Goal: Task Accomplishment & Management: Manage account settings

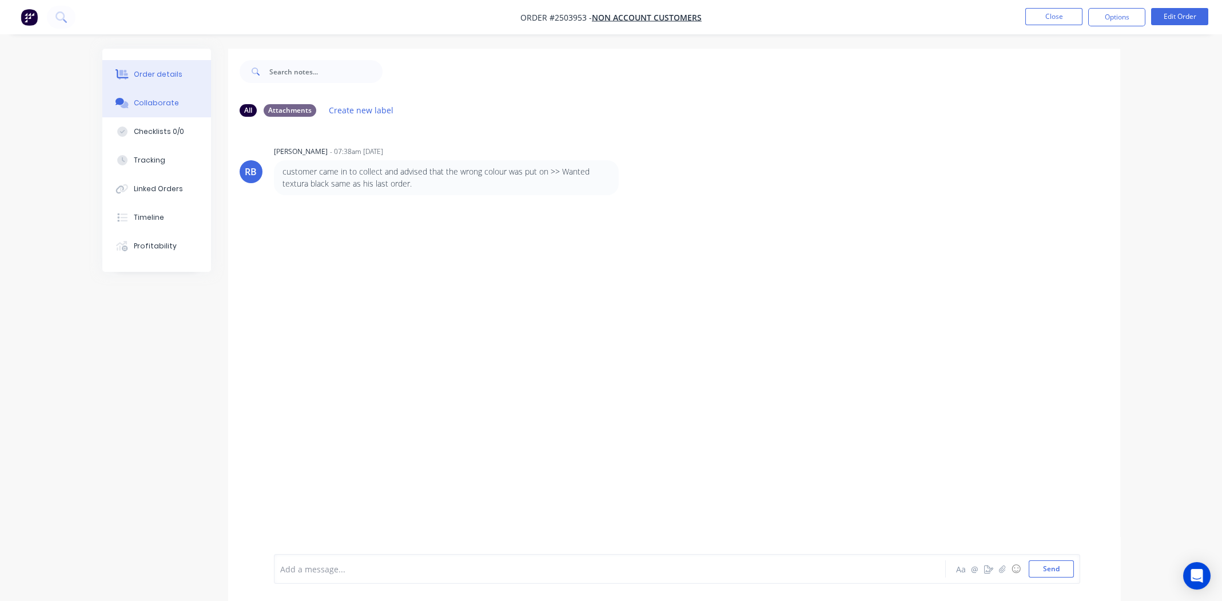
click at [151, 79] on div "Order details" at bounding box center [158, 74] width 49 height 10
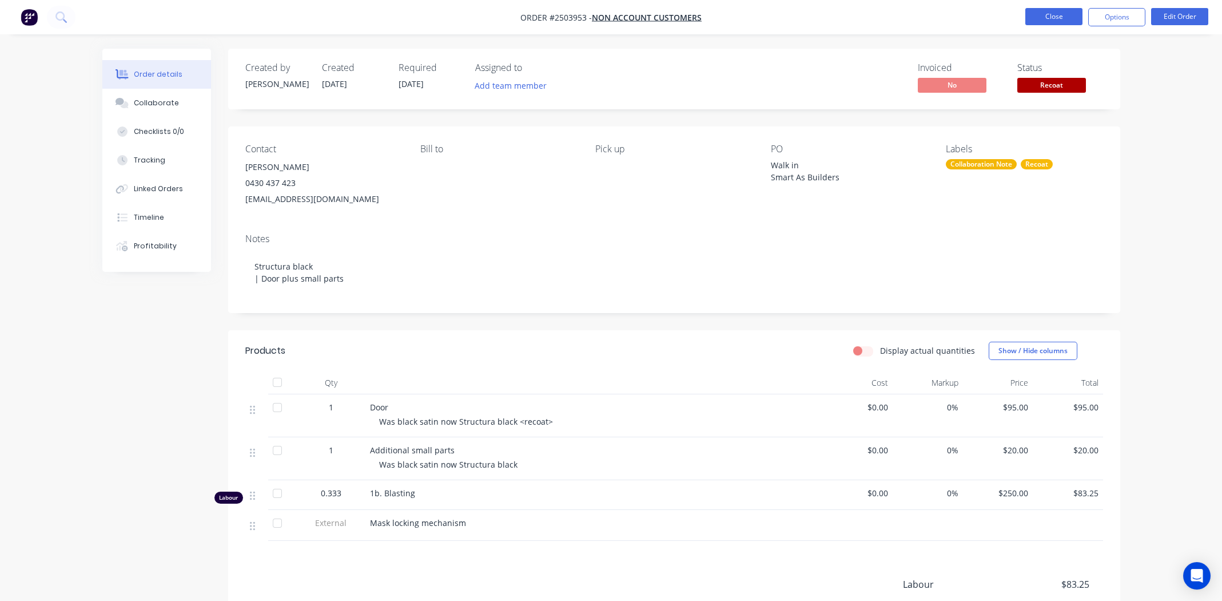
click at [1059, 17] on button "Close" at bounding box center [1053, 16] width 57 height 17
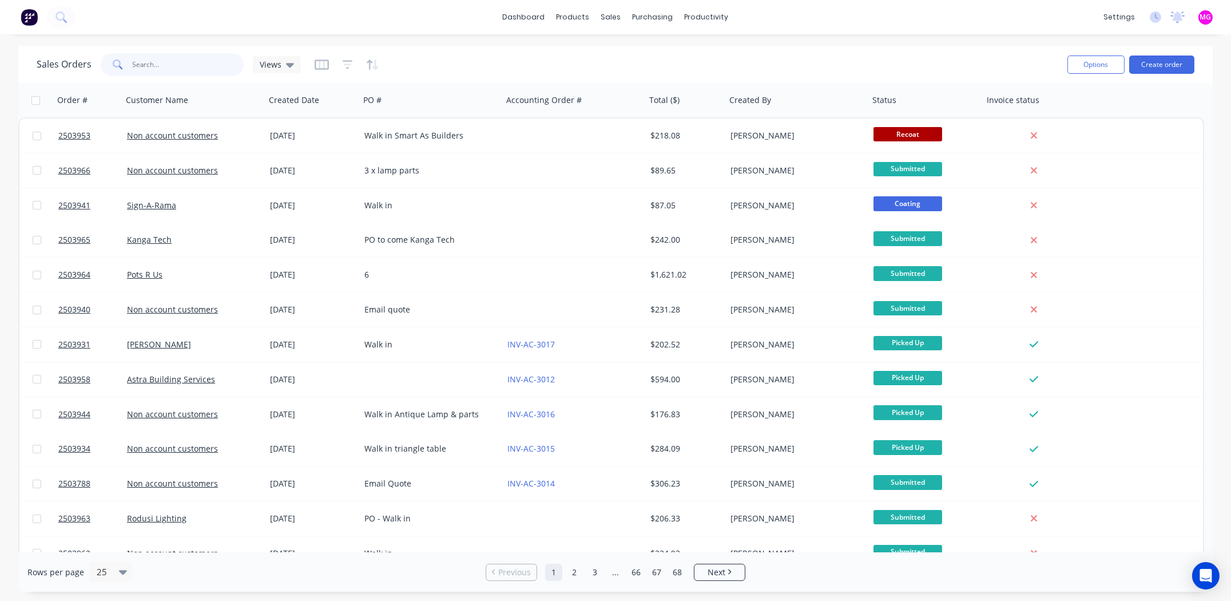
paste input "2503788"
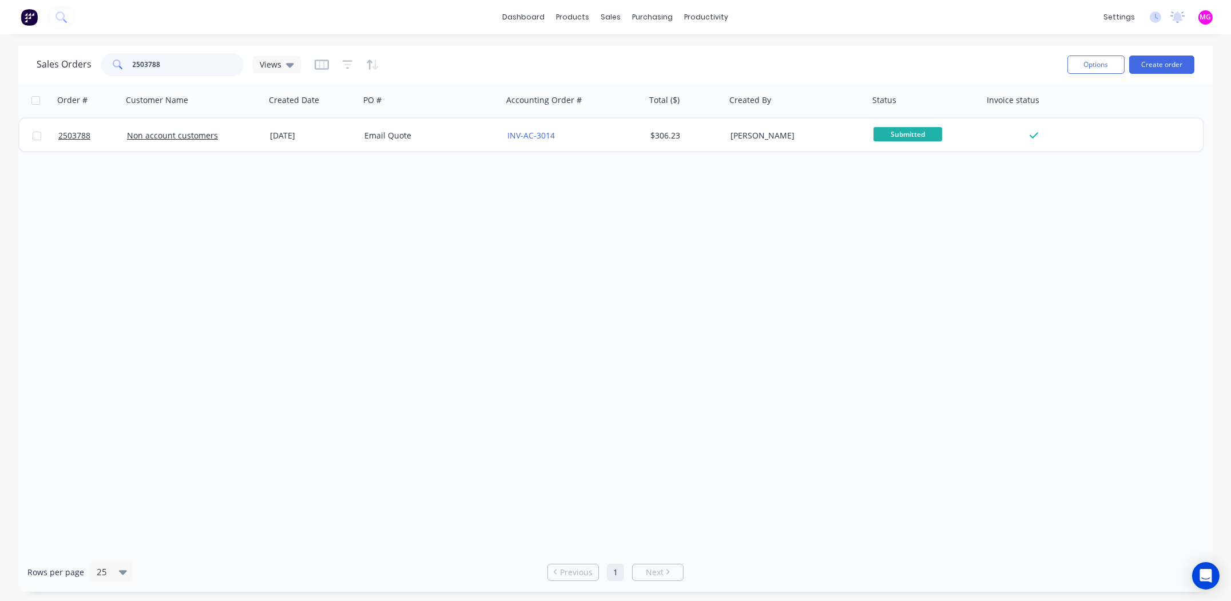
type input "2503788"
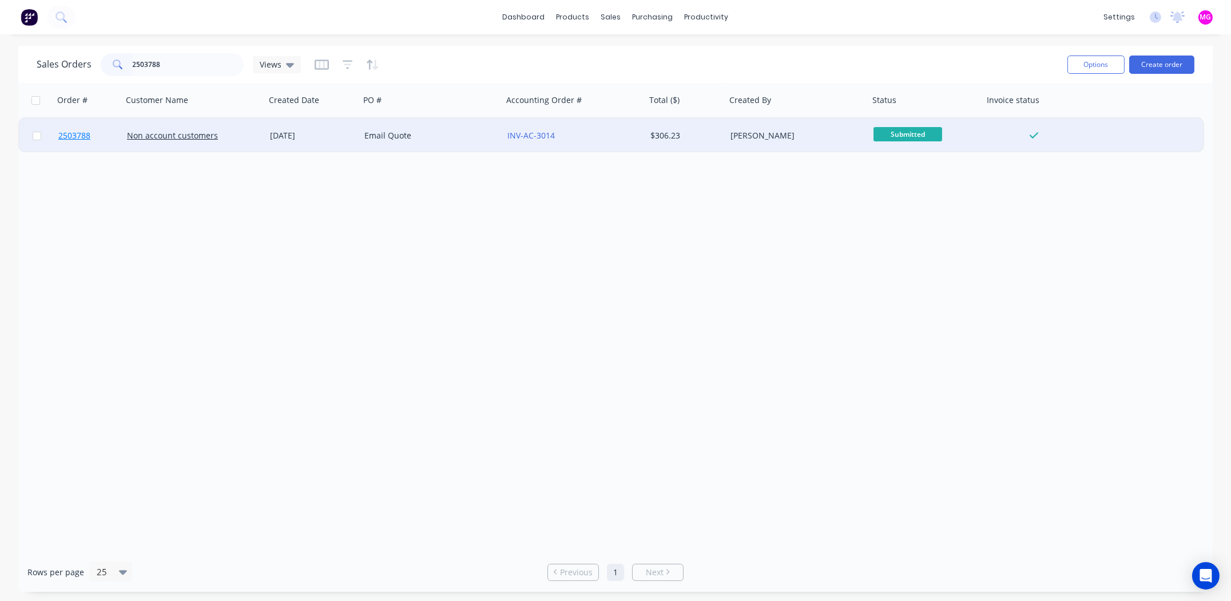
click at [67, 138] on span "2503788" at bounding box center [74, 135] width 32 height 11
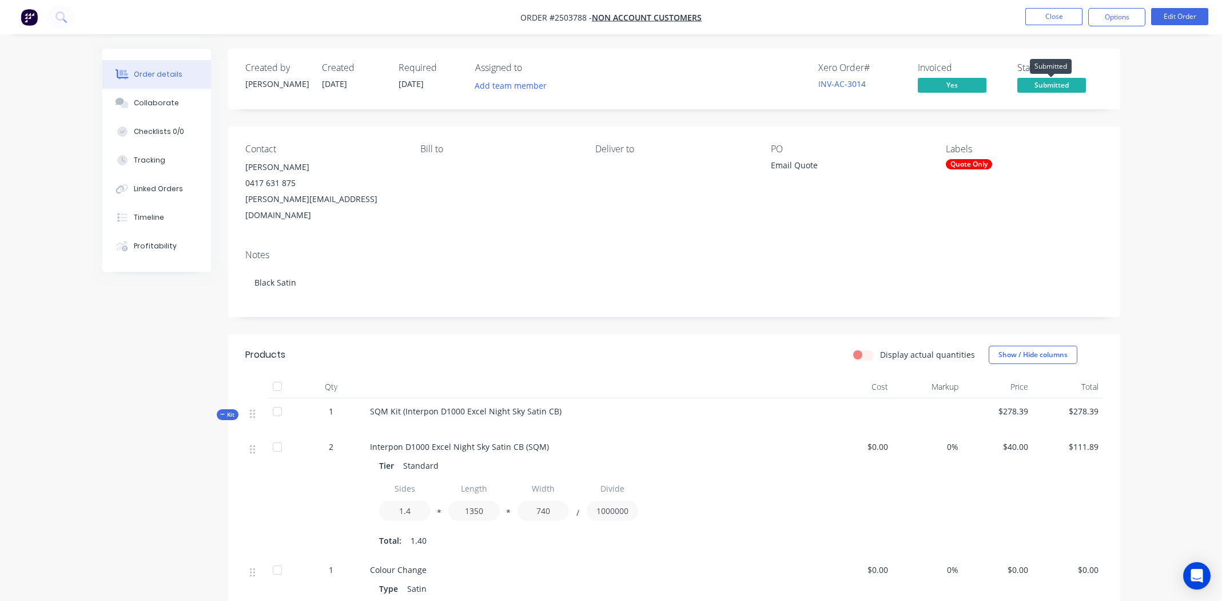
click at [1059, 84] on span "Submitted" at bounding box center [1051, 85] width 69 height 14
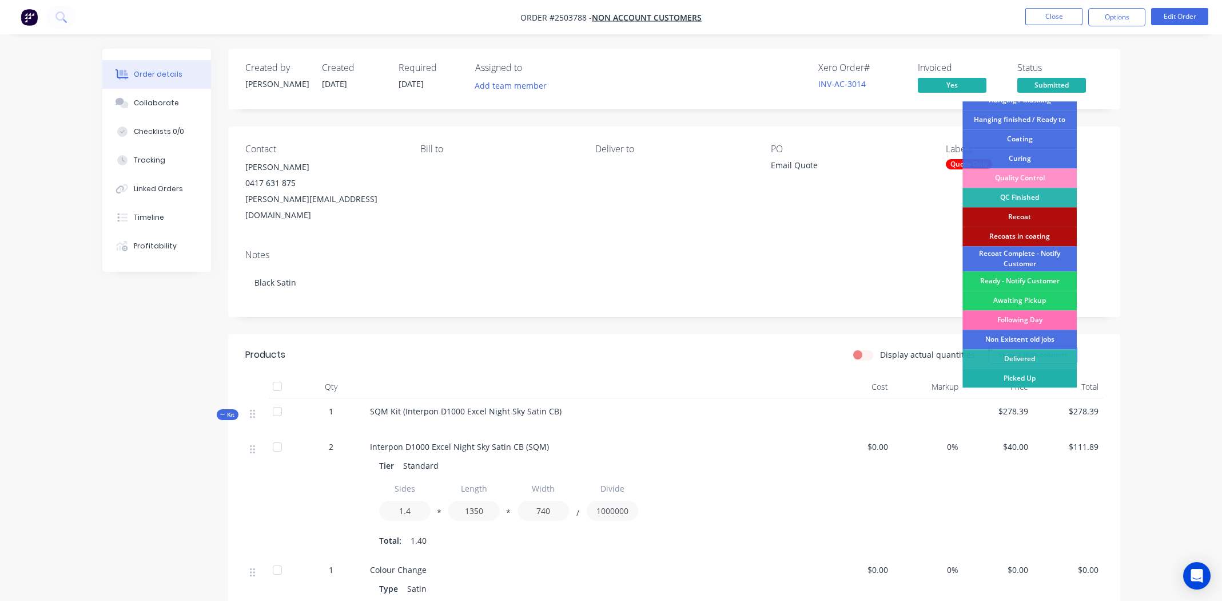
click at [1017, 375] on div "Picked Up" at bounding box center [1020, 377] width 114 height 19
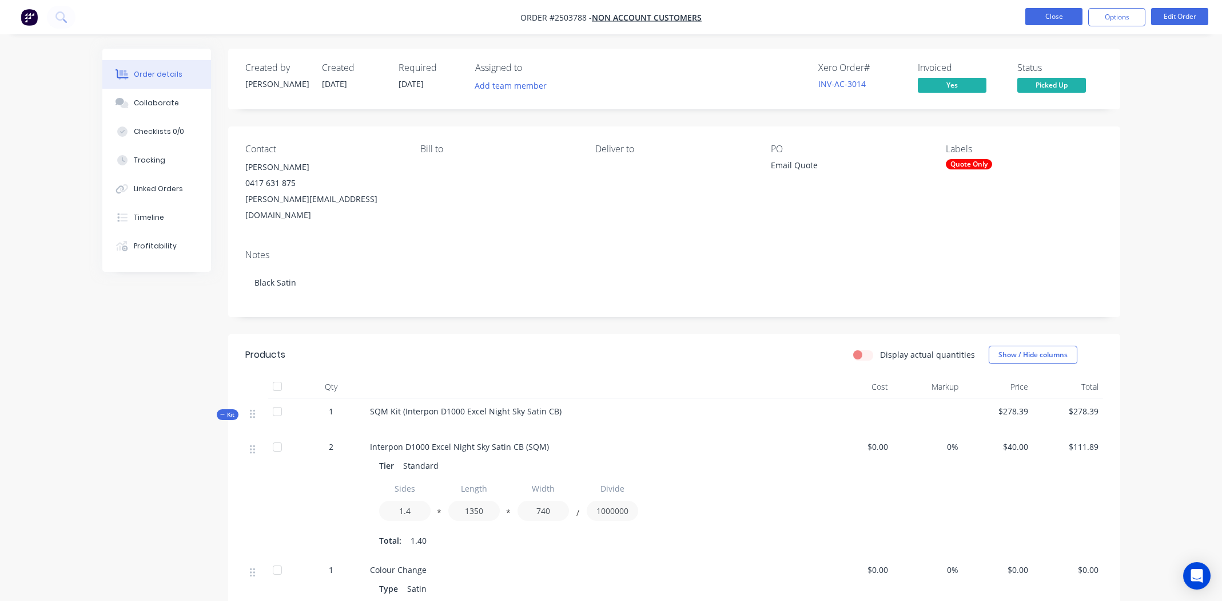
click at [1037, 14] on button "Close" at bounding box center [1053, 16] width 57 height 17
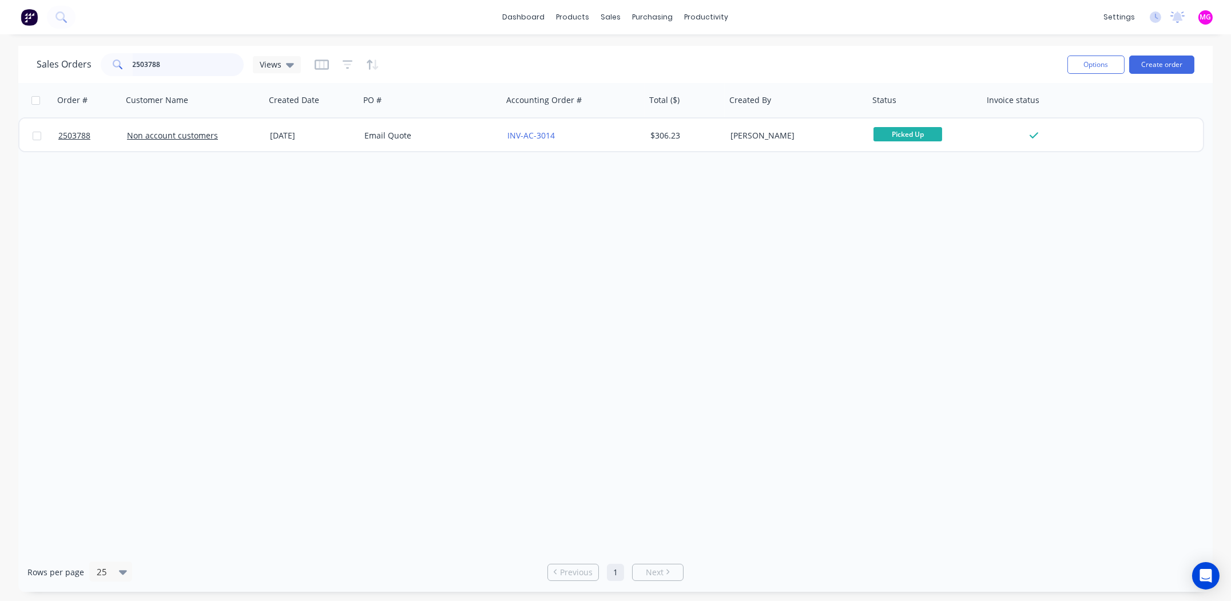
click at [178, 69] on input "2503788" at bounding box center [189, 64] width 112 height 23
type input "2"
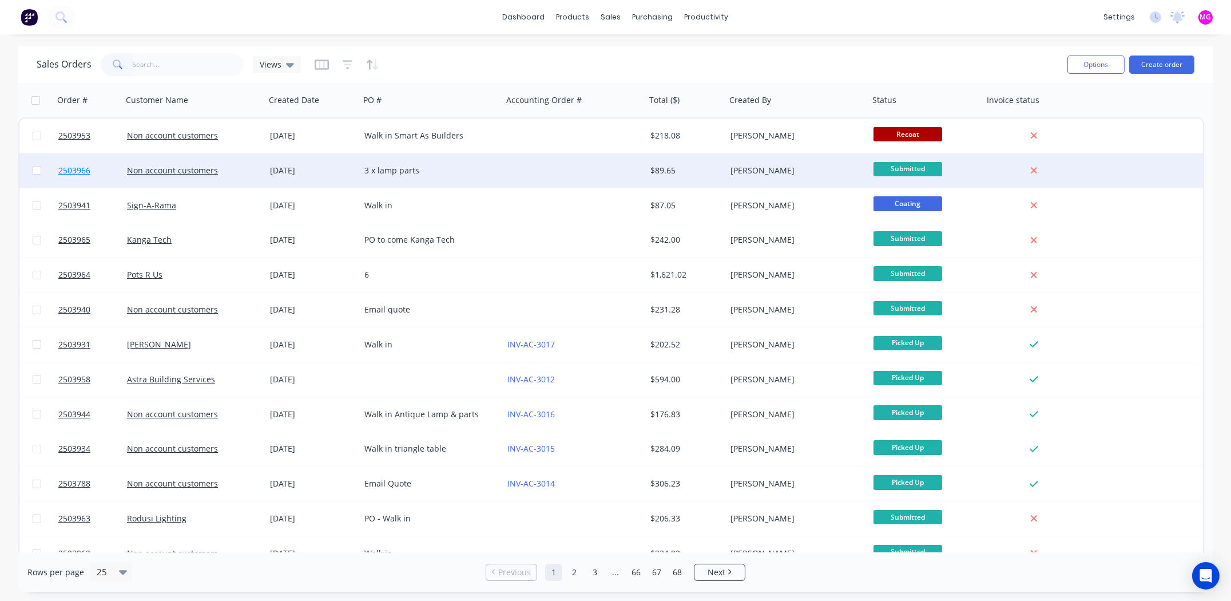
click at [65, 170] on span "2503966" at bounding box center [74, 170] width 32 height 11
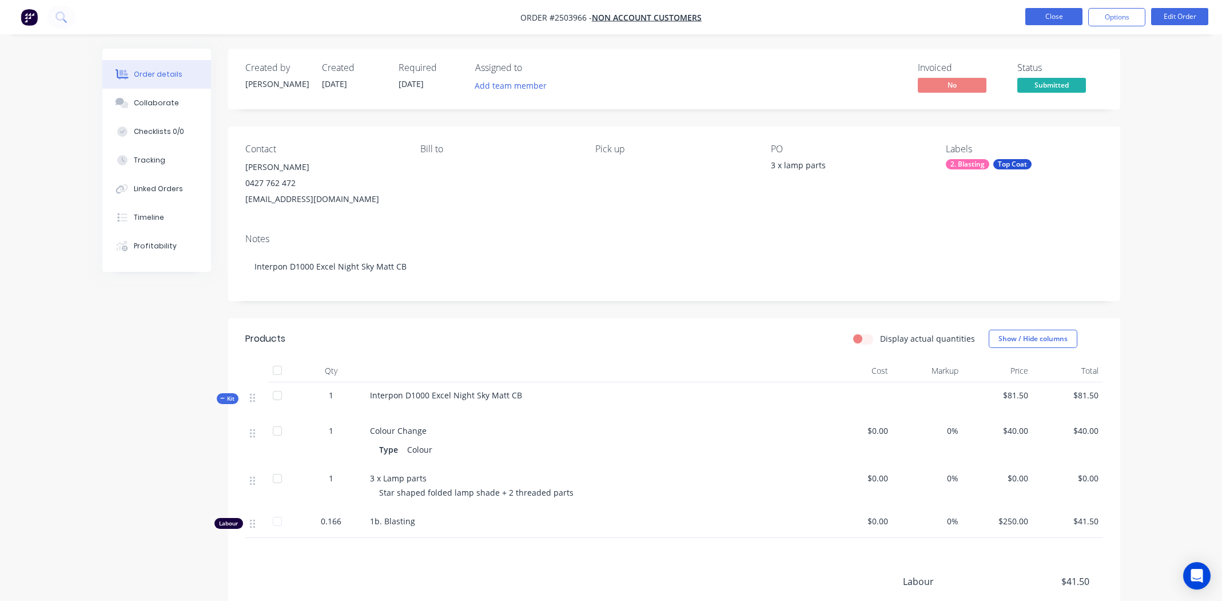
click at [1045, 13] on button "Close" at bounding box center [1053, 16] width 57 height 17
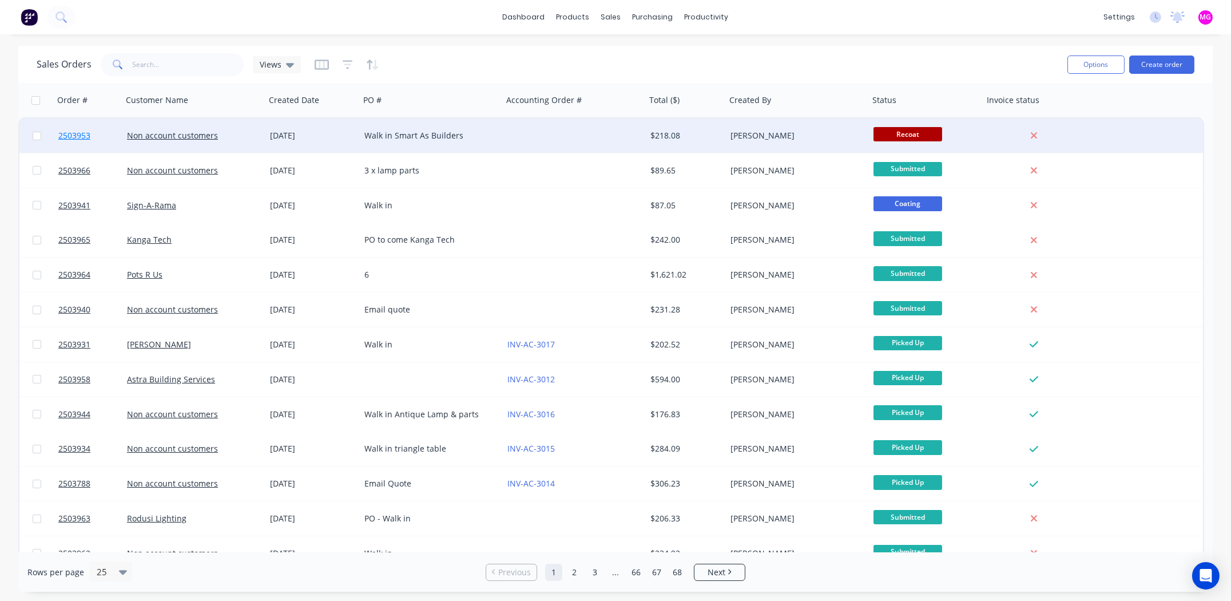
click at [71, 136] on span "2503953" at bounding box center [74, 135] width 32 height 11
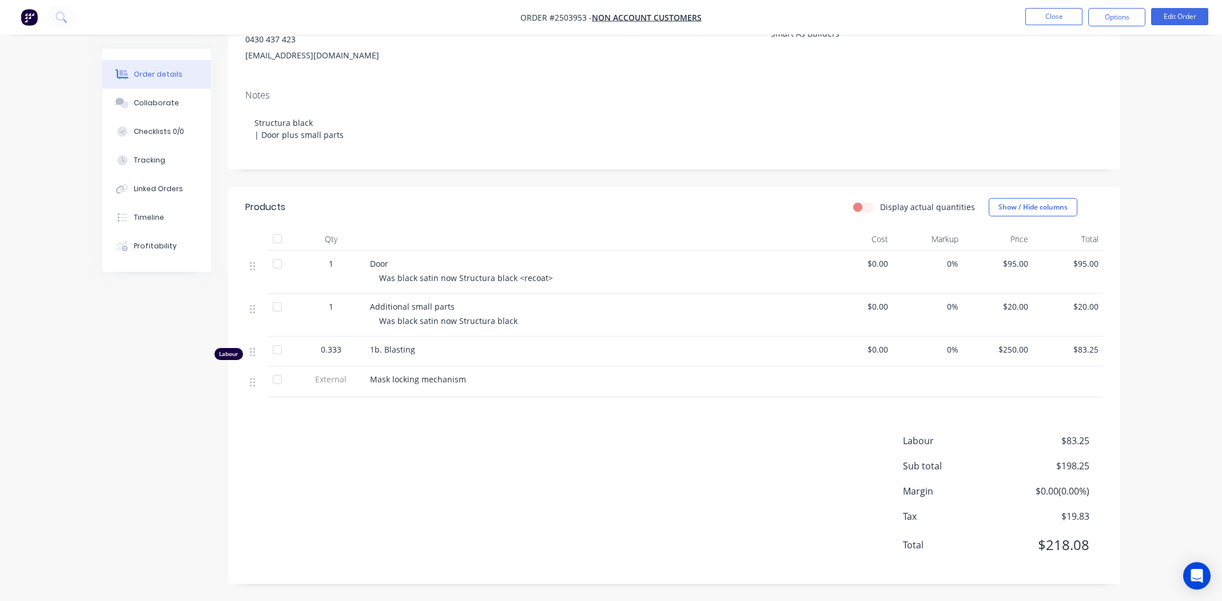
scroll to position [144, 0]
click at [1181, 22] on button "Edit Order" at bounding box center [1179, 16] width 57 height 17
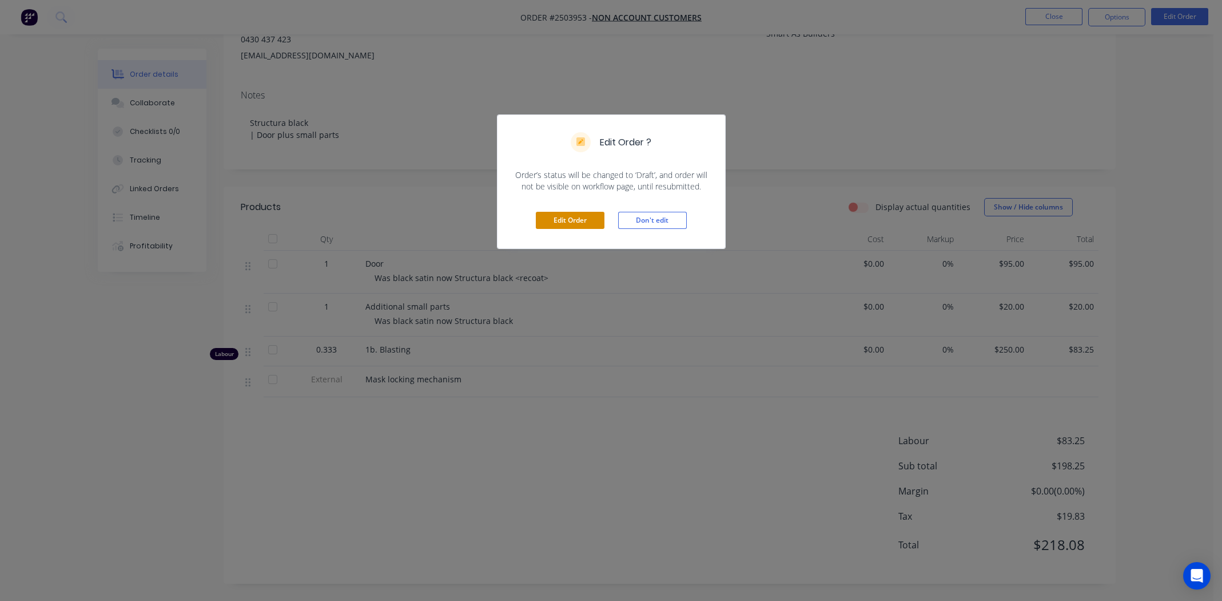
click at [581, 218] on button "Edit Order" at bounding box center [570, 220] width 69 height 17
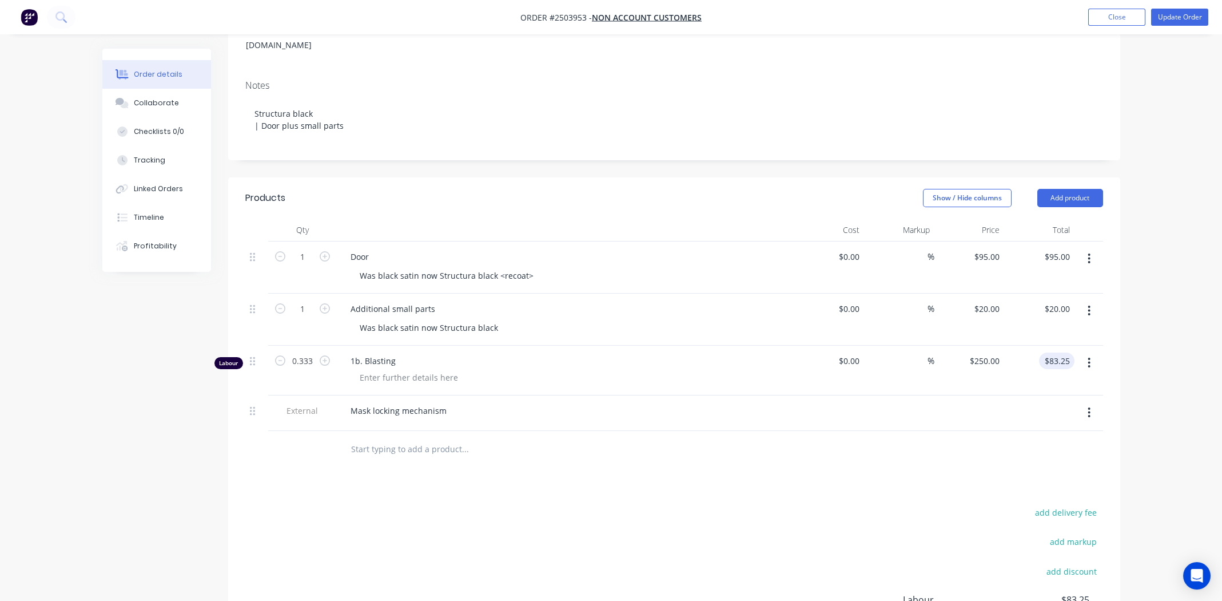
scroll to position [172, 0]
click at [1080, 189] on button "Add product" at bounding box center [1070, 197] width 66 height 18
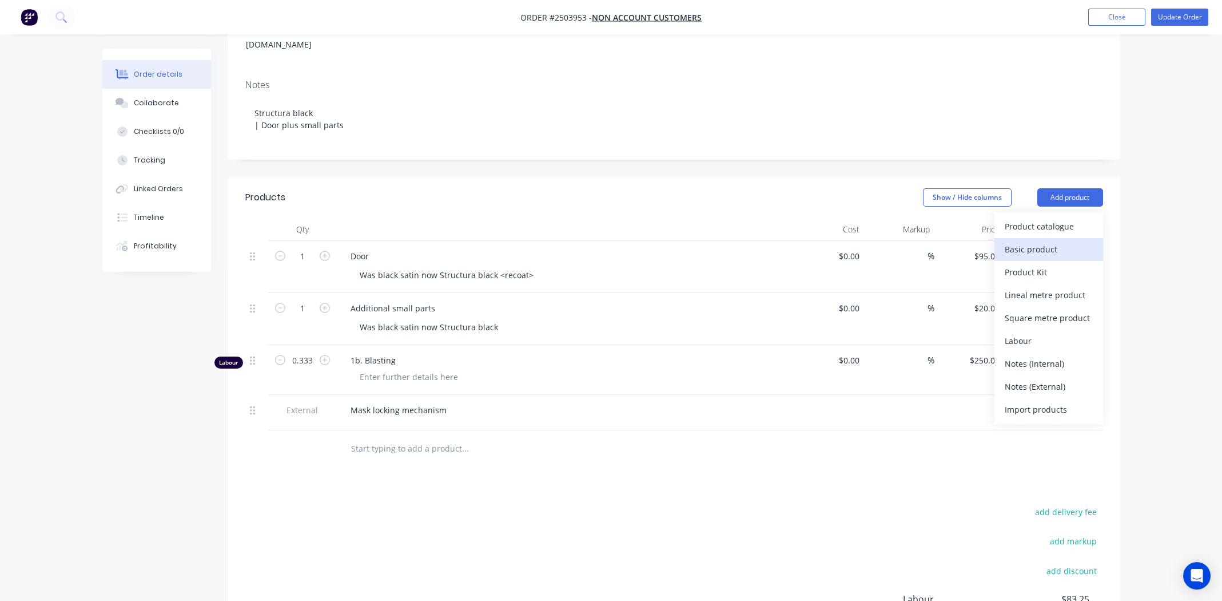
click at [1052, 241] on div "Basic product" at bounding box center [1049, 249] width 88 height 17
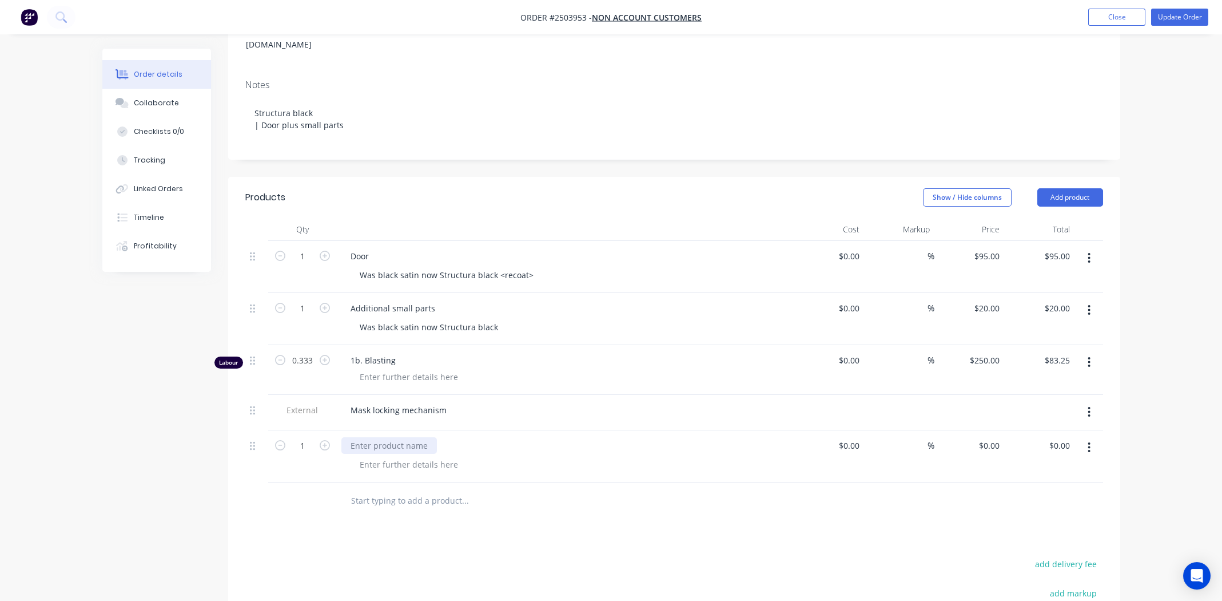
click at [397, 437] on div at bounding box center [389, 445] width 96 height 17
click at [410, 456] on div at bounding box center [409, 464] width 117 height 17
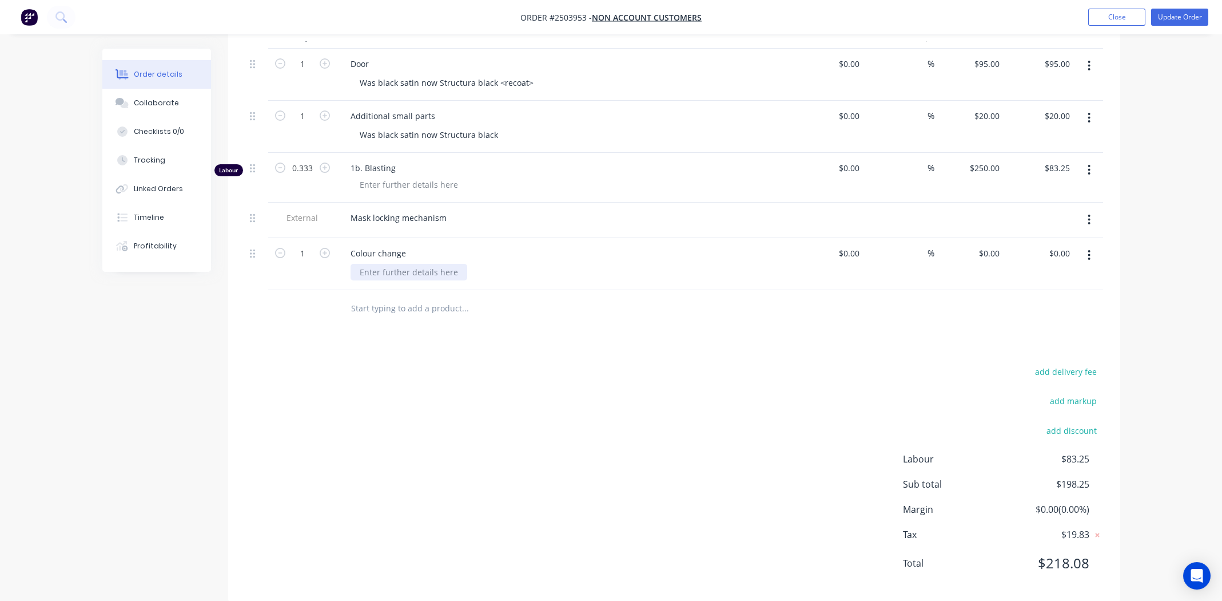
scroll to position [364, 0]
click at [401, 263] on div at bounding box center [409, 271] width 117 height 17
click at [978, 237] on div "0 $0.00" at bounding box center [970, 263] width 70 height 52
type input "$40.00"
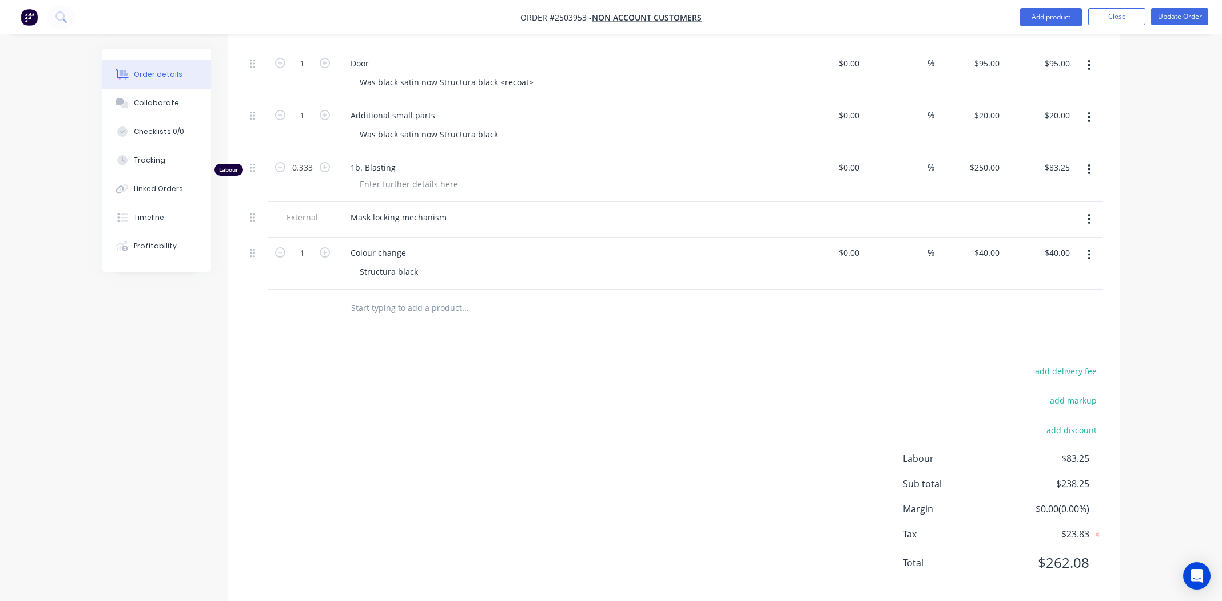
click at [838, 289] on div at bounding box center [674, 307] width 858 height 37
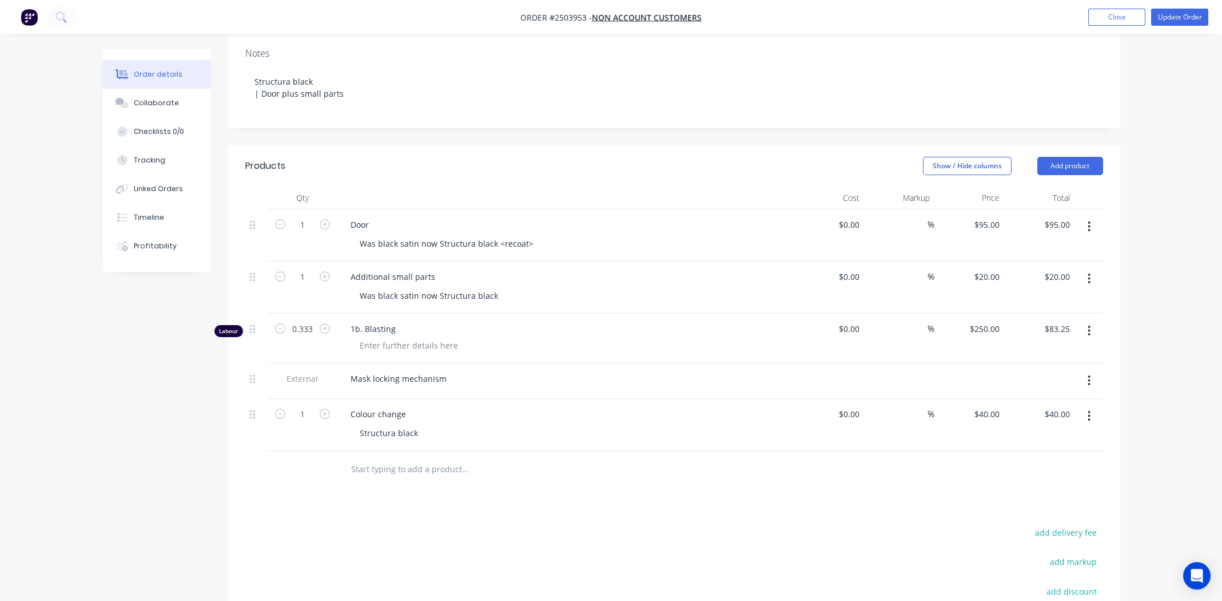
scroll to position [21, 0]
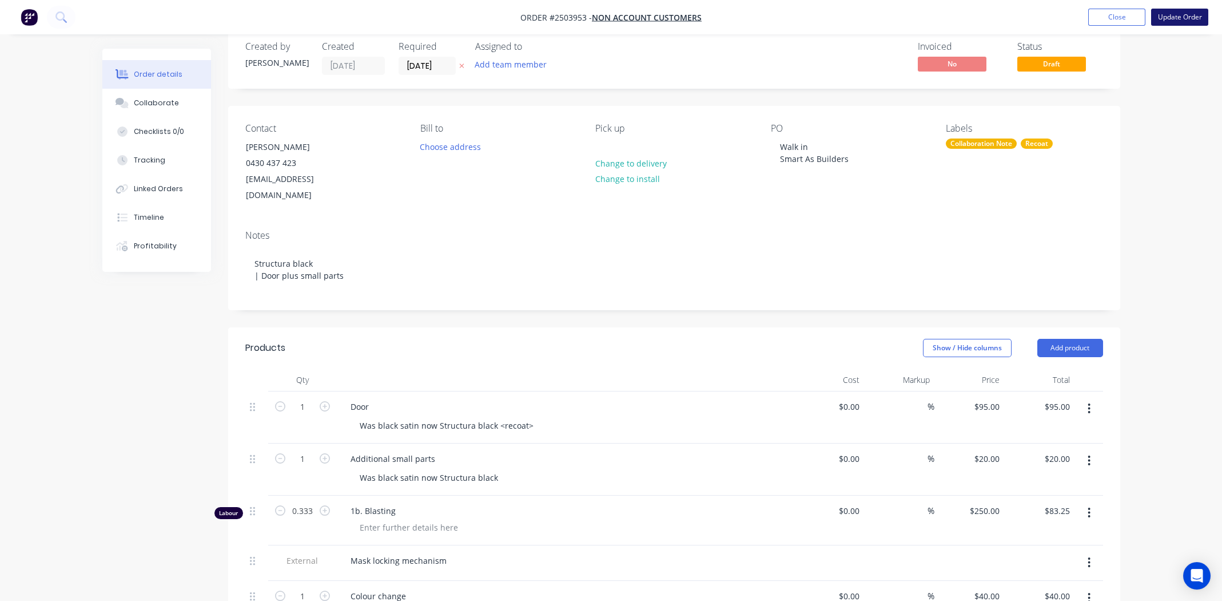
click at [1185, 9] on button "Update Order" at bounding box center [1179, 17] width 57 height 17
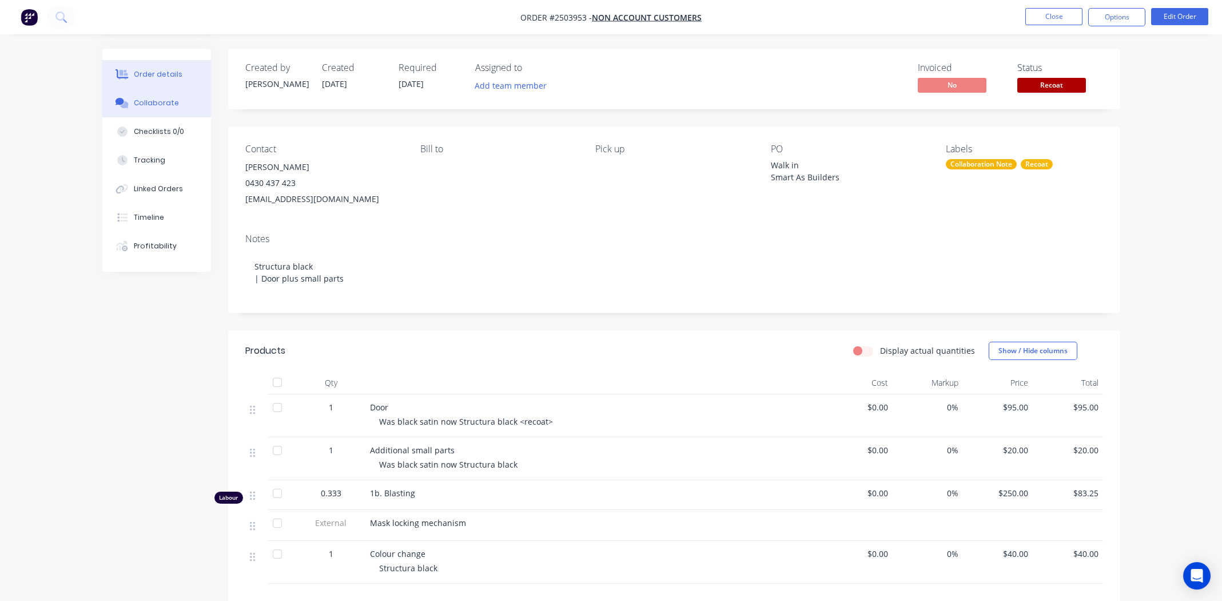
click at [151, 105] on div "Collaborate" at bounding box center [156, 103] width 45 height 10
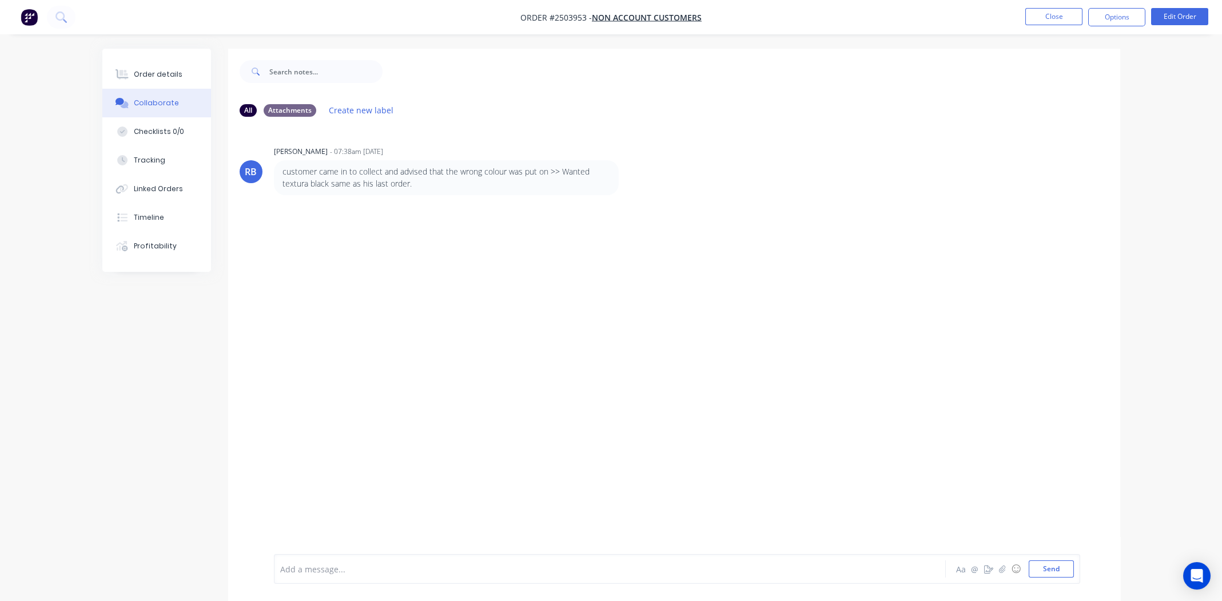
click at [414, 577] on div "Add a message... Aa @ ☺ Send" at bounding box center [677, 569] width 806 height 30
click at [406, 569] on div at bounding box center [578, 569] width 595 height 12
click at [1052, 566] on button "Send" at bounding box center [1051, 568] width 45 height 17
click at [150, 74] on div "Order details" at bounding box center [158, 74] width 49 height 10
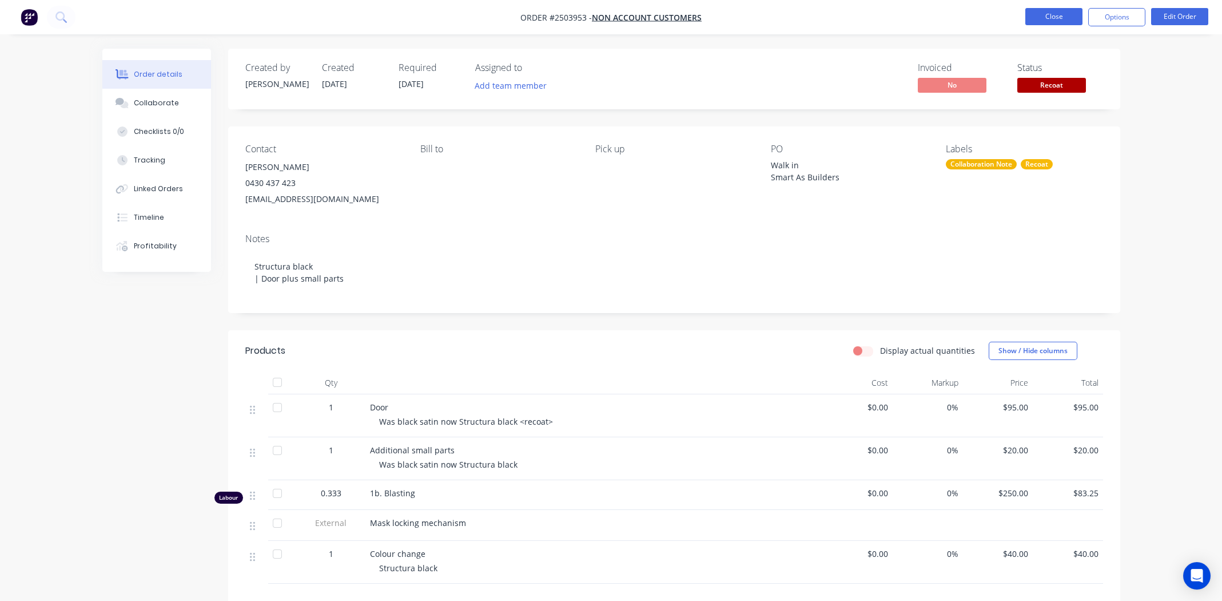
click at [1056, 10] on button "Close" at bounding box center [1053, 16] width 57 height 17
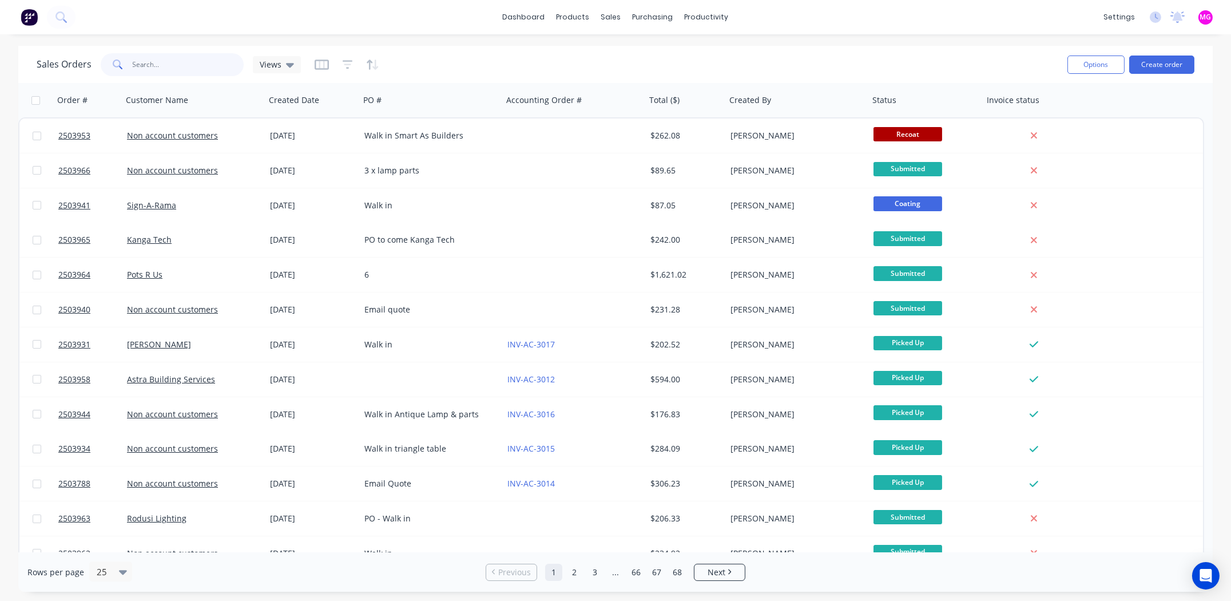
click at [168, 59] on input "text" at bounding box center [189, 64] width 112 height 23
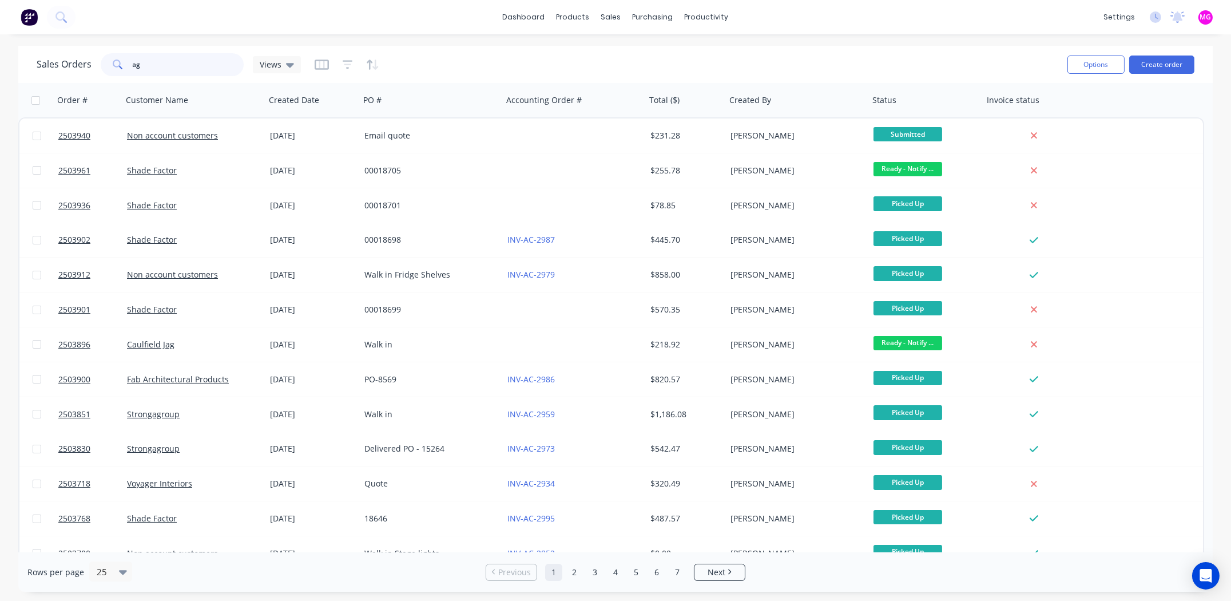
type input "a"
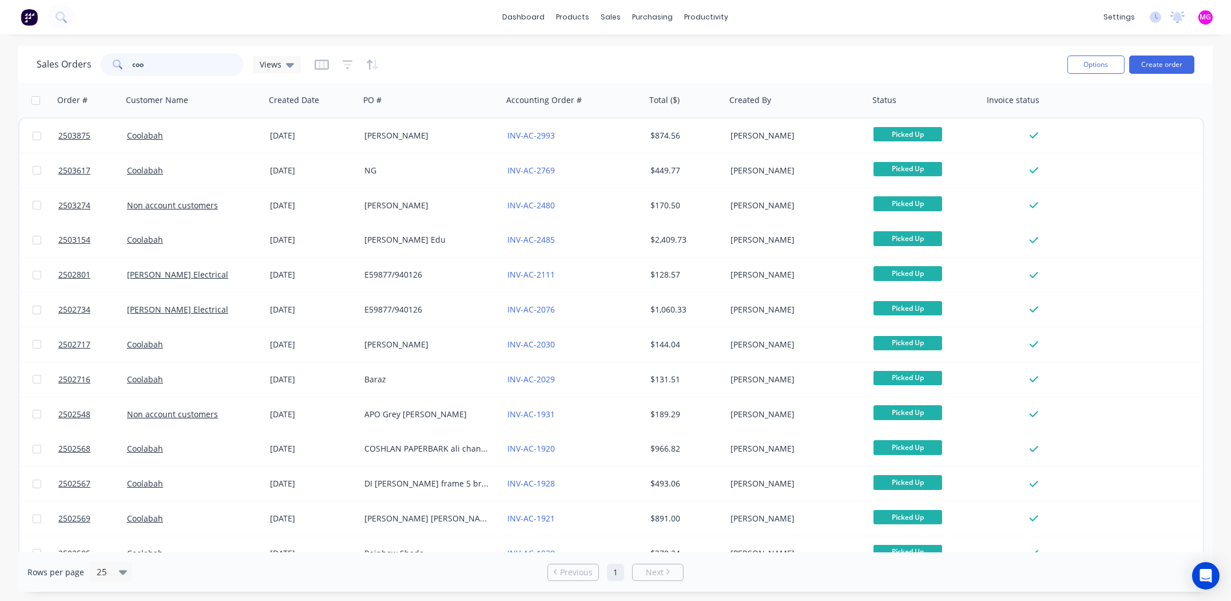
type input "coom"
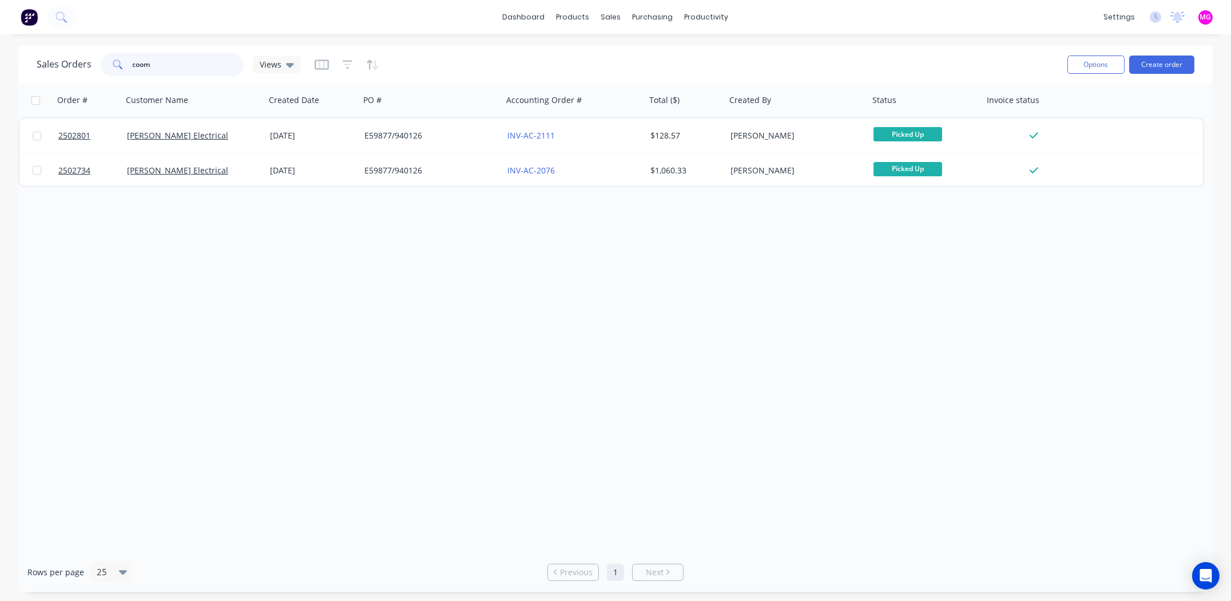
click at [162, 64] on input "coom" at bounding box center [189, 64] width 112 height 23
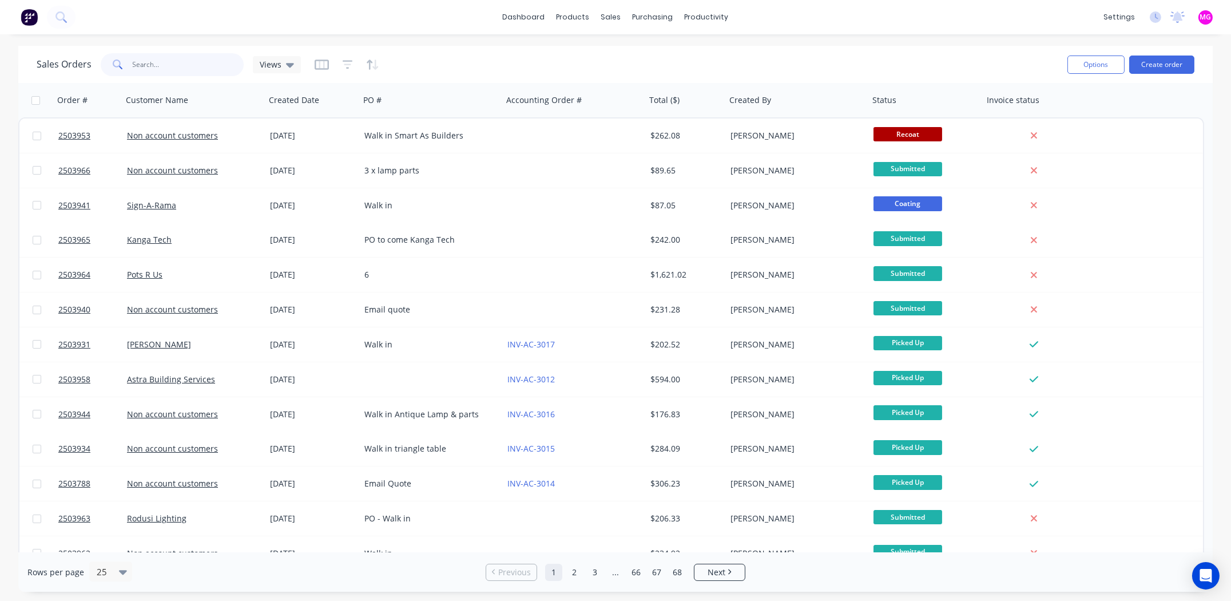
click at [147, 65] on input "text" at bounding box center [189, 64] width 112 height 23
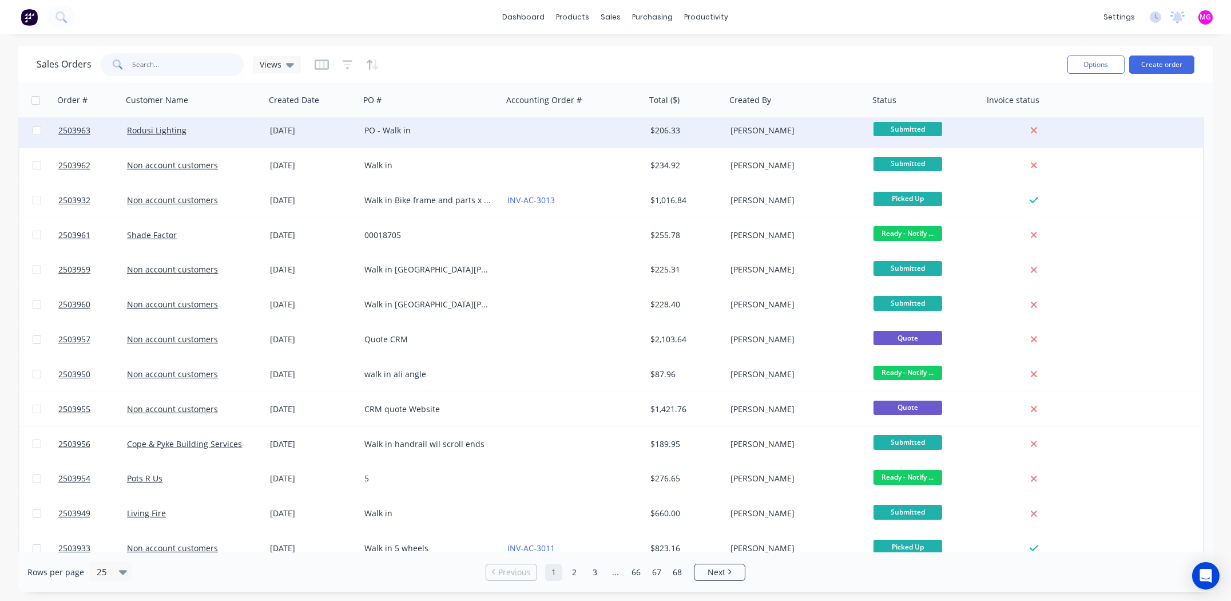
scroll to position [435, 0]
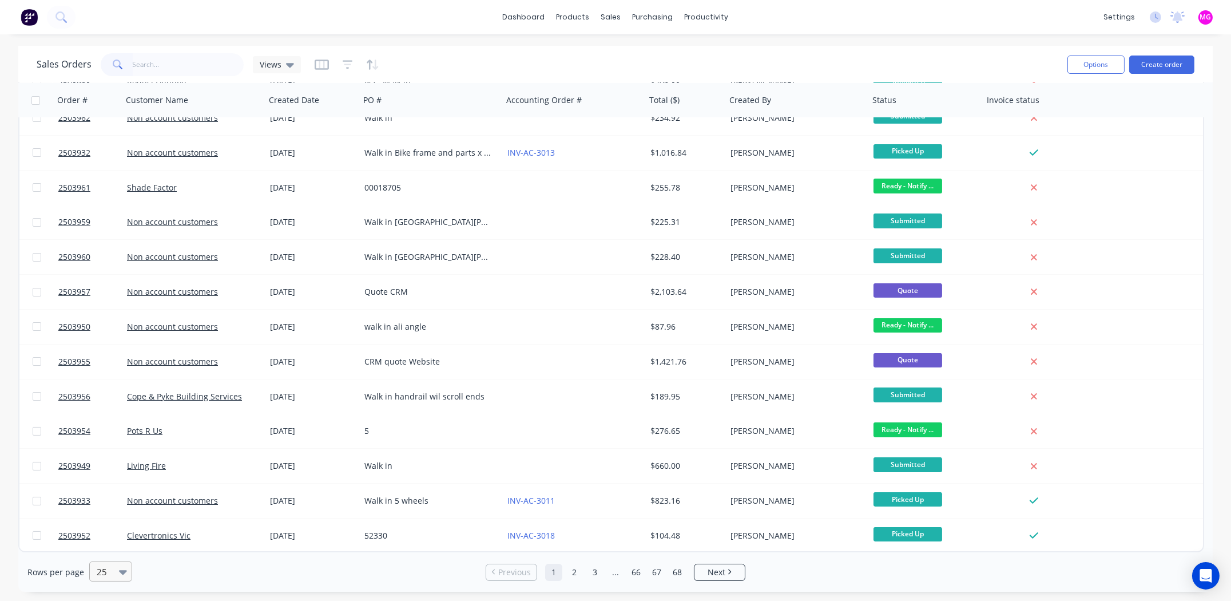
click at [114, 569] on div "25" at bounding box center [105, 571] width 27 height 19
click at [99, 544] on div "100" at bounding box center [109, 542] width 43 height 21
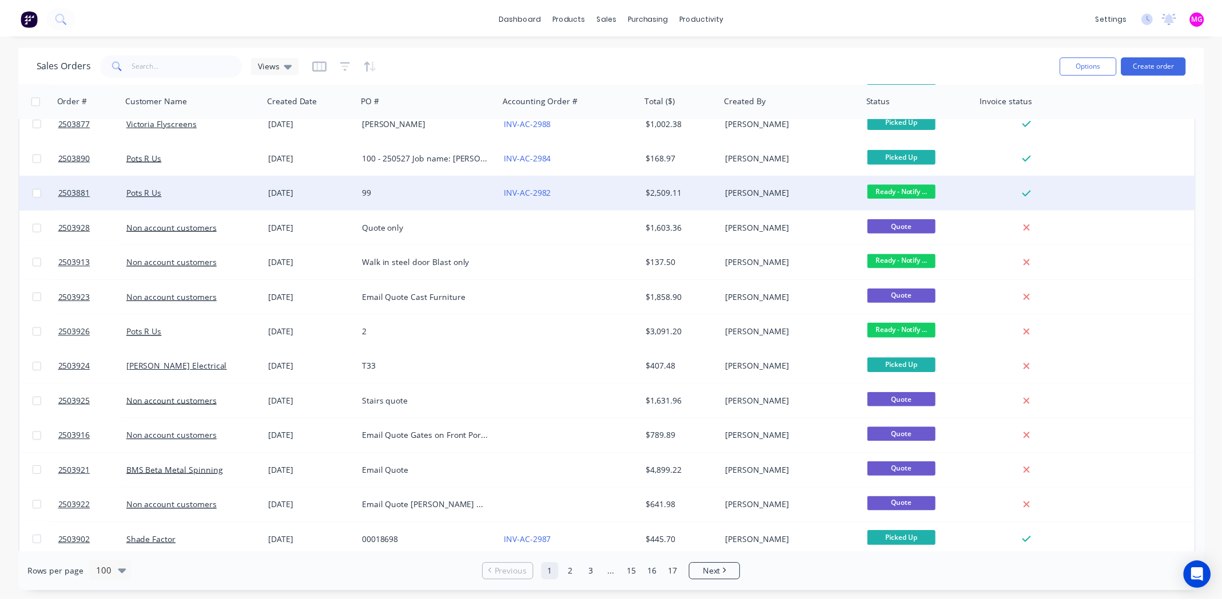
scroll to position [1772, 0]
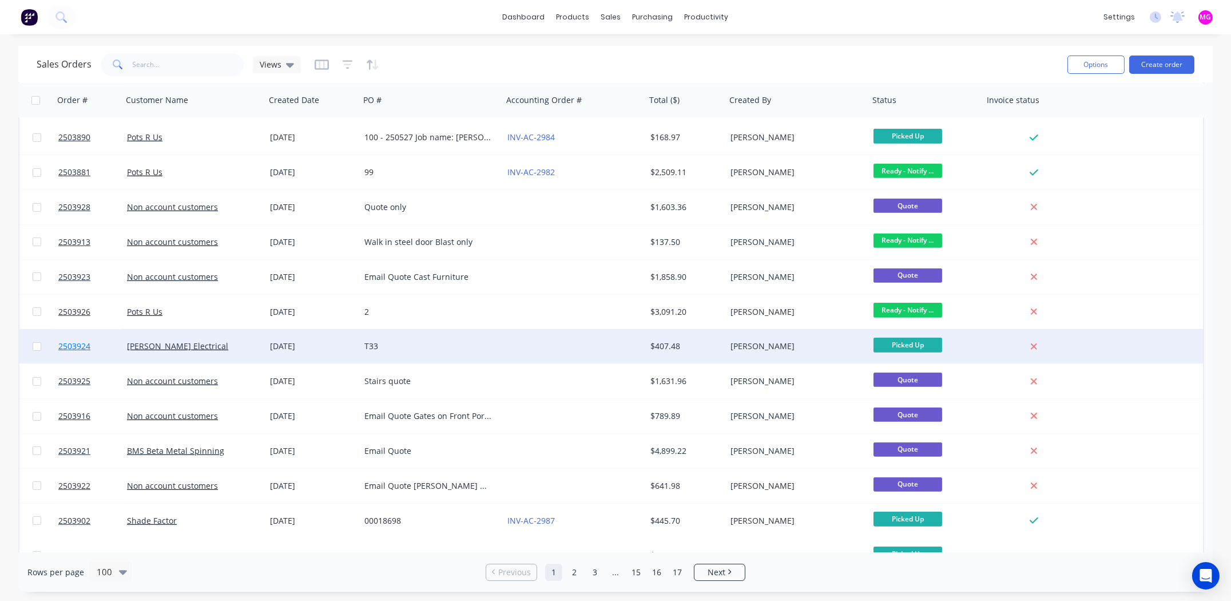
click at [64, 343] on span "2503924" at bounding box center [74, 345] width 32 height 11
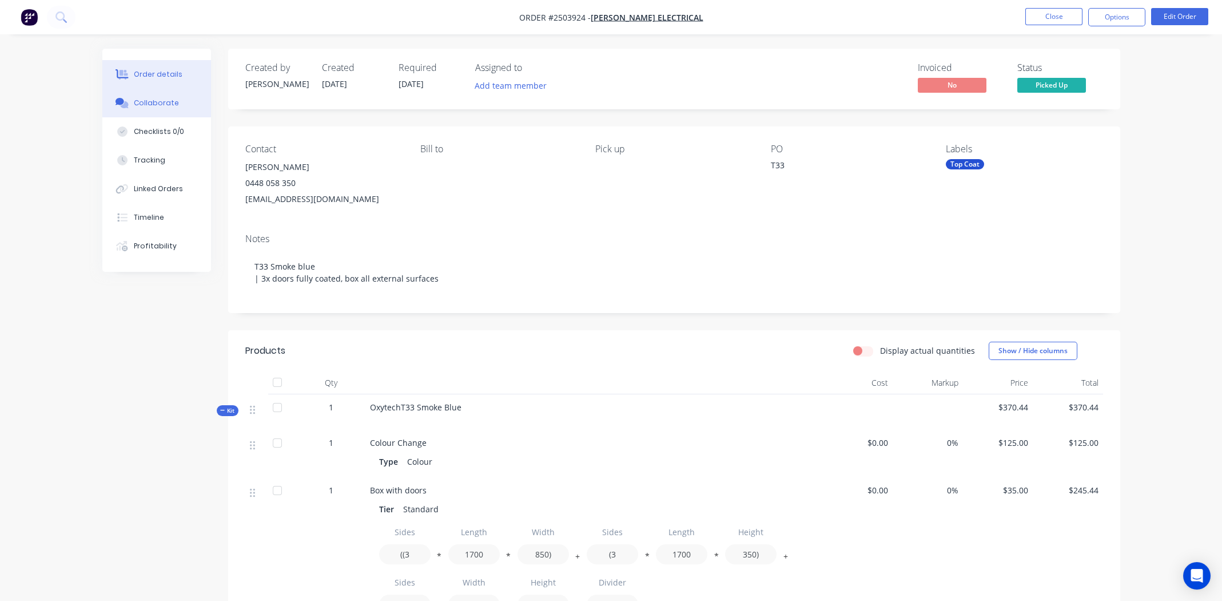
click at [141, 98] on div "Collaborate" at bounding box center [156, 103] width 45 height 10
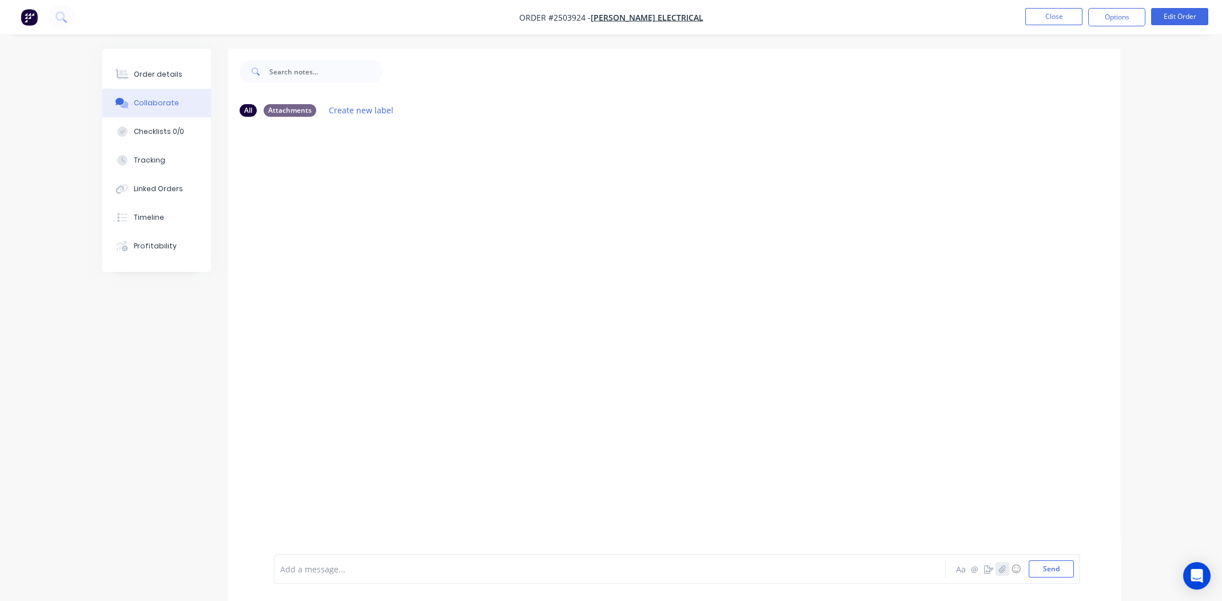
click at [1004, 569] on icon "button" at bounding box center [1002, 568] width 7 height 8
click at [1053, 570] on button "Send" at bounding box center [1051, 568] width 45 height 17
click at [148, 71] on div "Order details" at bounding box center [158, 74] width 49 height 10
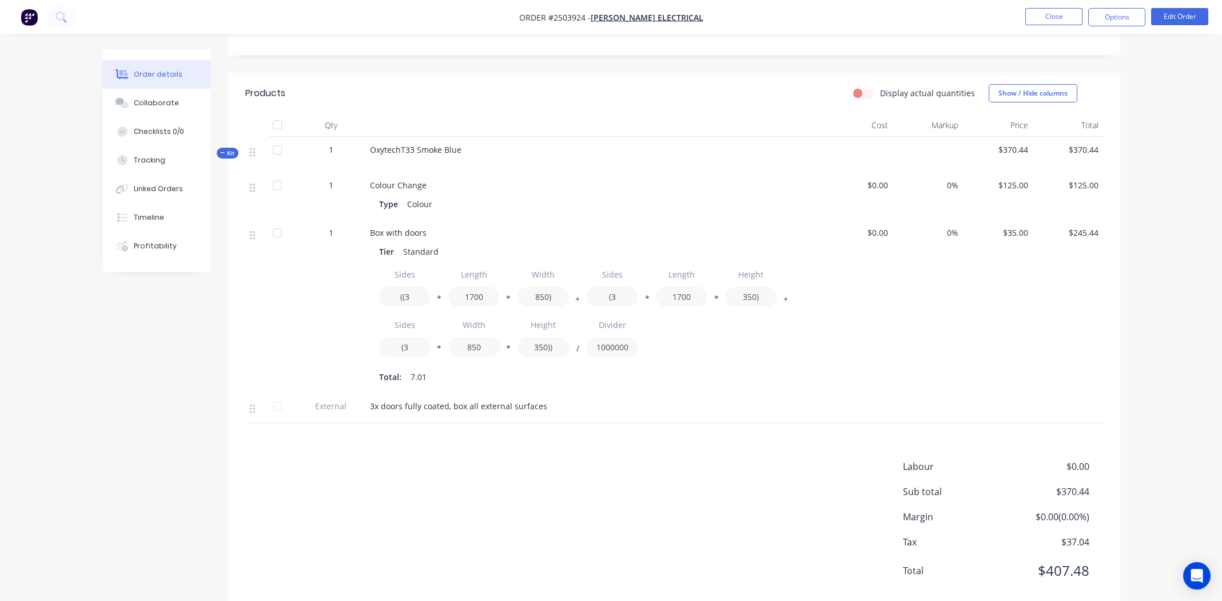
scroll to position [283, 0]
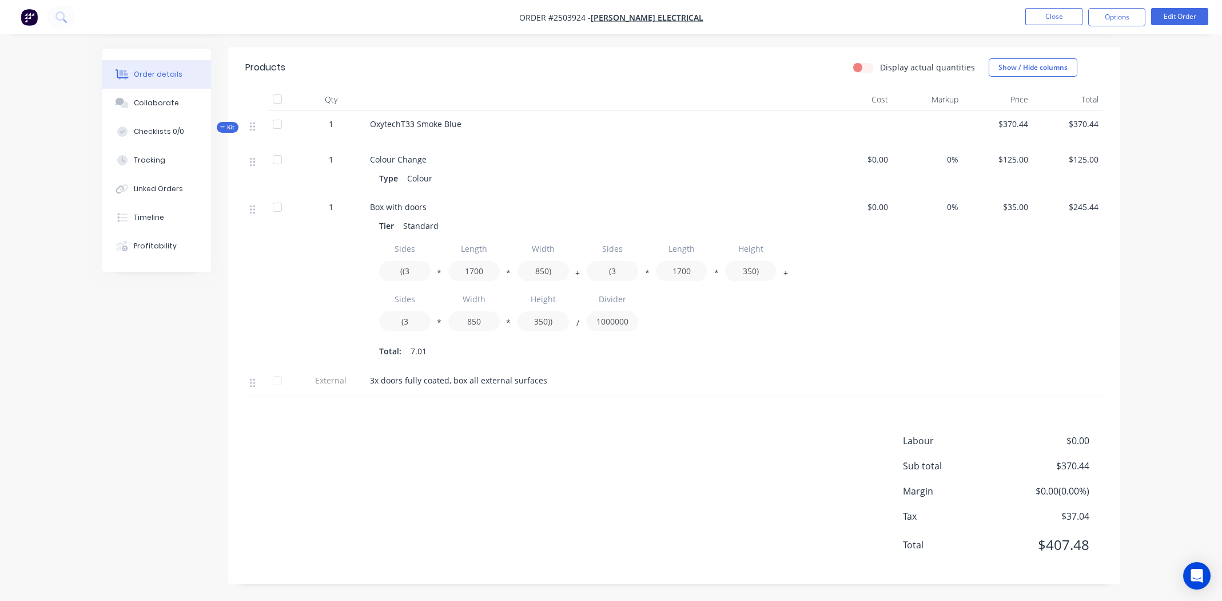
click at [1074, 465] on span "$370.44" at bounding box center [1046, 466] width 85 height 14
click at [1180, 18] on button "Edit Order" at bounding box center [1179, 16] width 57 height 17
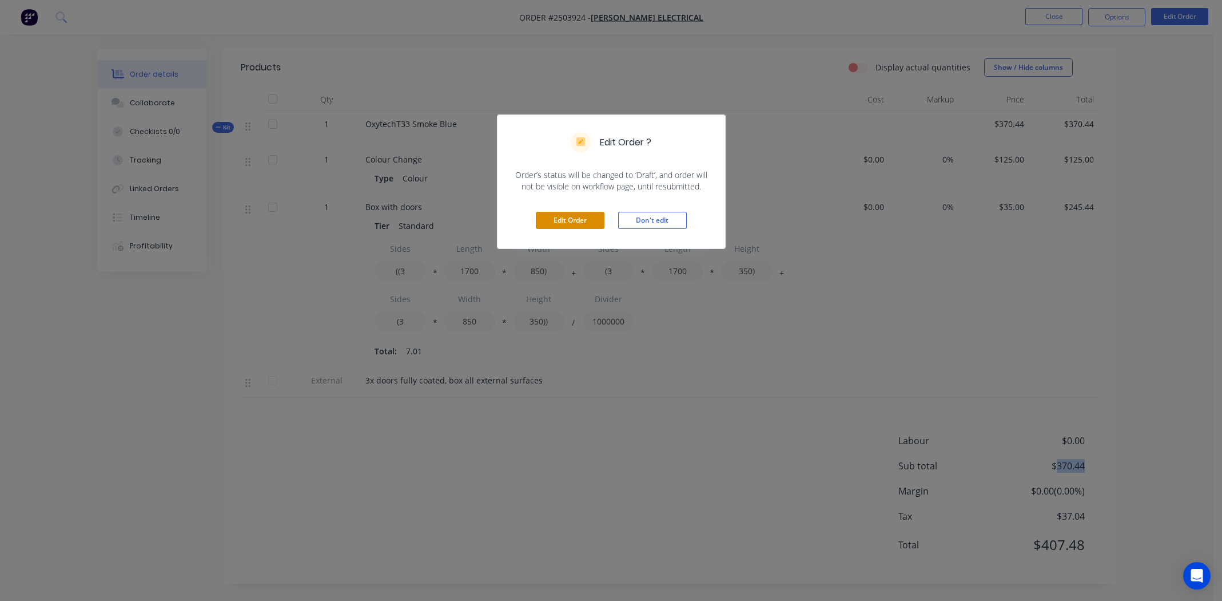
click at [559, 218] on button "Edit Order" at bounding box center [570, 220] width 69 height 17
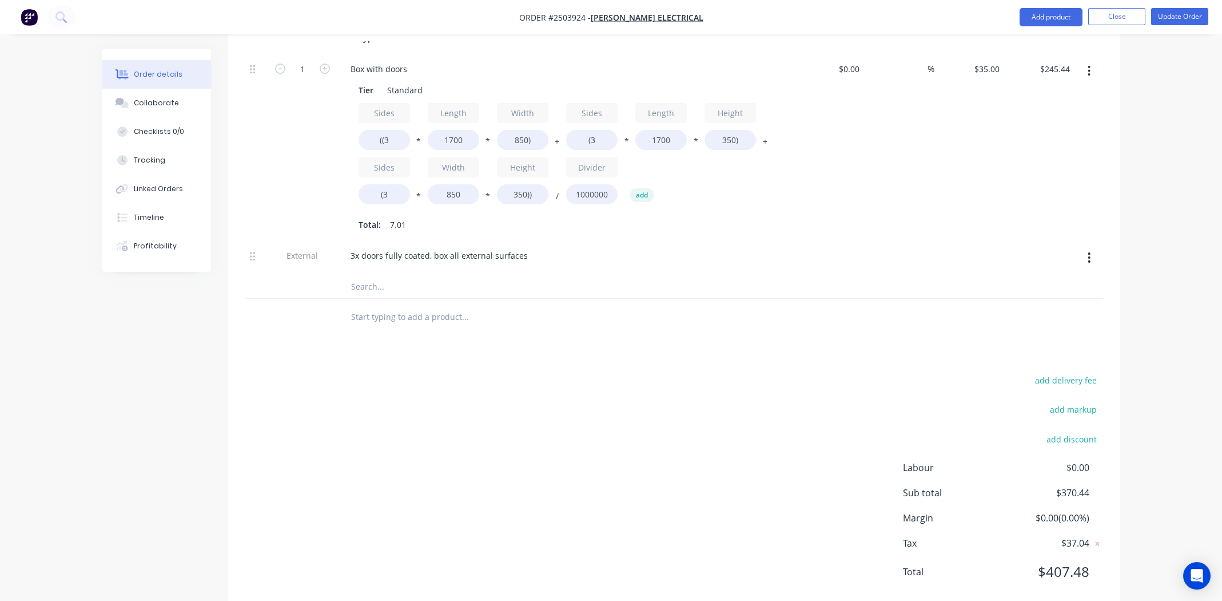
scroll to position [470, 0]
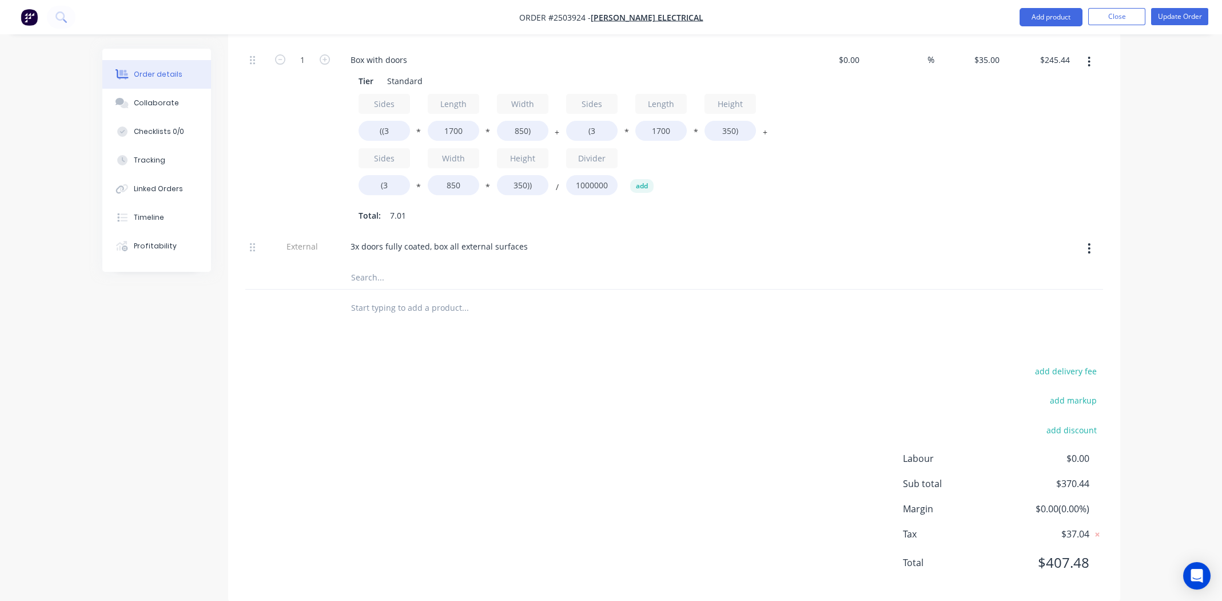
click at [1075, 476] on span "$370.44" at bounding box center [1046, 483] width 85 height 14
click at [1076, 476] on span "$370.44" at bounding box center [1046, 483] width 85 height 14
click at [888, 344] on div "Products Show / Hide columns Add product Qty Cost Markup Price Total Kit 1 Oxyt…" at bounding box center [674, 240] width 892 height 722
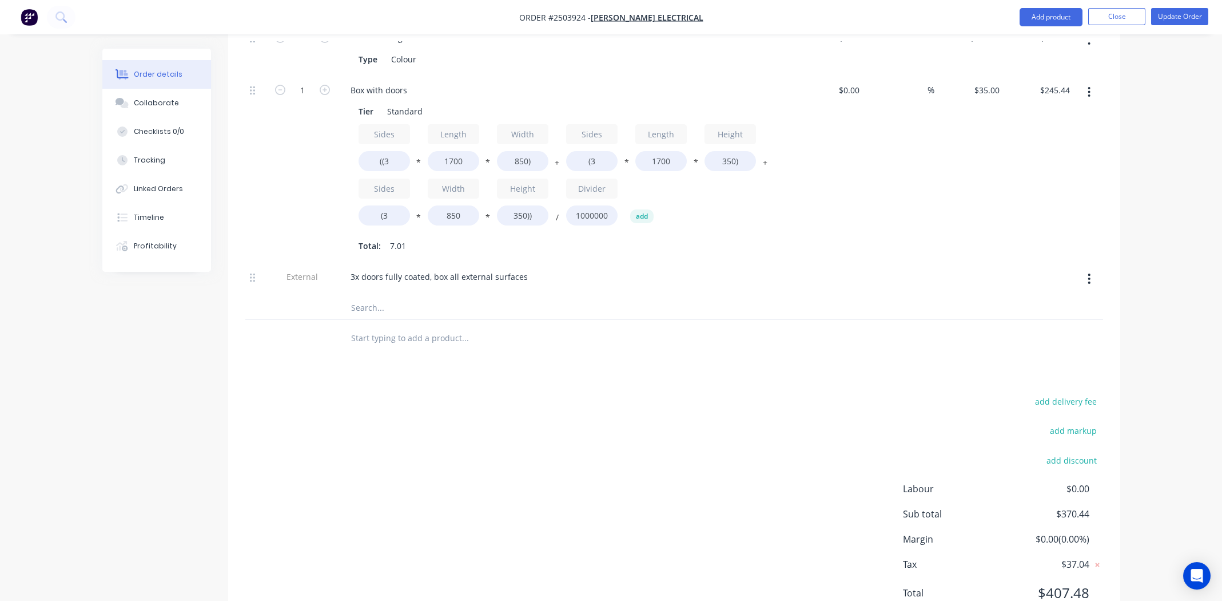
scroll to position [412, 0]
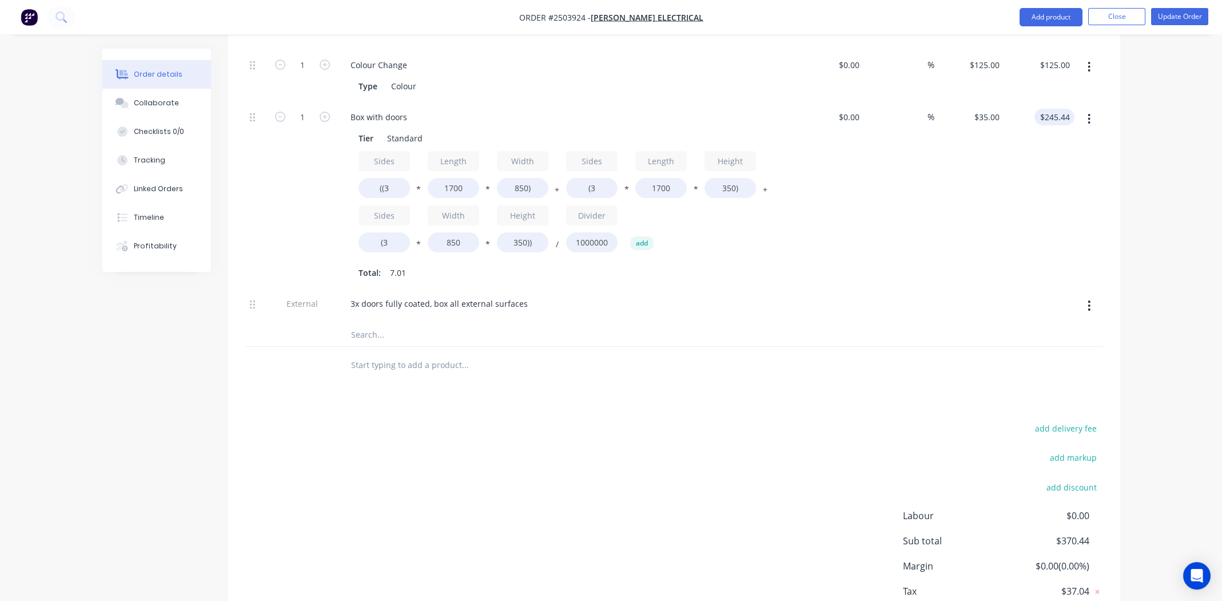
type input "245.44"
click at [1050, 109] on input "245.44" at bounding box center [1056, 117] width 35 height 17
type input "$35.0004"
click at [1057, 109] on input "245.44" at bounding box center [1056, 117] width 35 height 17
type input "282.48"
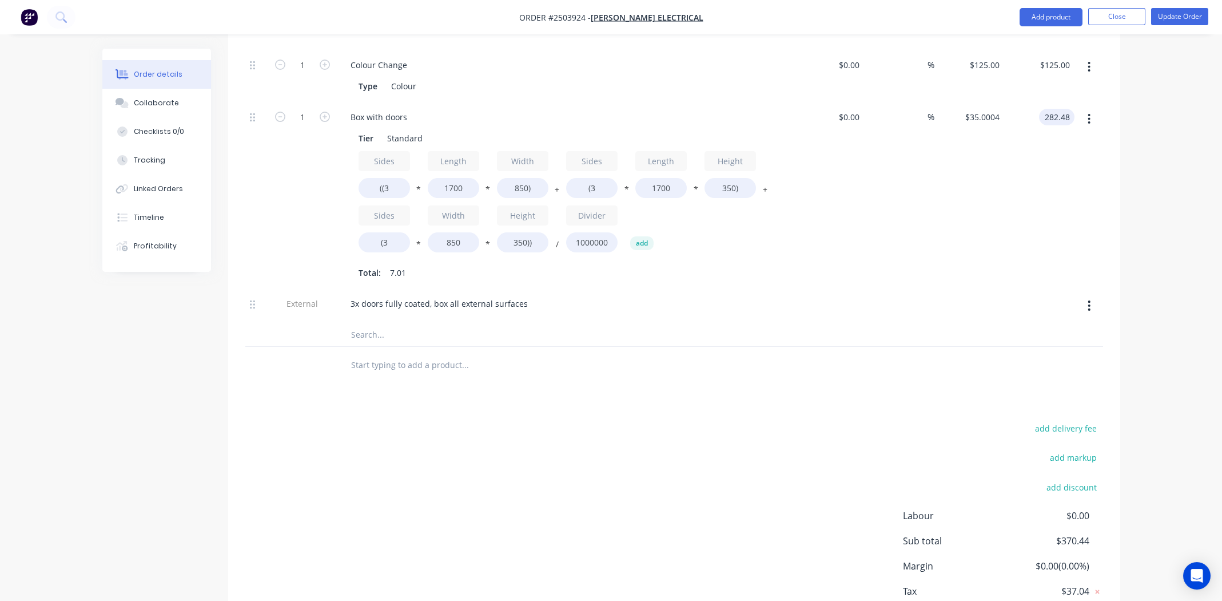
type input "$40.2824"
type input "$282.48"
click at [1024, 214] on div "$282.48 282.48" at bounding box center [1039, 195] width 70 height 187
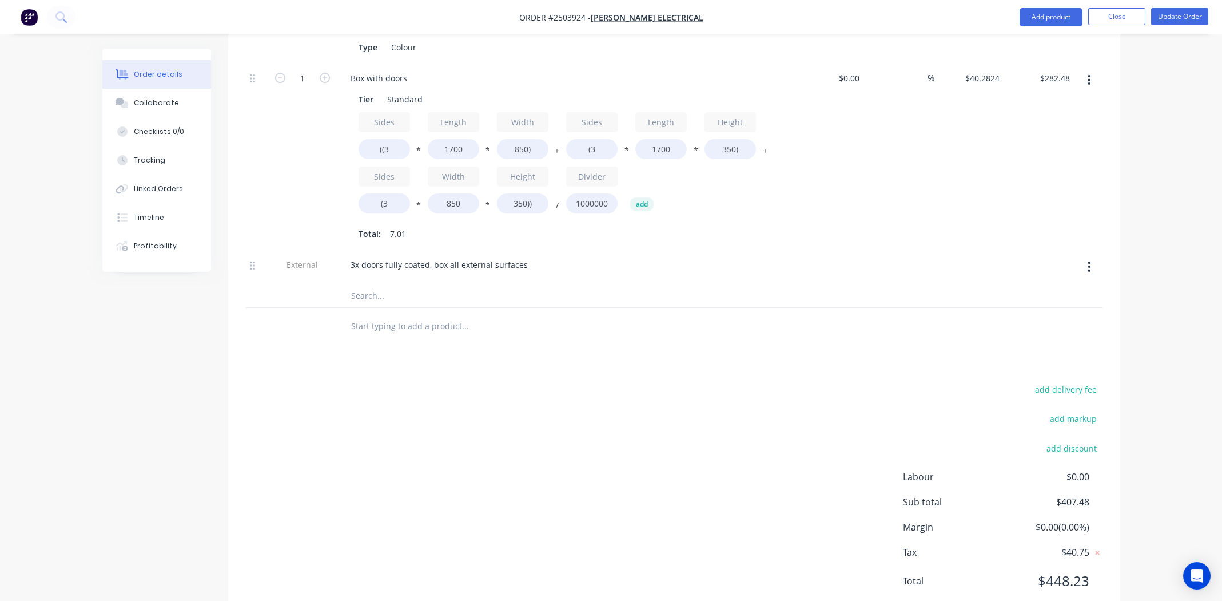
scroll to position [470, 0]
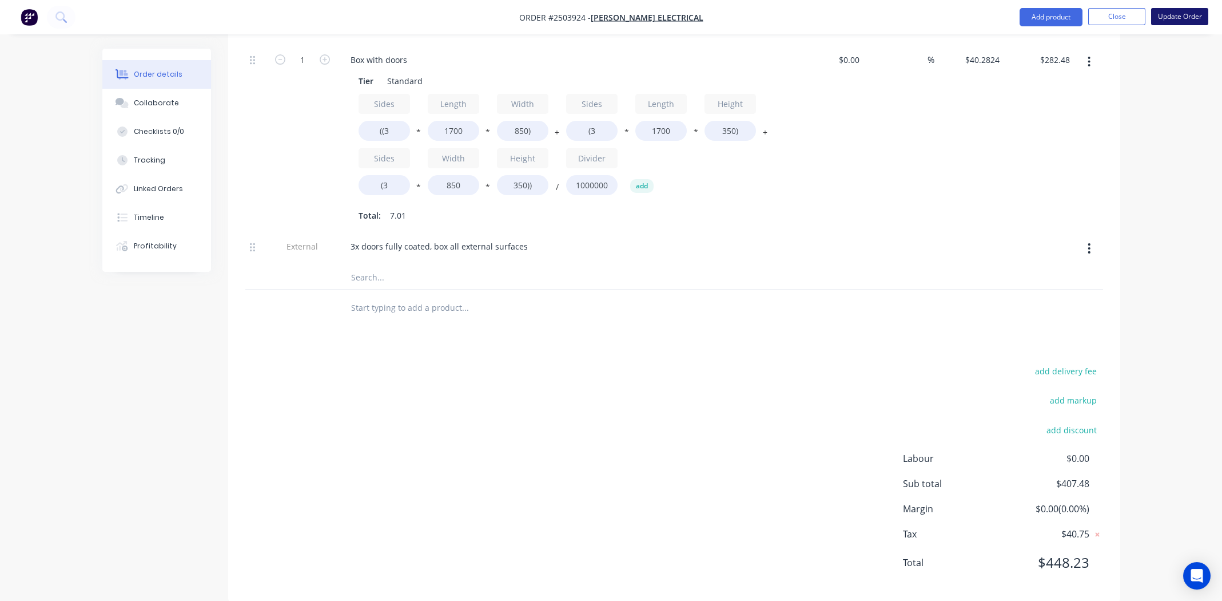
click at [1188, 15] on button "Update Order" at bounding box center [1179, 16] width 57 height 17
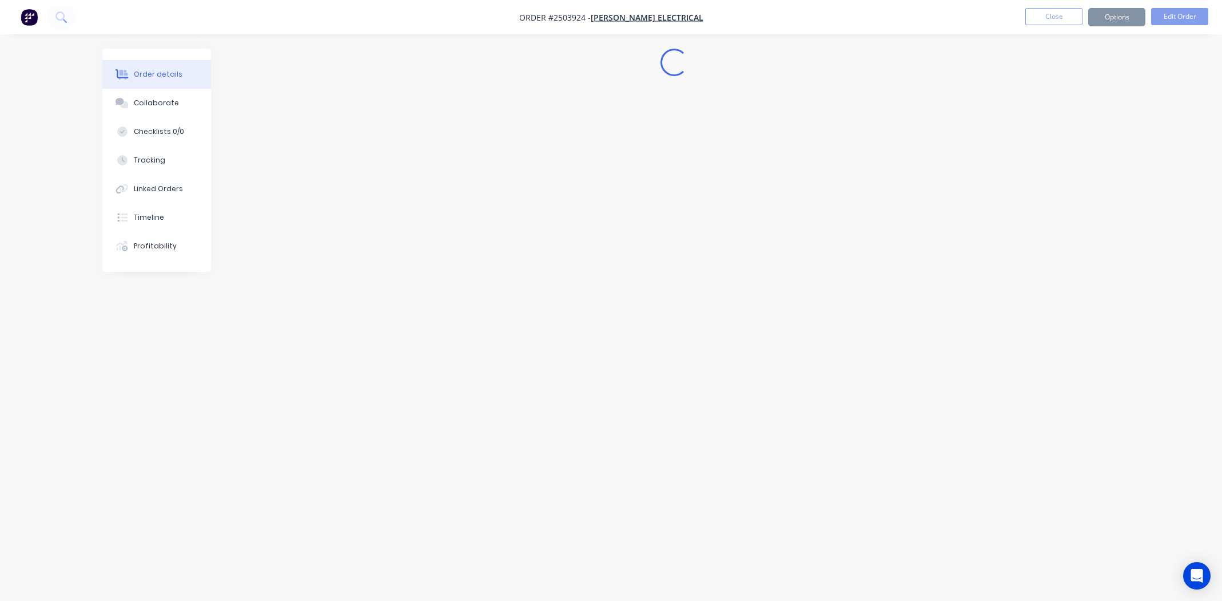
scroll to position [0, 0]
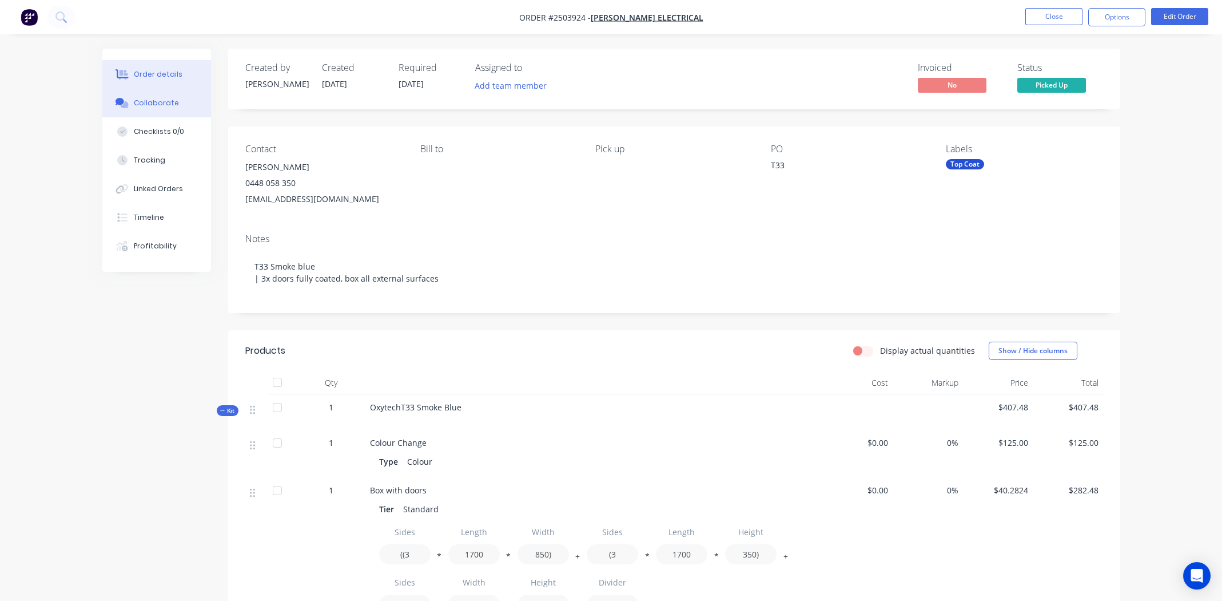
click at [156, 100] on div "Collaborate" at bounding box center [156, 103] width 45 height 10
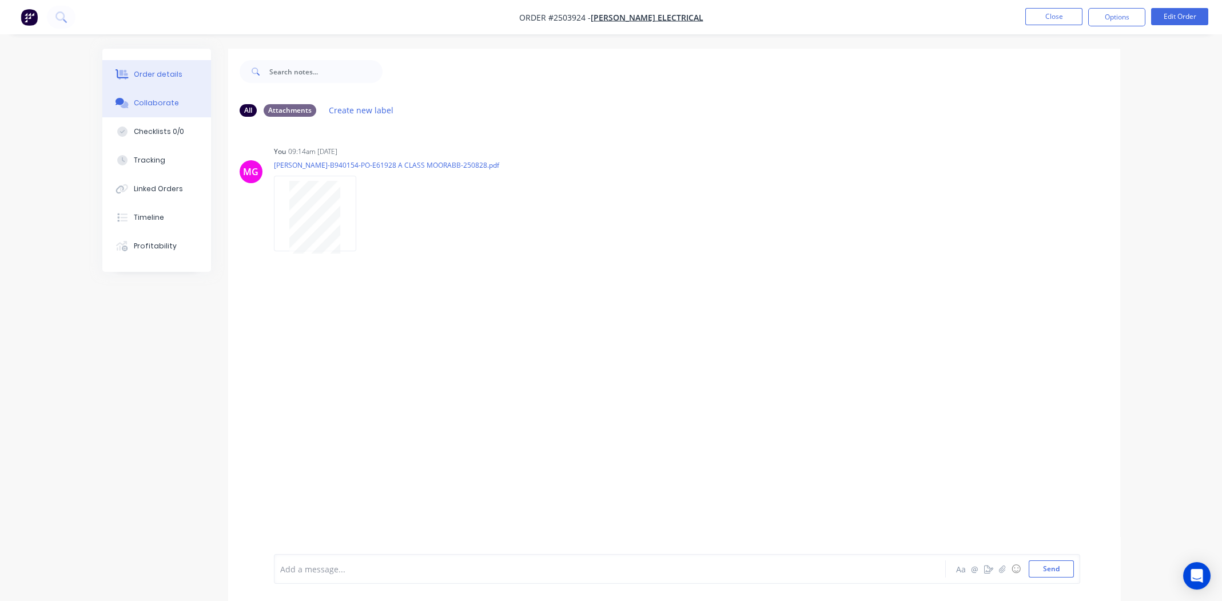
click at [151, 70] on div "Order details" at bounding box center [158, 74] width 49 height 10
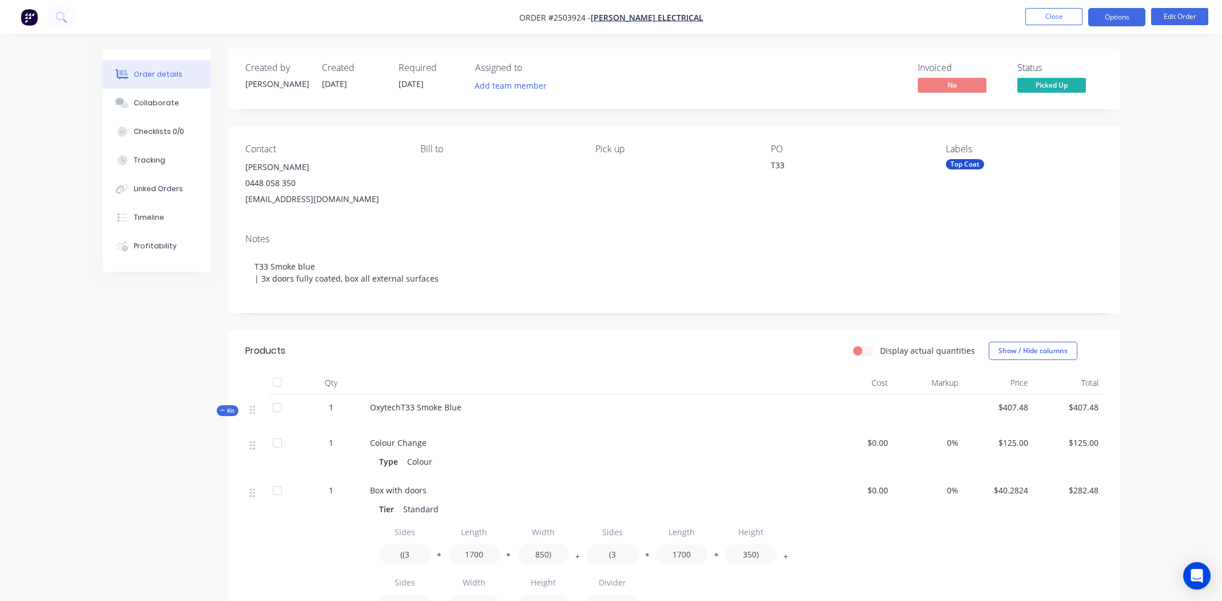
click at [1122, 15] on button "Options" at bounding box center [1116, 17] width 57 height 18
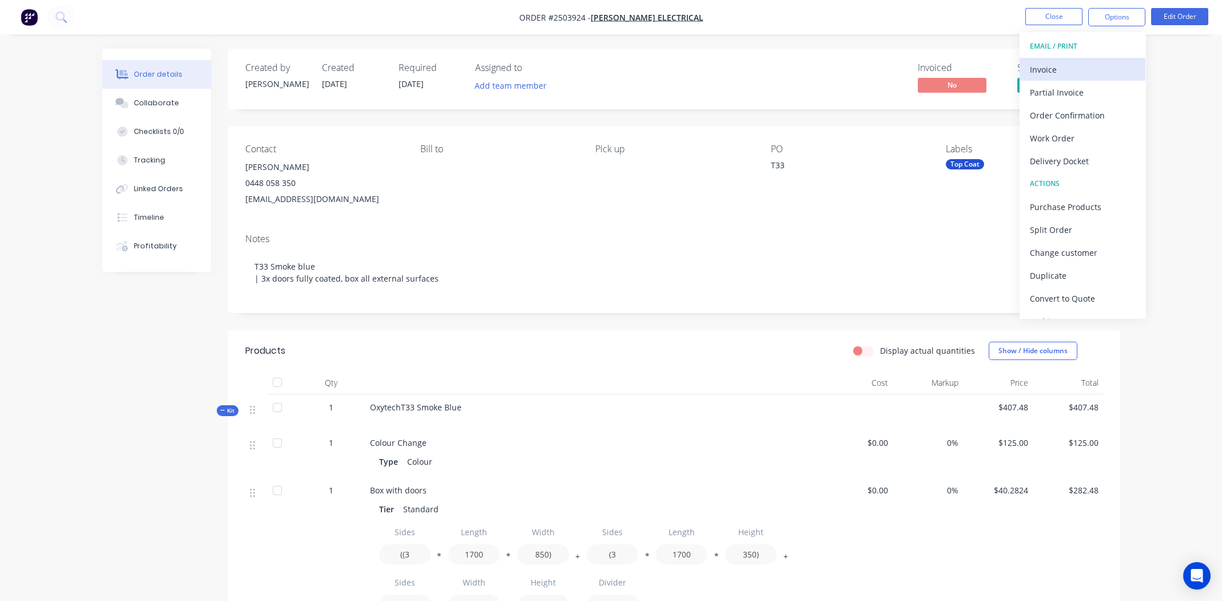
click at [1047, 71] on div "Invoice" at bounding box center [1082, 69] width 105 height 17
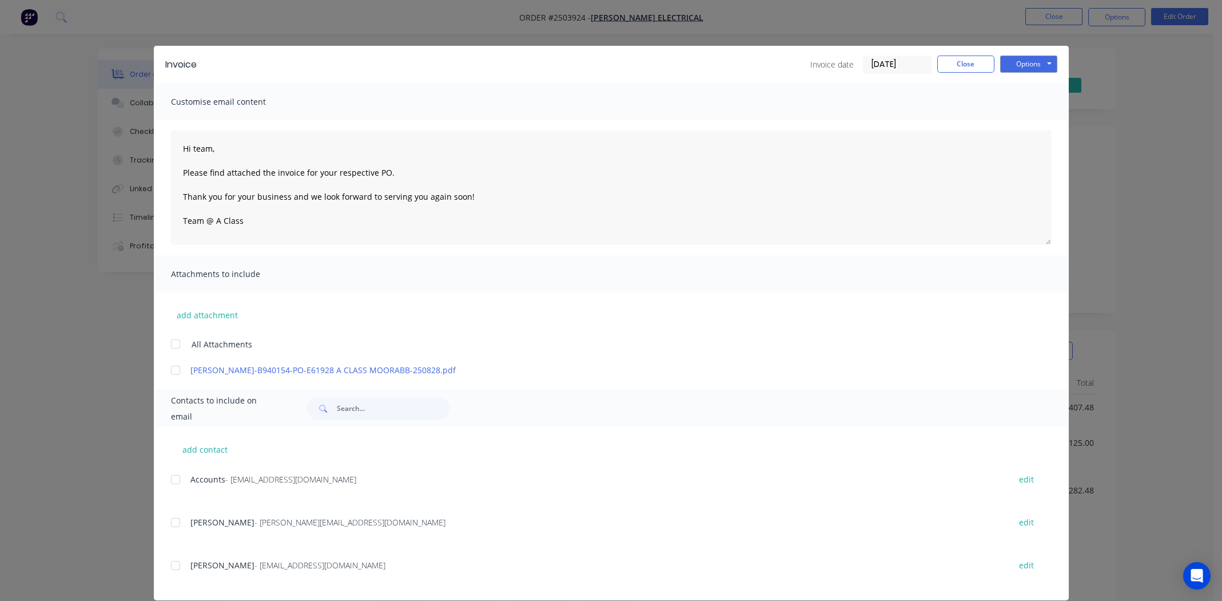
click at [171, 481] on div at bounding box center [175, 479] width 23 height 23
click at [167, 372] on div at bounding box center [175, 370] width 23 height 23
click at [1016, 59] on button "Options" at bounding box center [1028, 63] width 57 height 17
click at [1021, 122] on button "Email" at bounding box center [1036, 122] width 73 height 19
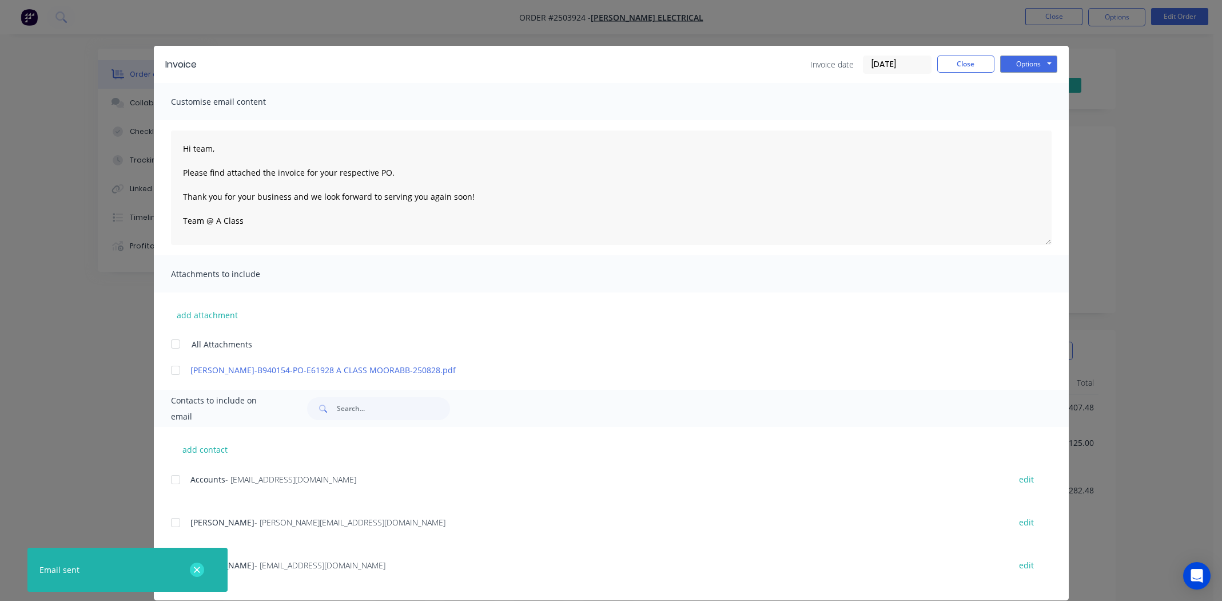
click at [200, 565] on icon "button" at bounding box center [196, 569] width 7 height 10
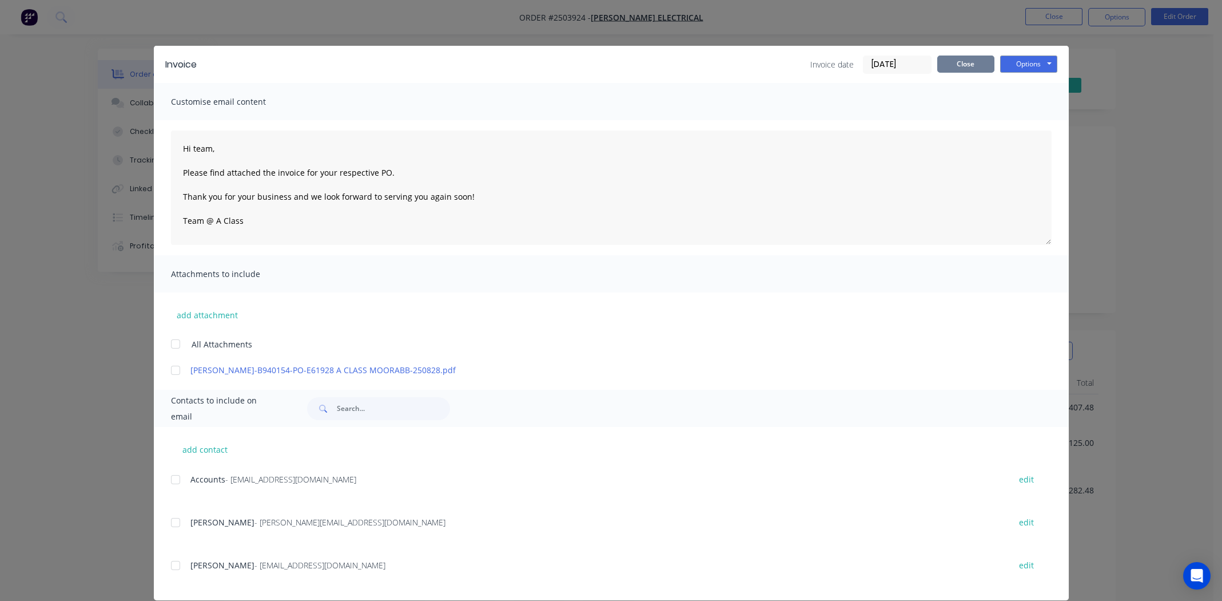
click at [955, 57] on button "Close" at bounding box center [965, 63] width 57 height 17
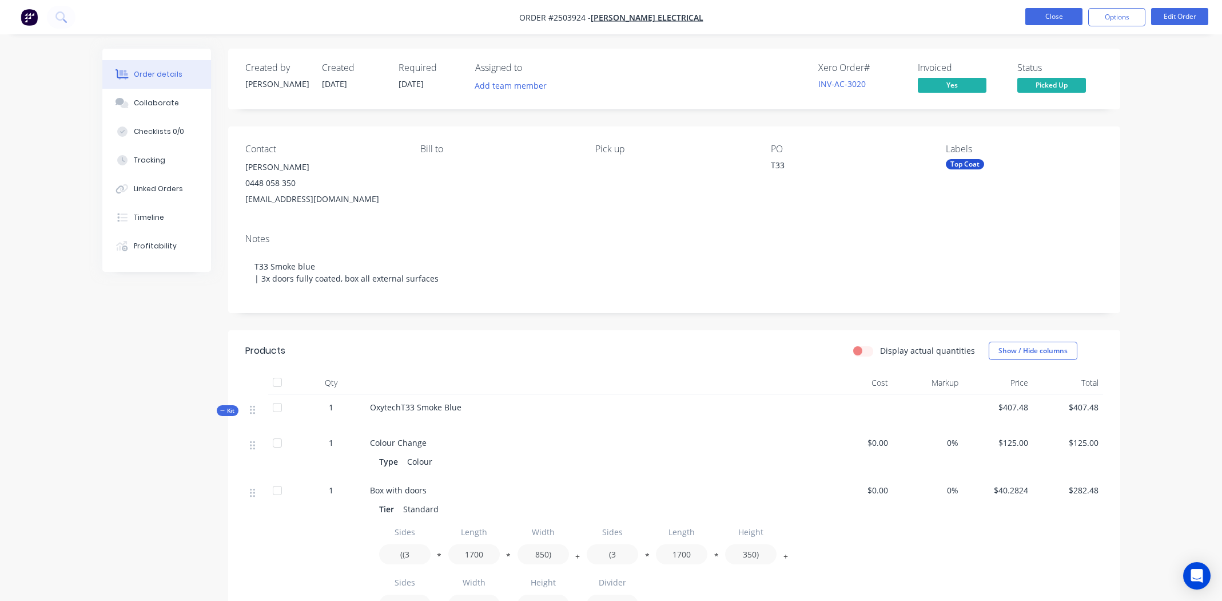
click at [1048, 18] on button "Close" at bounding box center [1053, 16] width 57 height 17
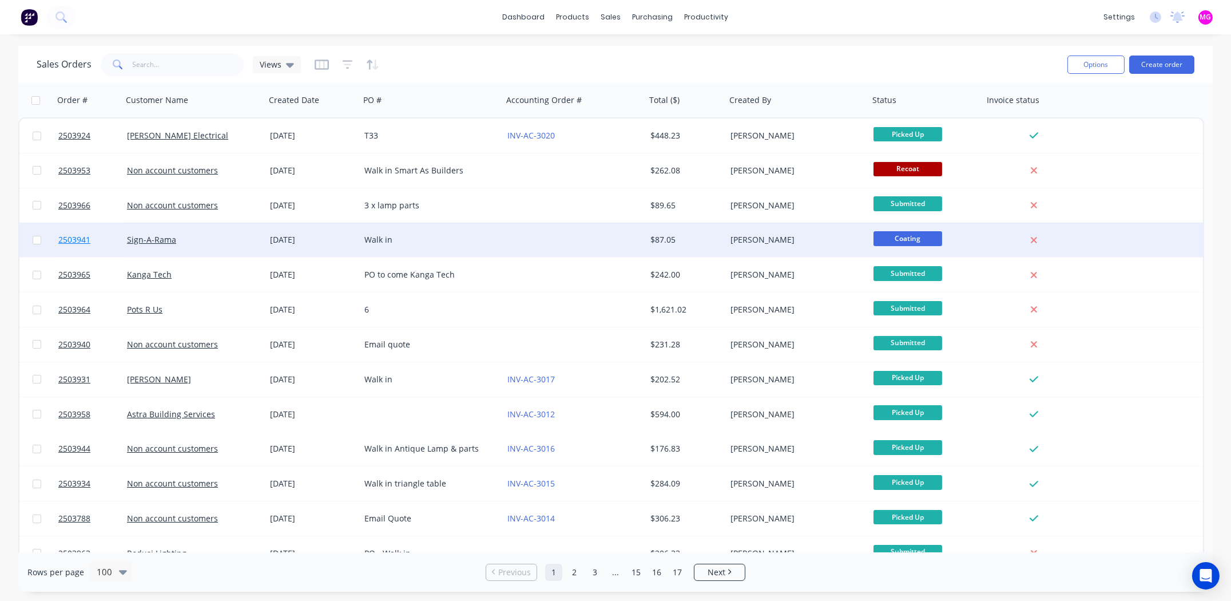
click at [80, 243] on span "2503941" at bounding box center [74, 239] width 32 height 11
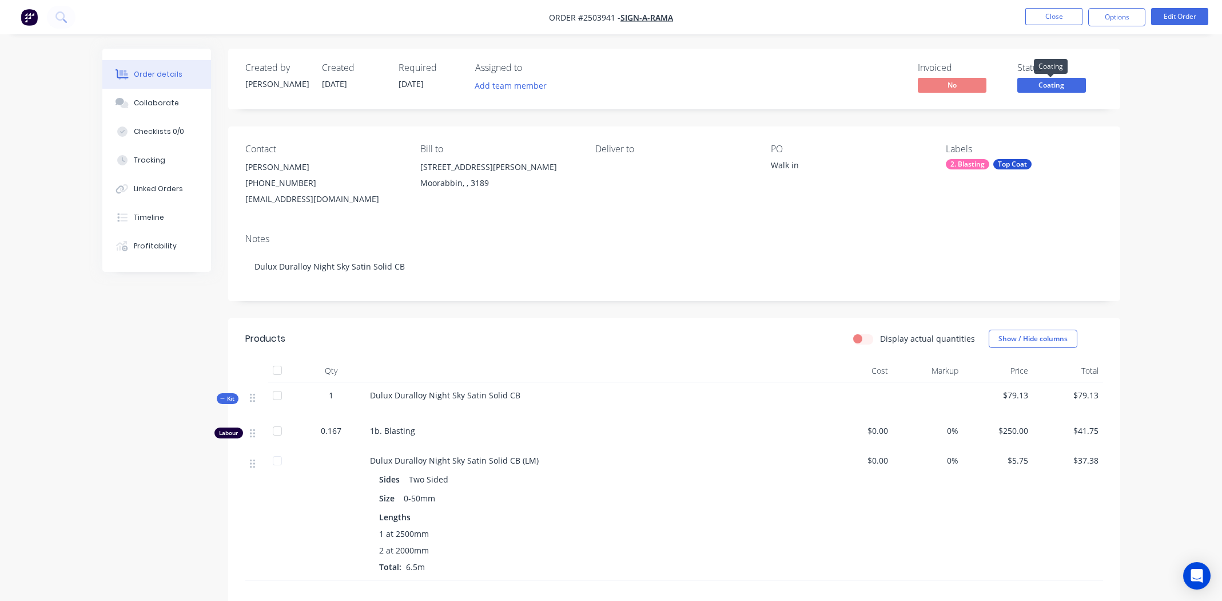
click at [1060, 83] on span "Coating" at bounding box center [1051, 85] width 69 height 14
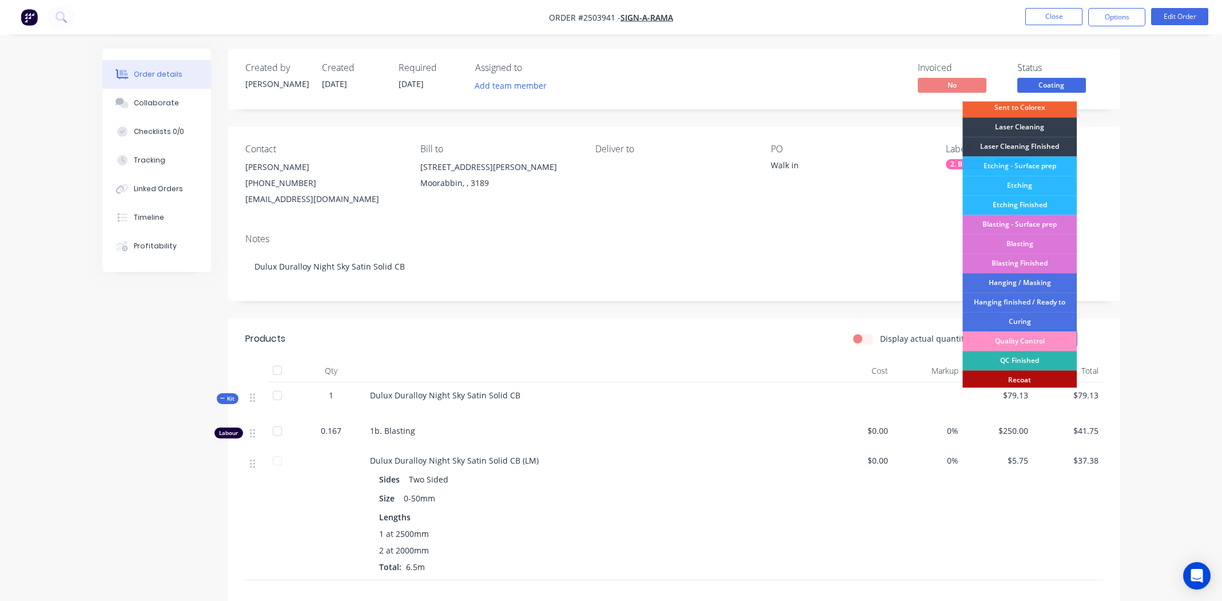
scroll to position [244, 0]
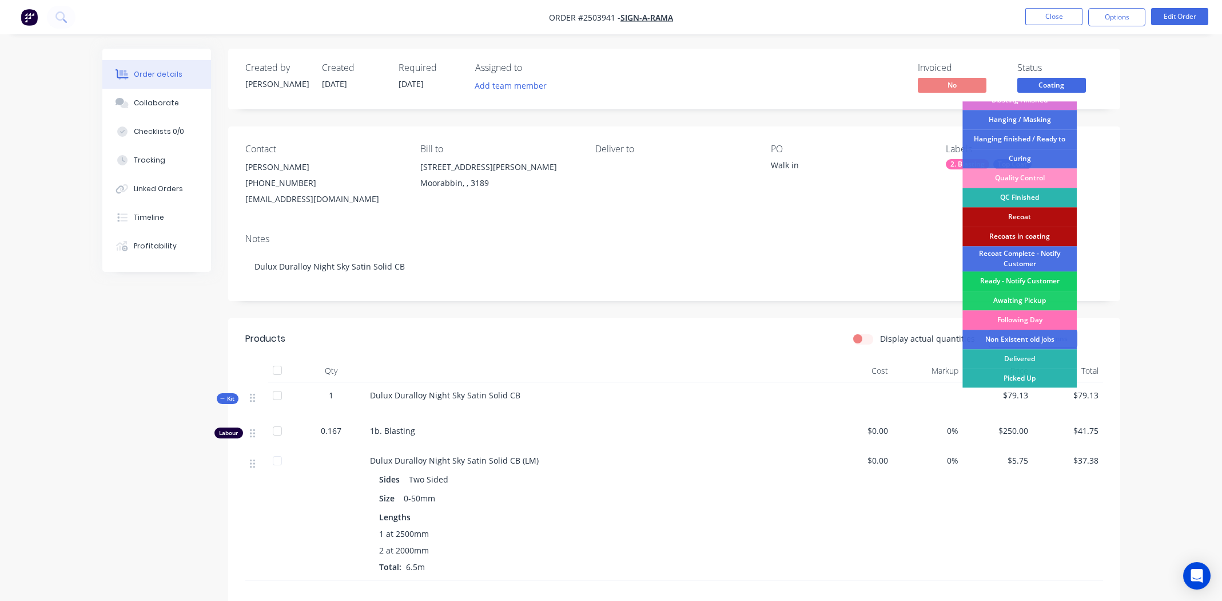
click at [1023, 280] on div "Ready - Notify Customer" at bounding box center [1020, 280] width 114 height 19
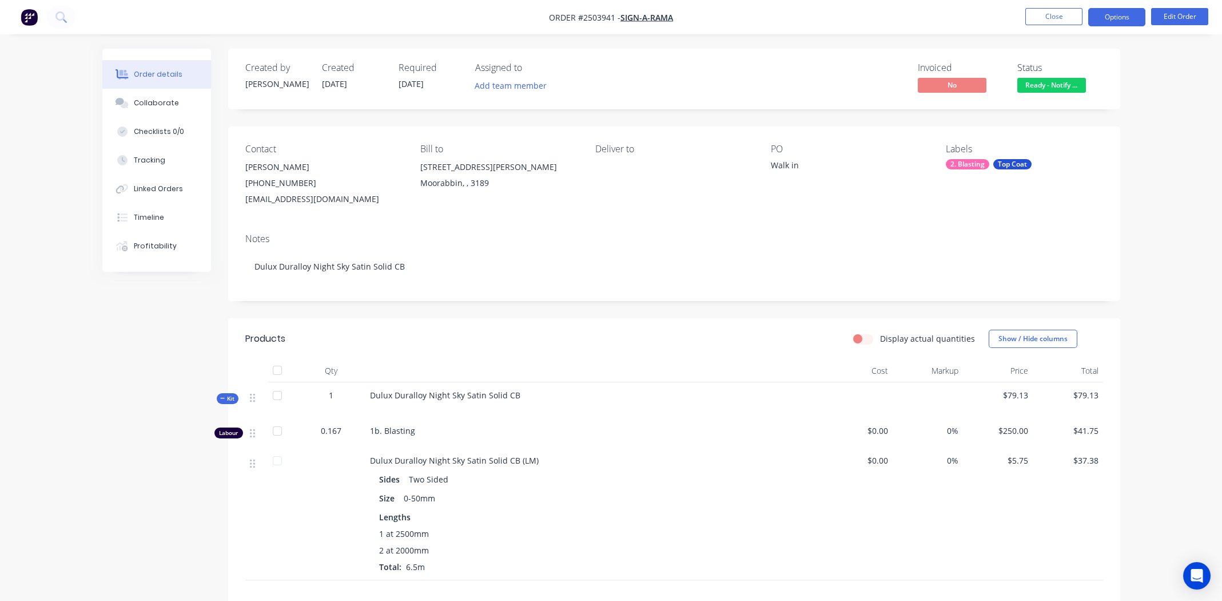
click at [1119, 15] on button "Options" at bounding box center [1116, 17] width 57 height 18
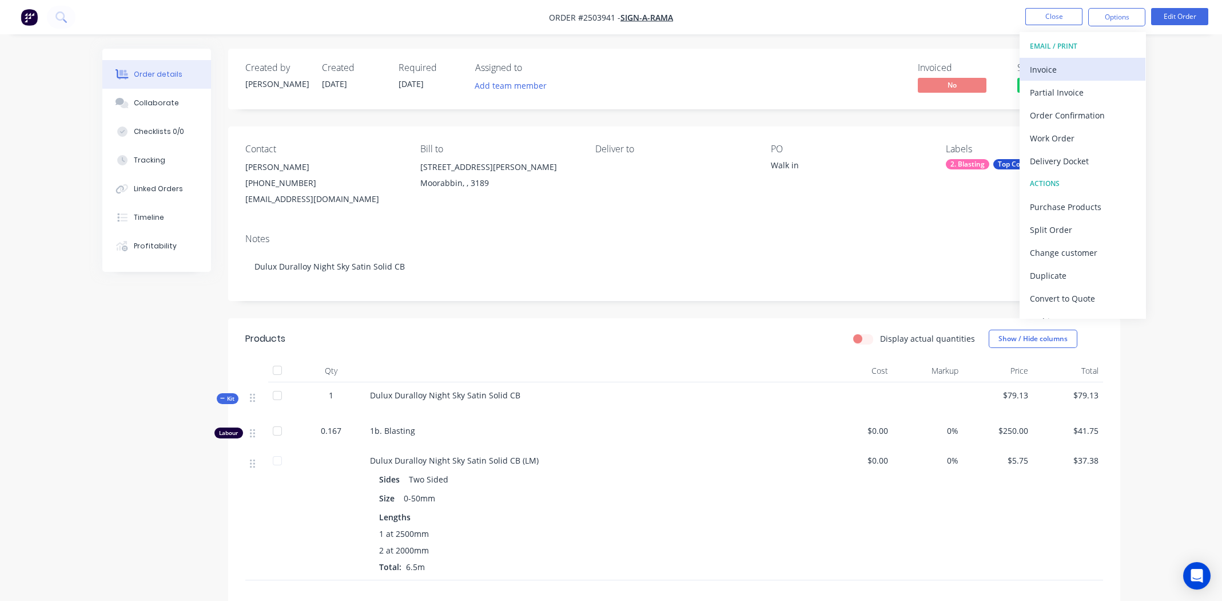
click at [1062, 71] on div "Invoice" at bounding box center [1082, 69] width 105 height 17
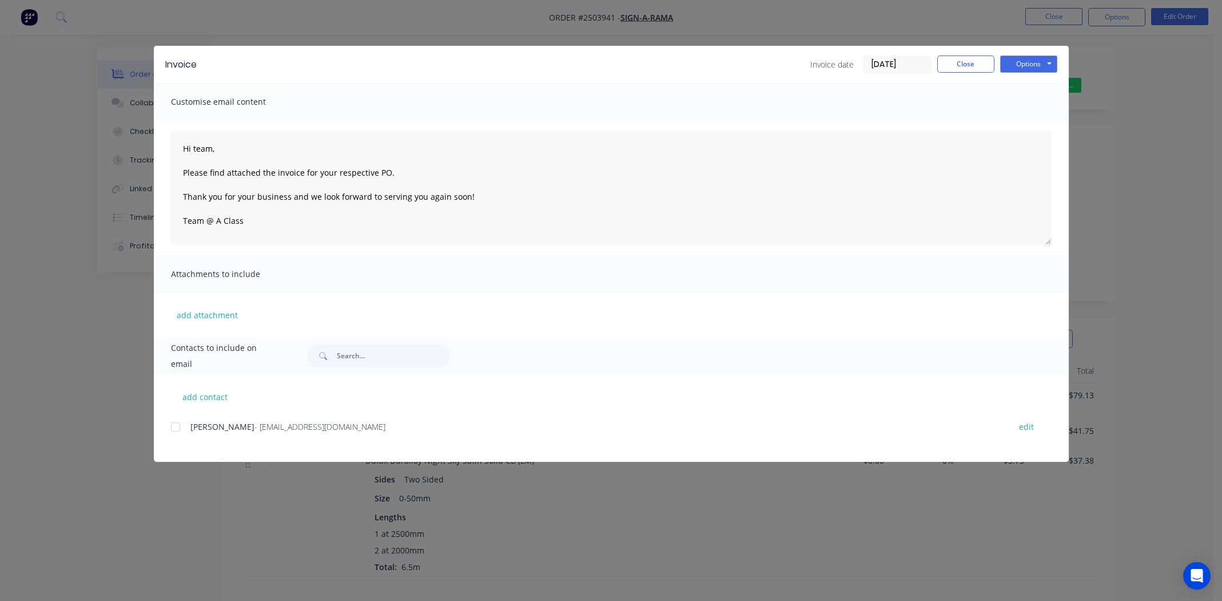
click at [179, 425] on div at bounding box center [175, 426] width 23 height 23
click at [1026, 60] on button "Options" at bounding box center [1028, 63] width 57 height 17
click at [1028, 116] on button "Email" at bounding box center [1036, 122] width 73 height 19
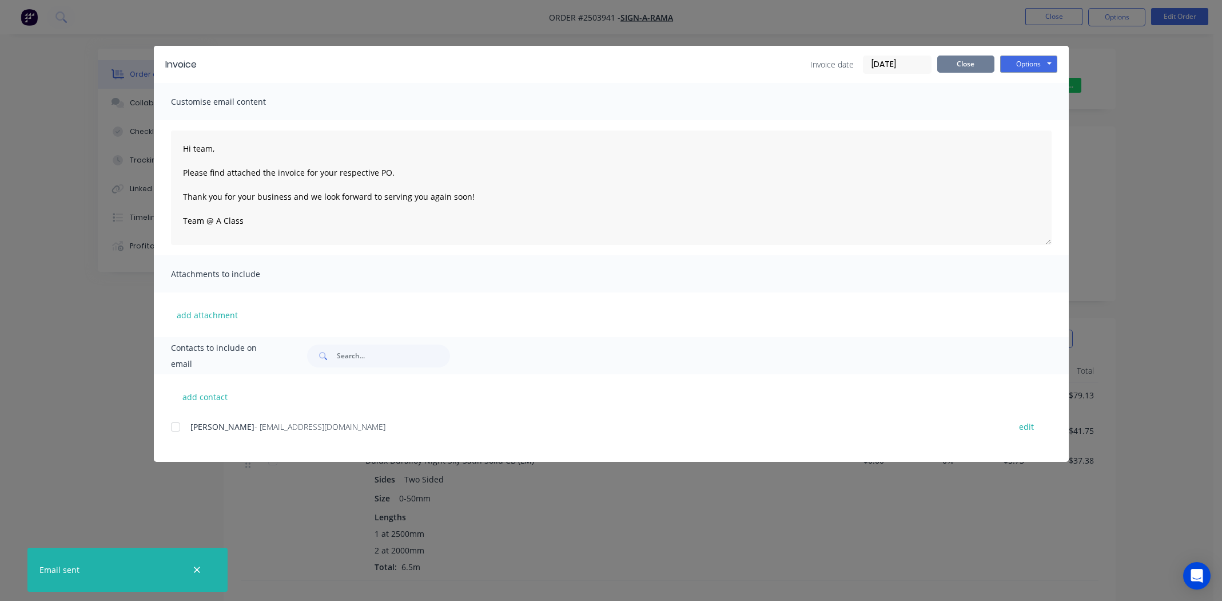
click at [963, 63] on button "Close" at bounding box center [965, 63] width 57 height 17
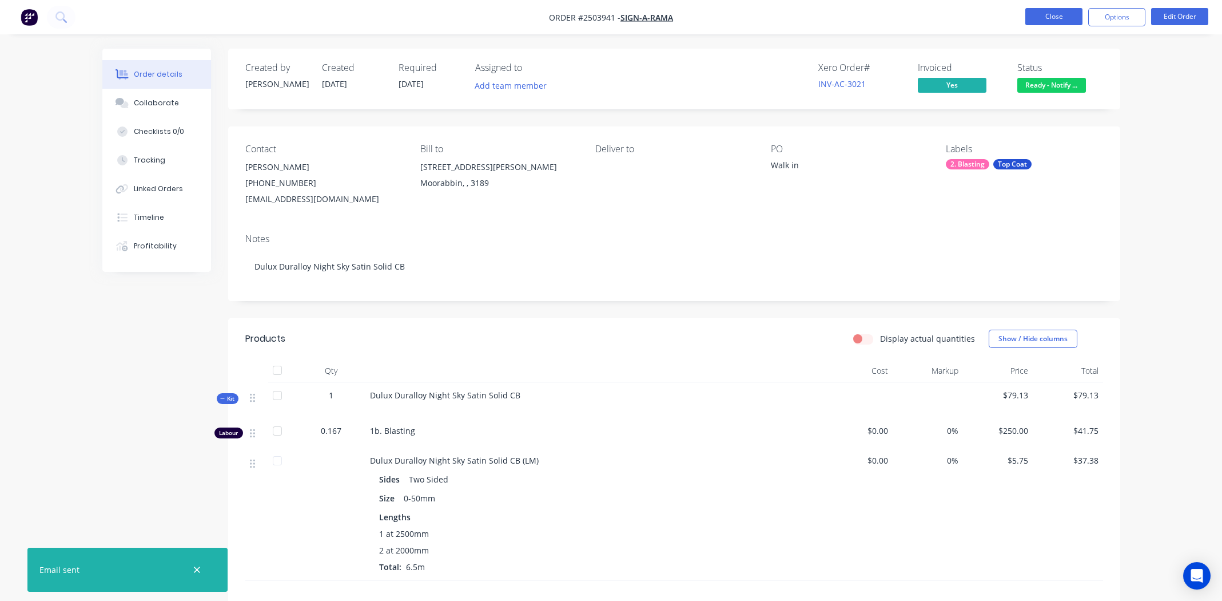
click at [1056, 11] on button "Close" at bounding box center [1053, 16] width 57 height 17
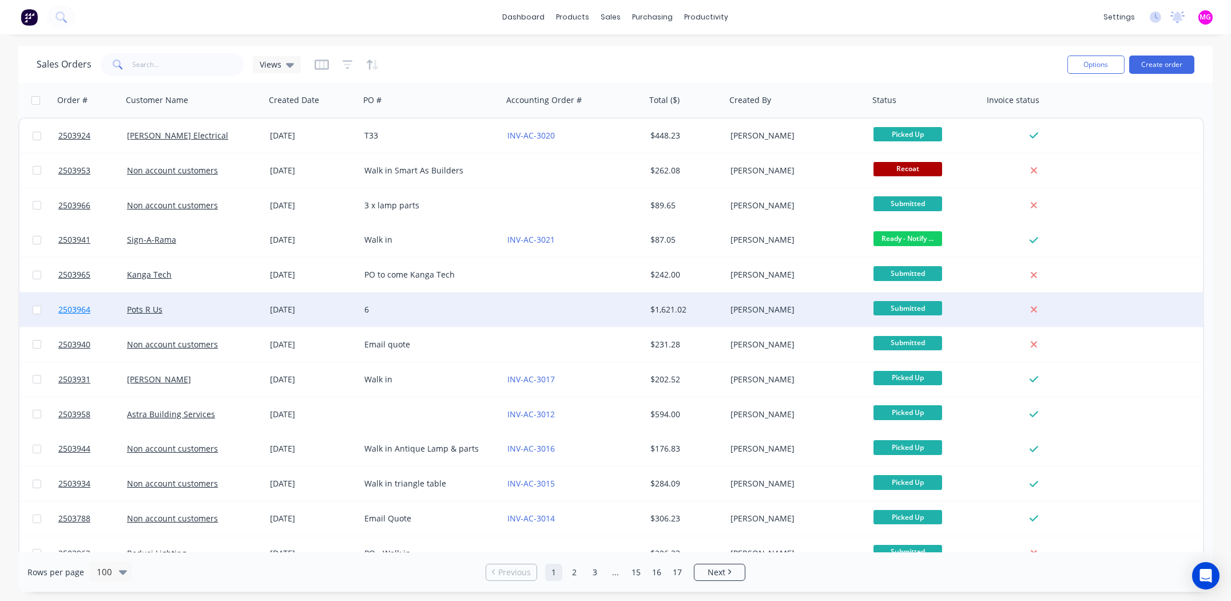
click at [84, 309] on span "2503964" at bounding box center [74, 309] width 32 height 11
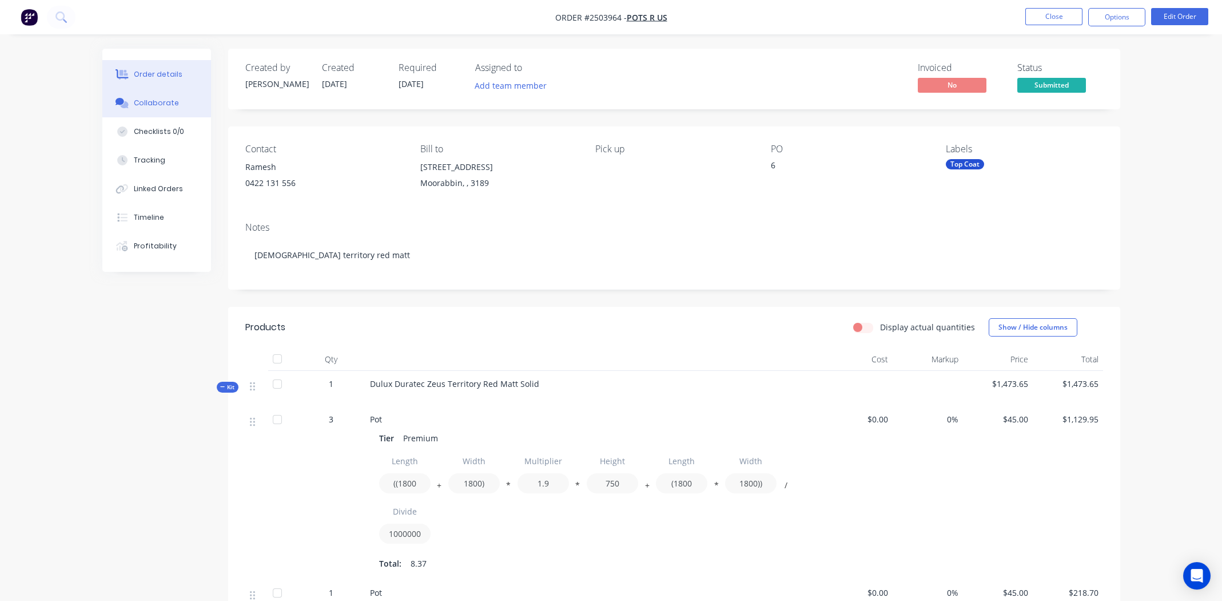
click at [166, 100] on div "Collaborate" at bounding box center [156, 103] width 45 height 10
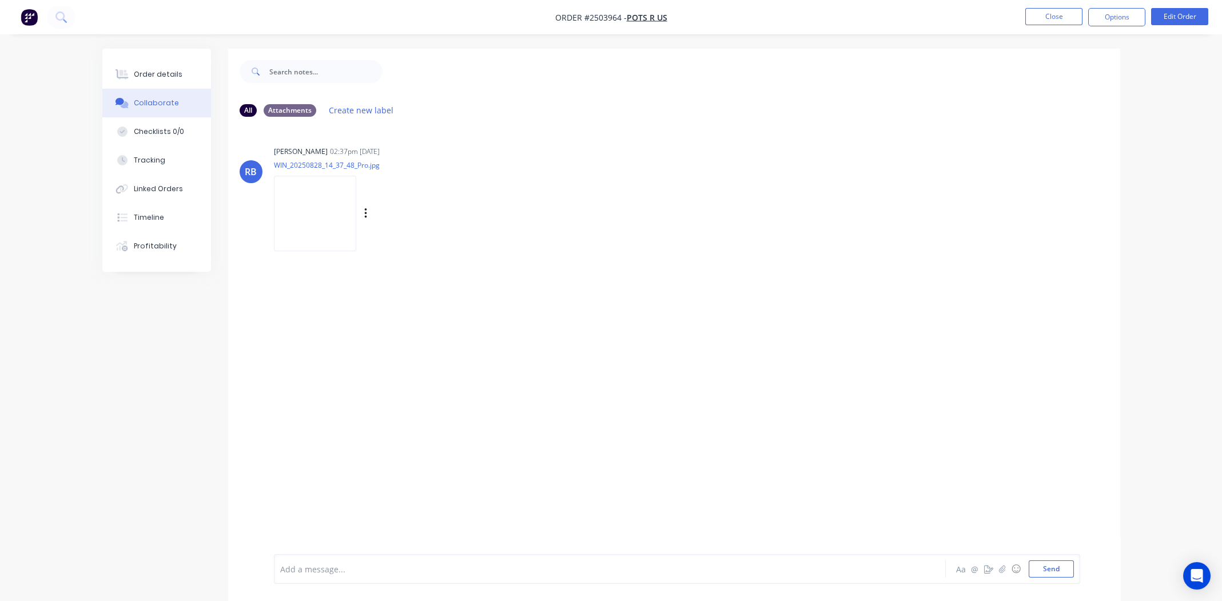
click at [340, 206] on img at bounding box center [315, 213] width 82 height 75
click at [154, 74] on div "Order details" at bounding box center [158, 74] width 49 height 10
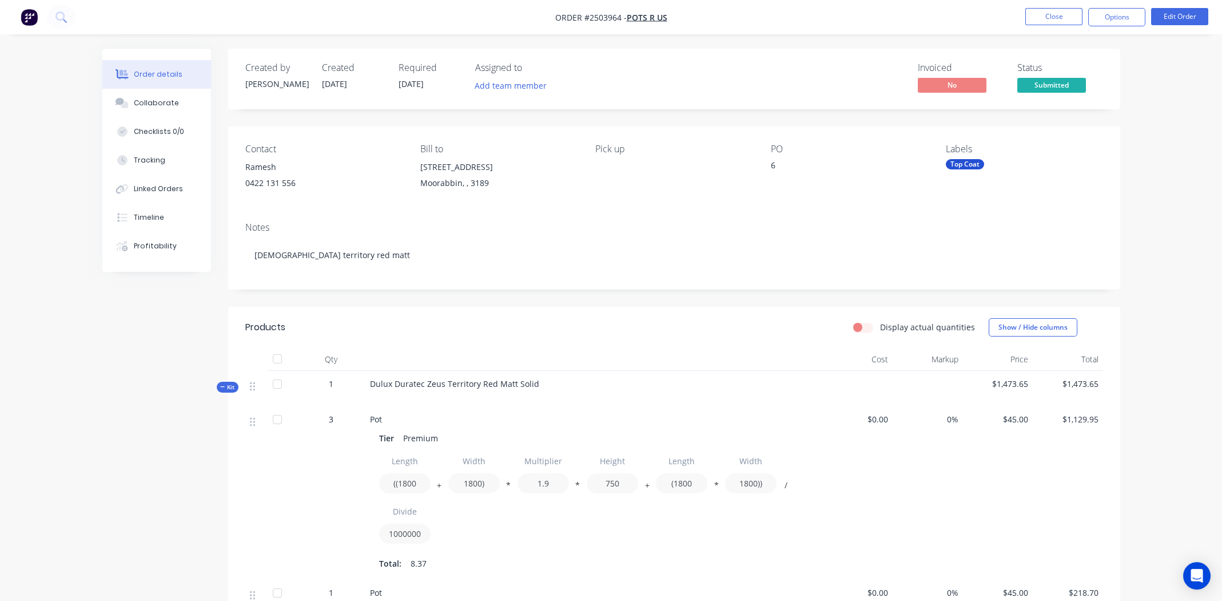
click at [774, 165] on div "6" at bounding box center [842, 167] width 143 height 16
click at [1183, 12] on button "Edit Order" at bounding box center [1179, 16] width 57 height 17
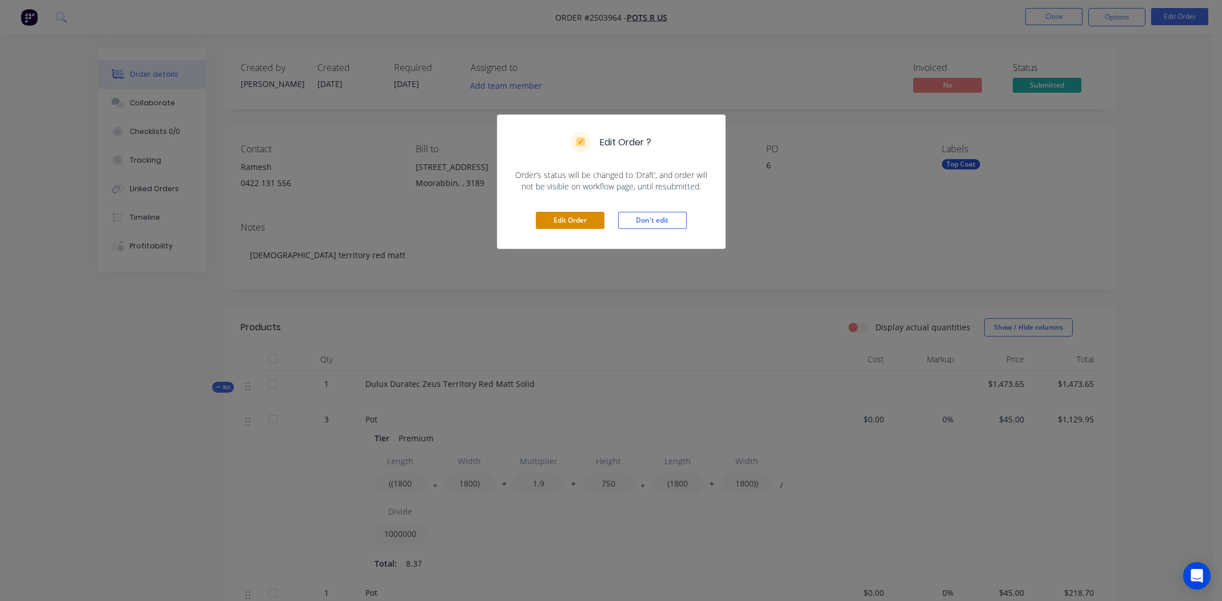
click at [563, 221] on button "Edit Order" at bounding box center [570, 220] width 69 height 17
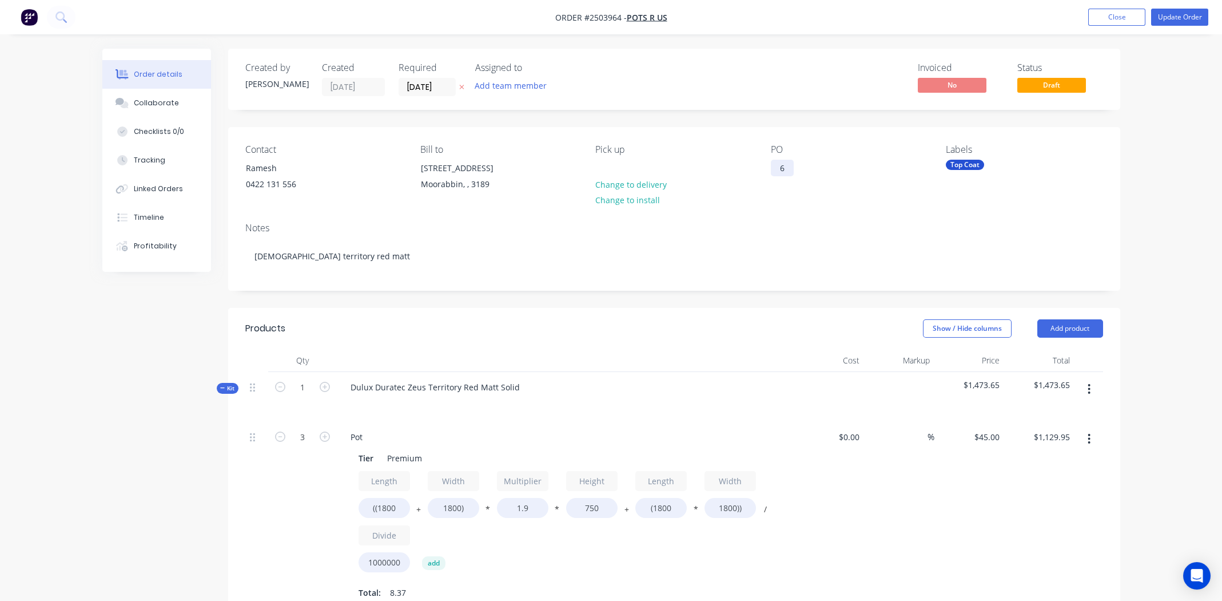
click at [788, 172] on div "6" at bounding box center [782, 168] width 23 height 17
click at [1181, 15] on button "Update Order" at bounding box center [1179, 17] width 57 height 17
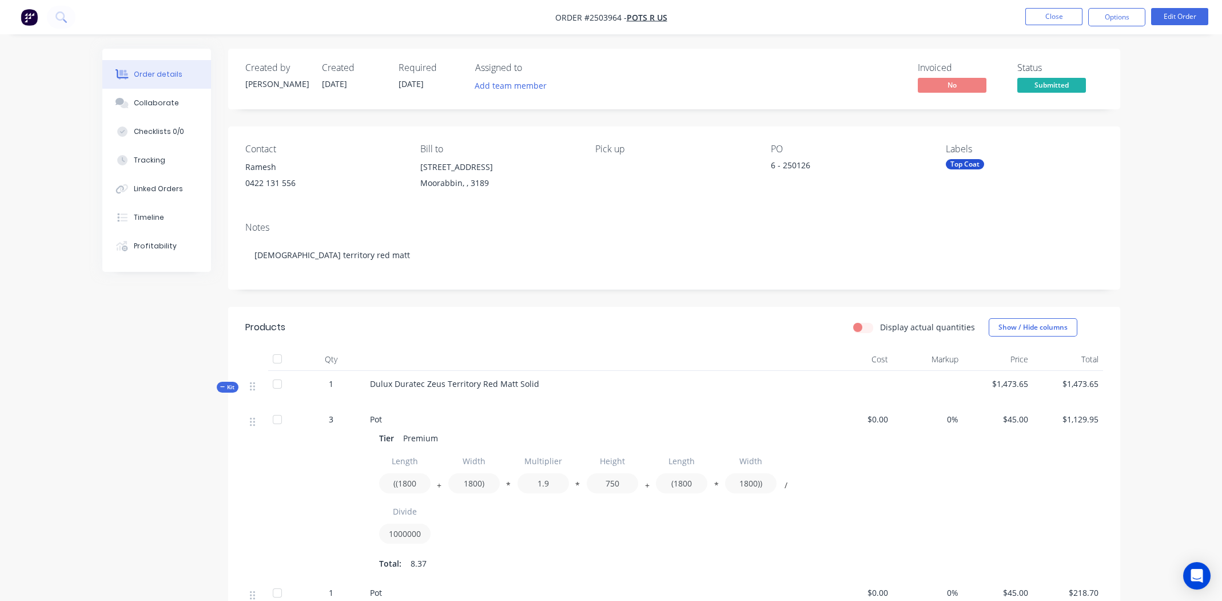
click at [1043, 81] on span "Submitted" at bounding box center [1051, 85] width 69 height 14
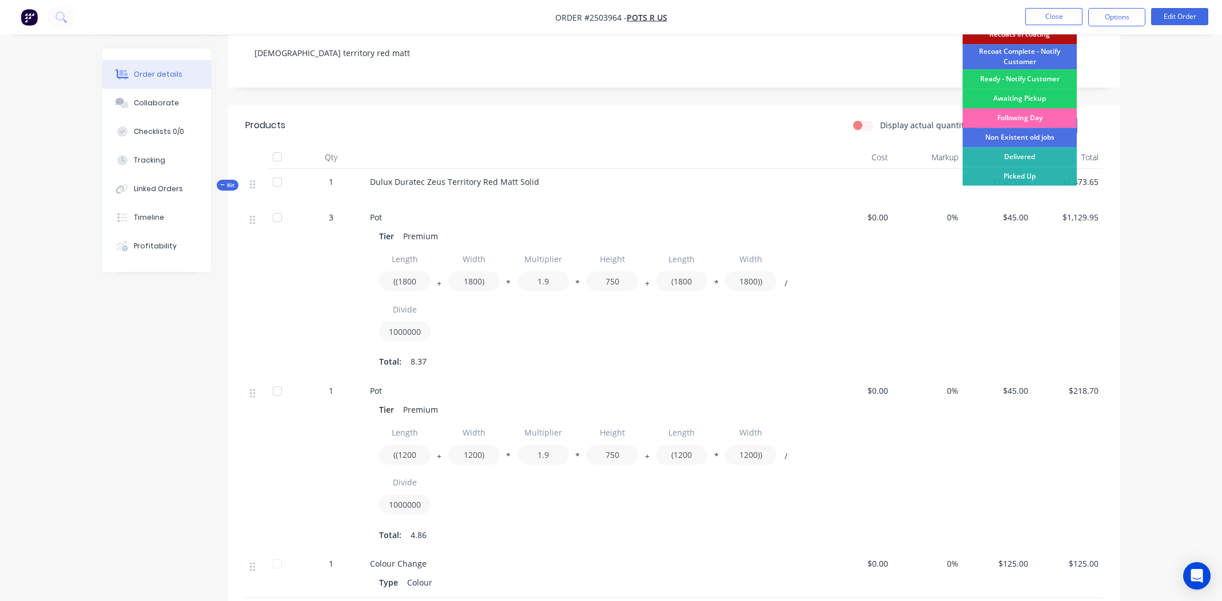
scroll to position [57, 0]
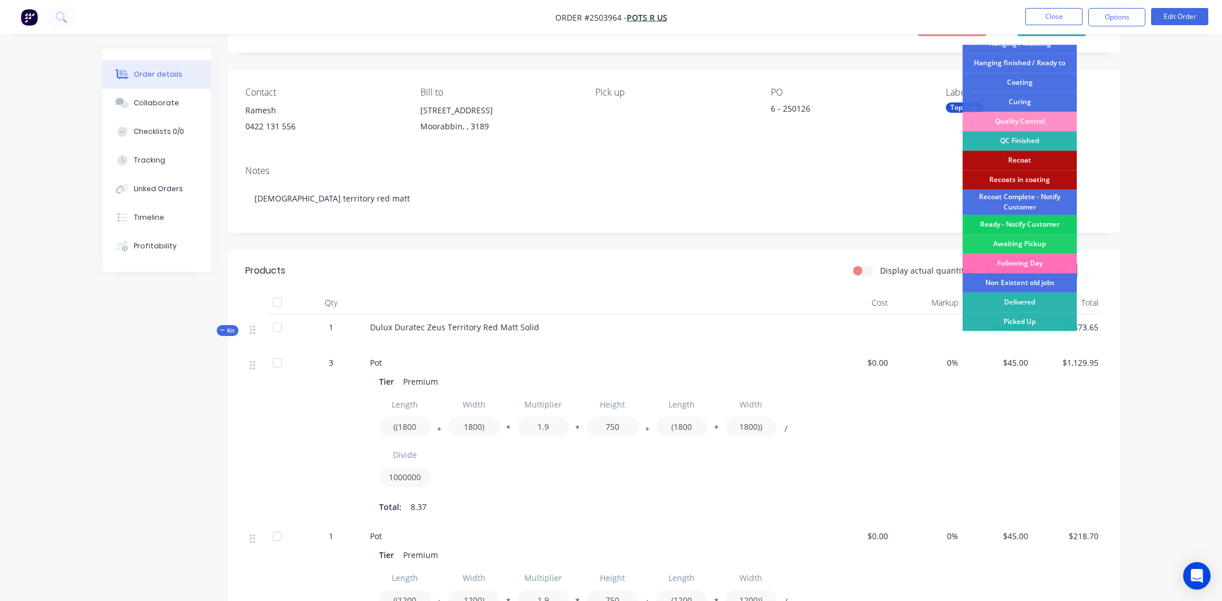
click at [1014, 218] on div "Ready - Notify Customer" at bounding box center [1020, 223] width 114 height 19
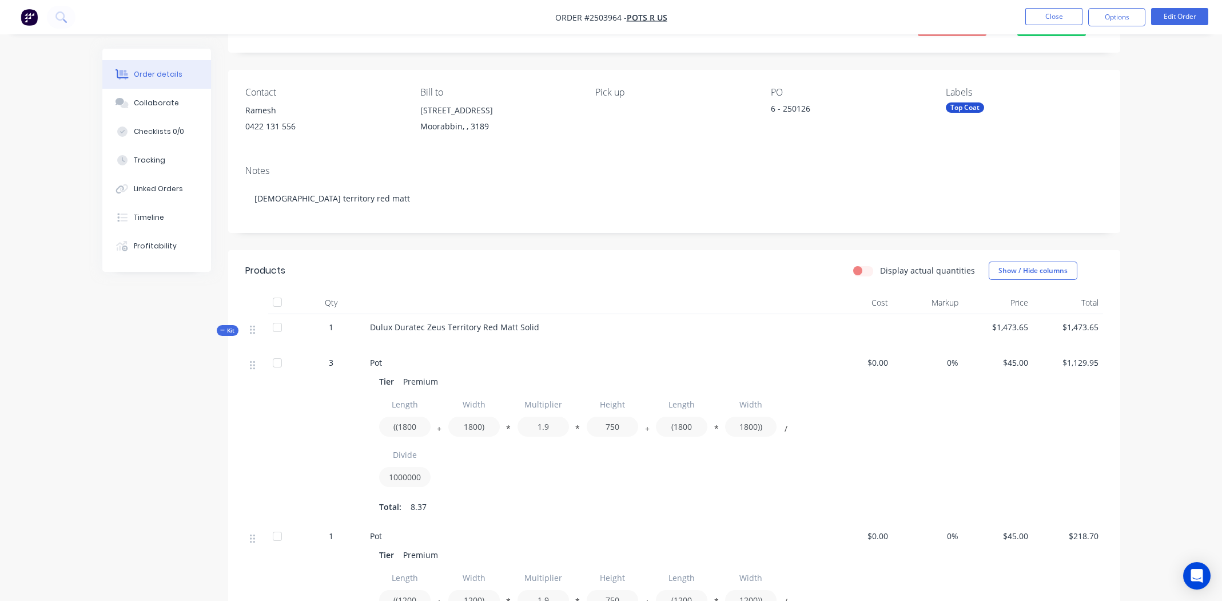
scroll to position [0, 0]
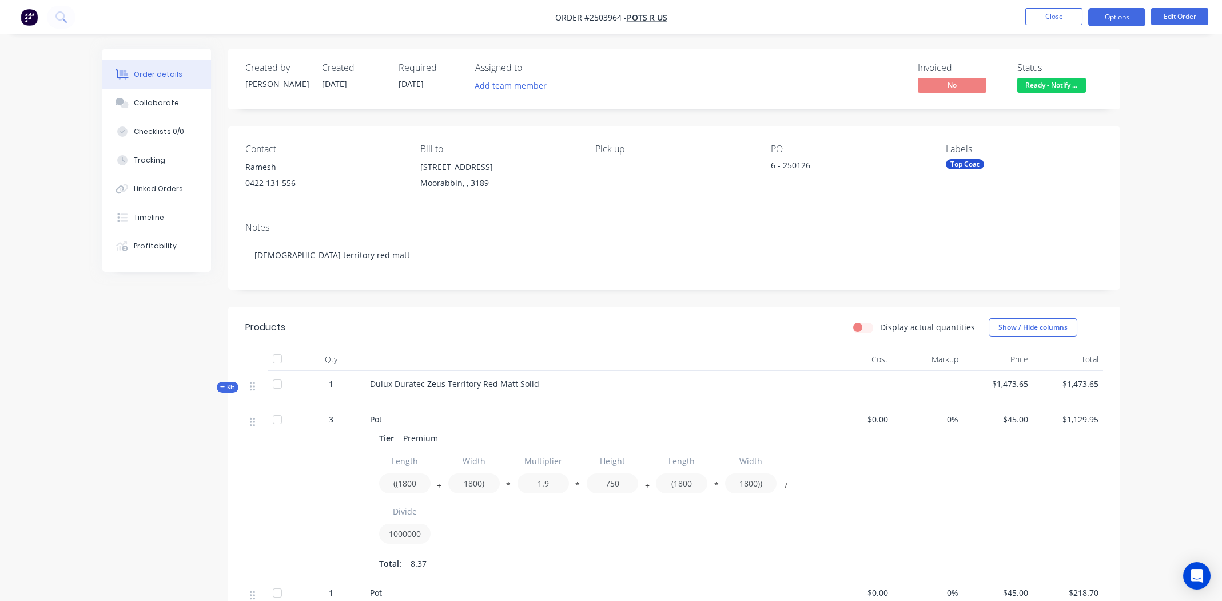
click at [1108, 18] on button "Options" at bounding box center [1116, 17] width 57 height 18
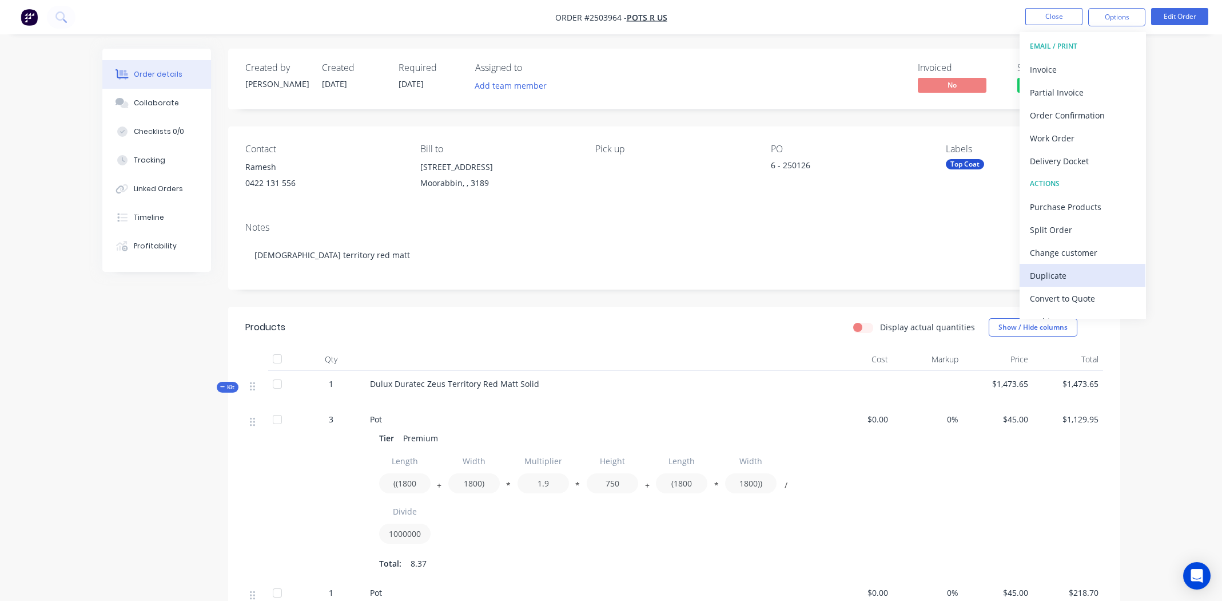
scroll to position [17, 0]
click at [1185, 125] on div "Order details Collaborate Checklists 0/0 Tracking Linked Orders Timeline Profit…" at bounding box center [611, 501] width 1222 height 1003
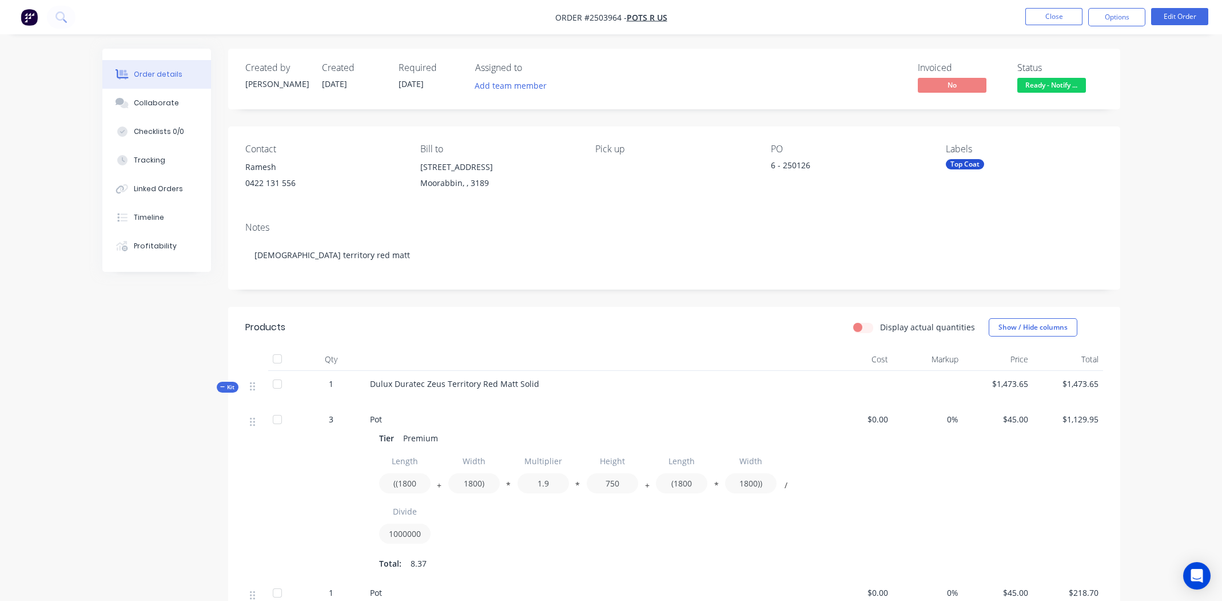
click at [1066, 86] on span "Ready - Notify ..." at bounding box center [1051, 85] width 69 height 14
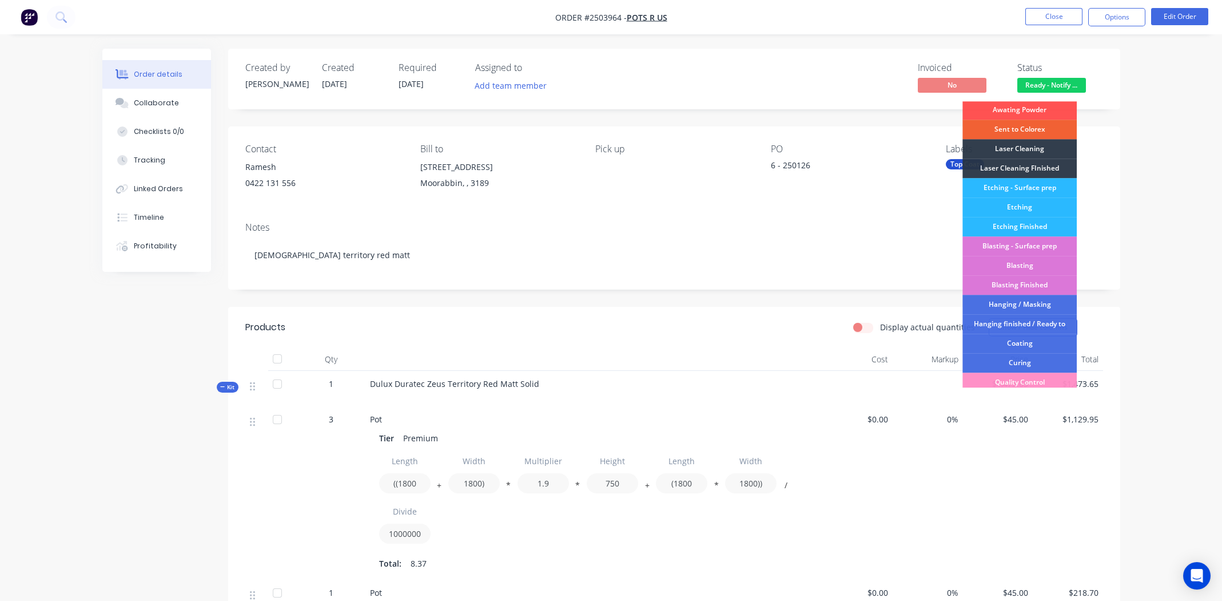
scroll to position [244, 0]
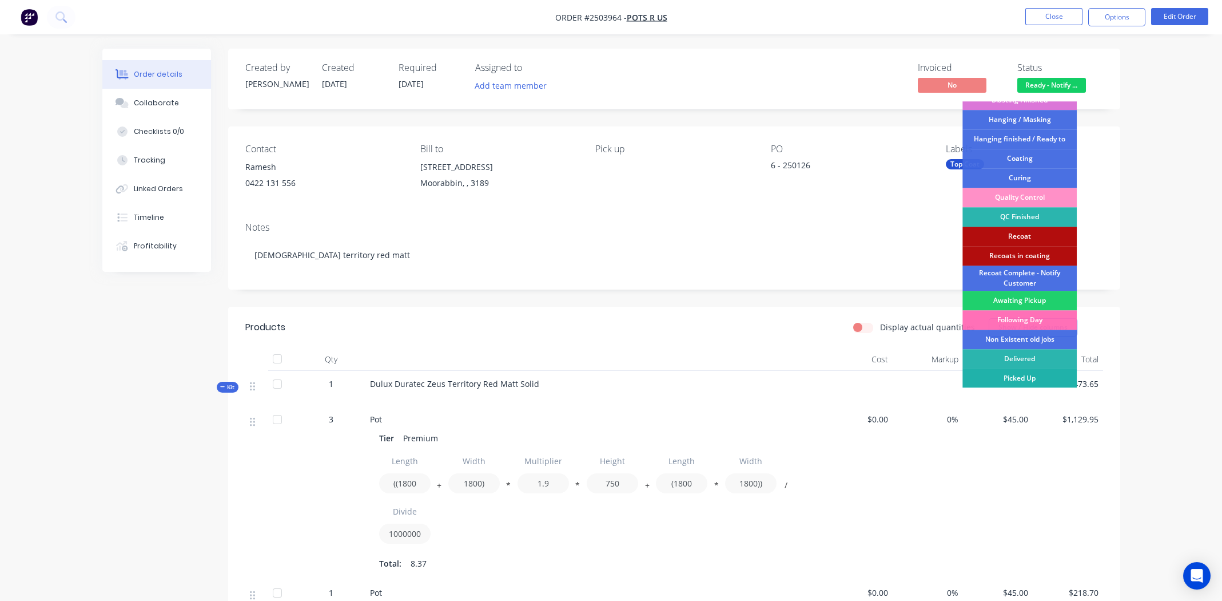
click at [1015, 375] on div "Picked Up" at bounding box center [1020, 377] width 114 height 19
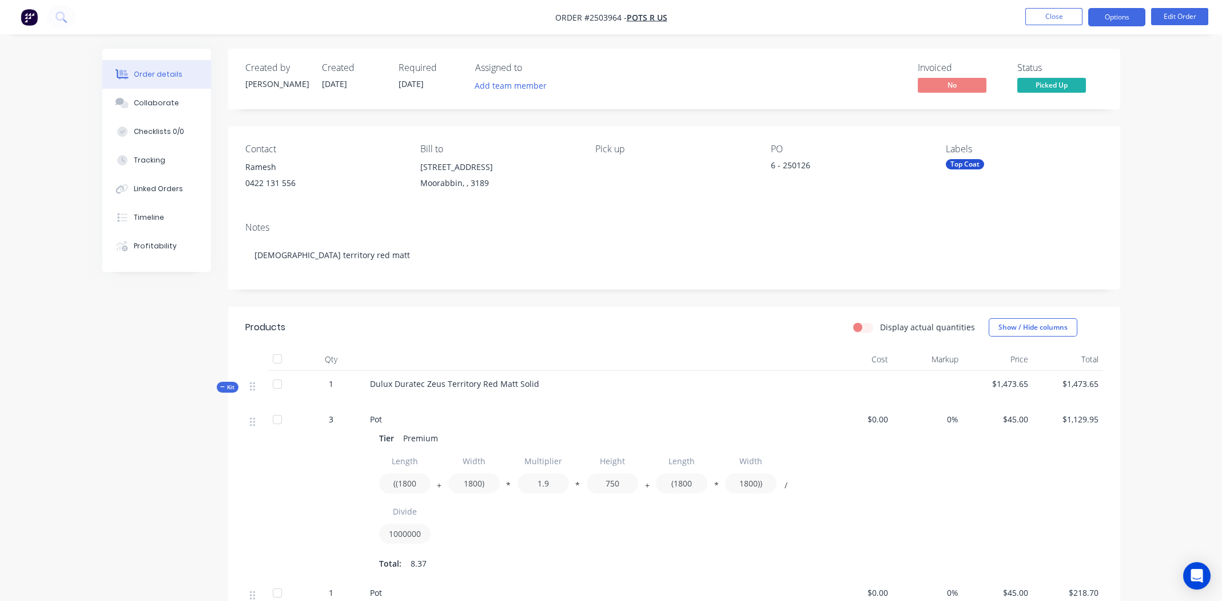
click at [1112, 17] on button "Options" at bounding box center [1116, 17] width 57 height 18
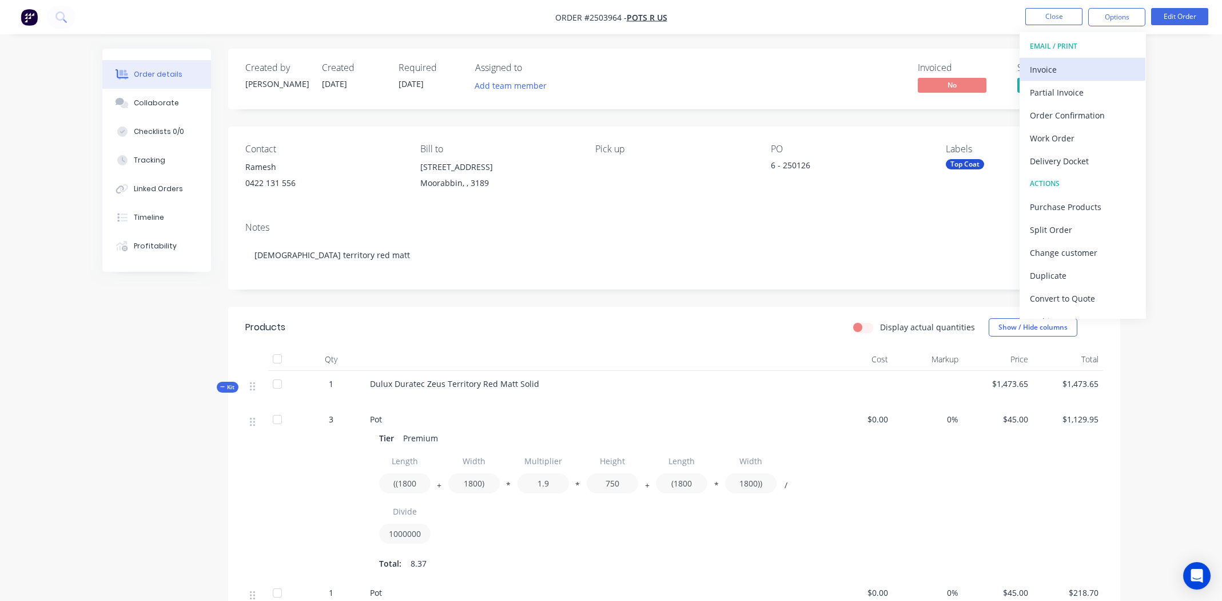
click at [1051, 70] on div "Invoice" at bounding box center [1082, 69] width 105 height 17
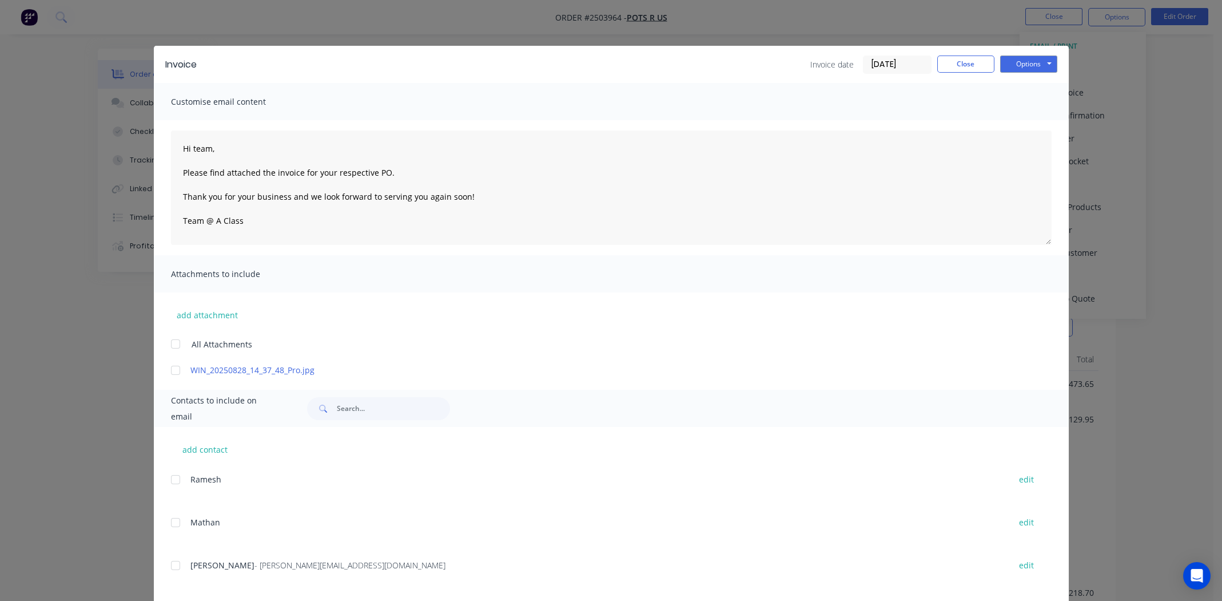
click at [171, 566] on div at bounding box center [175, 565] width 23 height 23
drag, startPoint x: 169, startPoint y: 368, endPoint x: 249, endPoint y: 388, distance: 81.8
click at [170, 368] on div at bounding box center [175, 370] width 23 height 23
click at [1027, 60] on button "Options" at bounding box center [1028, 63] width 57 height 17
click at [1031, 122] on button "Email" at bounding box center [1036, 122] width 73 height 19
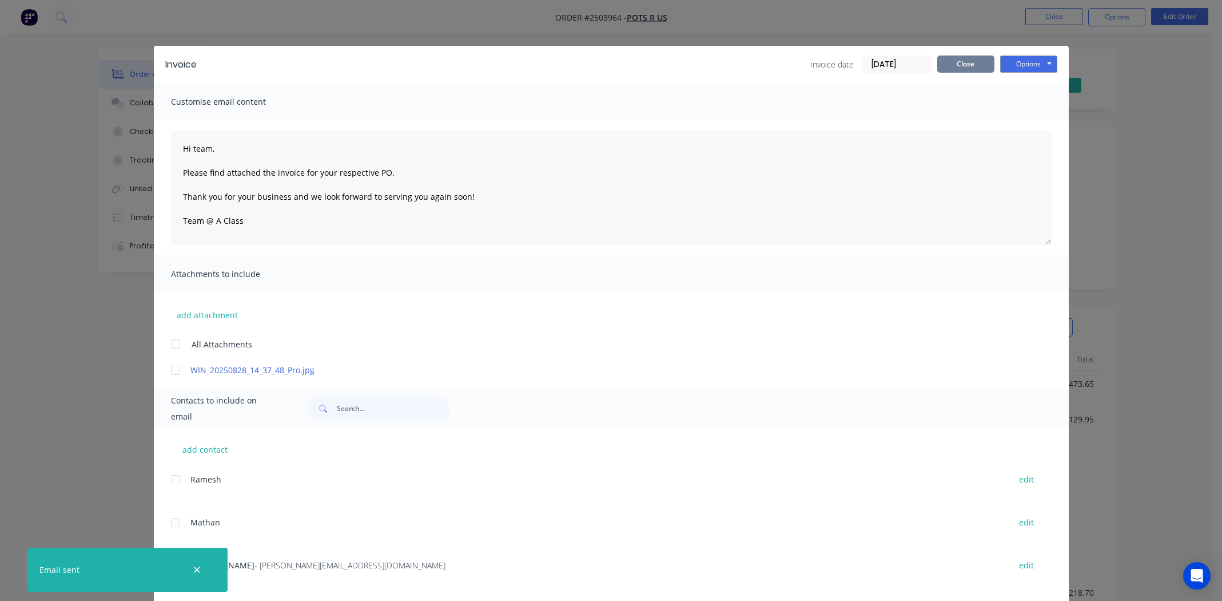
click at [959, 63] on button "Close" at bounding box center [965, 63] width 57 height 17
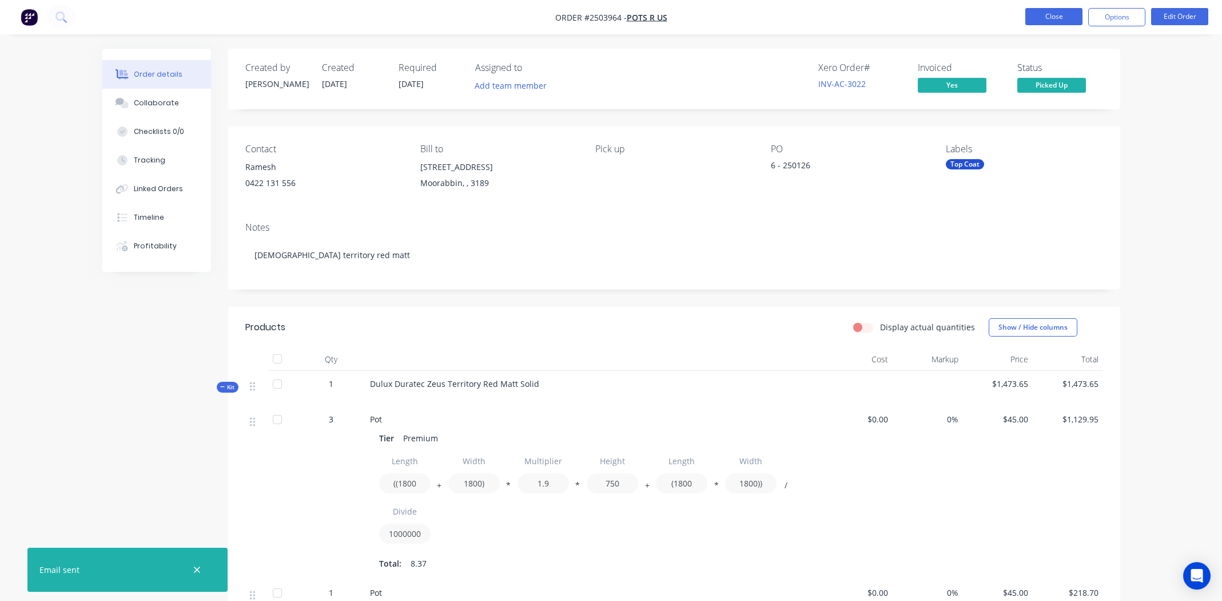
click at [1055, 13] on button "Close" at bounding box center [1053, 16] width 57 height 17
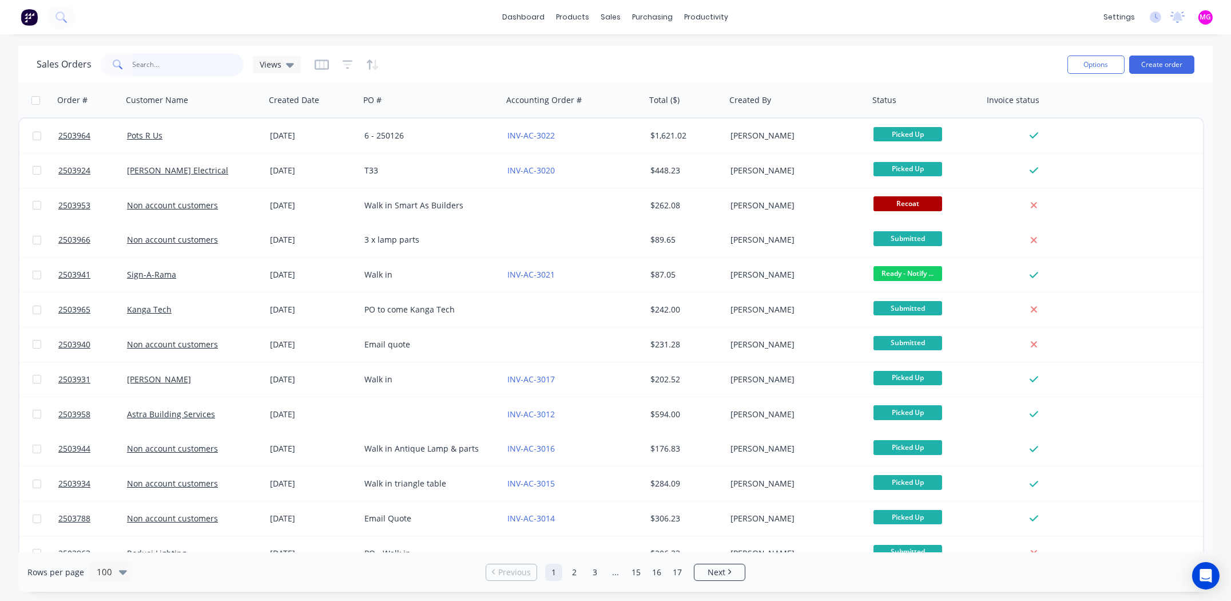
click at [172, 60] on input "text" at bounding box center [189, 64] width 112 height 23
type input "pots"
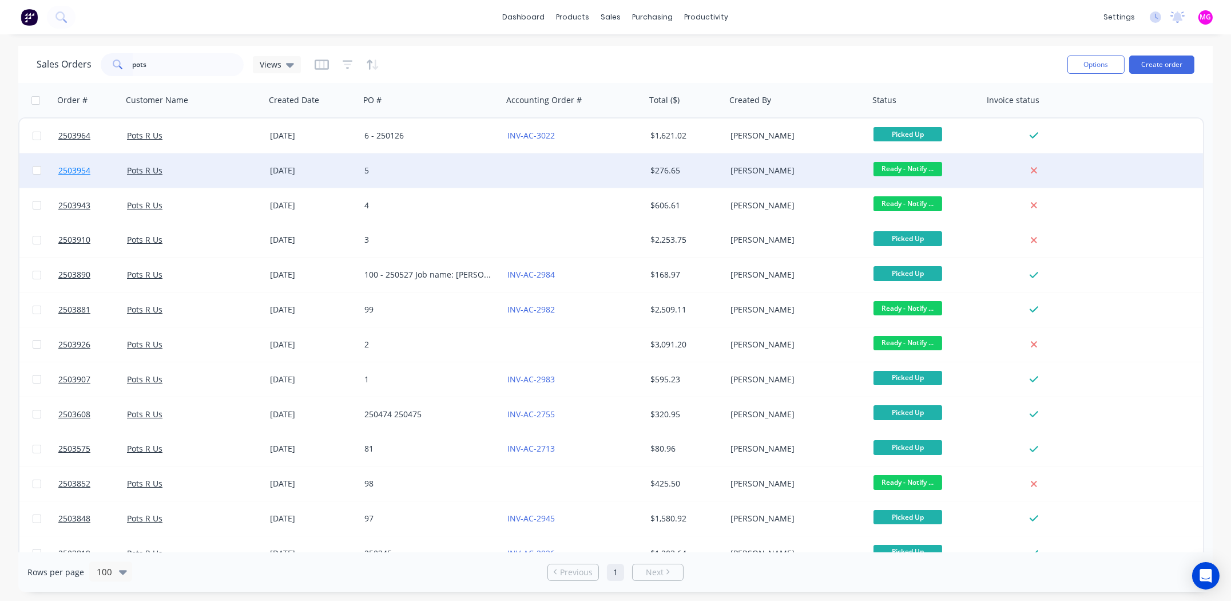
click at [65, 169] on span "2503954" at bounding box center [74, 170] width 32 height 11
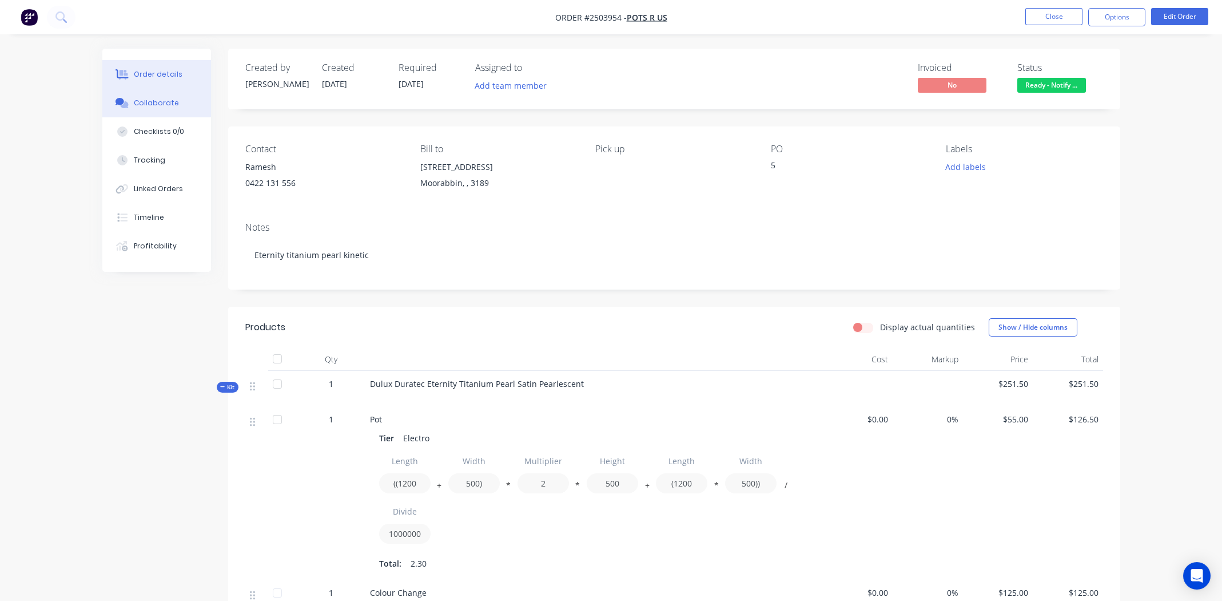
click at [160, 104] on div "Collaborate" at bounding box center [156, 103] width 45 height 10
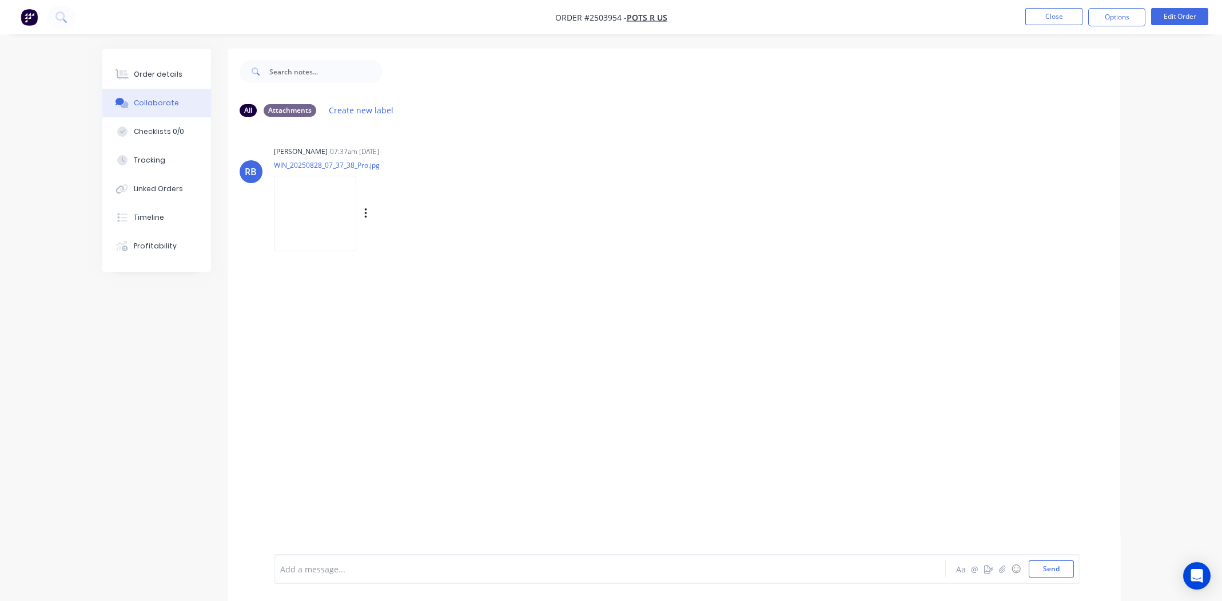
click at [356, 207] on img at bounding box center [315, 213] width 82 height 75
click at [147, 75] on div "Order details" at bounding box center [158, 74] width 49 height 10
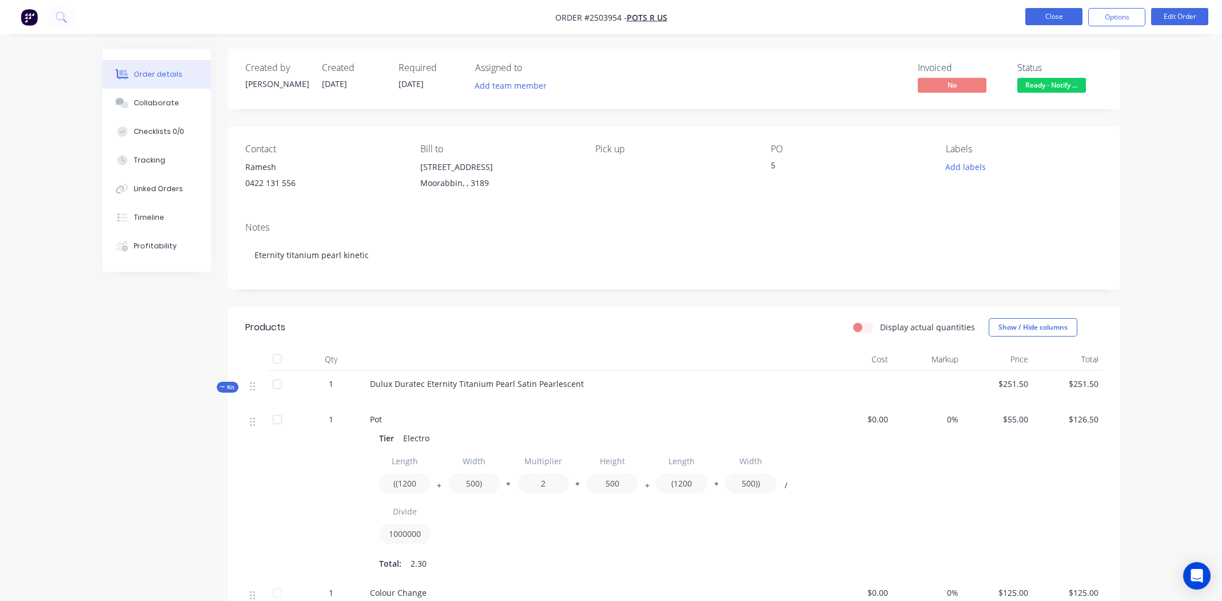
click at [1044, 15] on button "Close" at bounding box center [1053, 16] width 57 height 17
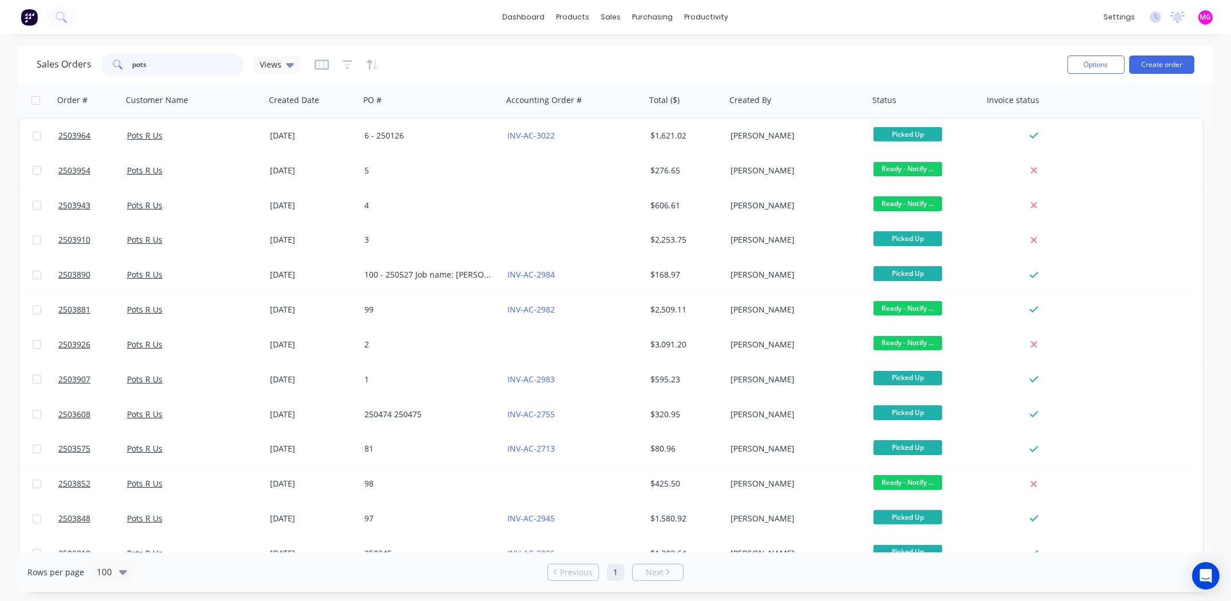
click at [164, 62] on input "pots" at bounding box center [189, 64] width 112 height 23
type input "3943"
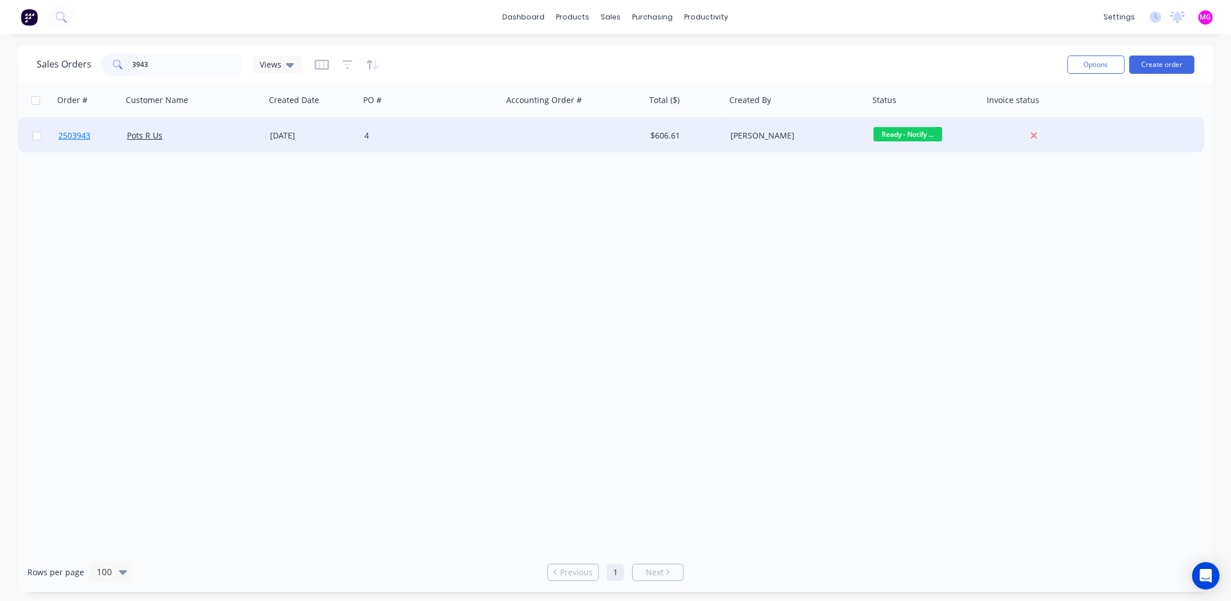
click at [77, 135] on span "2503943" at bounding box center [74, 135] width 32 height 11
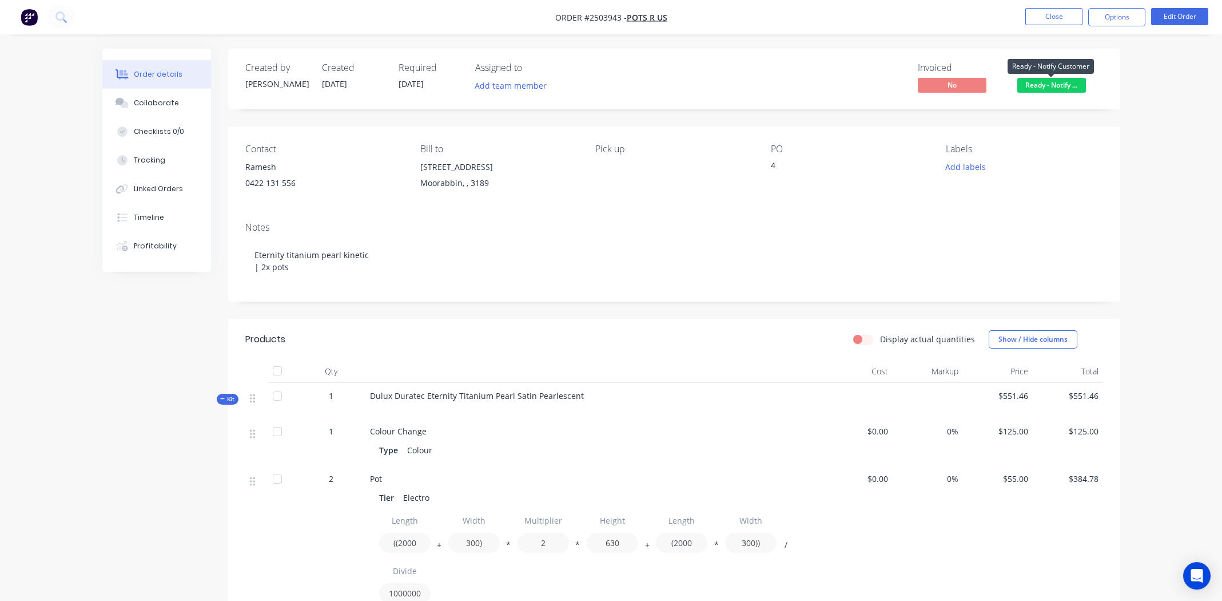
click at [1065, 84] on span "Ready - Notify ..." at bounding box center [1051, 85] width 69 height 14
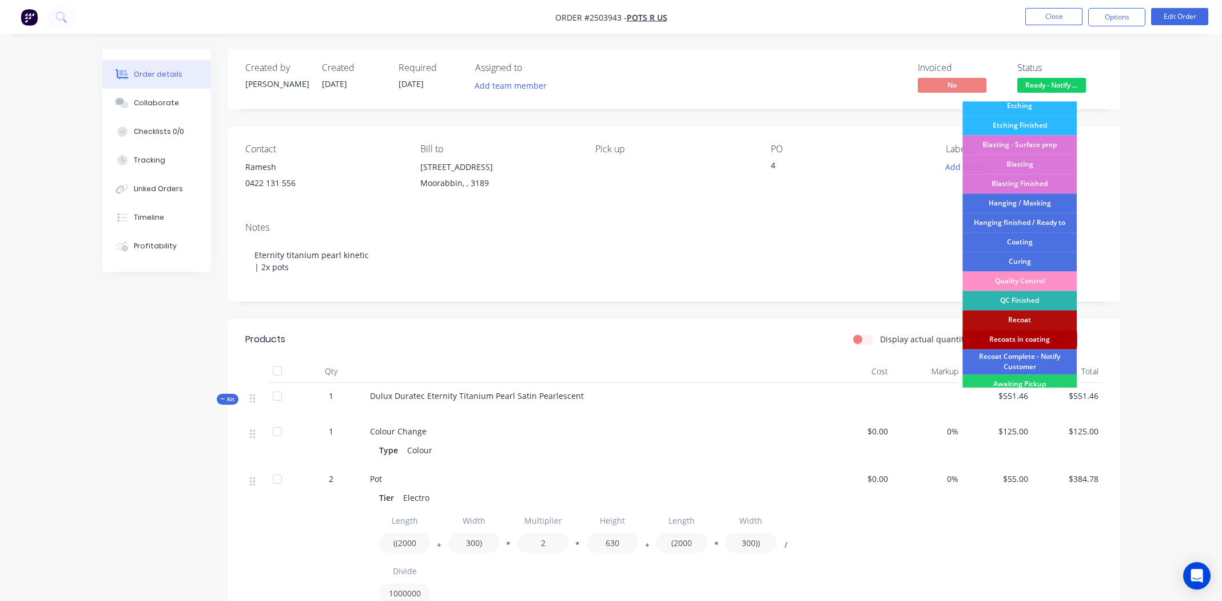
scroll to position [244, 0]
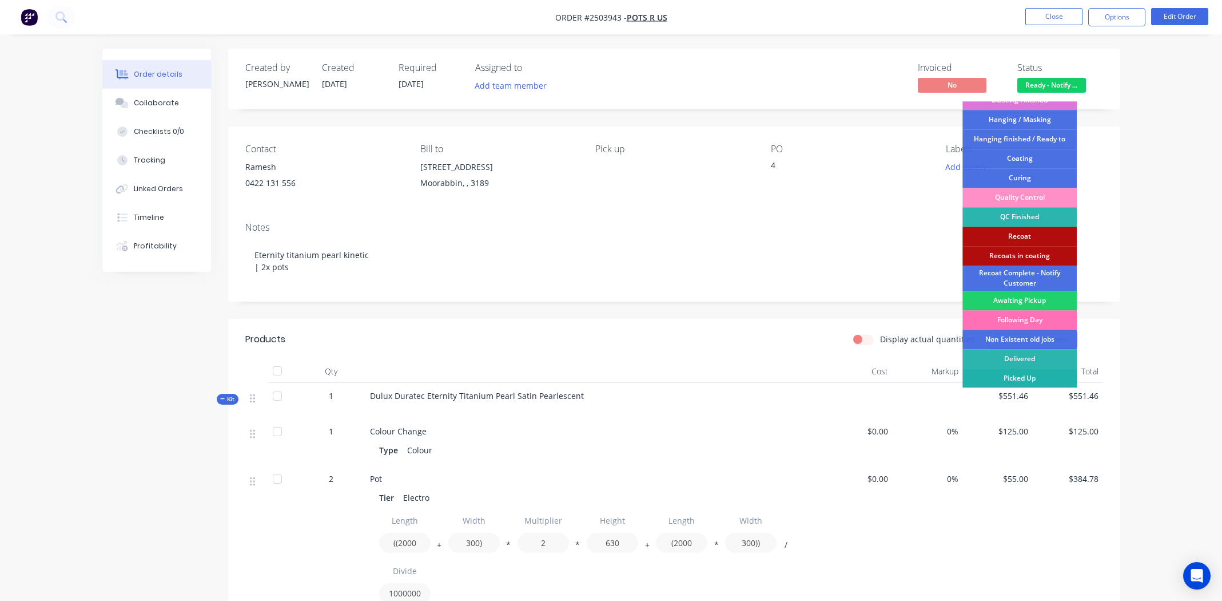
click at [1016, 373] on div "Picked Up" at bounding box center [1020, 377] width 114 height 19
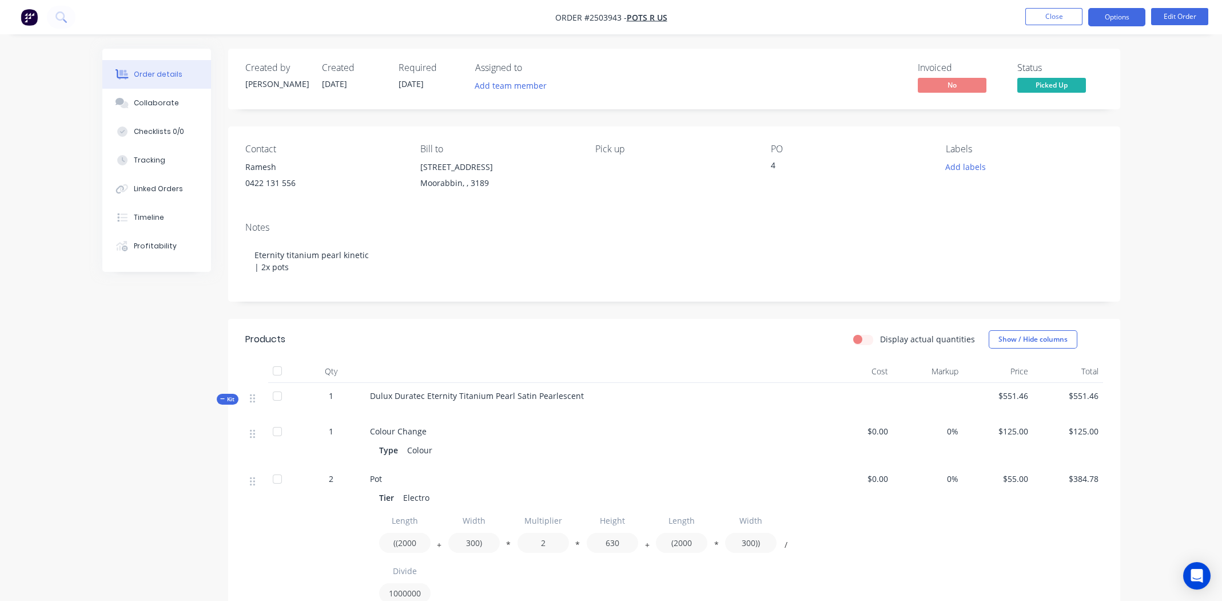
click at [1118, 15] on button "Options" at bounding box center [1116, 17] width 57 height 18
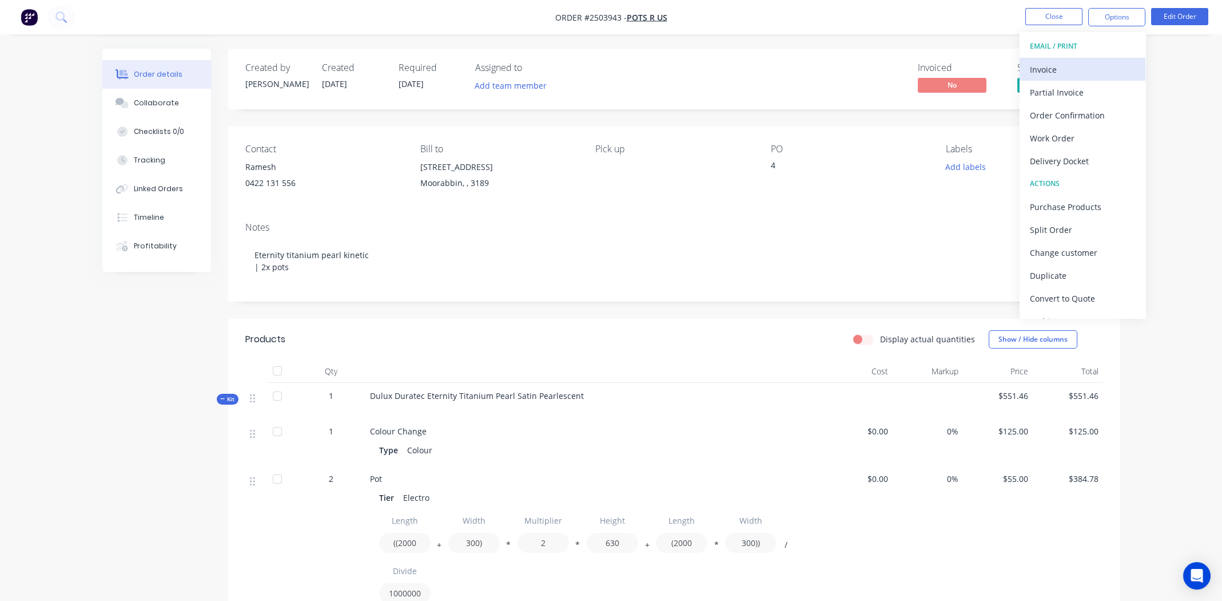
click at [1064, 69] on div "Invoice" at bounding box center [1082, 69] width 105 height 17
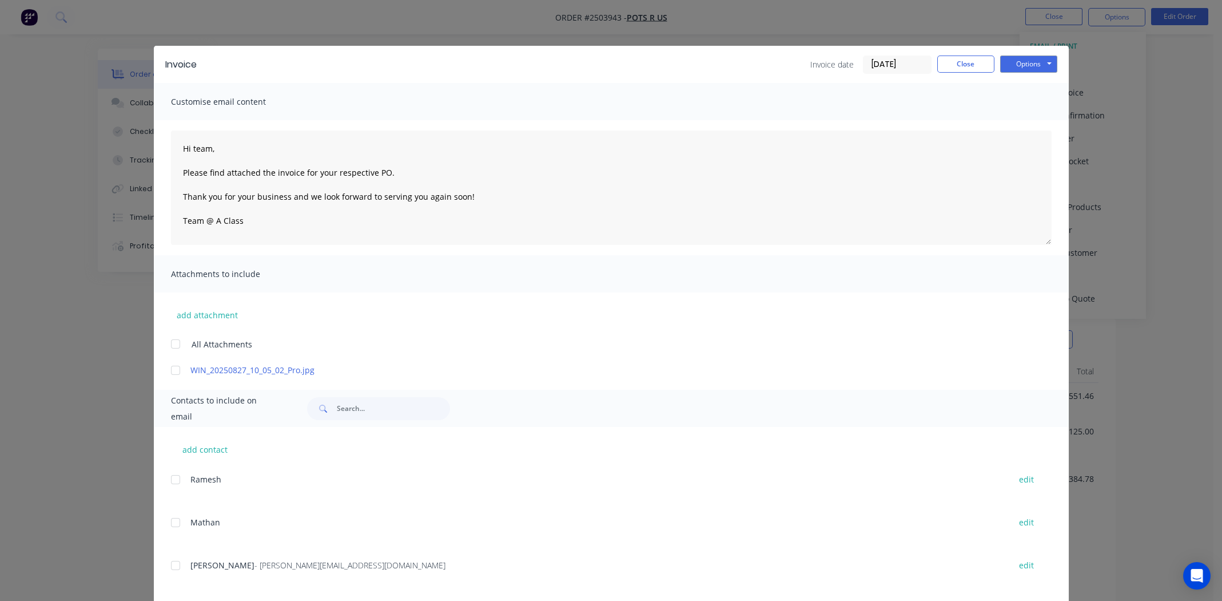
click at [171, 563] on div at bounding box center [175, 565] width 23 height 23
click at [168, 370] on div at bounding box center [175, 370] width 23 height 23
drag, startPoint x: 1025, startPoint y: 60, endPoint x: 1021, endPoint y: 66, distance: 7.0
click at [1025, 60] on button "Options" at bounding box center [1028, 63] width 57 height 17
click at [1015, 125] on button "Email" at bounding box center [1036, 122] width 73 height 19
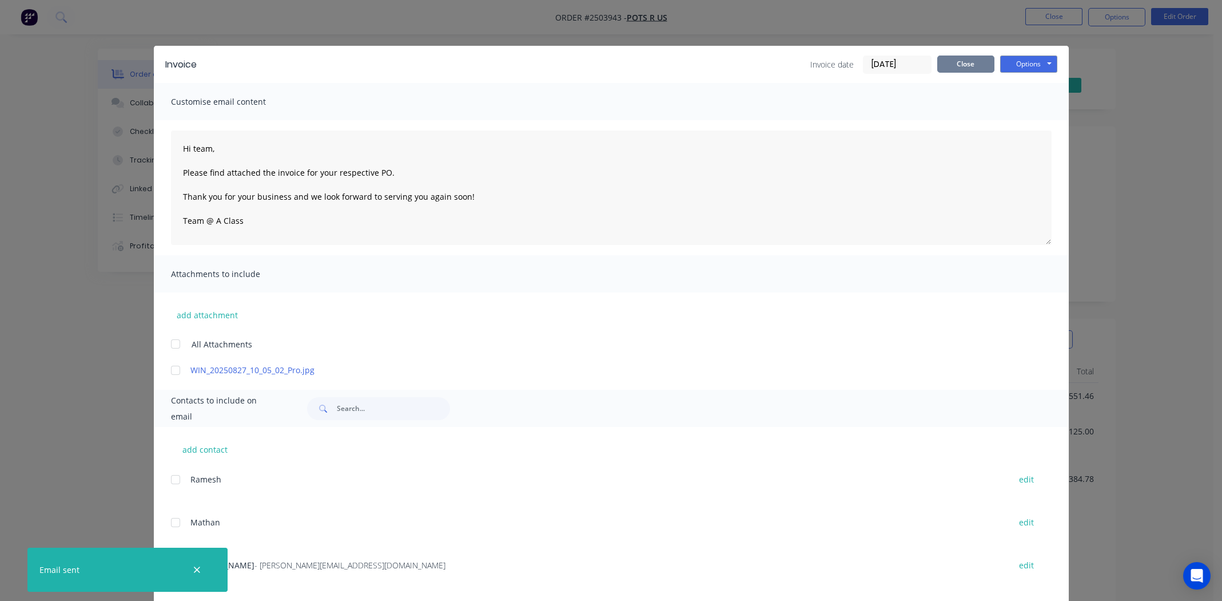
click at [960, 65] on button "Close" at bounding box center [965, 63] width 57 height 17
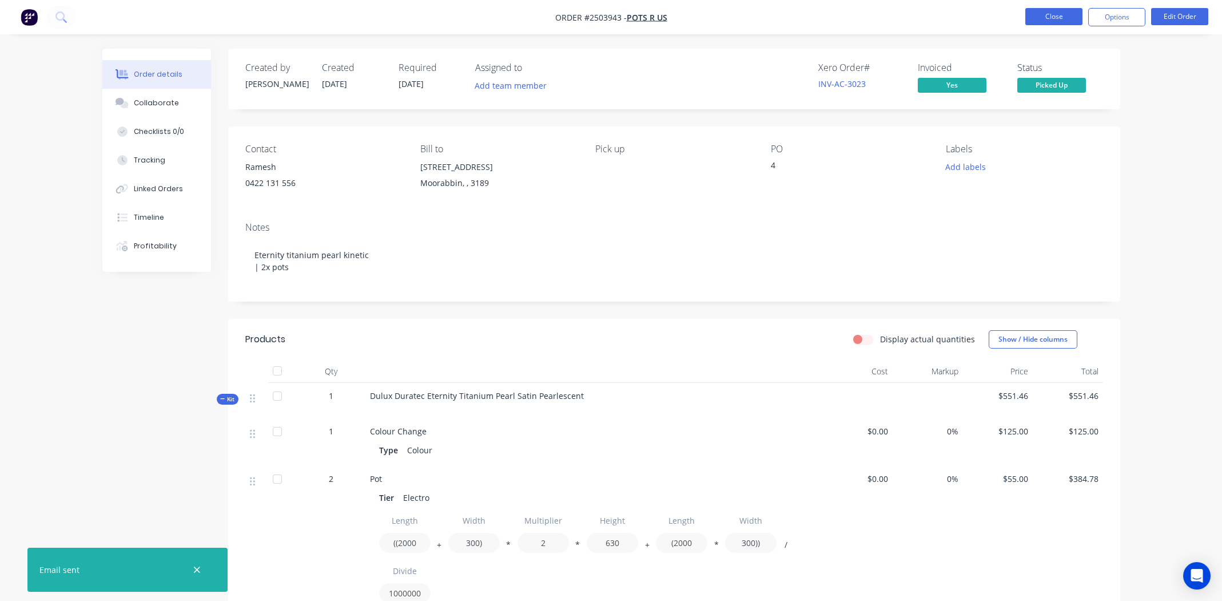
click at [1050, 18] on button "Close" at bounding box center [1053, 16] width 57 height 17
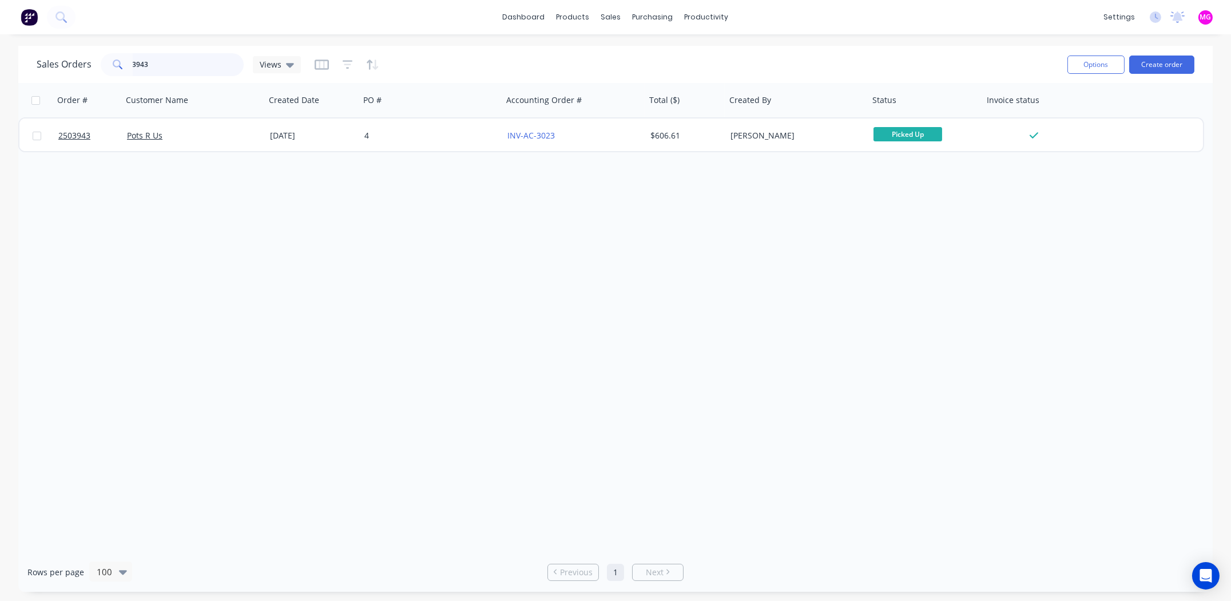
click at [156, 66] on input "3943" at bounding box center [189, 64] width 112 height 23
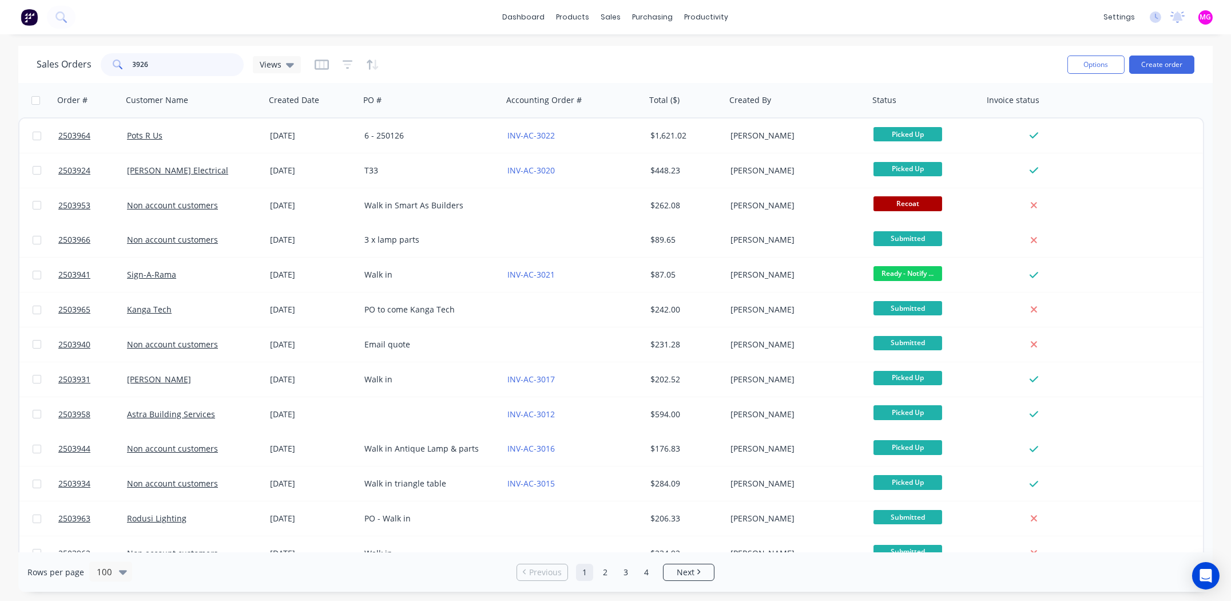
type input "3926"
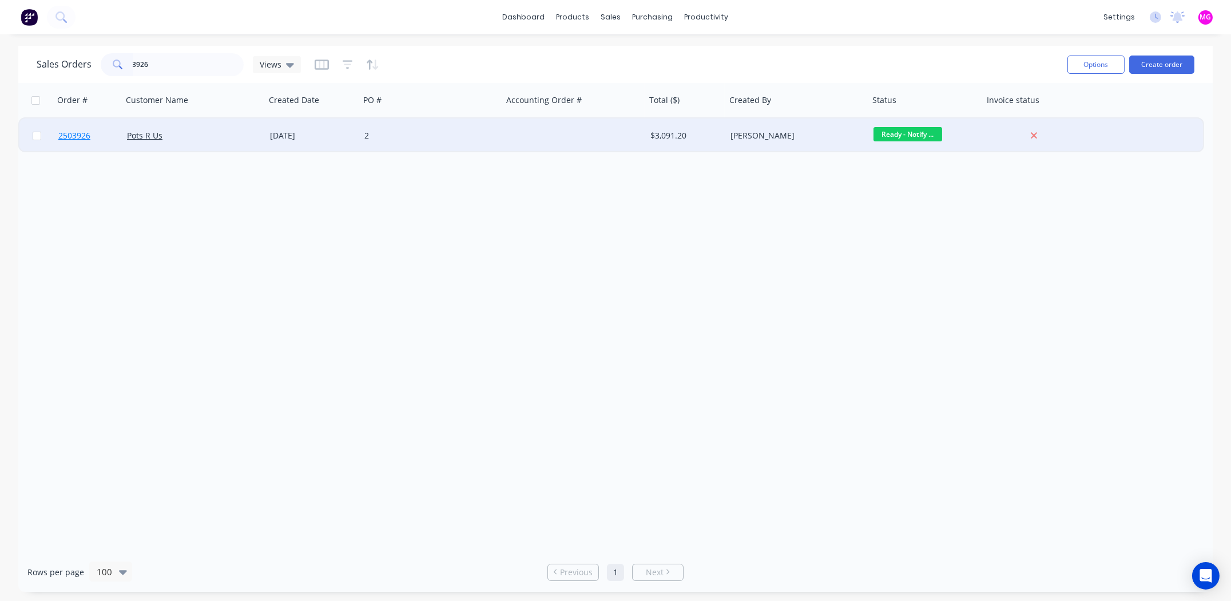
click at [78, 132] on span "2503926" at bounding box center [74, 135] width 32 height 11
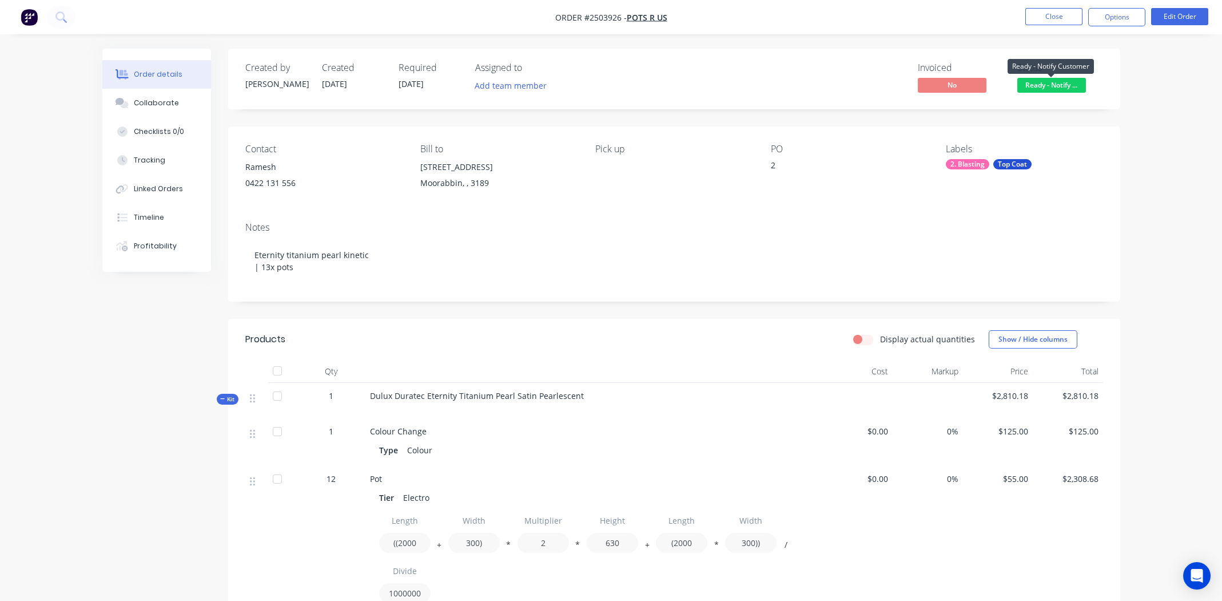
click at [1047, 85] on span "Ready - Notify ..." at bounding box center [1051, 85] width 69 height 14
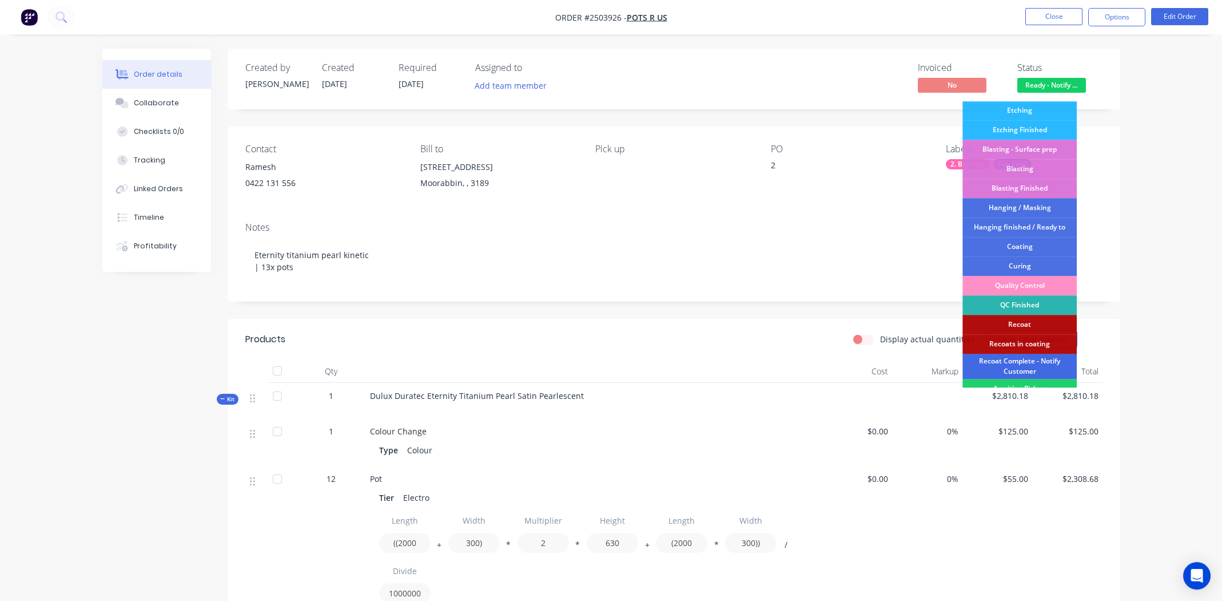
scroll to position [244, 0]
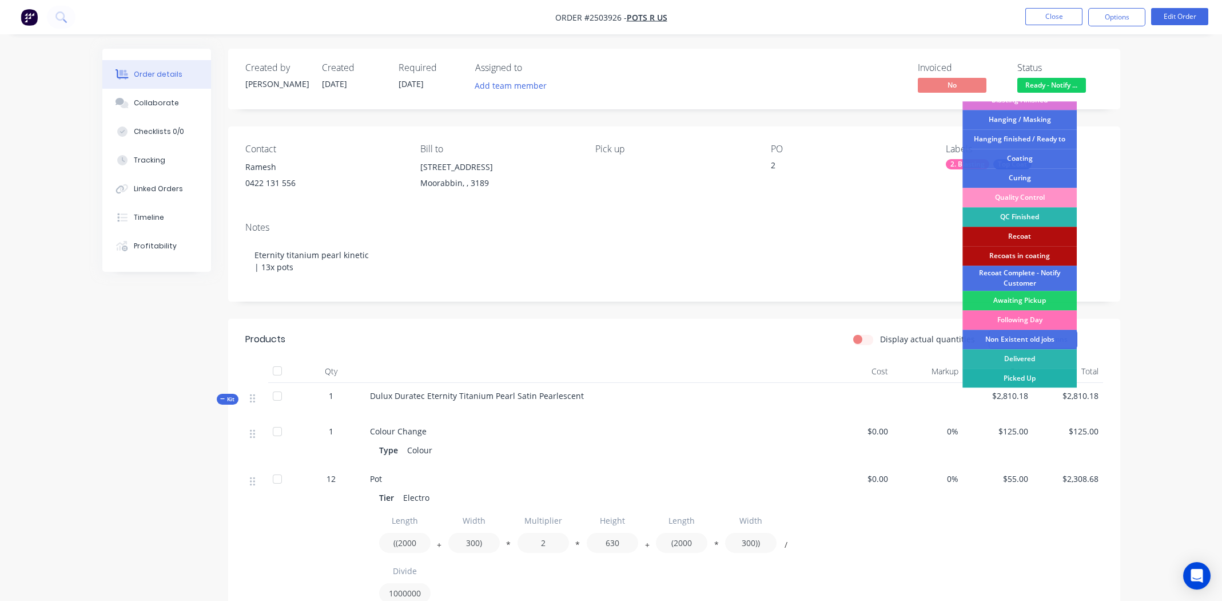
click at [1020, 374] on div "Picked Up" at bounding box center [1020, 377] width 114 height 19
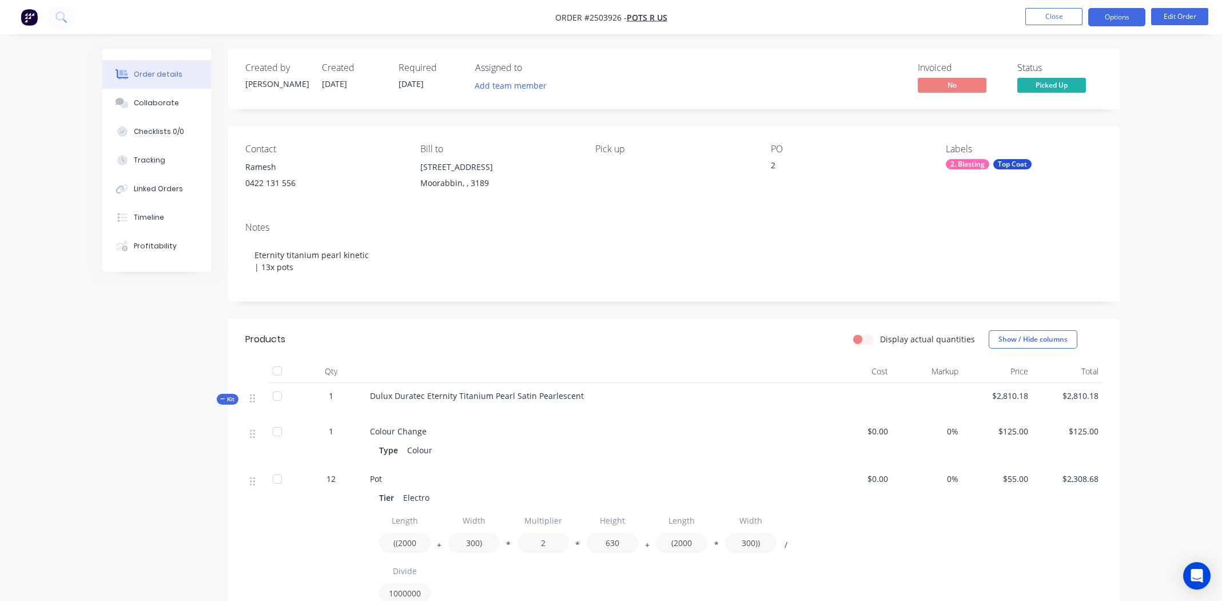
click at [1111, 12] on button "Options" at bounding box center [1116, 17] width 57 height 18
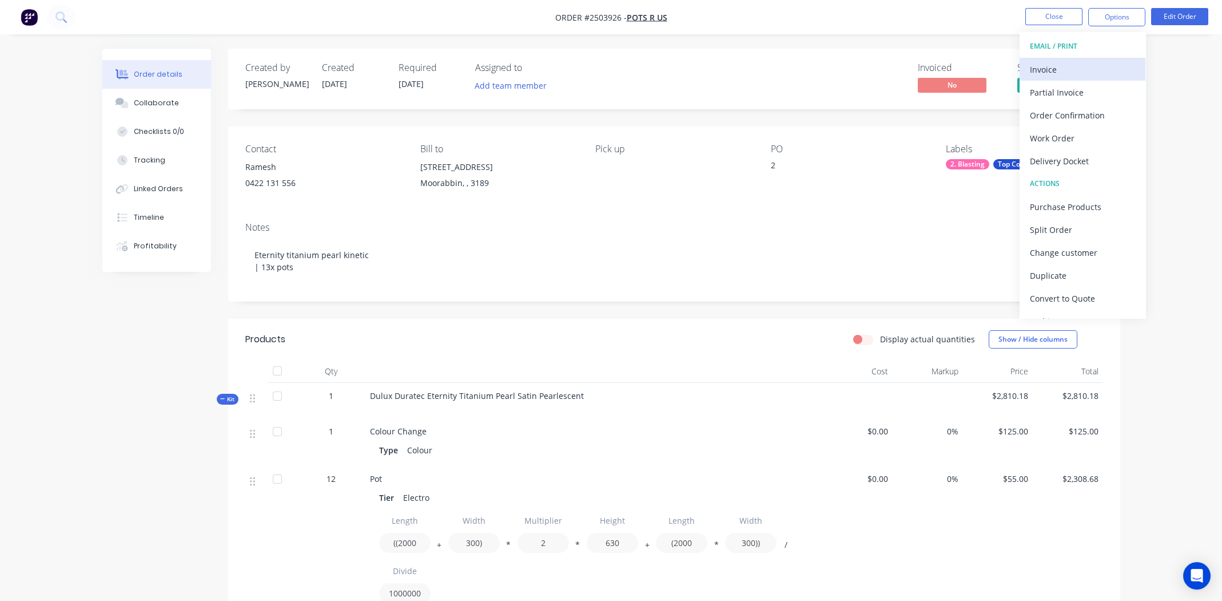
click at [1056, 66] on div "Invoice" at bounding box center [1082, 69] width 105 height 17
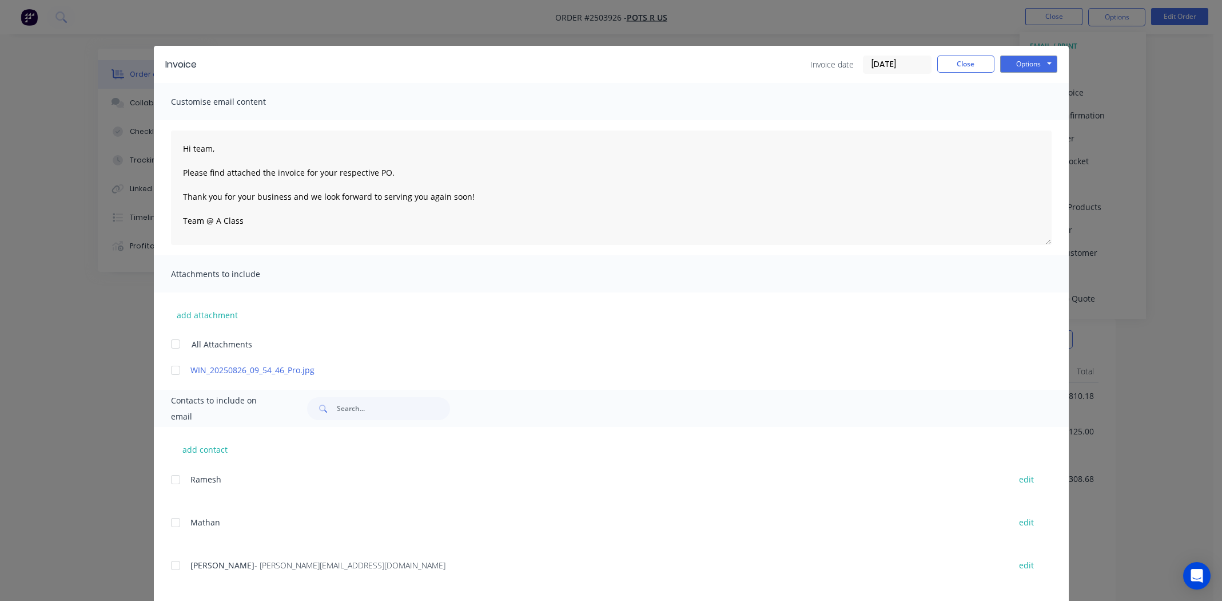
click at [171, 367] on div at bounding box center [175, 370] width 23 height 23
click at [171, 563] on div at bounding box center [175, 565] width 23 height 23
click at [1020, 64] on button "Options" at bounding box center [1028, 63] width 57 height 17
click at [1030, 122] on button "Email" at bounding box center [1036, 122] width 73 height 19
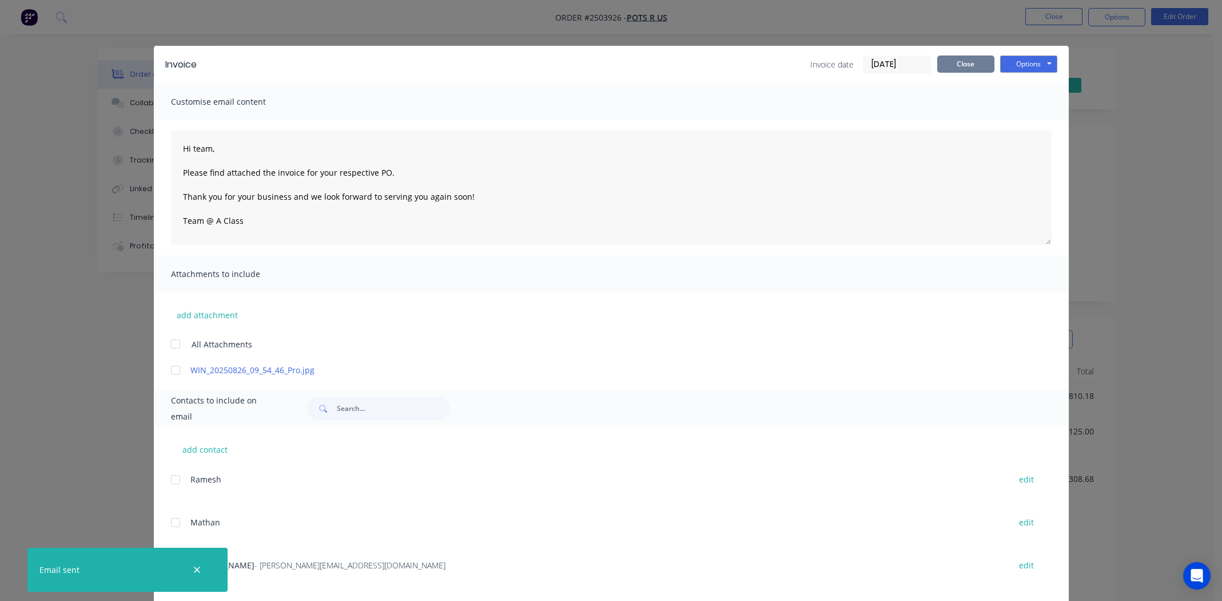
click at [960, 62] on button "Close" at bounding box center [965, 63] width 57 height 17
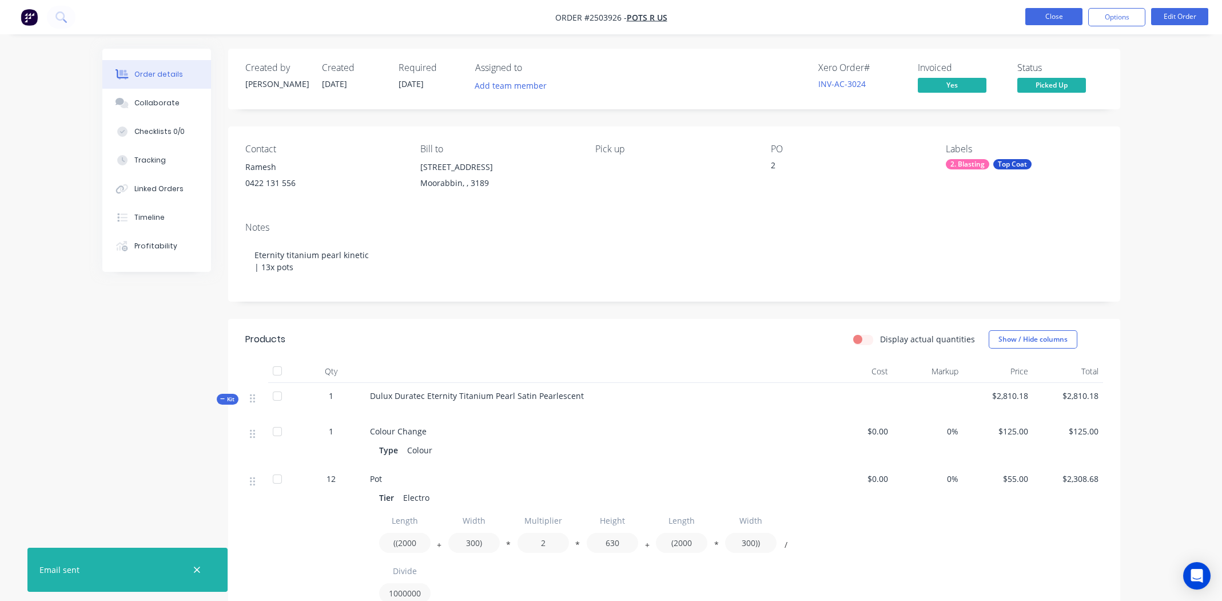
click at [1058, 11] on button "Close" at bounding box center [1053, 16] width 57 height 17
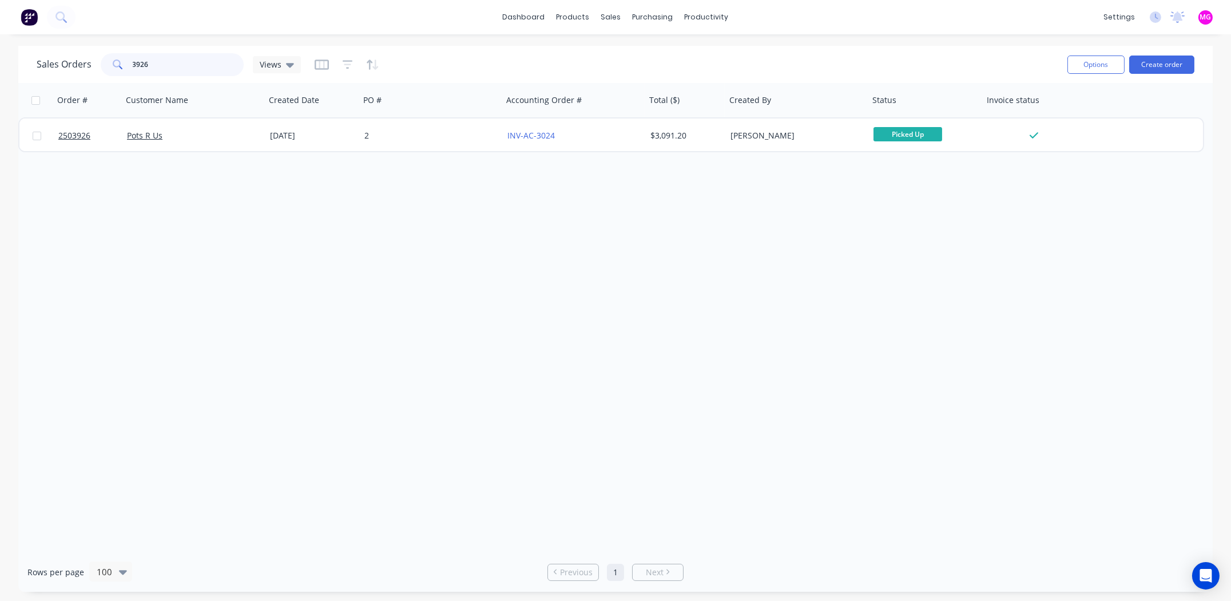
click at [162, 65] on input "3926" at bounding box center [189, 64] width 112 height 23
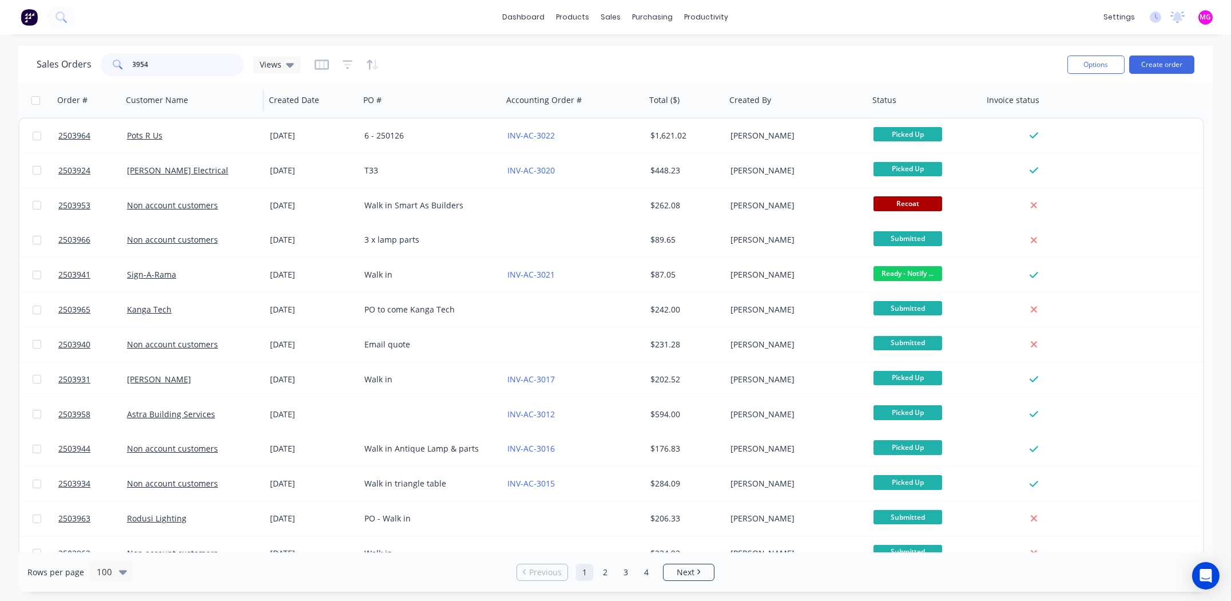
type input "3954"
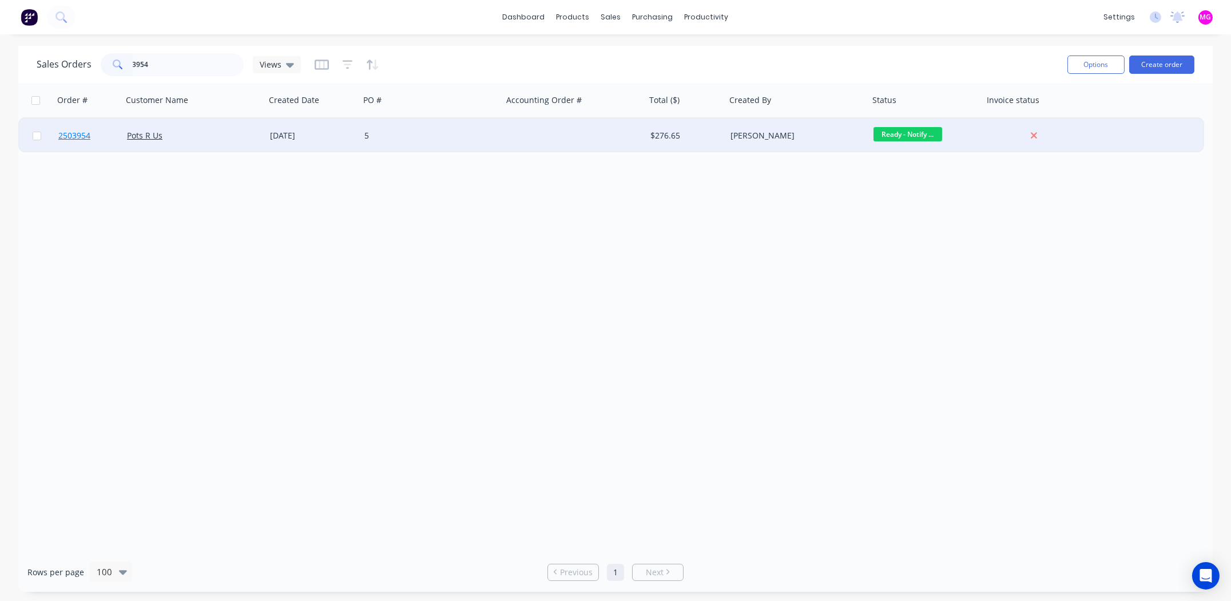
click at [77, 135] on span "2503954" at bounding box center [74, 135] width 32 height 11
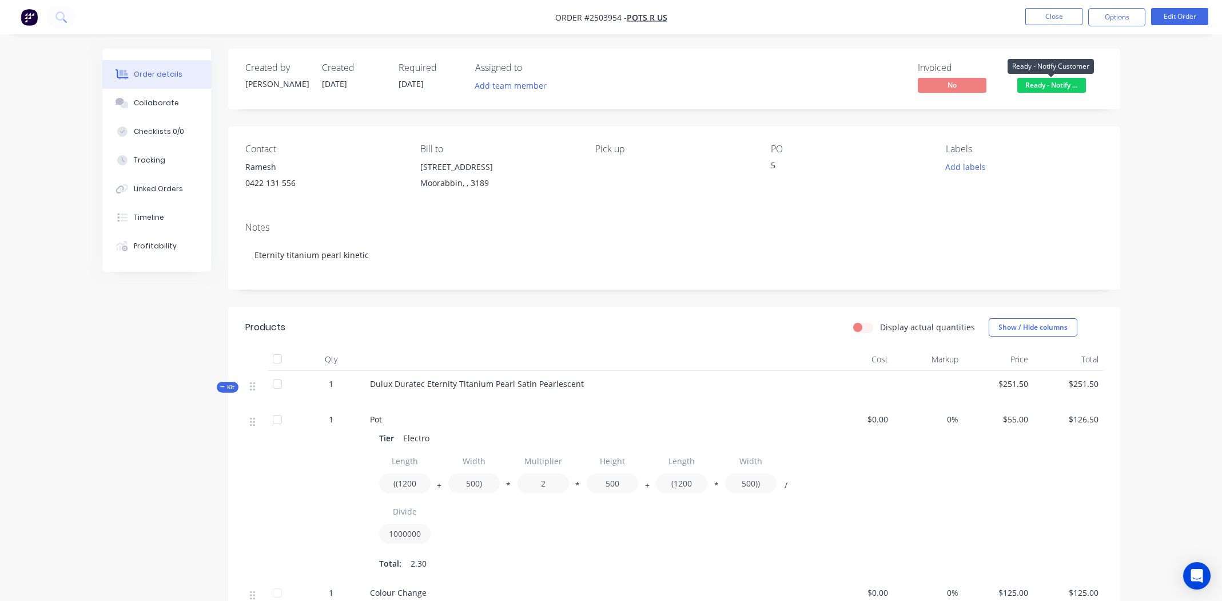
click at [1056, 84] on span "Ready - Notify ..." at bounding box center [1051, 85] width 69 height 14
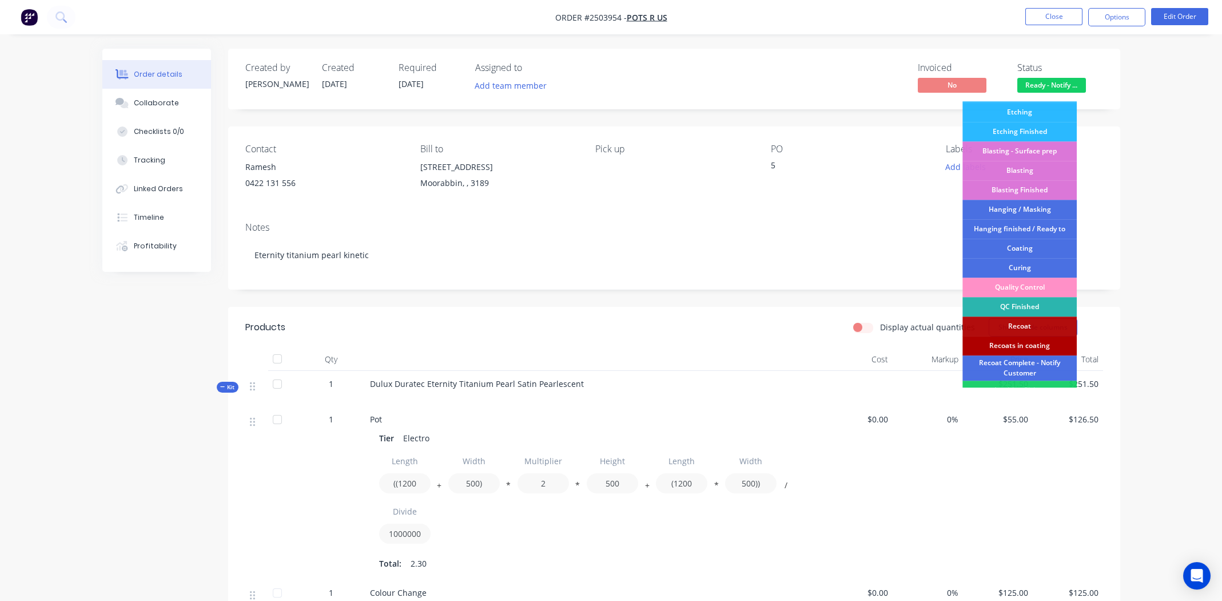
scroll to position [244, 0]
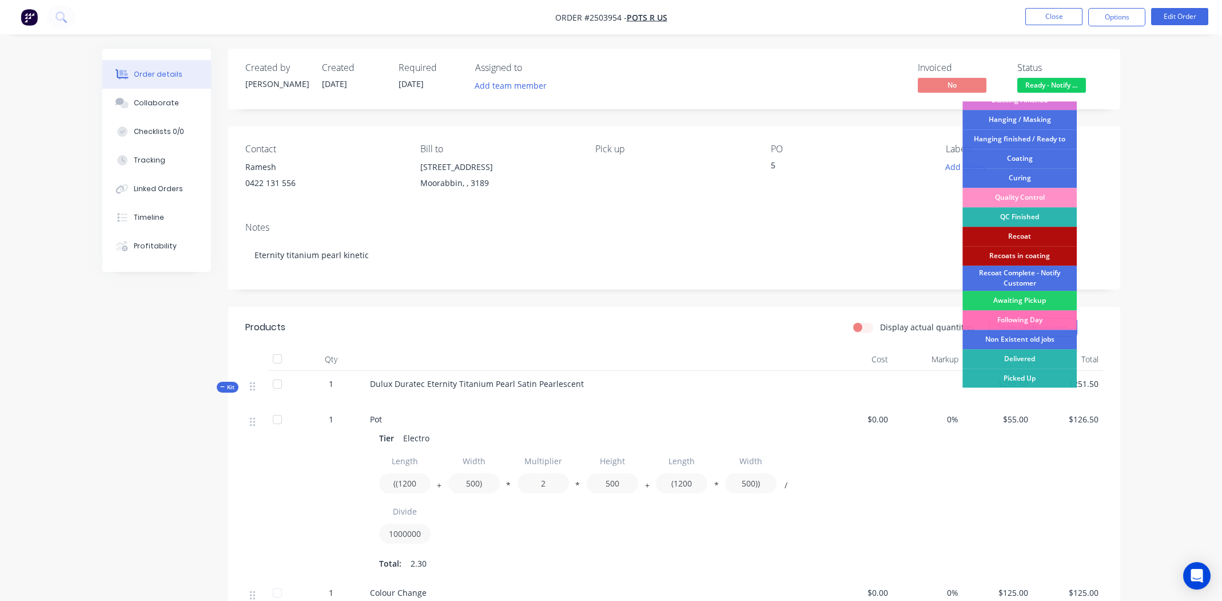
click at [1021, 373] on div "Picked Up" at bounding box center [1020, 377] width 114 height 19
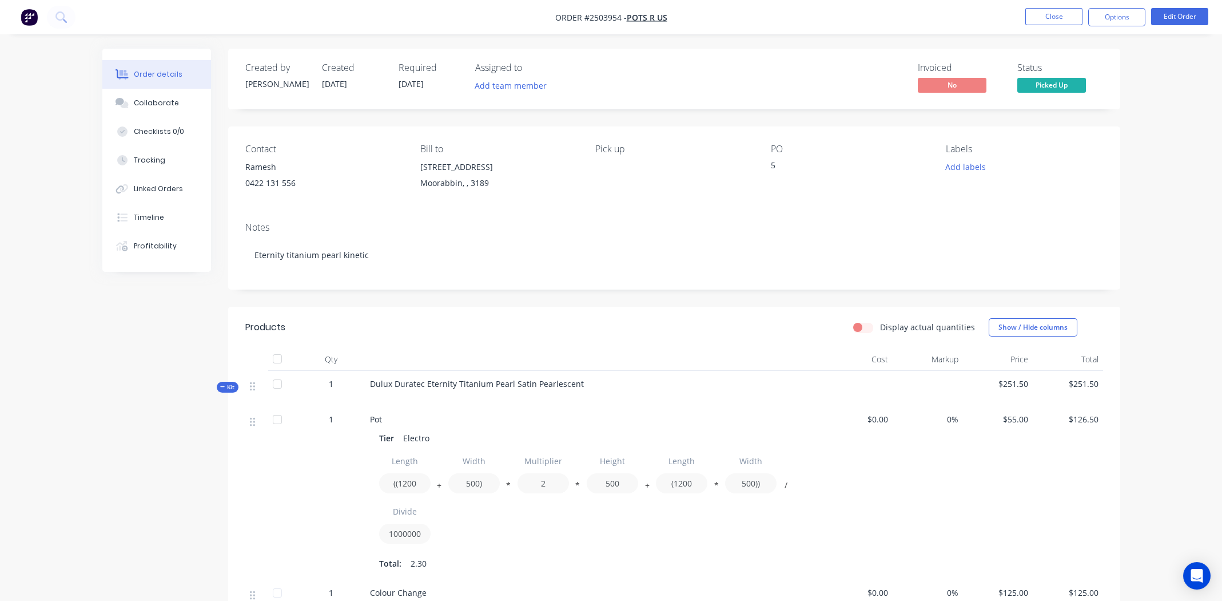
click at [1118, 6] on nav "Order #2503954 - Pots R Us Close Options Edit Order" at bounding box center [611, 17] width 1222 height 34
click at [1116, 13] on button "Options" at bounding box center [1116, 17] width 57 height 18
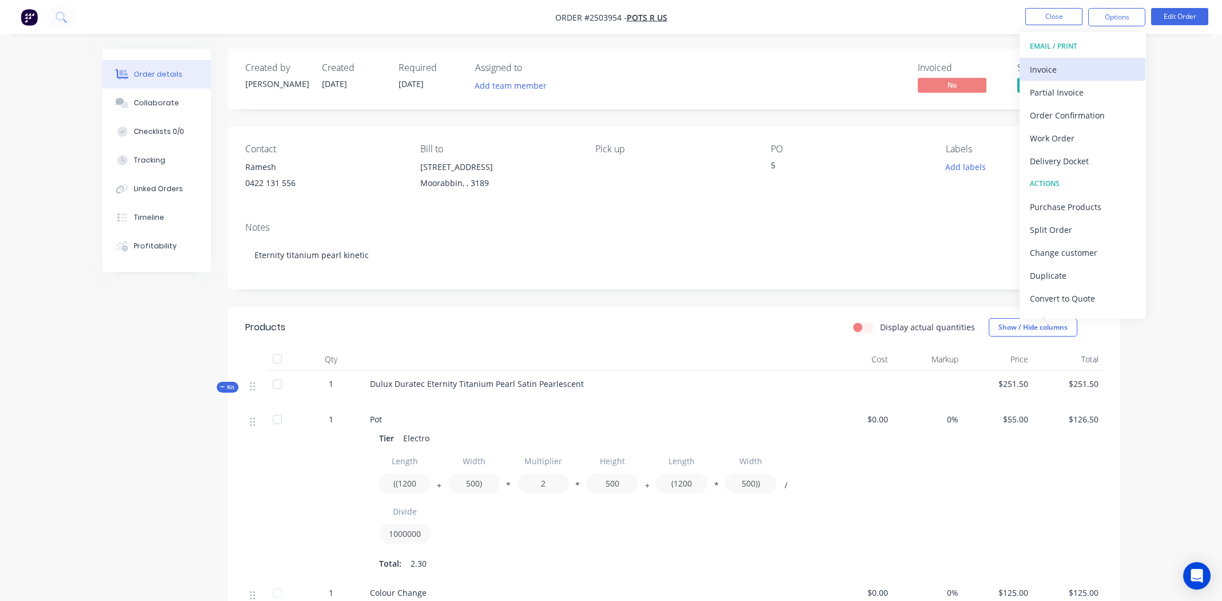
click at [1075, 67] on div "Invoice" at bounding box center [1082, 69] width 105 height 17
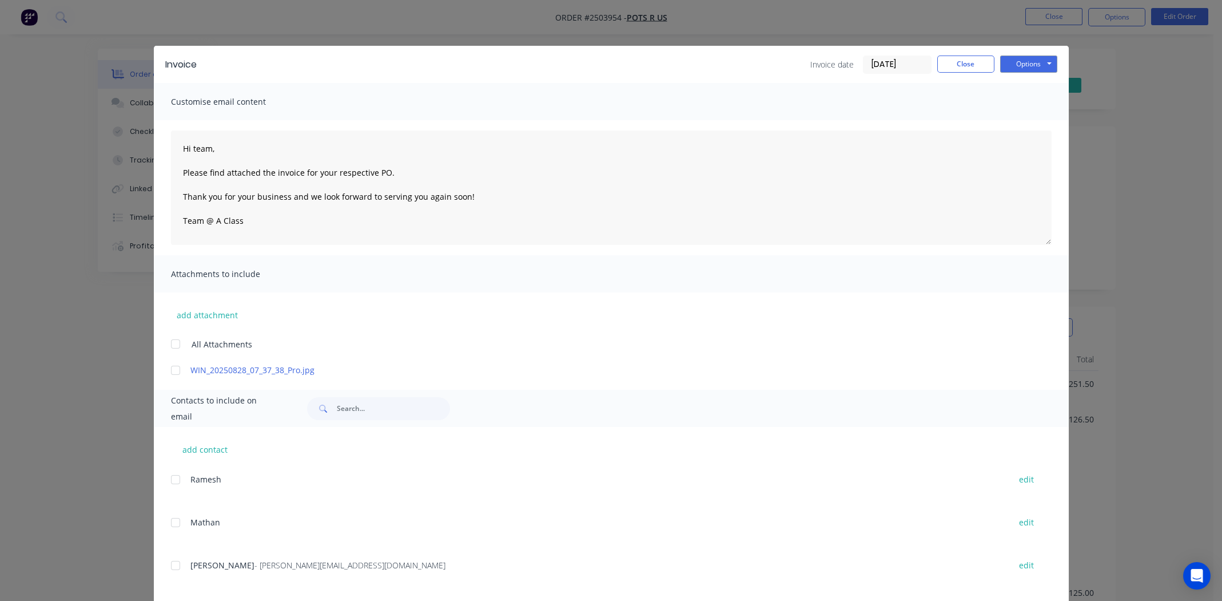
click at [174, 563] on div at bounding box center [175, 565] width 23 height 23
click at [168, 371] on div at bounding box center [175, 370] width 23 height 23
click at [1020, 62] on button "Options" at bounding box center [1028, 63] width 57 height 17
click at [1017, 117] on button "Email" at bounding box center [1036, 122] width 73 height 19
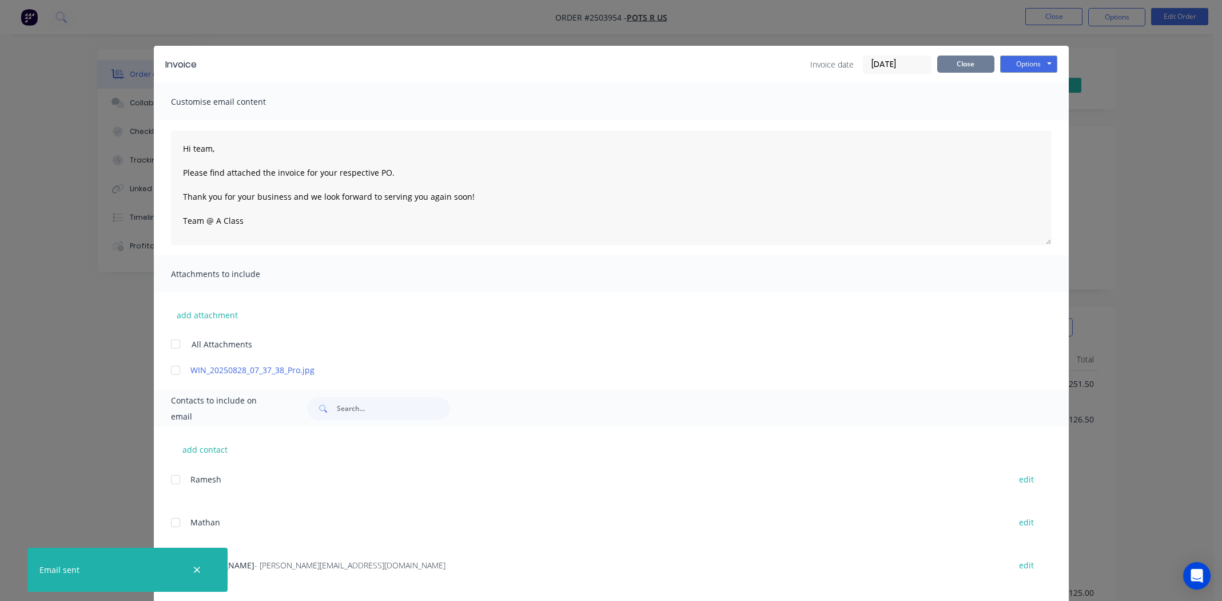
click at [968, 61] on button "Close" at bounding box center [965, 63] width 57 height 17
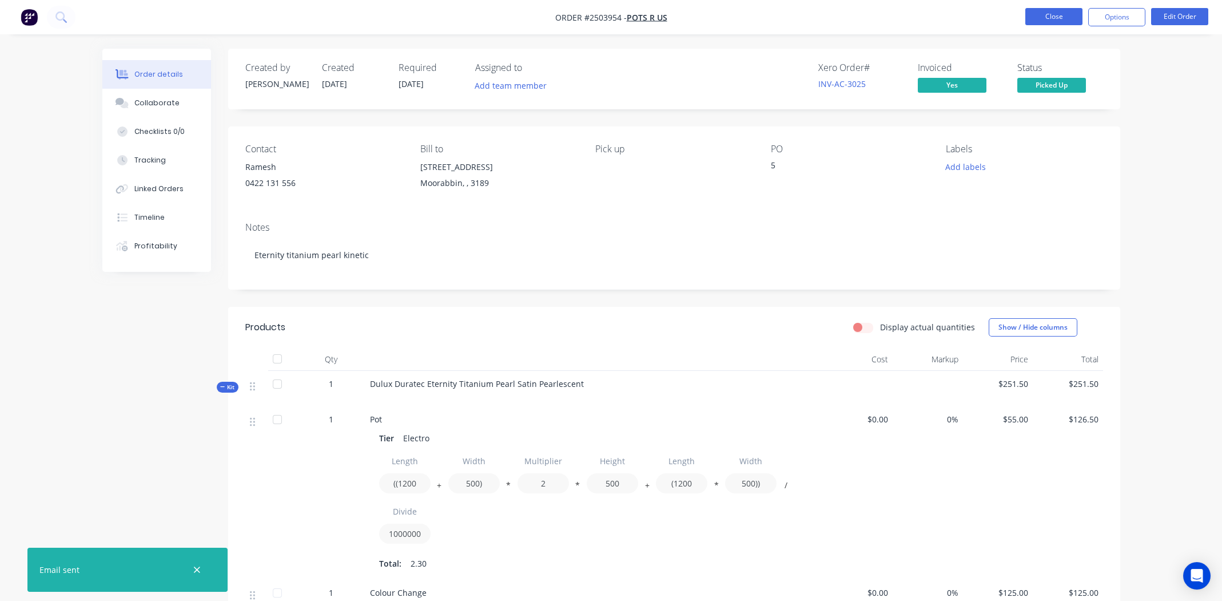
click at [1047, 19] on button "Close" at bounding box center [1053, 16] width 57 height 17
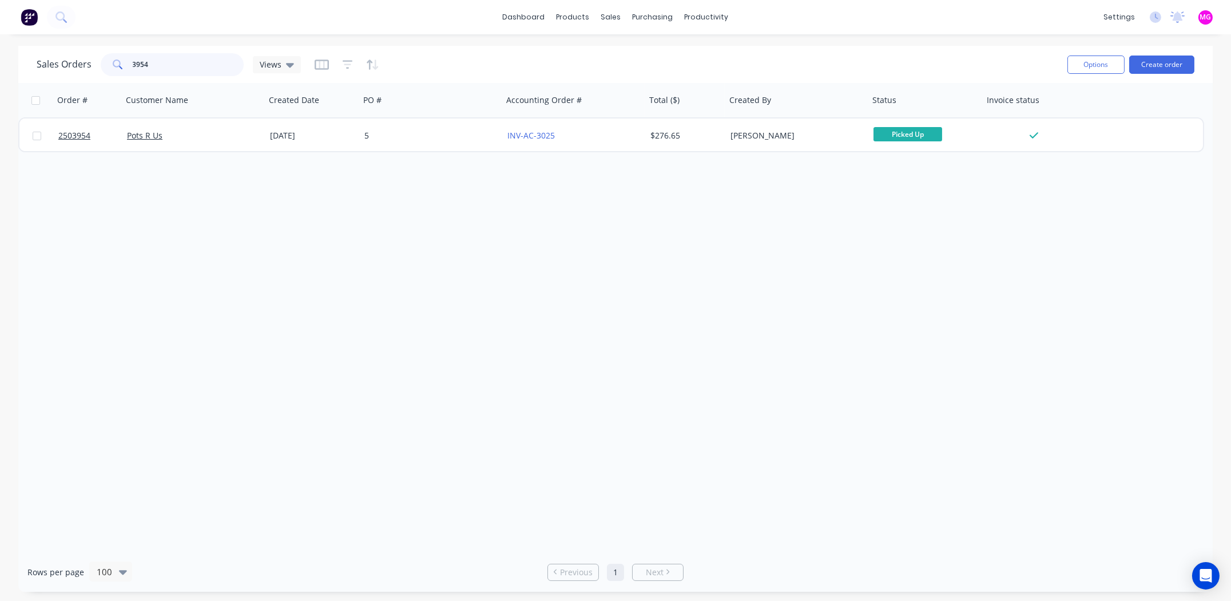
click at [178, 68] on input "3954" at bounding box center [189, 64] width 112 height 23
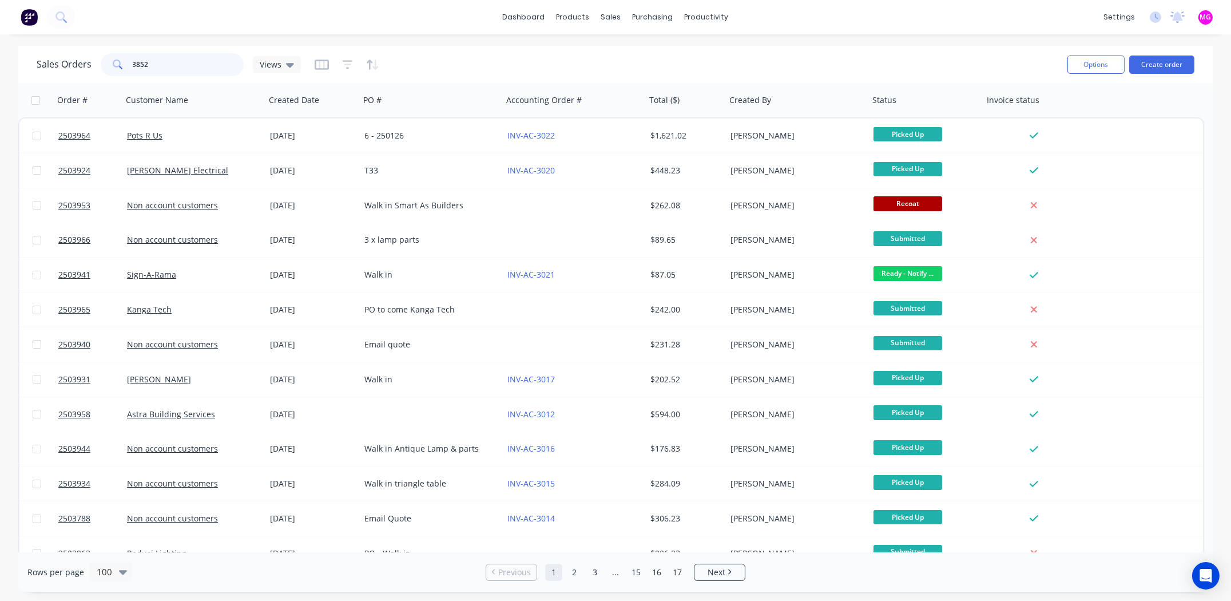
type input "3852"
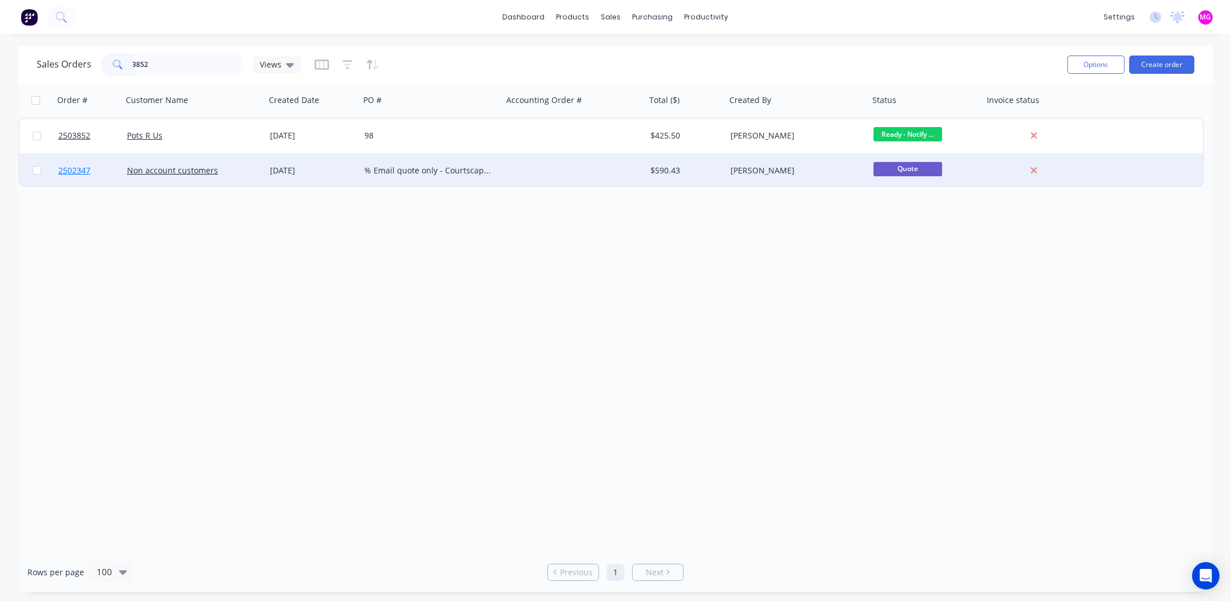
click at [75, 172] on span "2502347" at bounding box center [74, 170] width 32 height 11
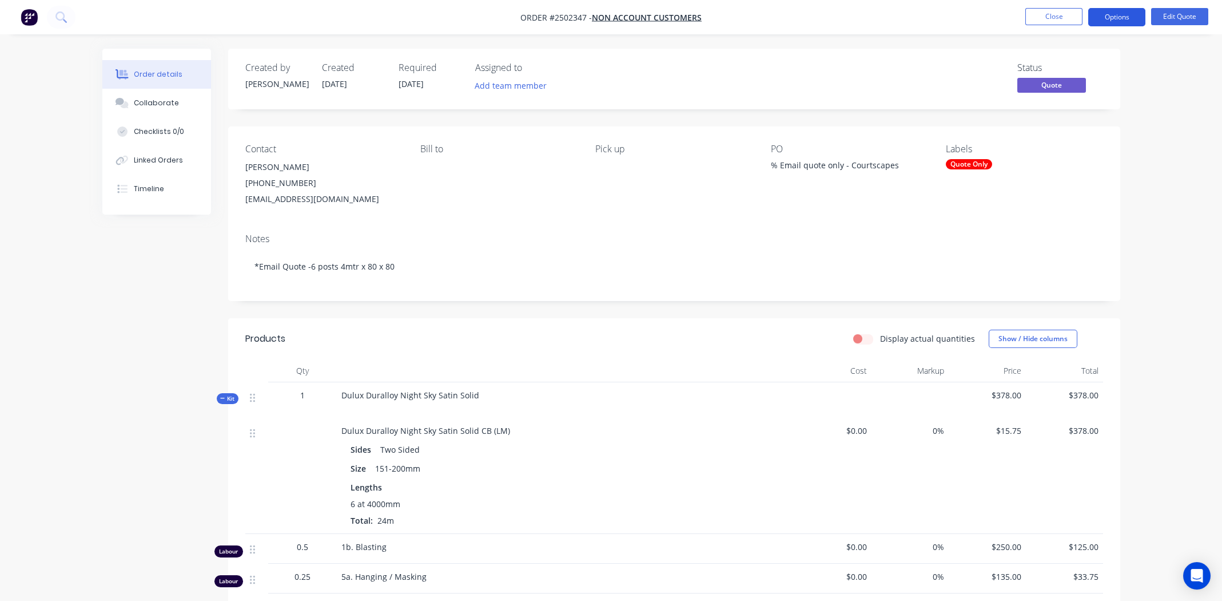
click at [1116, 20] on button "Options" at bounding box center [1116, 17] width 57 height 18
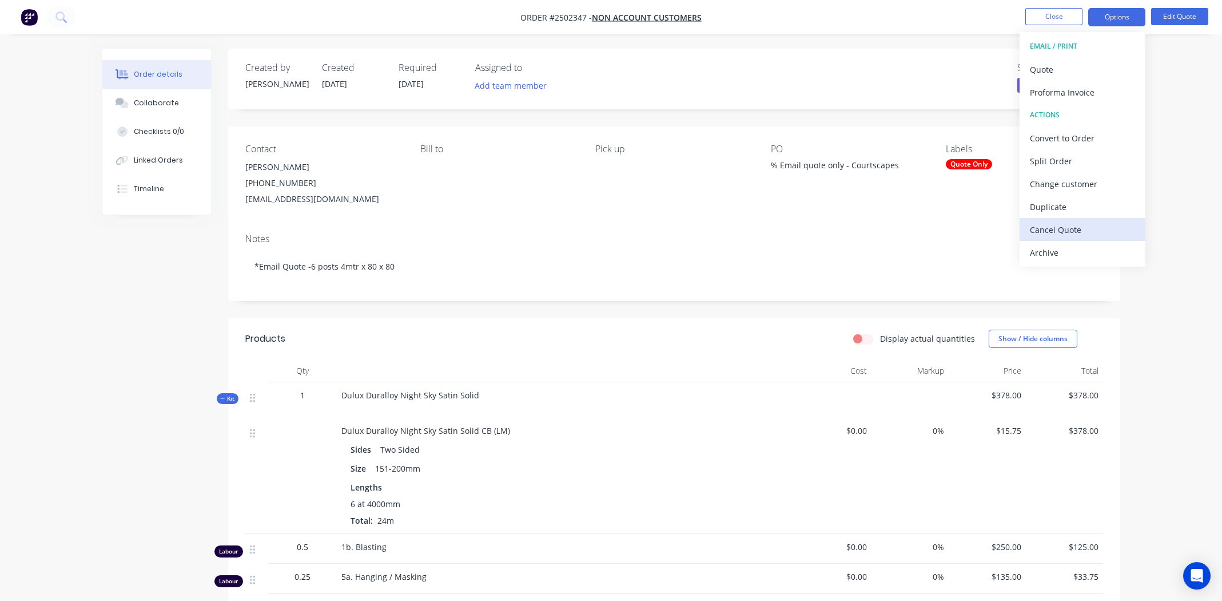
click at [1076, 225] on div "Cancel Quote" at bounding box center [1082, 229] width 105 height 17
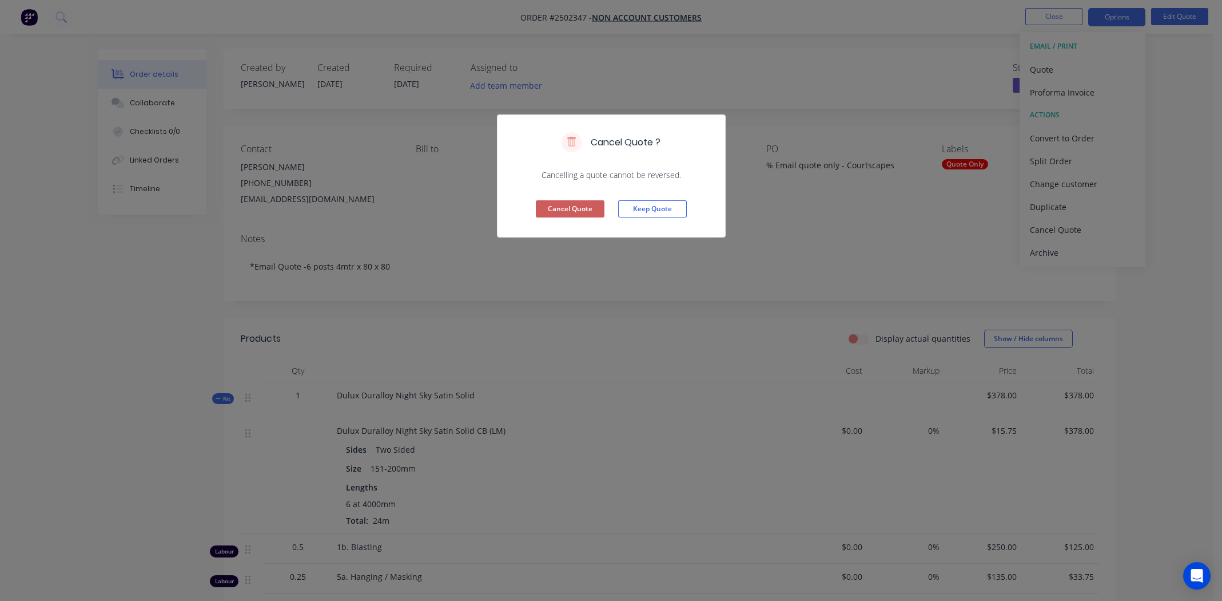
click at [563, 204] on button "Cancel Quote" at bounding box center [570, 208] width 69 height 17
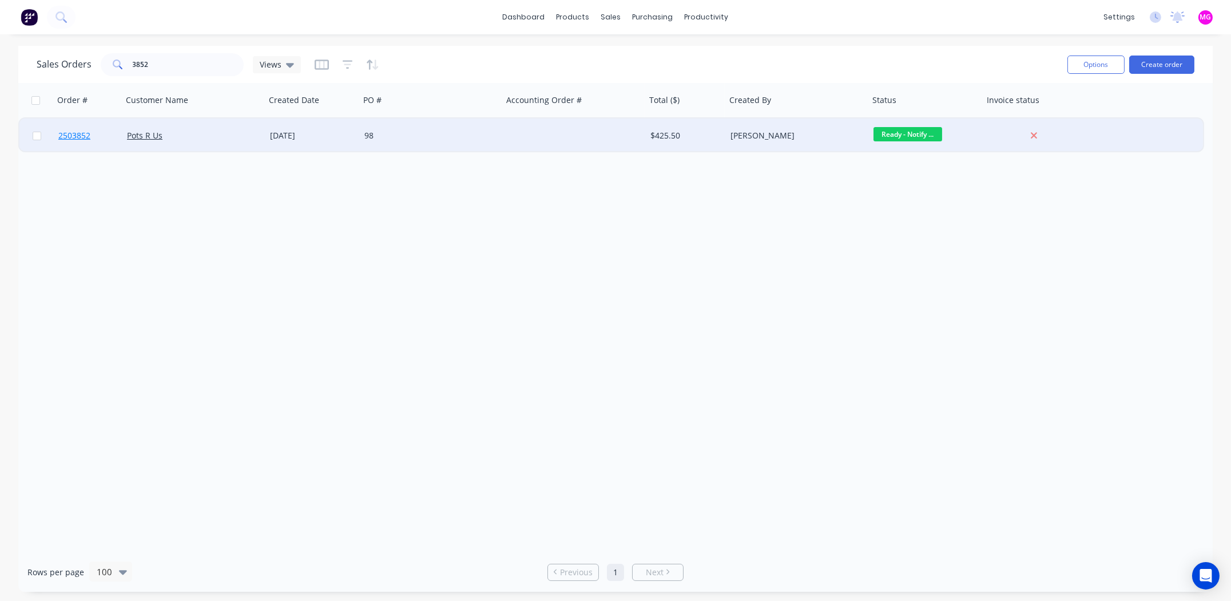
click at [75, 130] on span "2503852" at bounding box center [74, 135] width 32 height 11
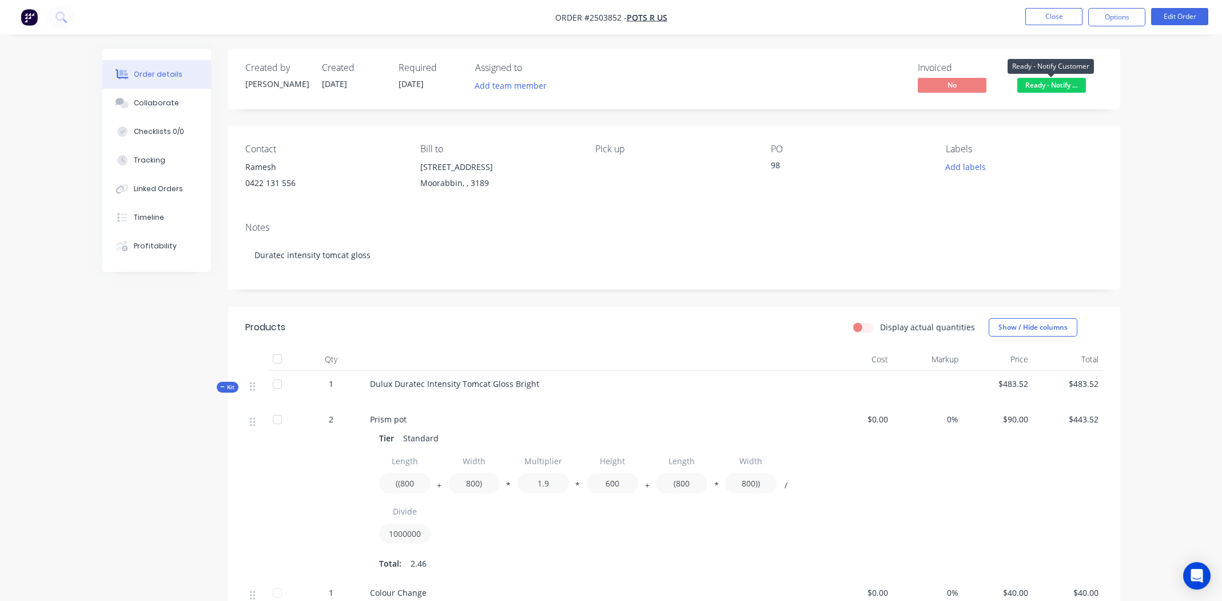
click at [1050, 84] on span "Ready - Notify ..." at bounding box center [1051, 85] width 69 height 14
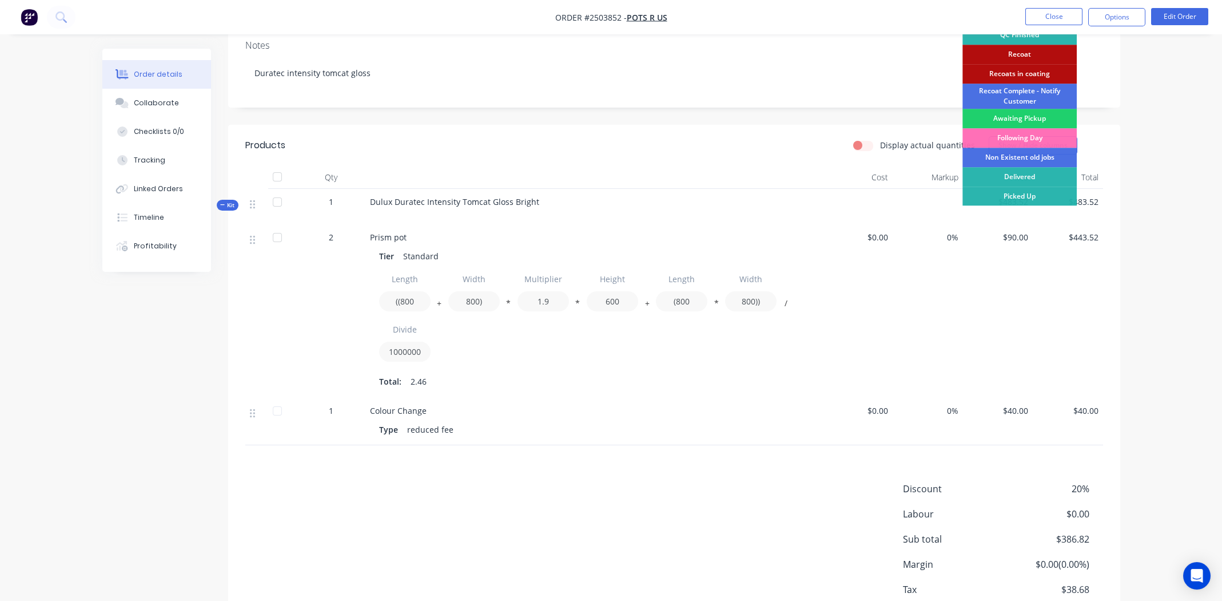
scroll to position [255, 0]
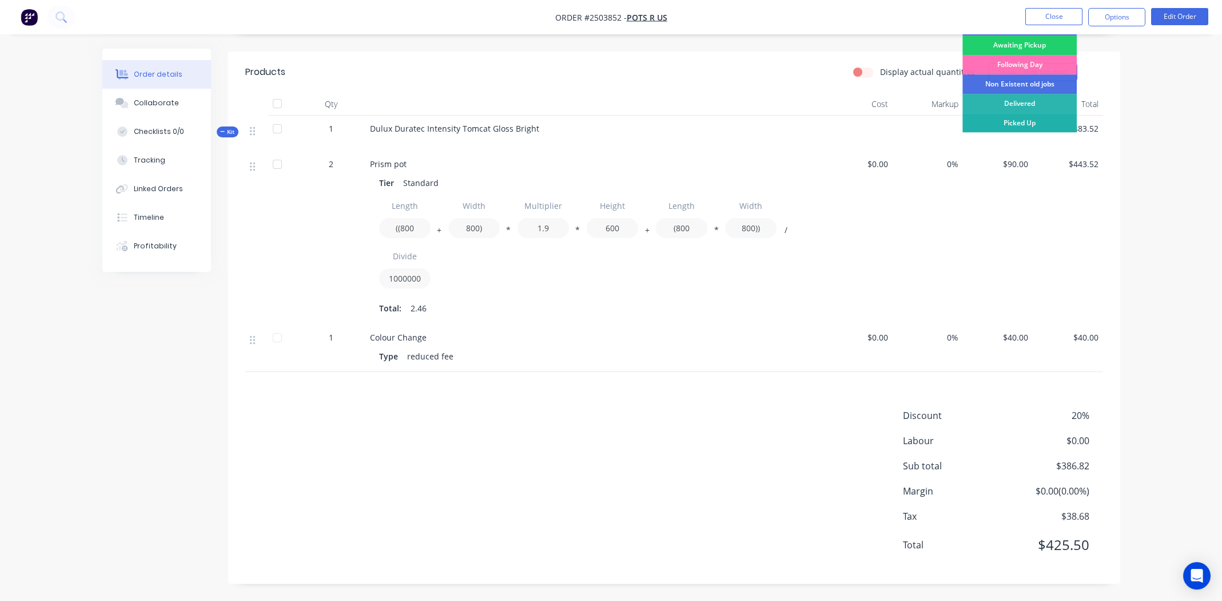
click at [1017, 121] on div "Picked Up" at bounding box center [1020, 122] width 114 height 19
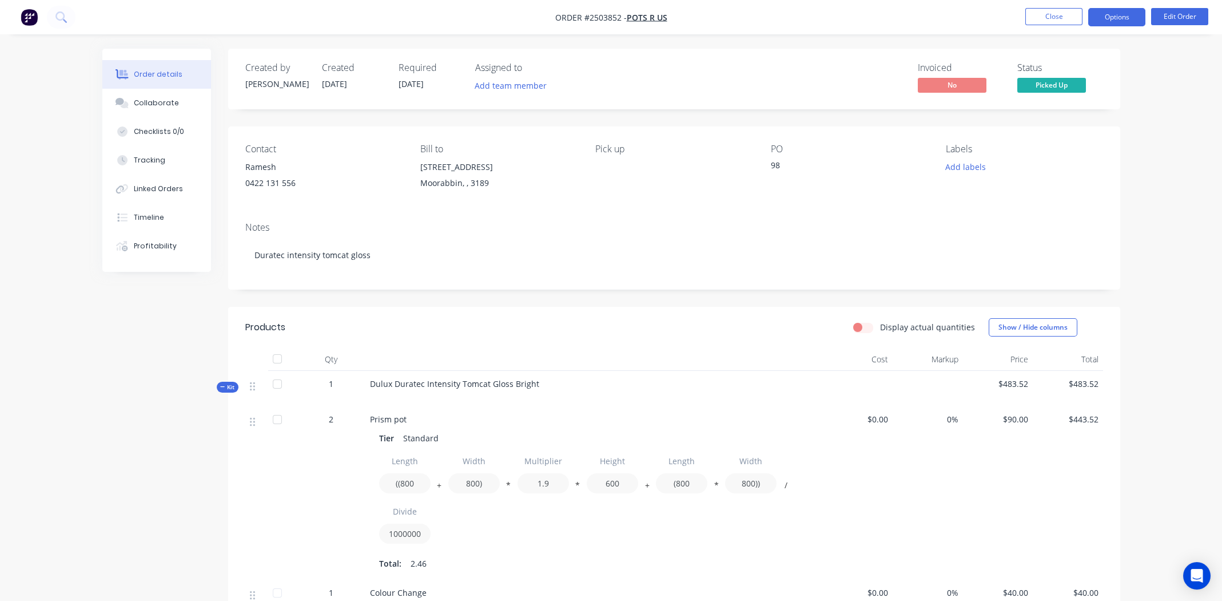
click at [1114, 17] on button "Options" at bounding box center [1116, 17] width 57 height 18
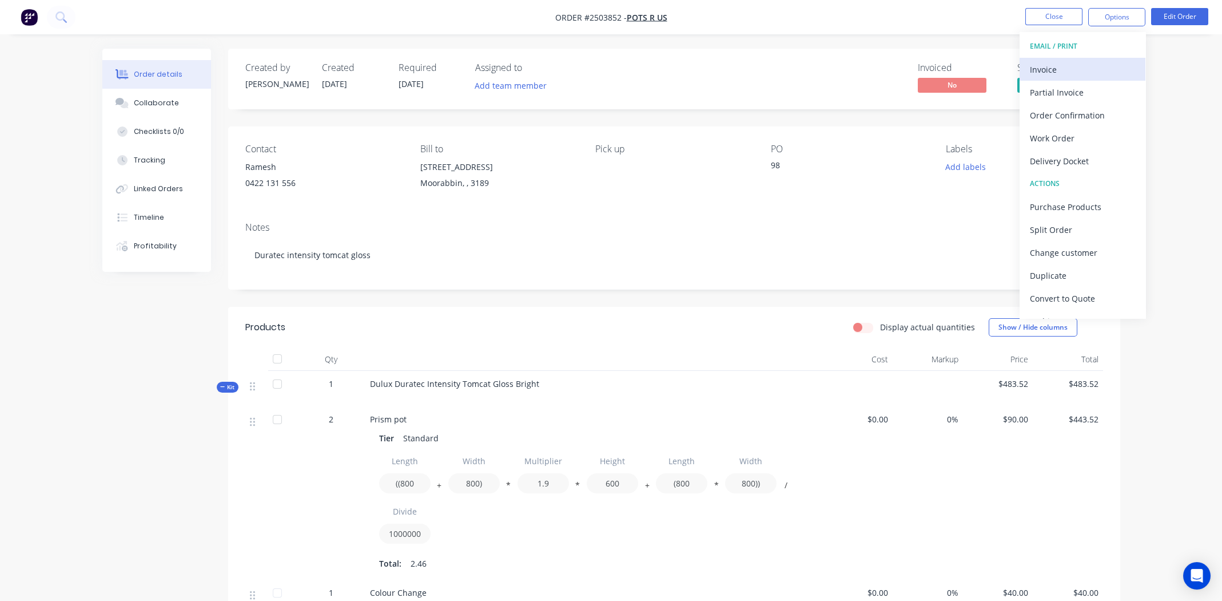
click at [1056, 62] on div "Invoice" at bounding box center [1082, 69] width 105 height 17
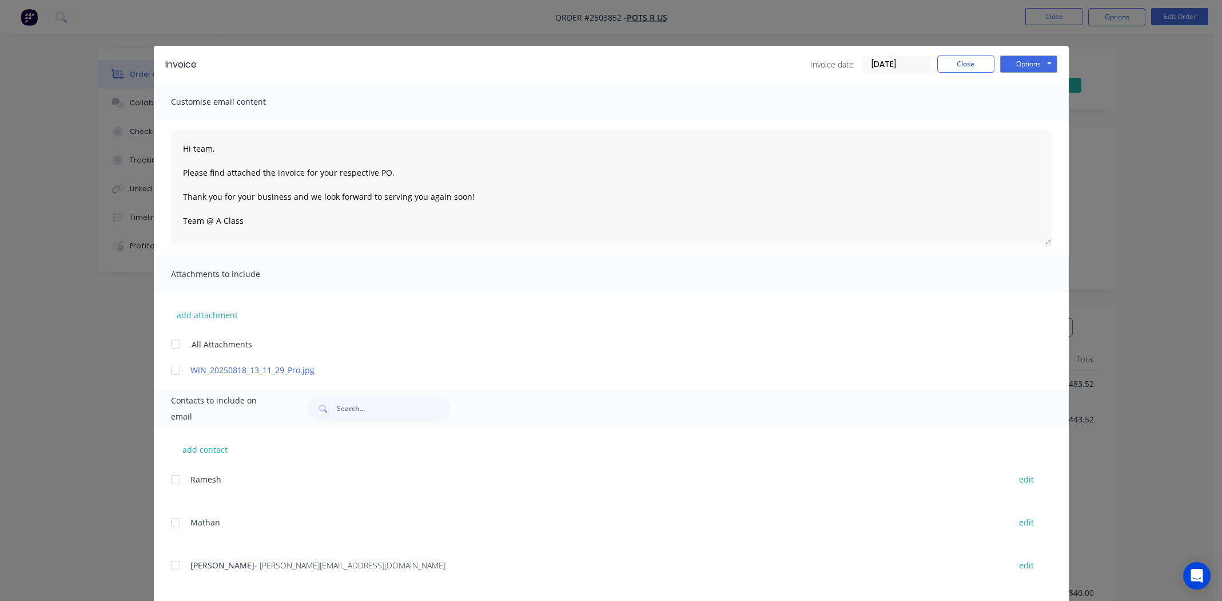
click at [168, 371] on div at bounding box center [175, 370] width 23 height 23
click at [172, 564] on div at bounding box center [175, 565] width 23 height 23
click at [1024, 57] on button "Options" at bounding box center [1028, 63] width 57 height 17
click at [954, 66] on button "Close" at bounding box center [965, 63] width 57 height 17
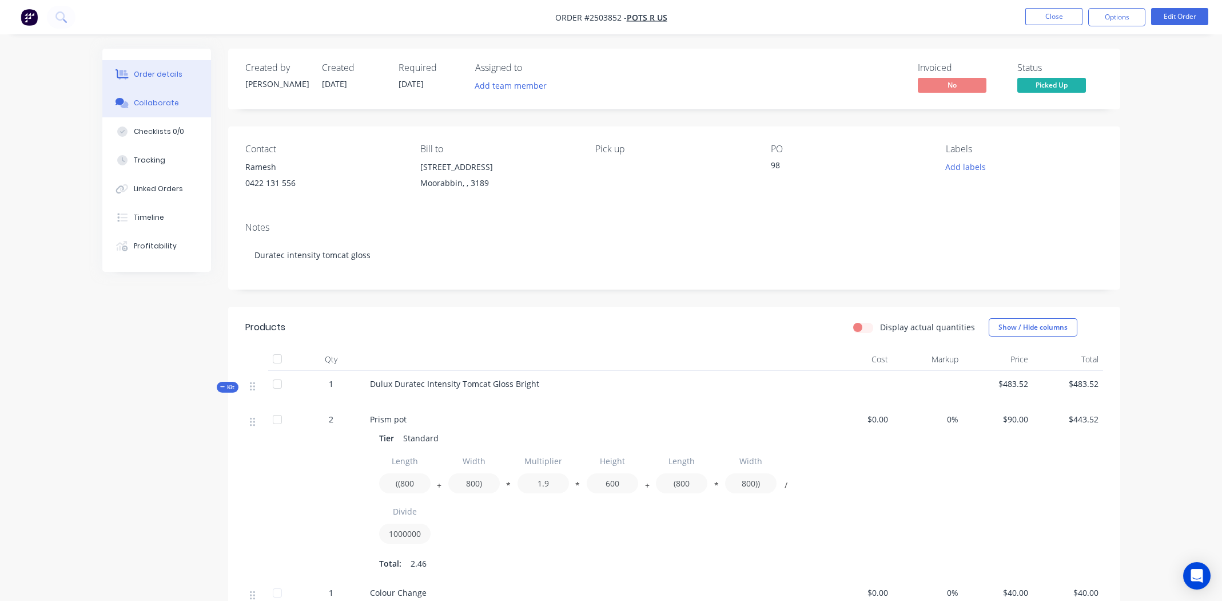
click at [165, 94] on button "Collaborate" at bounding box center [156, 103] width 109 height 29
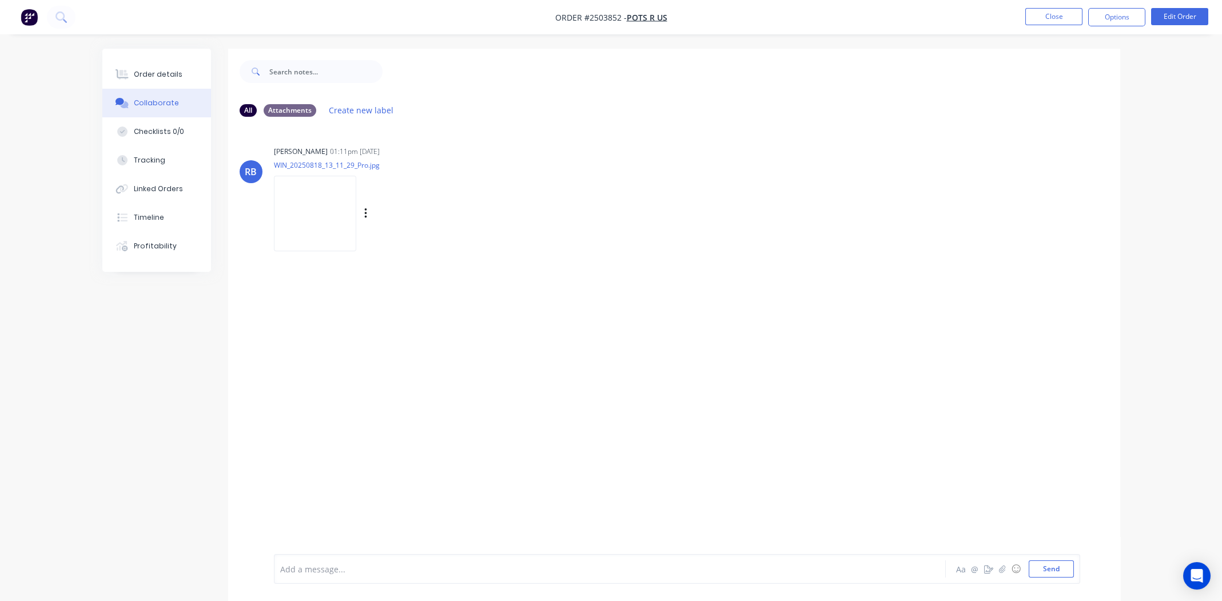
click at [331, 210] on img at bounding box center [315, 213] width 82 height 75
click at [154, 66] on button "Order details" at bounding box center [156, 74] width 109 height 29
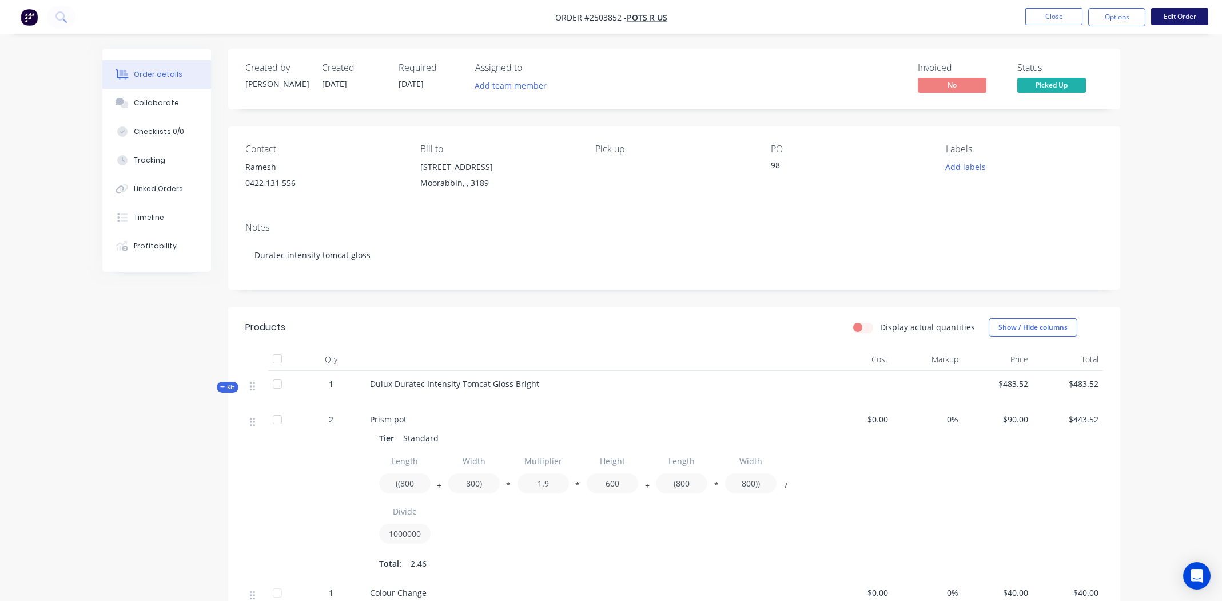
click at [1157, 18] on button "Edit Order" at bounding box center [1179, 16] width 57 height 17
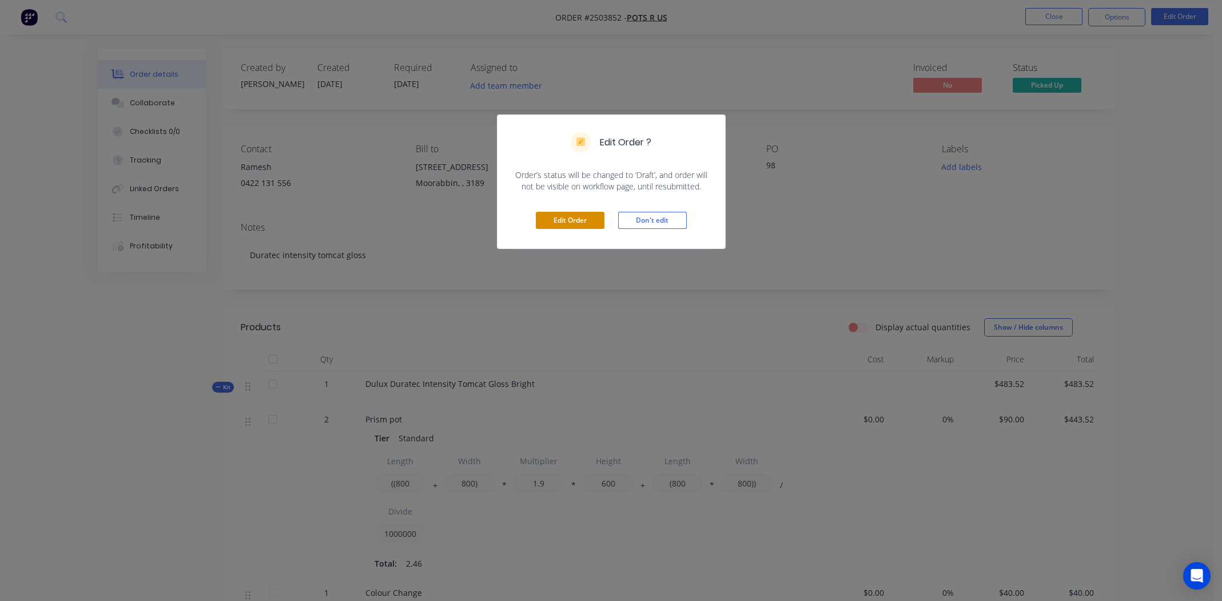
click at [580, 217] on button "Edit Order" at bounding box center [570, 220] width 69 height 17
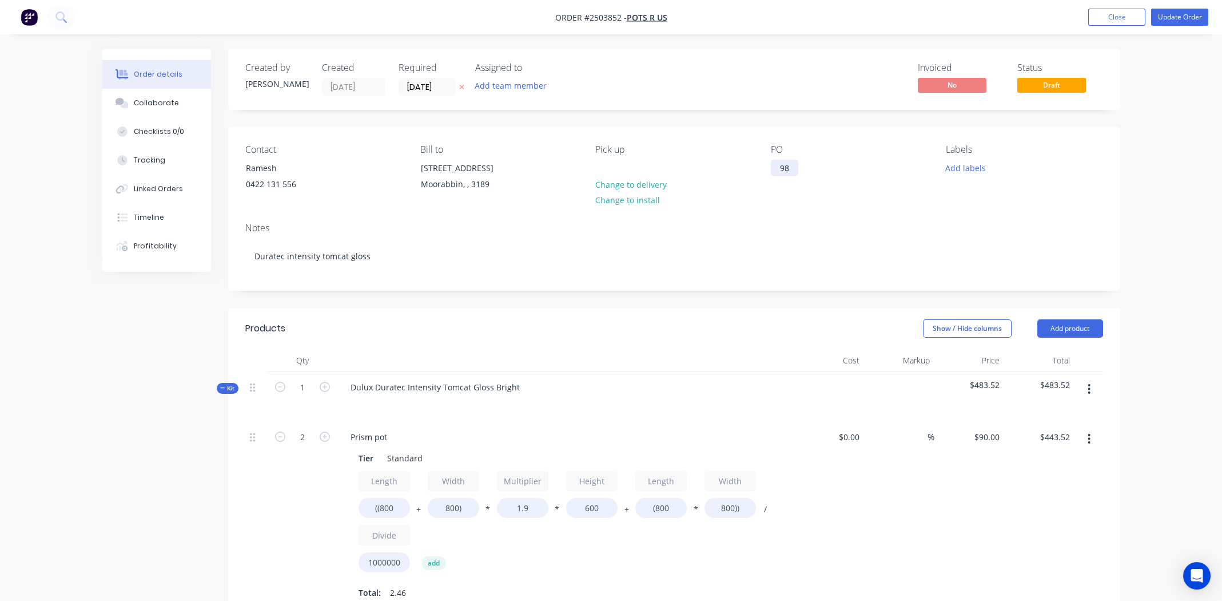
click at [797, 168] on div "98" at bounding box center [784, 168] width 27 height 17
click at [1174, 14] on button "Update Order" at bounding box center [1179, 17] width 57 height 17
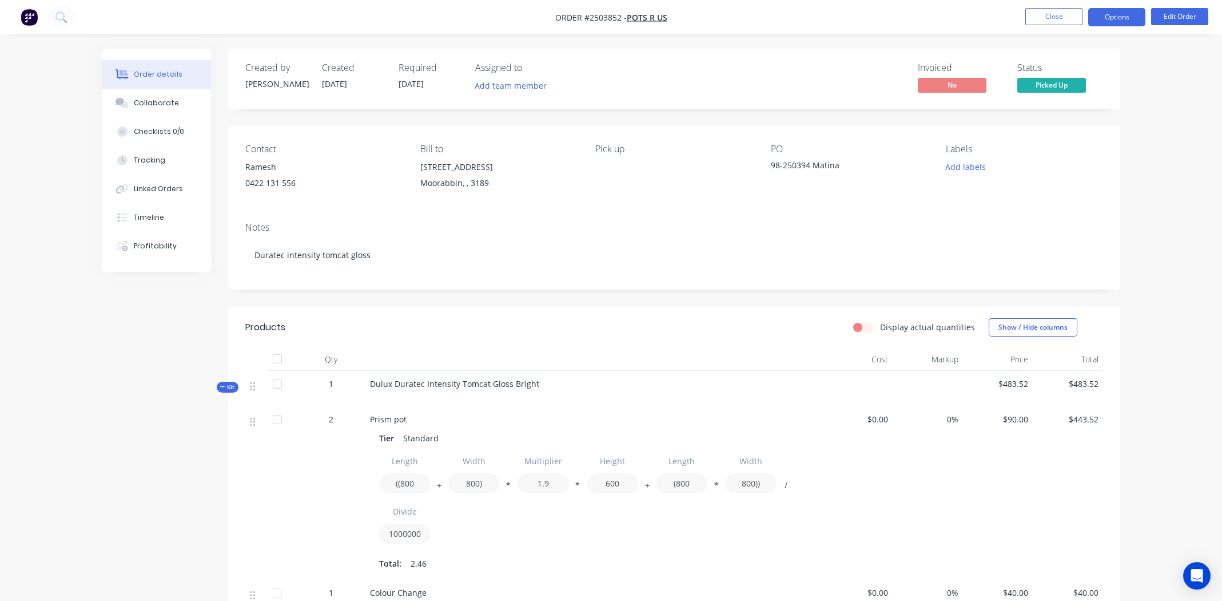
click at [1116, 19] on button "Options" at bounding box center [1116, 17] width 57 height 18
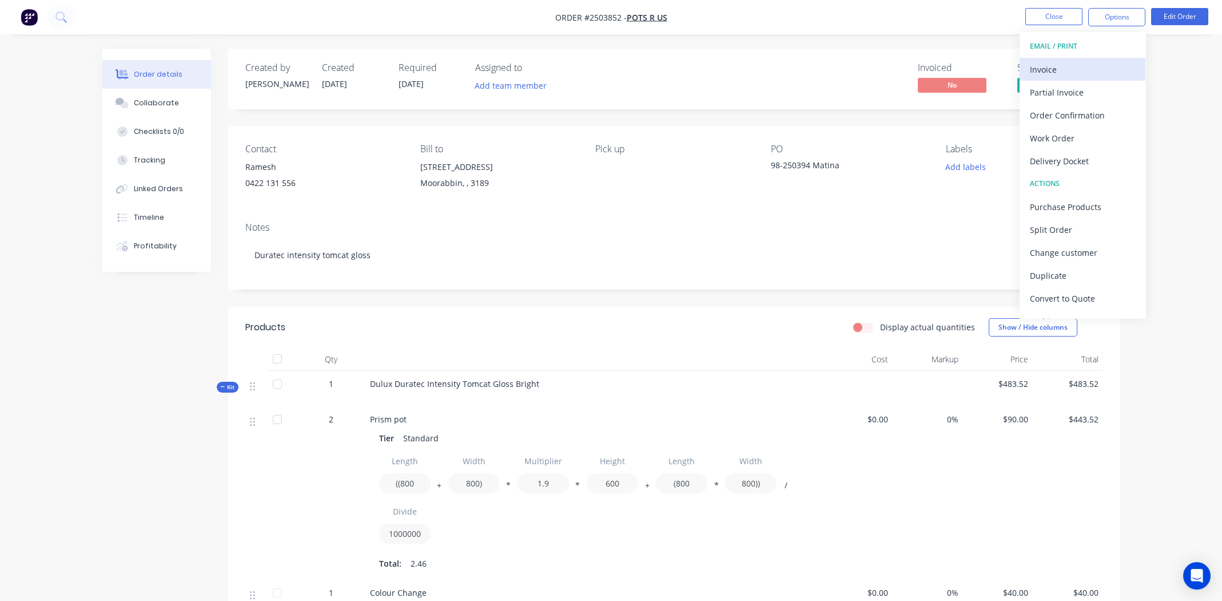
click at [1054, 65] on div "Invoice" at bounding box center [1082, 69] width 105 height 17
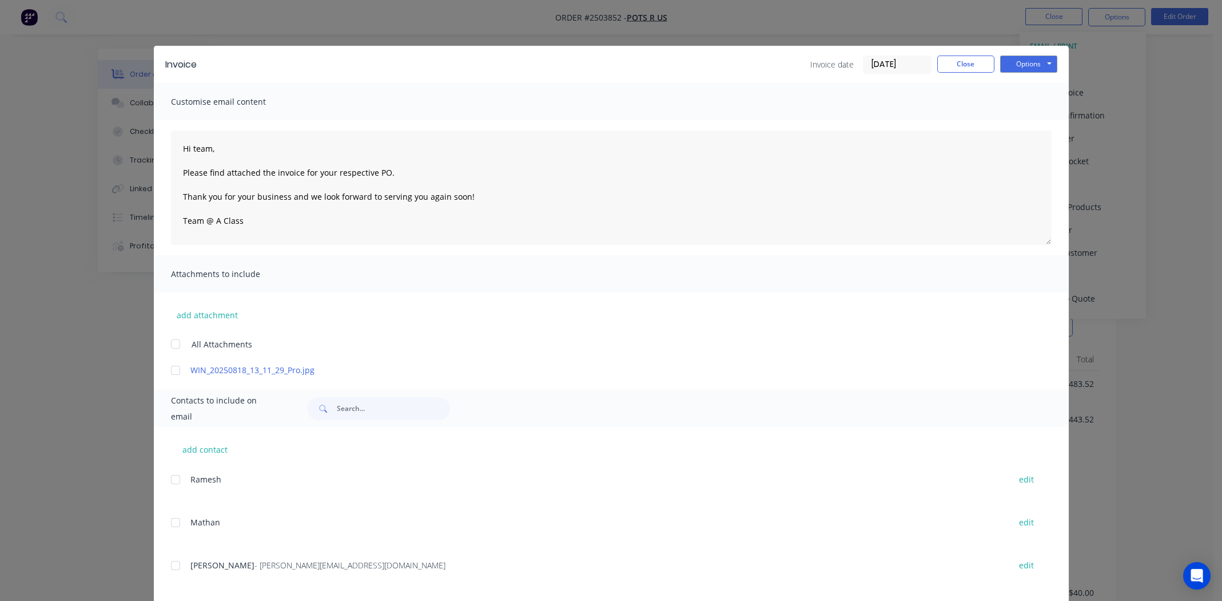
click at [172, 367] on div at bounding box center [175, 370] width 23 height 23
click at [170, 565] on div at bounding box center [175, 565] width 23 height 23
click at [1032, 61] on button "Options" at bounding box center [1028, 63] width 57 height 17
click at [1025, 123] on button "Email" at bounding box center [1036, 122] width 73 height 19
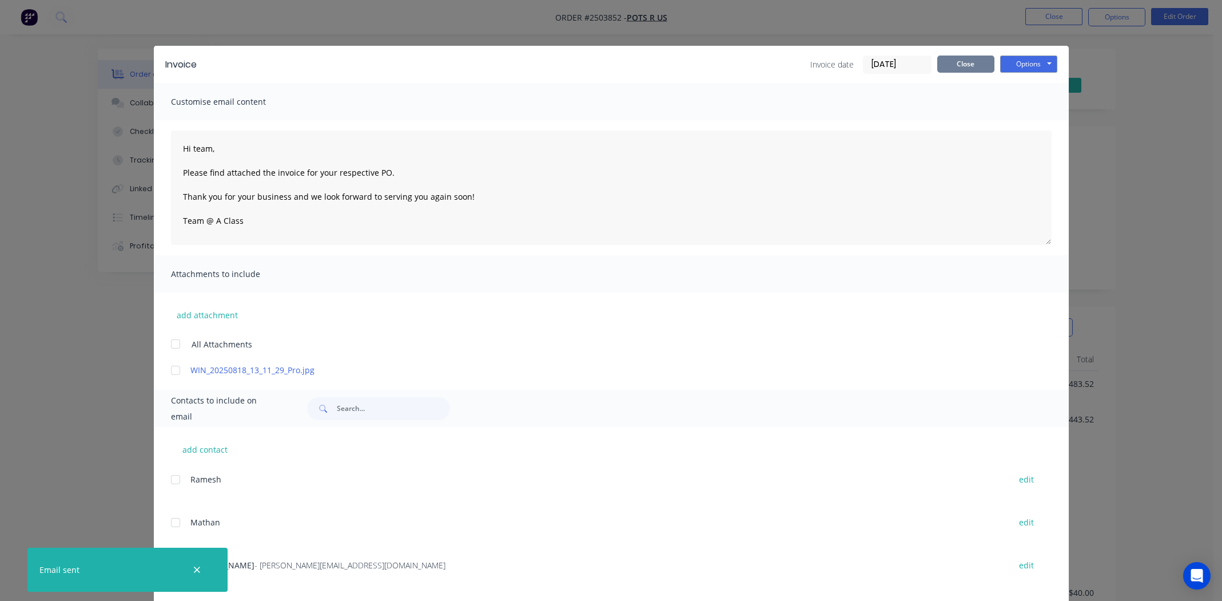
click at [968, 63] on button "Close" at bounding box center [965, 63] width 57 height 17
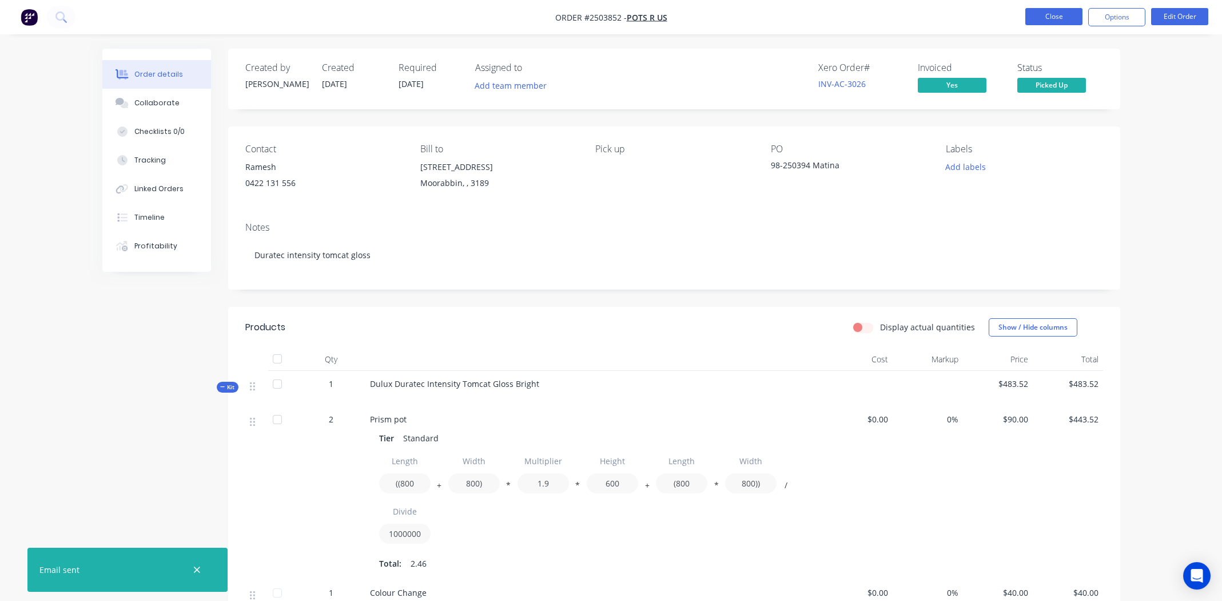
click at [1050, 14] on button "Close" at bounding box center [1053, 16] width 57 height 17
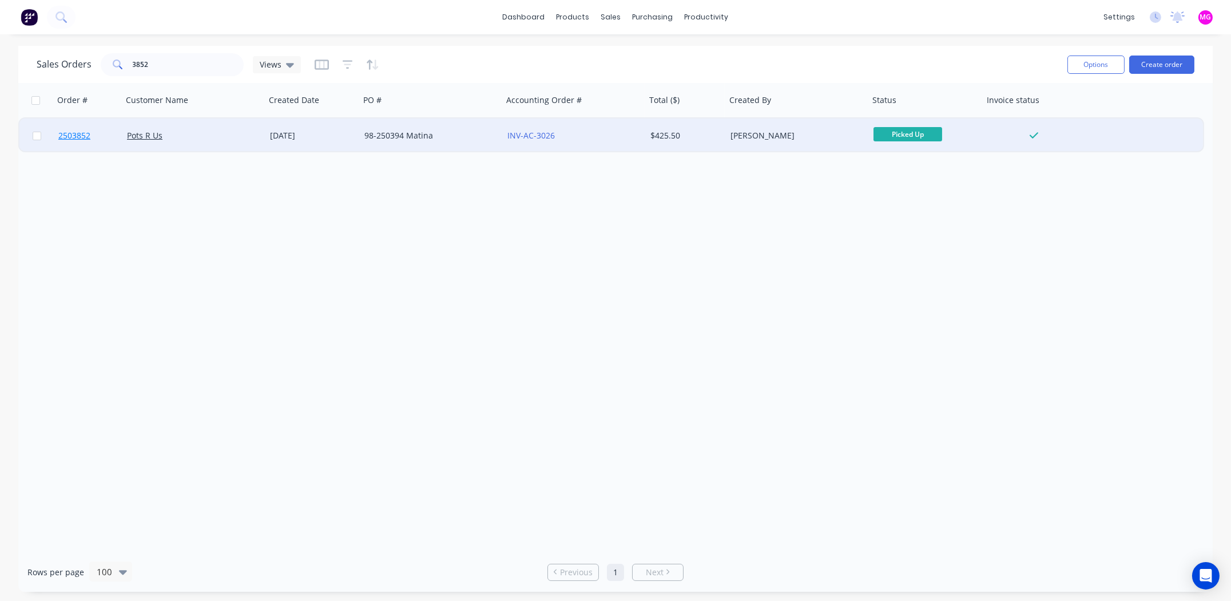
click at [74, 135] on span "2503852" at bounding box center [74, 135] width 32 height 11
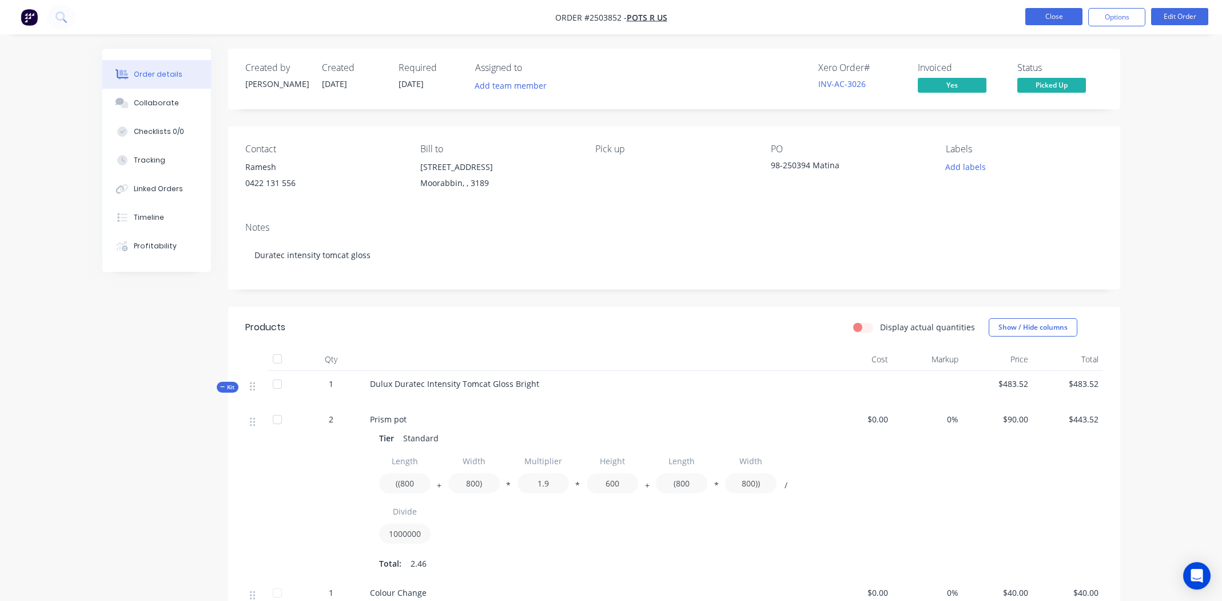
click at [1056, 19] on button "Close" at bounding box center [1053, 16] width 57 height 17
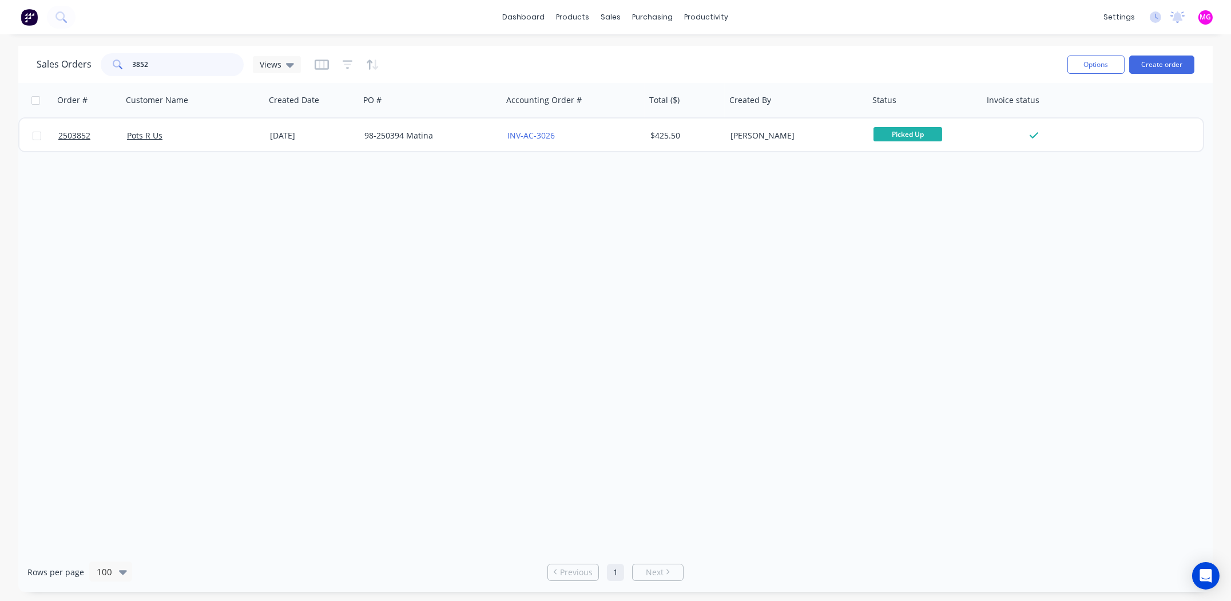
click at [156, 61] on input "3852" at bounding box center [189, 64] width 112 height 23
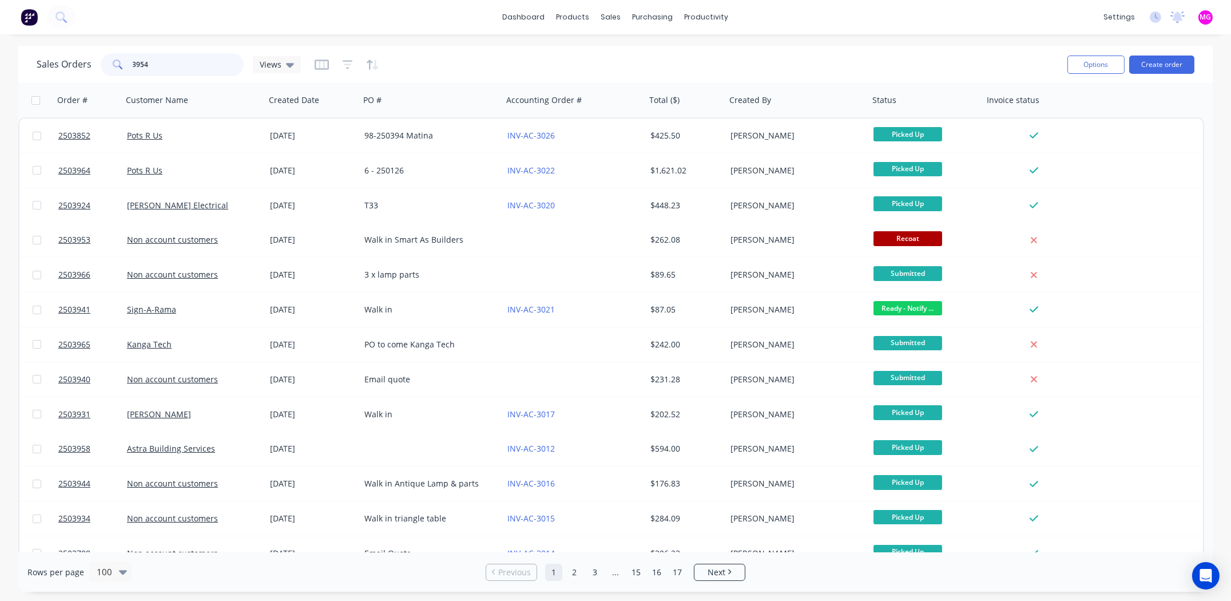
type input "3954"
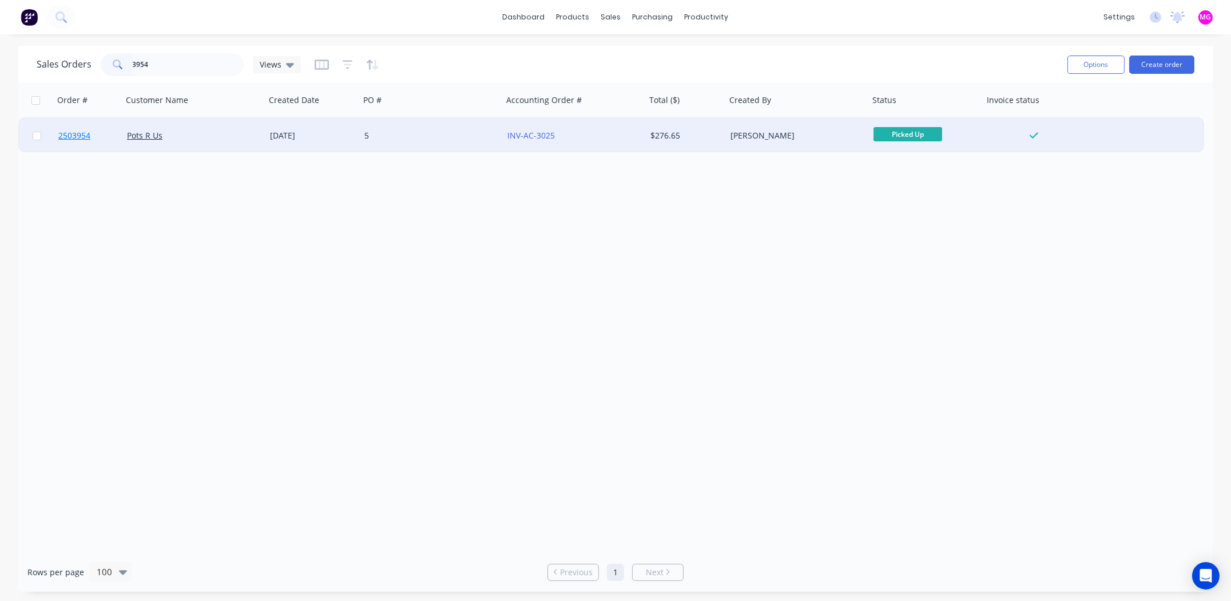
click at [73, 136] on span "2503954" at bounding box center [74, 135] width 32 height 11
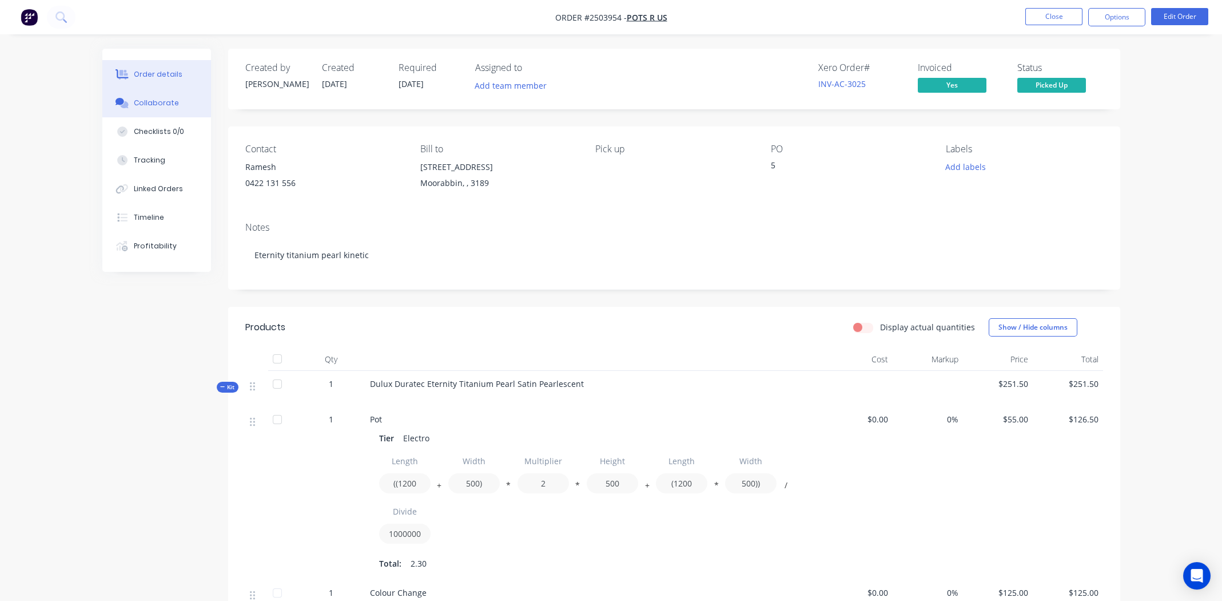
click at [141, 104] on div "Collaborate" at bounding box center [156, 103] width 45 height 10
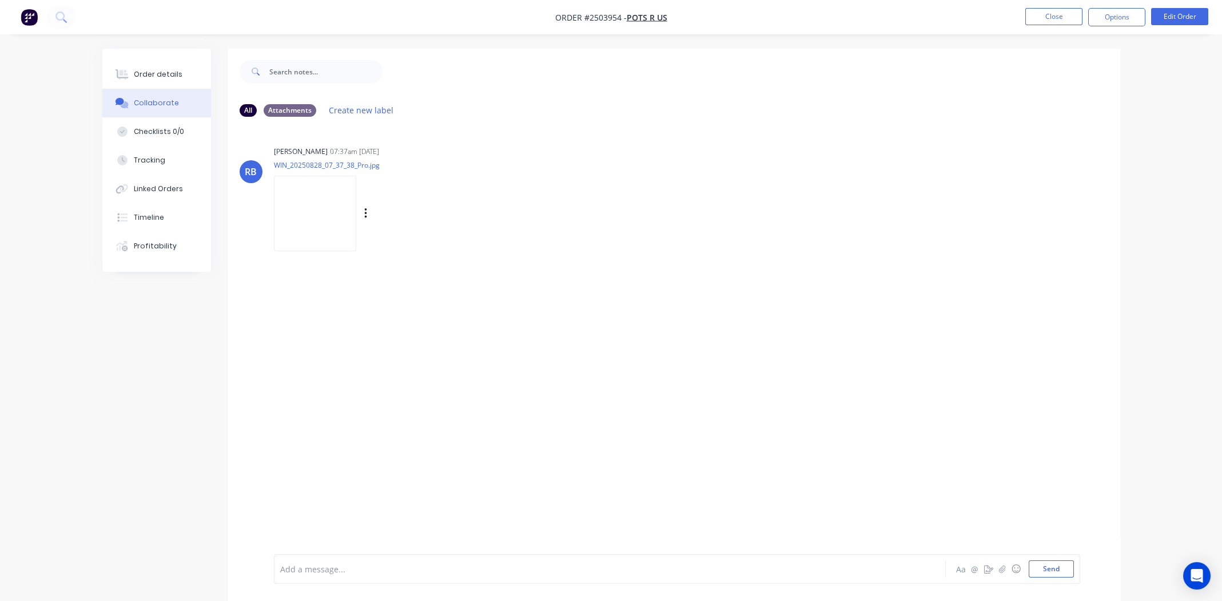
click at [332, 214] on img at bounding box center [315, 213] width 82 height 75
click at [157, 69] on div "Order details" at bounding box center [158, 74] width 49 height 10
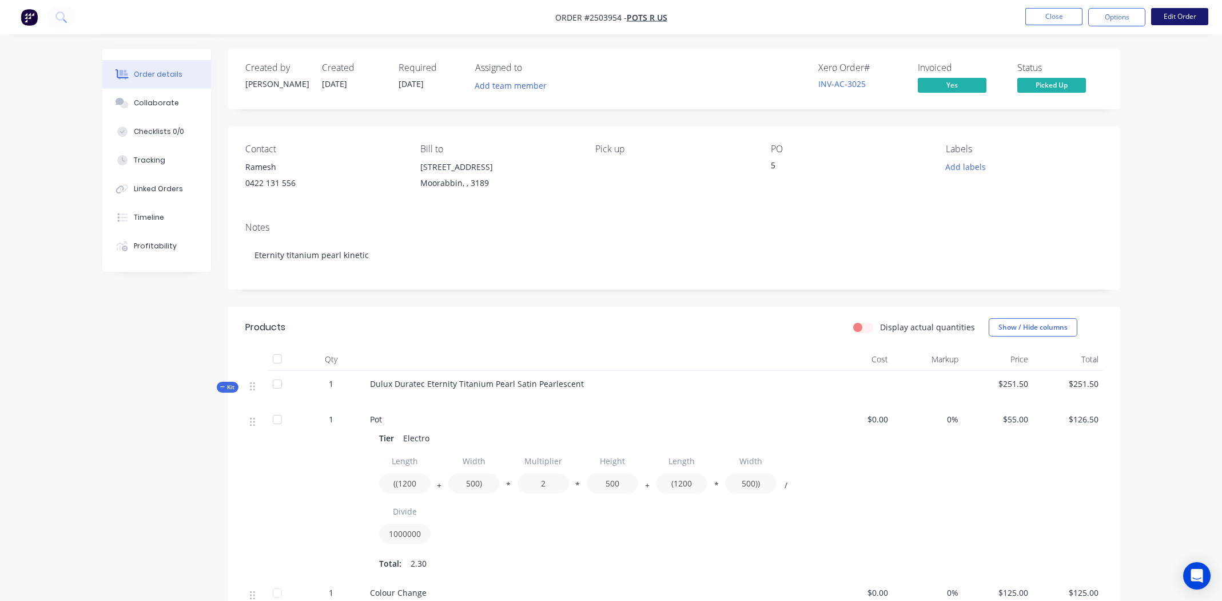
click at [1177, 8] on button "Edit Order" at bounding box center [1179, 16] width 57 height 17
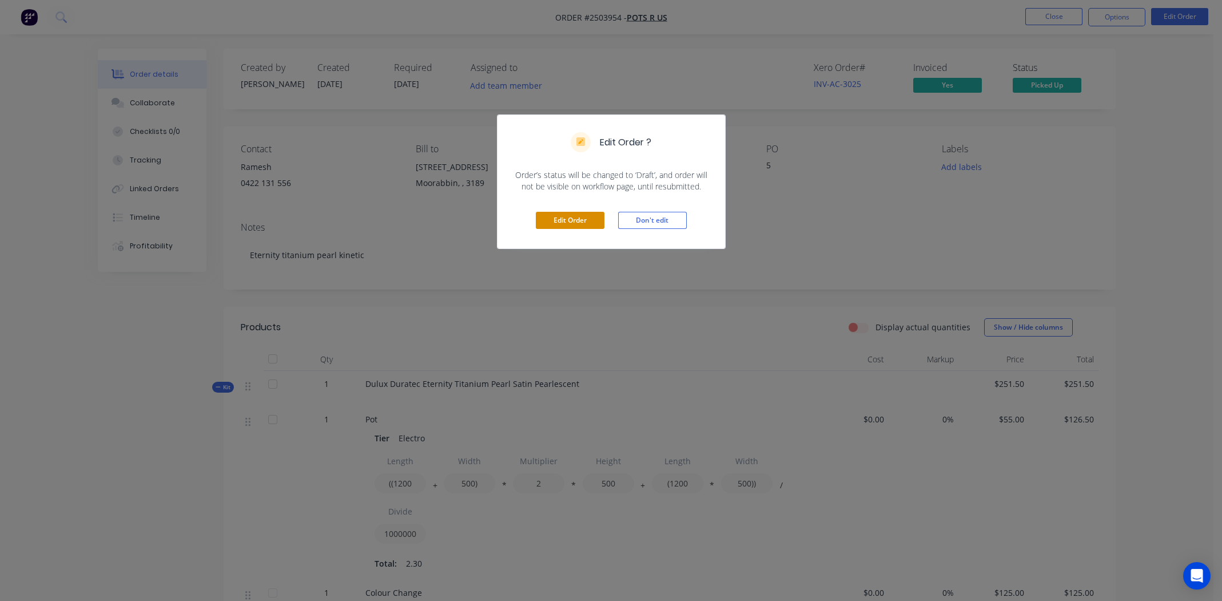
click at [569, 222] on button "Edit Order" at bounding box center [570, 220] width 69 height 17
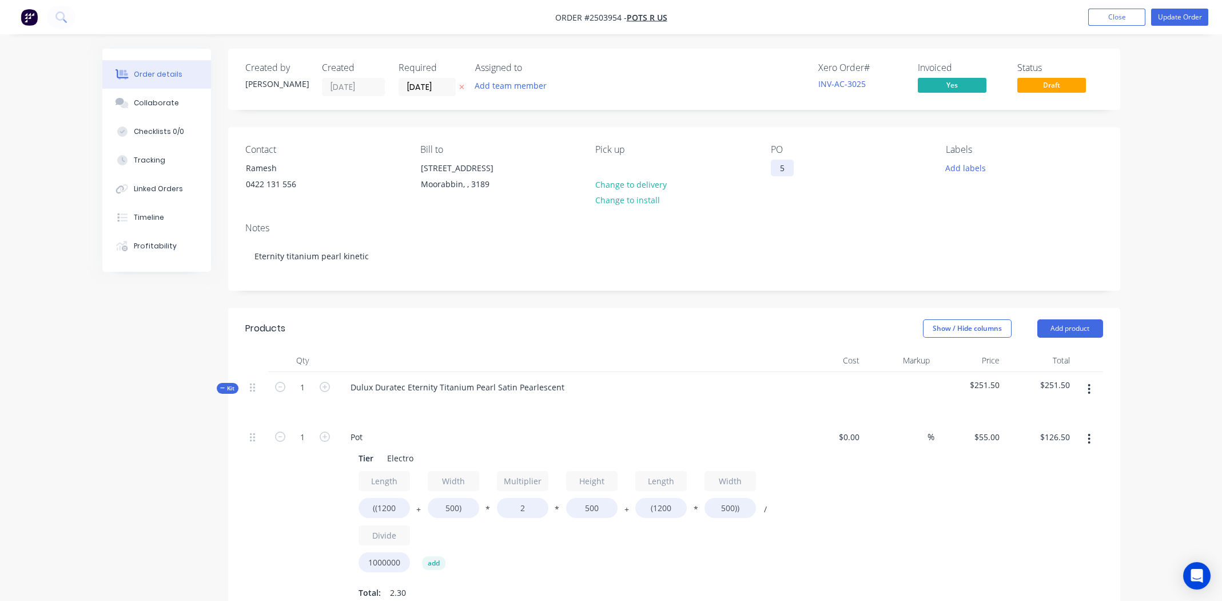
click at [788, 168] on div "5" at bounding box center [782, 168] width 23 height 17
click at [1178, 15] on button "Update Order" at bounding box center [1179, 17] width 57 height 17
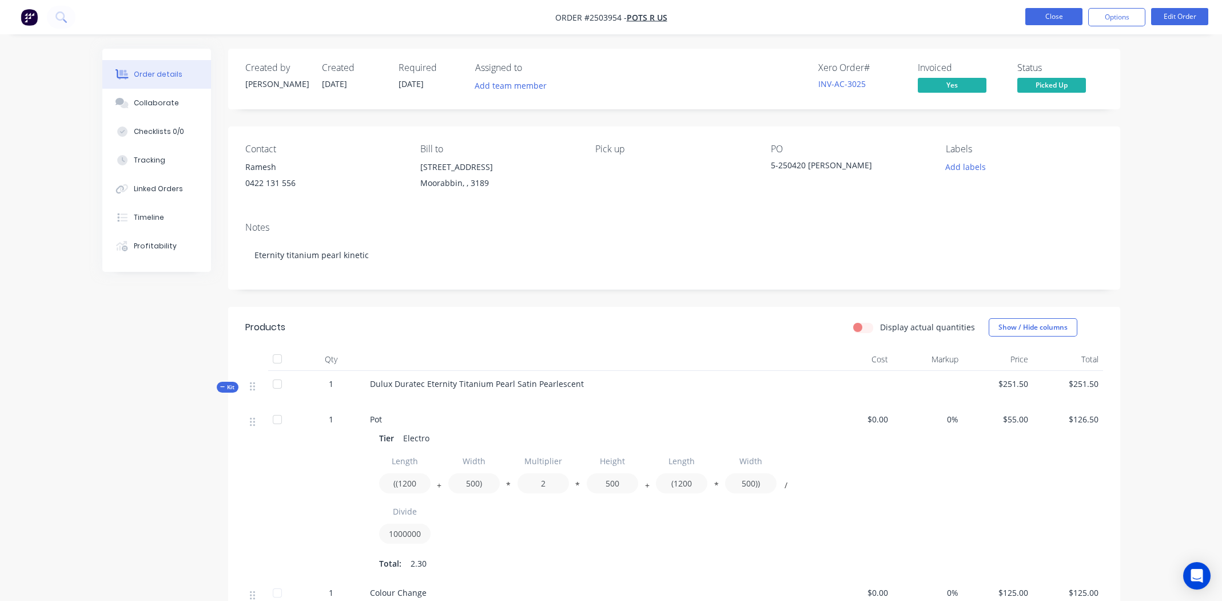
click at [1055, 16] on button "Close" at bounding box center [1053, 16] width 57 height 17
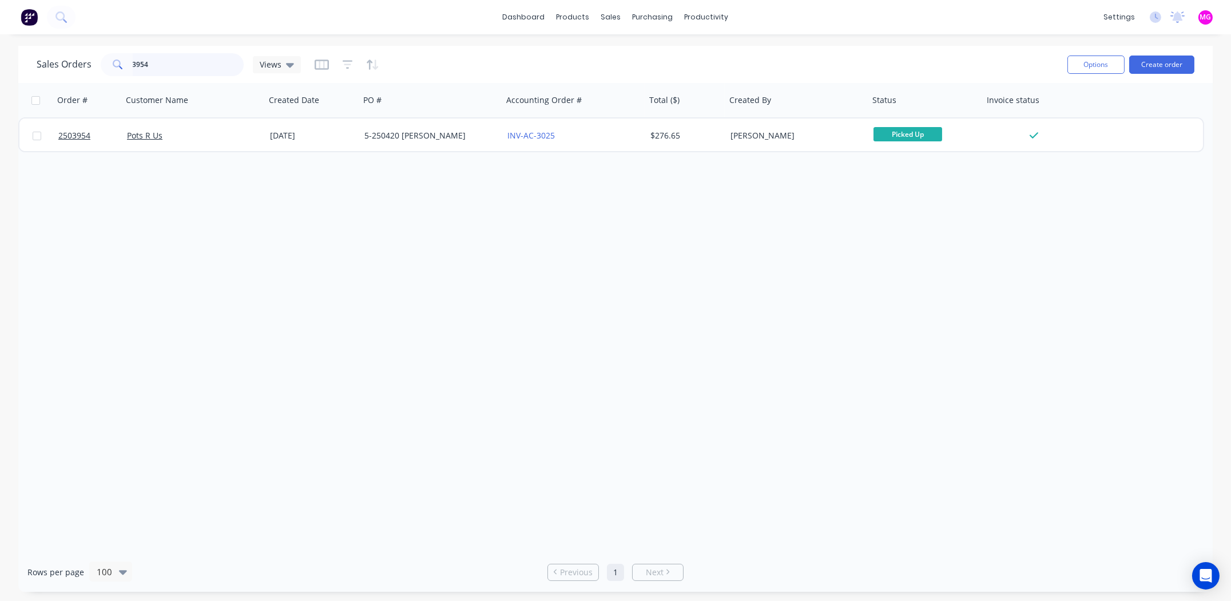
click at [159, 65] on input "3954" at bounding box center [189, 64] width 112 height 23
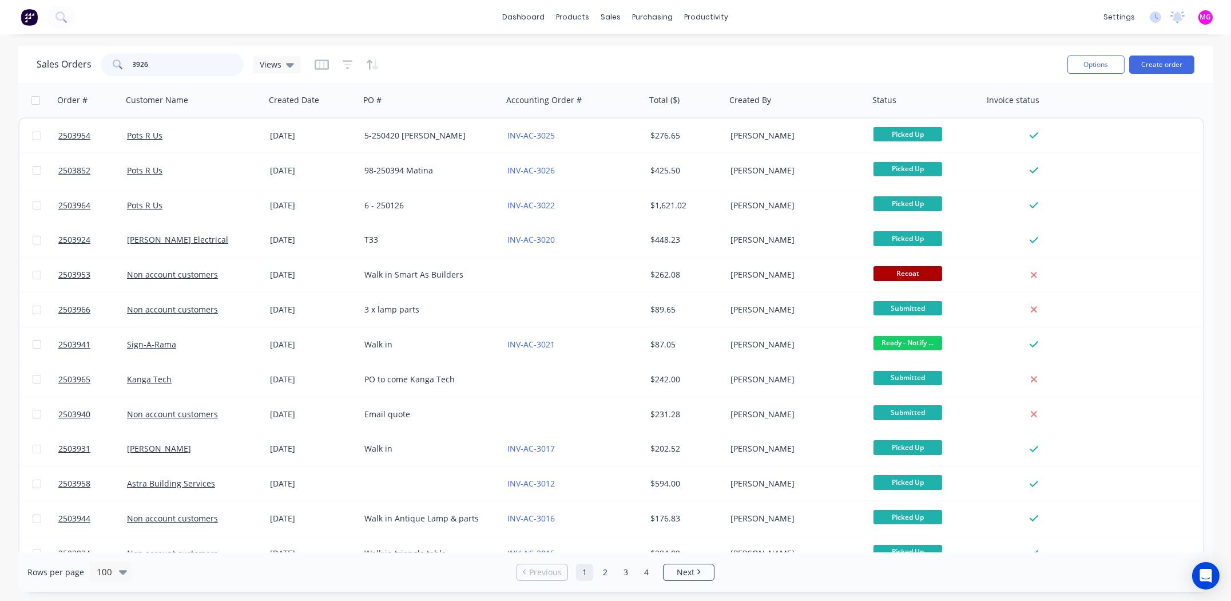
type input "3926"
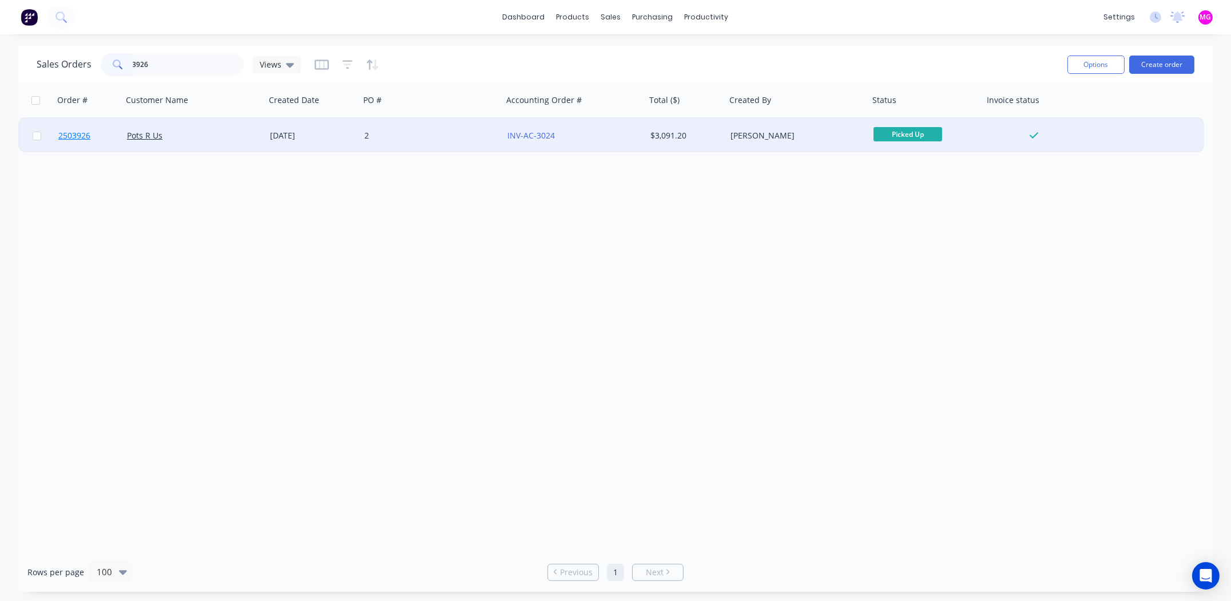
click at [70, 133] on span "2503926" at bounding box center [74, 135] width 32 height 11
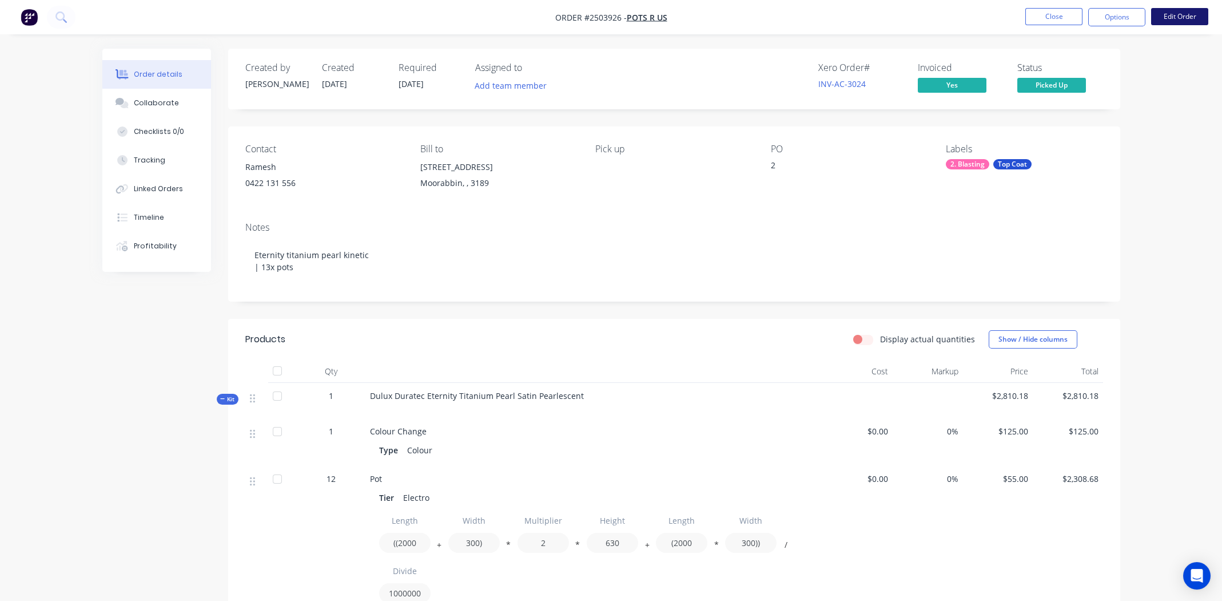
click at [1175, 14] on button "Edit Order" at bounding box center [1179, 16] width 57 height 17
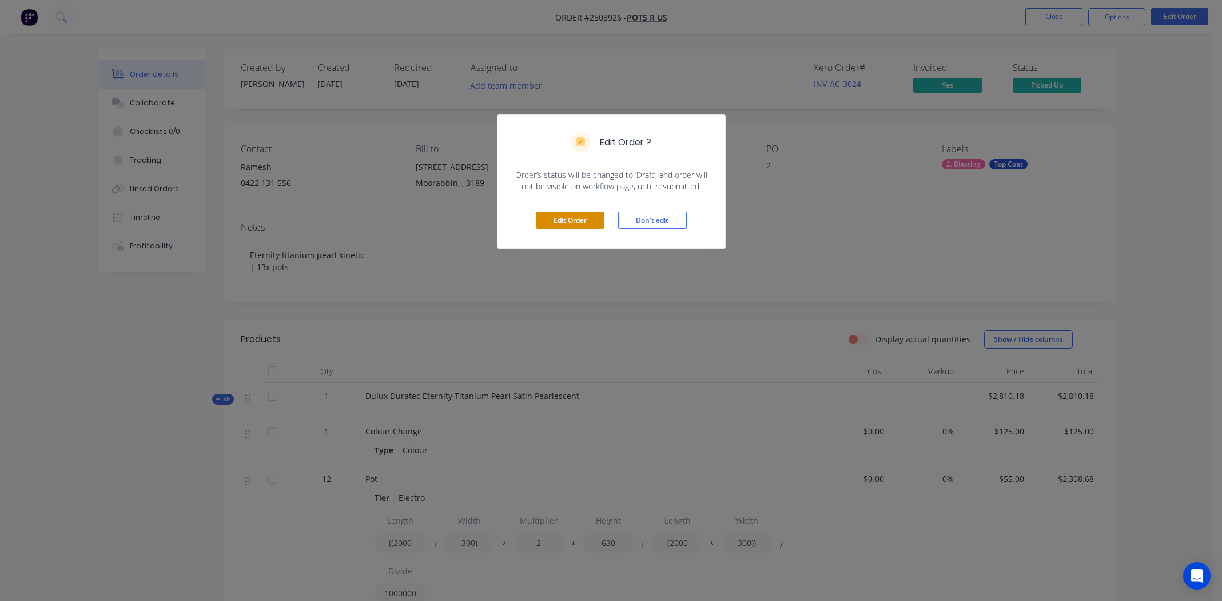
click at [584, 219] on button "Edit Order" at bounding box center [570, 220] width 69 height 17
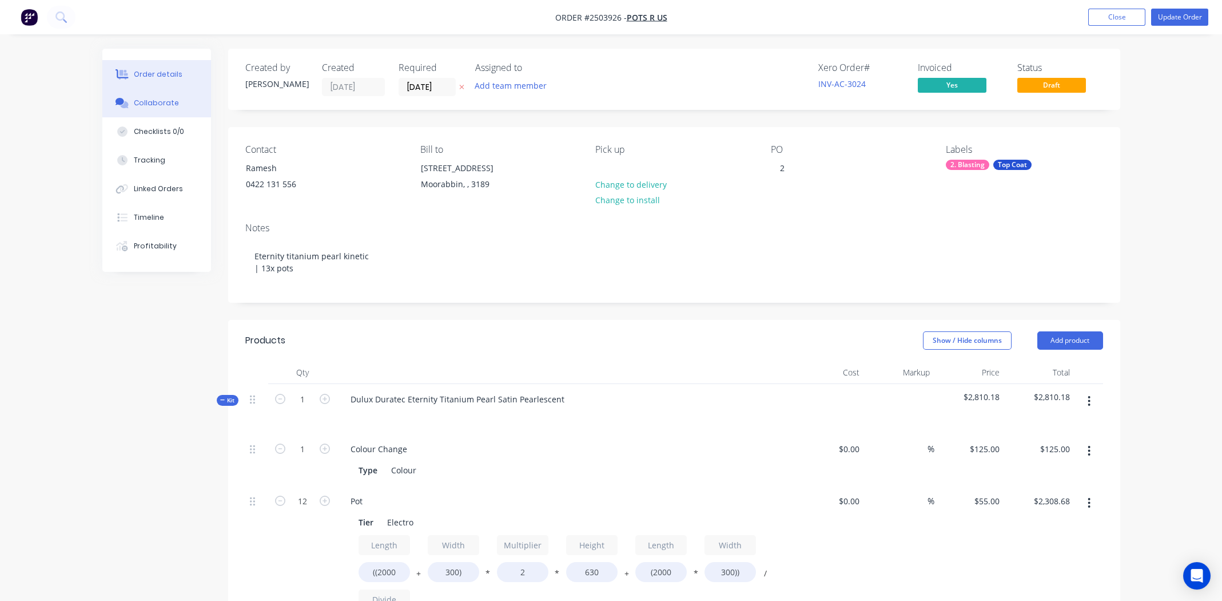
click at [148, 96] on button "Collaborate" at bounding box center [156, 103] width 109 height 29
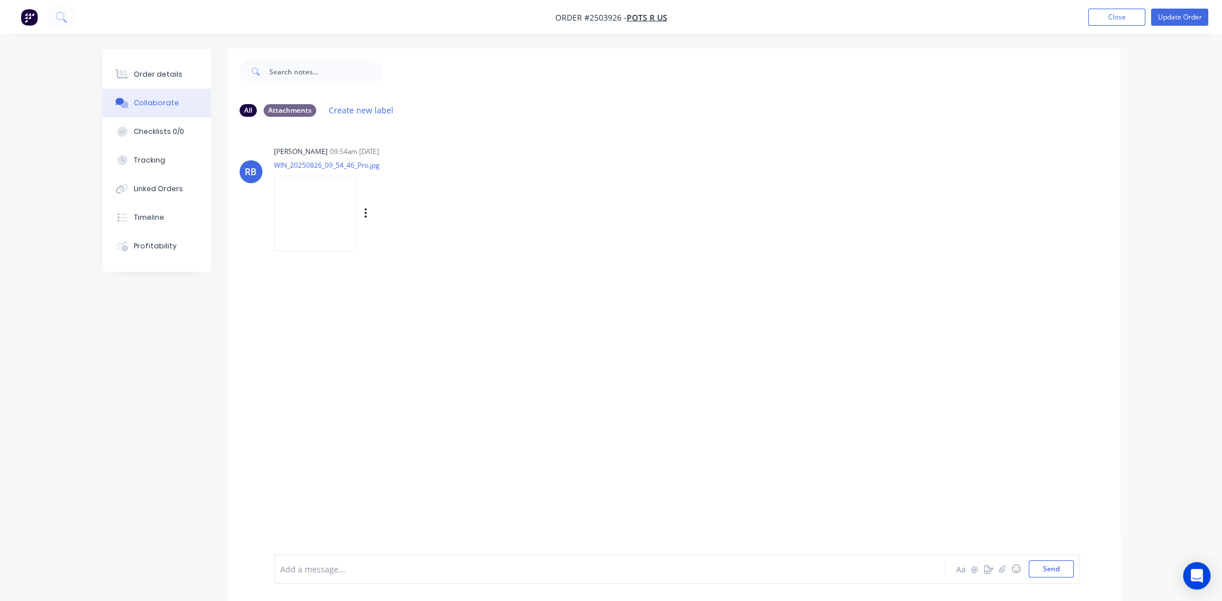
click at [342, 205] on img at bounding box center [315, 213] width 82 height 75
click at [177, 73] on div "Order details" at bounding box center [158, 74] width 49 height 10
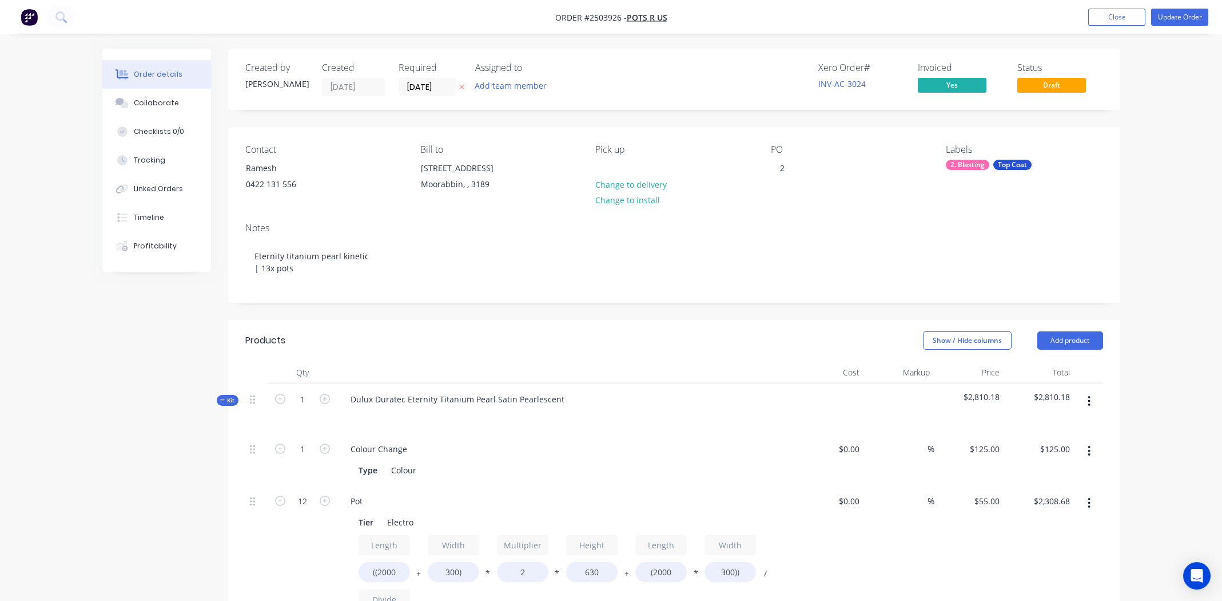
click at [796, 168] on div "PO 2" at bounding box center [849, 170] width 157 height 52
click at [783, 169] on div "2" at bounding box center [782, 168] width 23 height 17
click at [1175, 17] on button "Update Order" at bounding box center [1179, 17] width 57 height 17
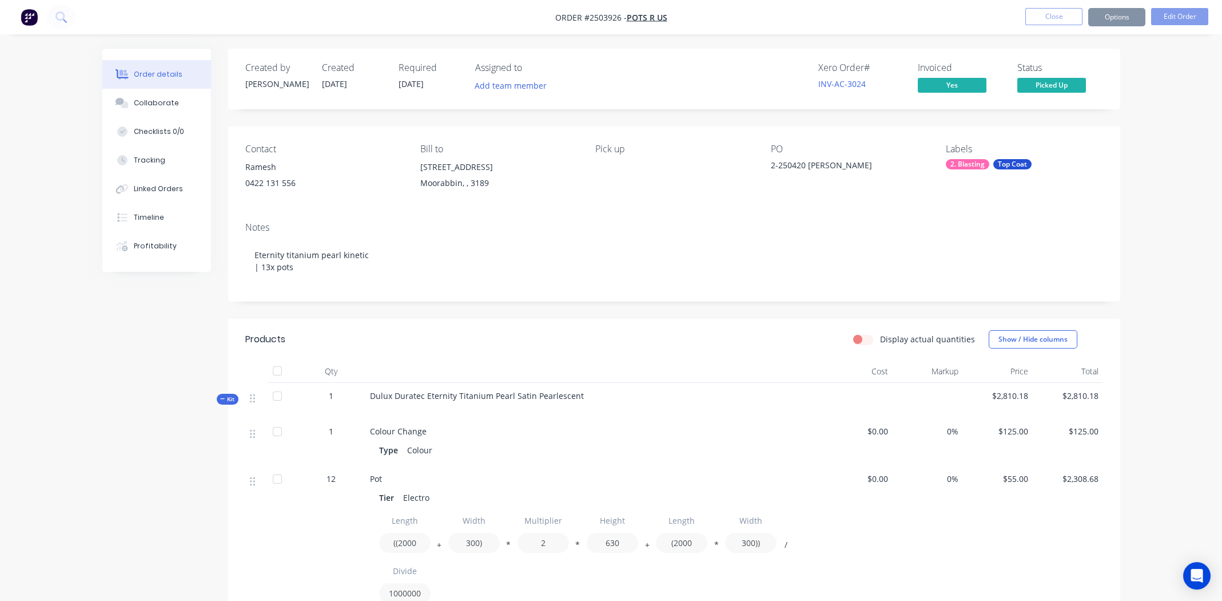
click at [1049, 17] on button "Close" at bounding box center [1053, 16] width 57 height 17
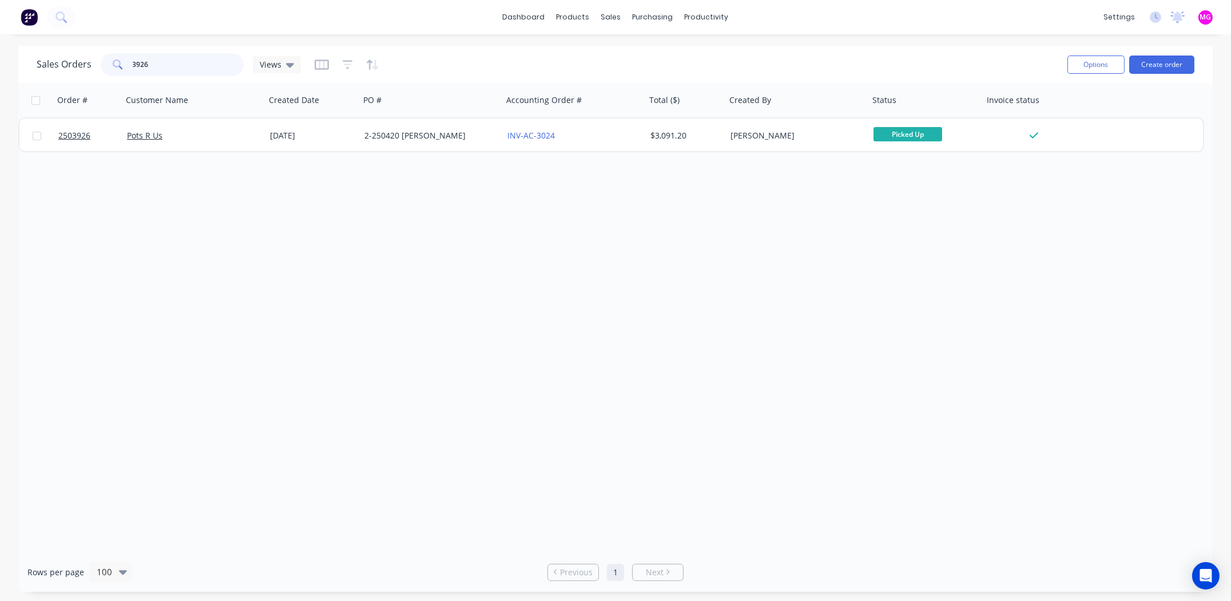
click at [169, 69] on input "3926" at bounding box center [189, 64] width 112 height 23
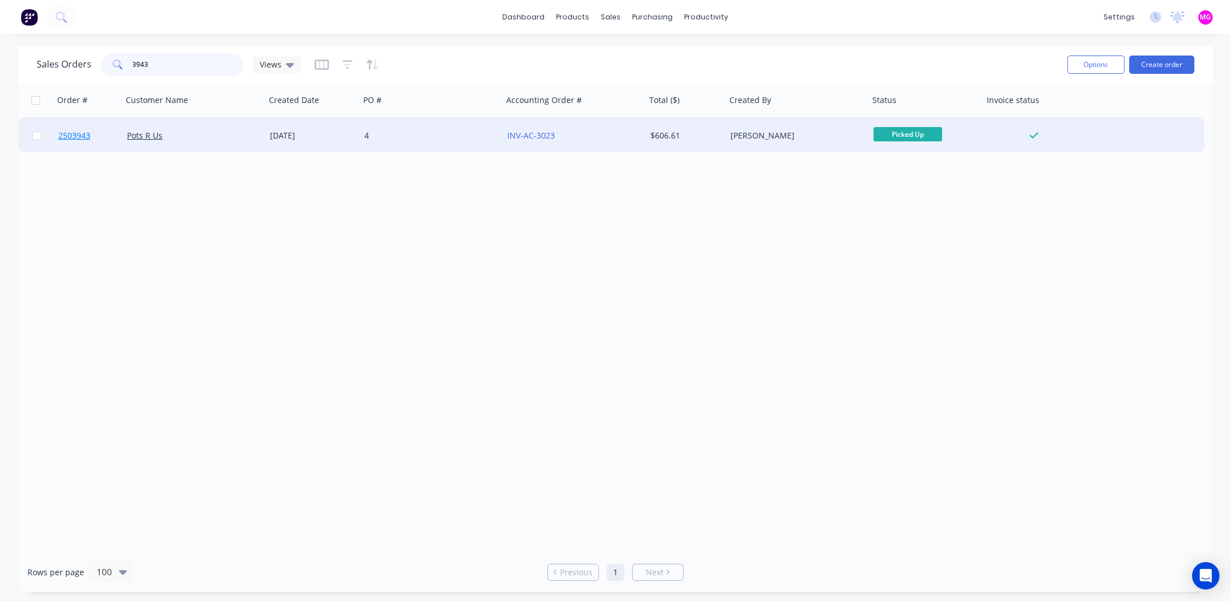
type input "3943"
click at [76, 134] on span "2503943" at bounding box center [74, 135] width 32 height 11
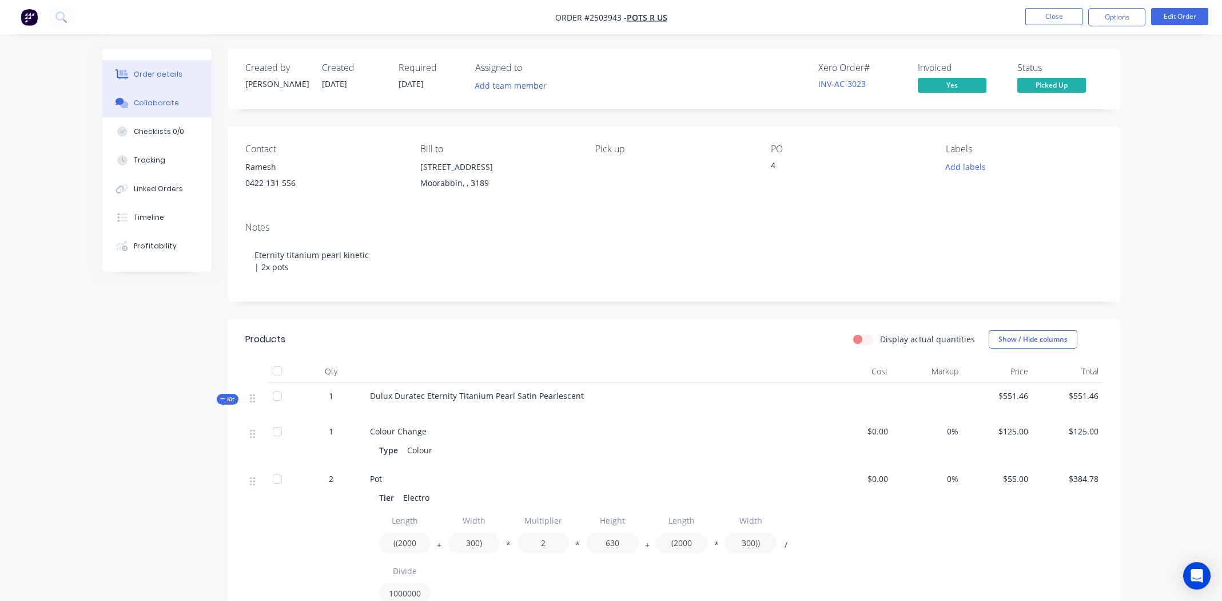
click at [164, 104] on div "Collaborate" at bounding box center [156, 103] width 45 height 10
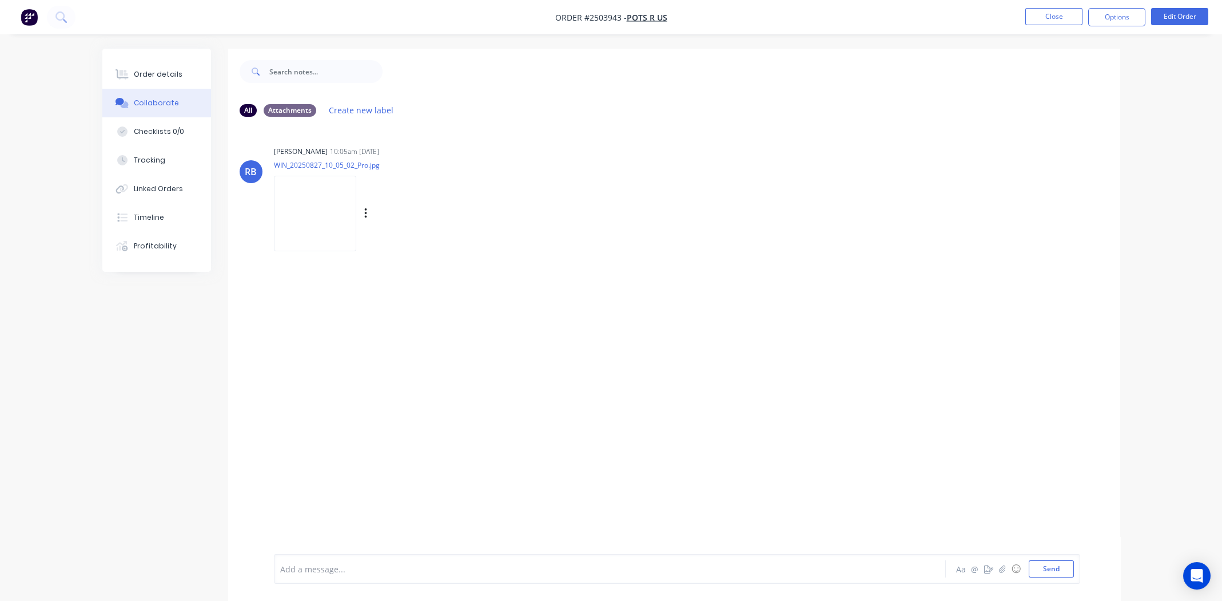
click at [322, 208] on img at bounding box center [315, 213] width 82 height 75
click at [149, 74] on div "Order details" at bounding box center [158, 74] width 49 height 10
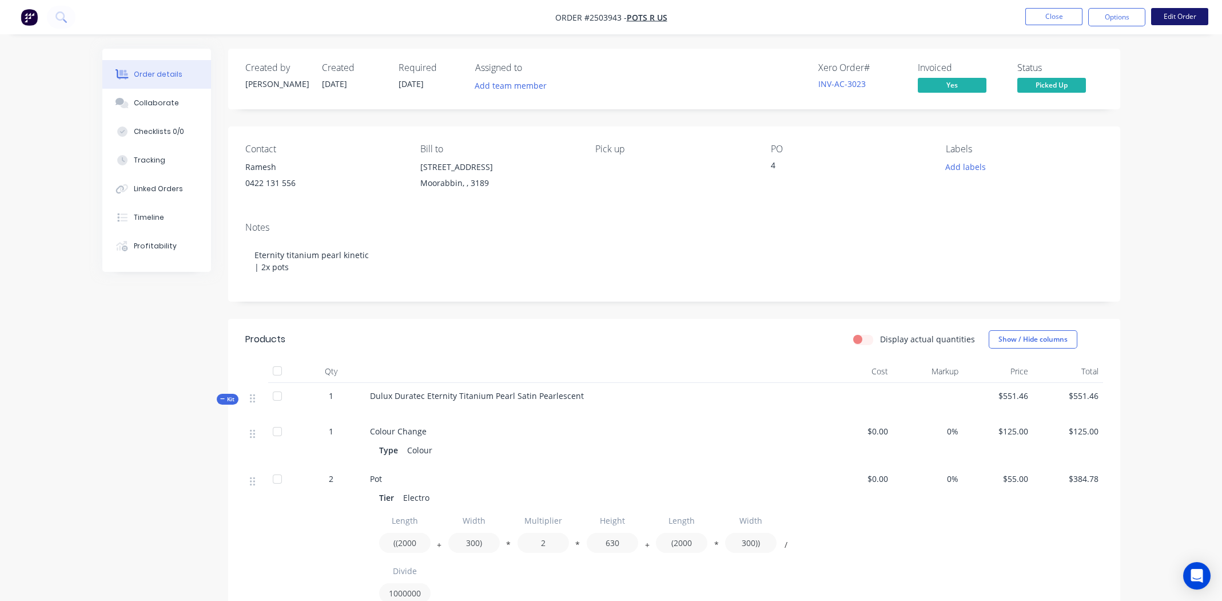
click at [1171, 19] on button "Edit Order" at bounding box center [1179, 16] width 57 height 17
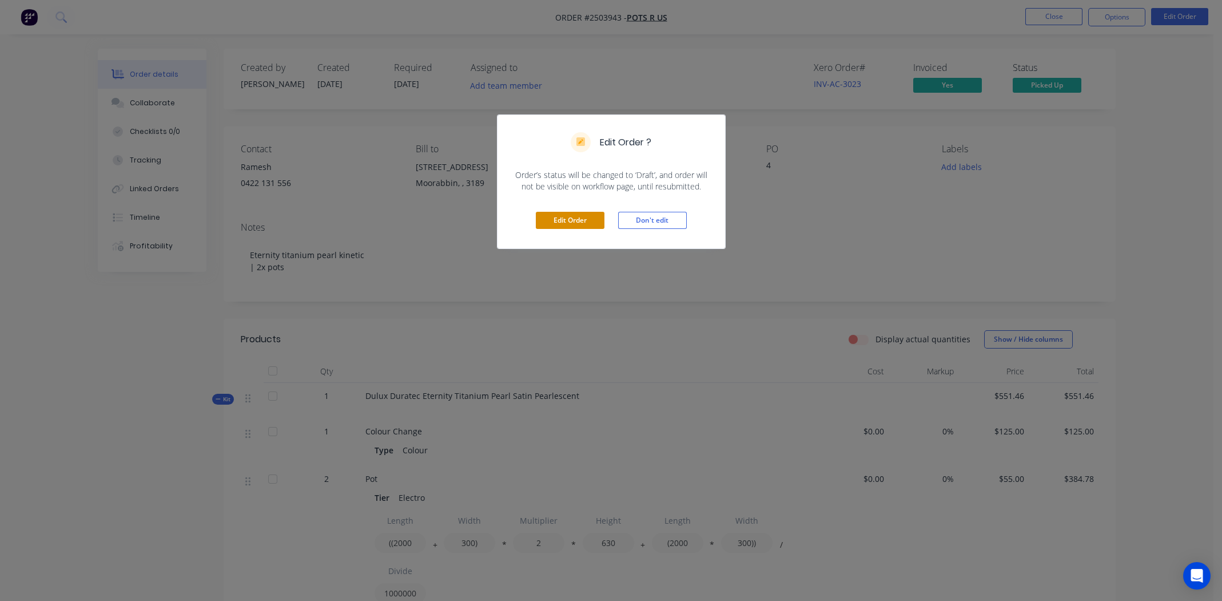
click at [563, 218] on button "Edit Order" at bounding box center [570, 220] width 69 height 17
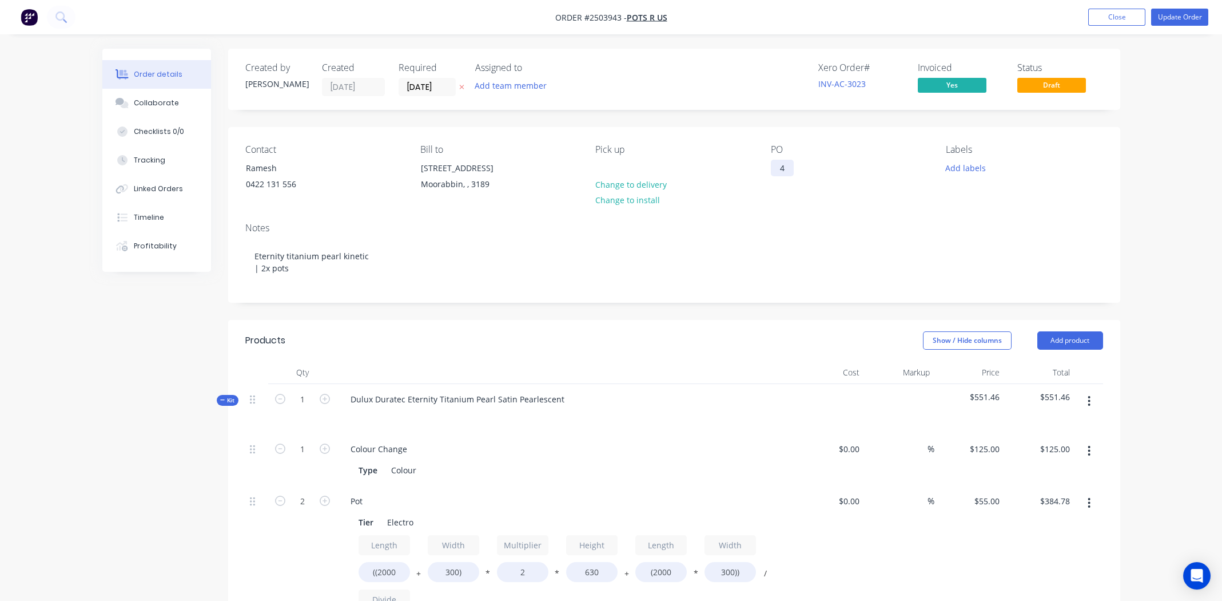
click at [789, 167] on div "4" at bounding box center [782, 168] width 23 height 17
click at [1172, 17] on button "Update Order" at bounding box center [1179, 17] width 57 height 17
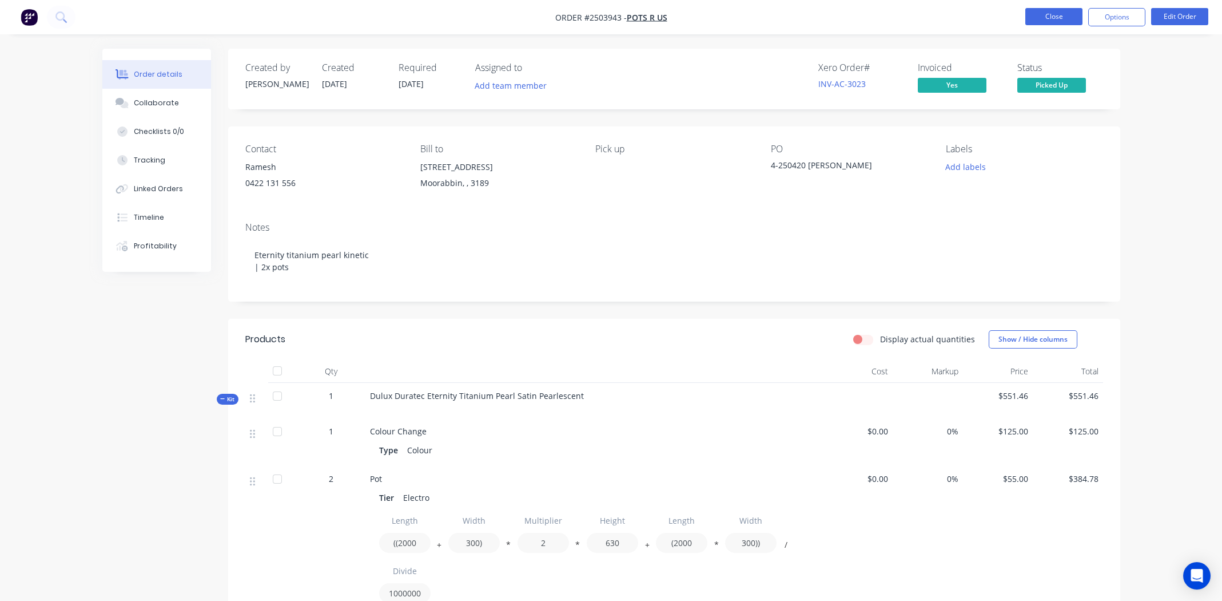
click at [1054, 16] on button "Close" at bounding box center [1053, 16] width 57 height 17
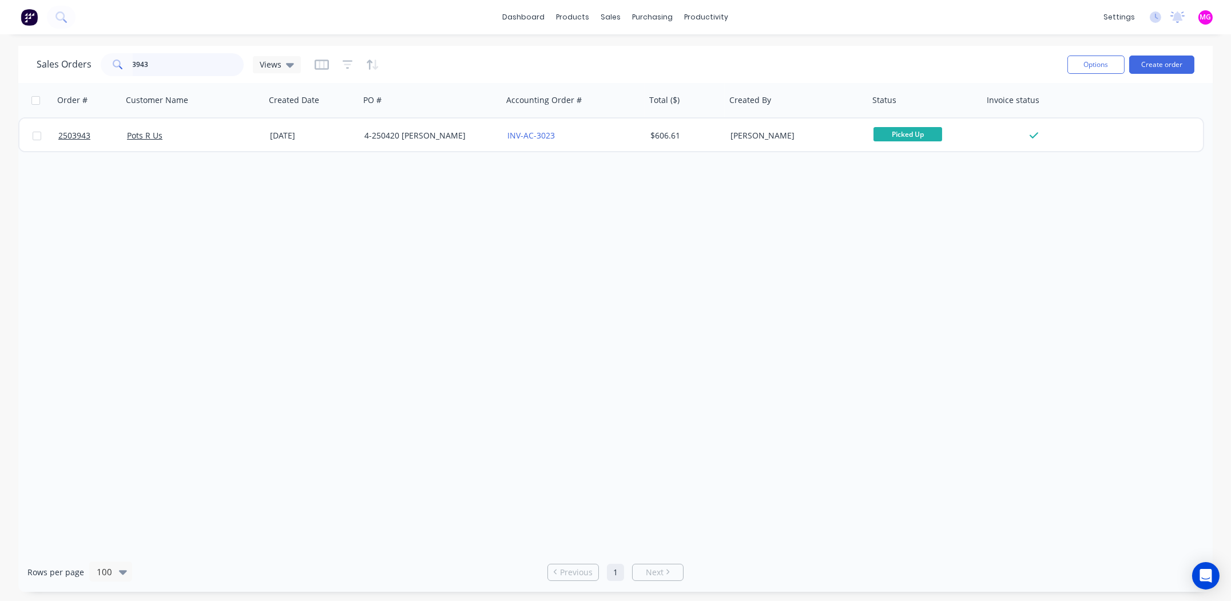
click at [152, 61] on input "3943" at bounding box center [189, 64] width 112 height 23
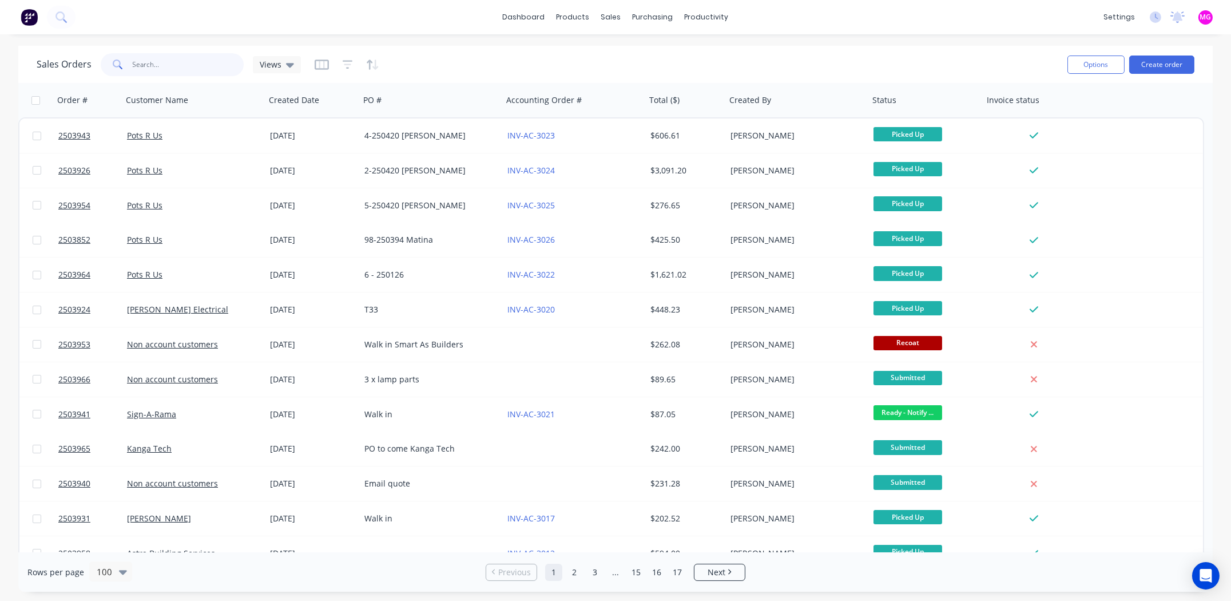
click at [176, 62] on input "text" at bounding box center [189, 64] width 112 height 23
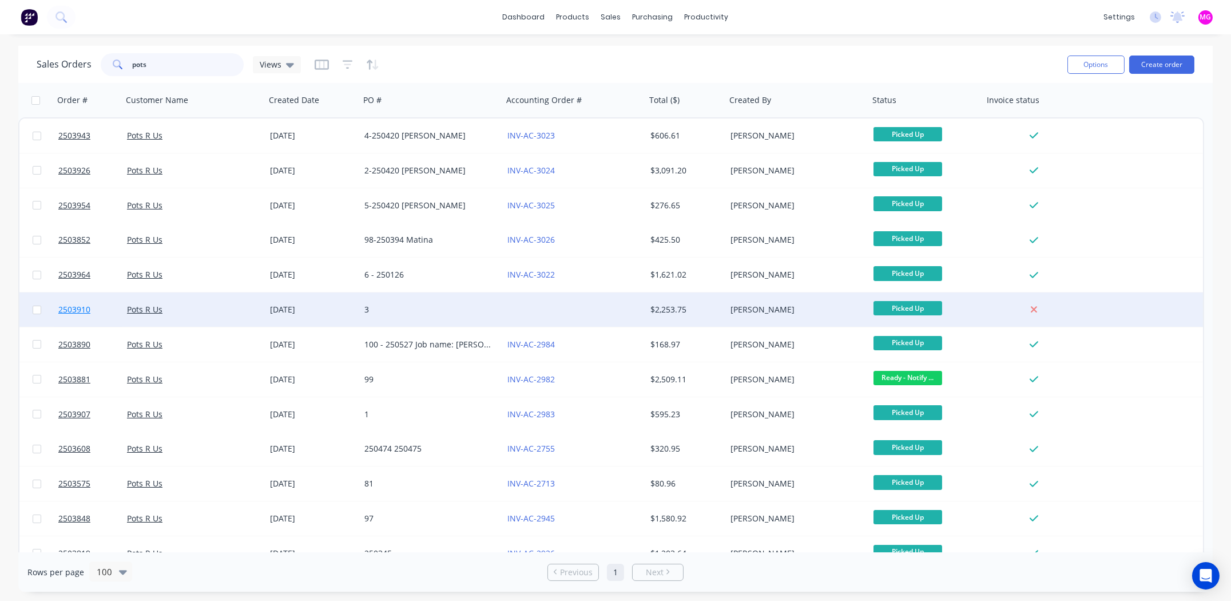
type input "pots"
click at [78, 308] on span "2503910" at bounding box center [74, 309] width 32 height 11
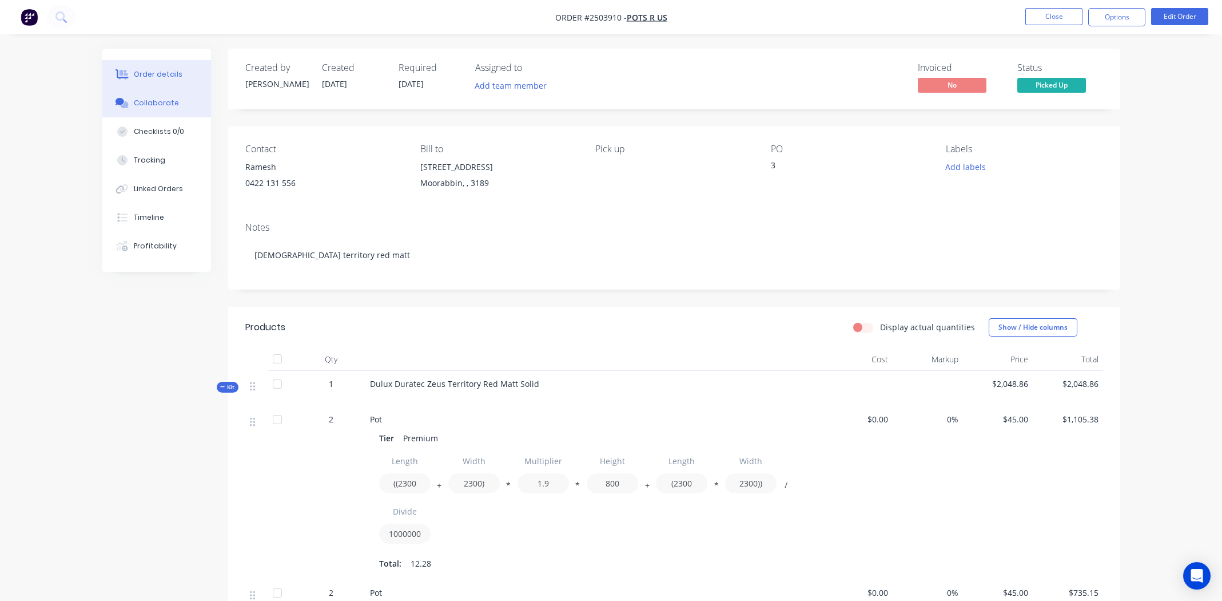
click at [160, 102] on div "Collaborate" at bounding box center [156, 103] width 45 height 10
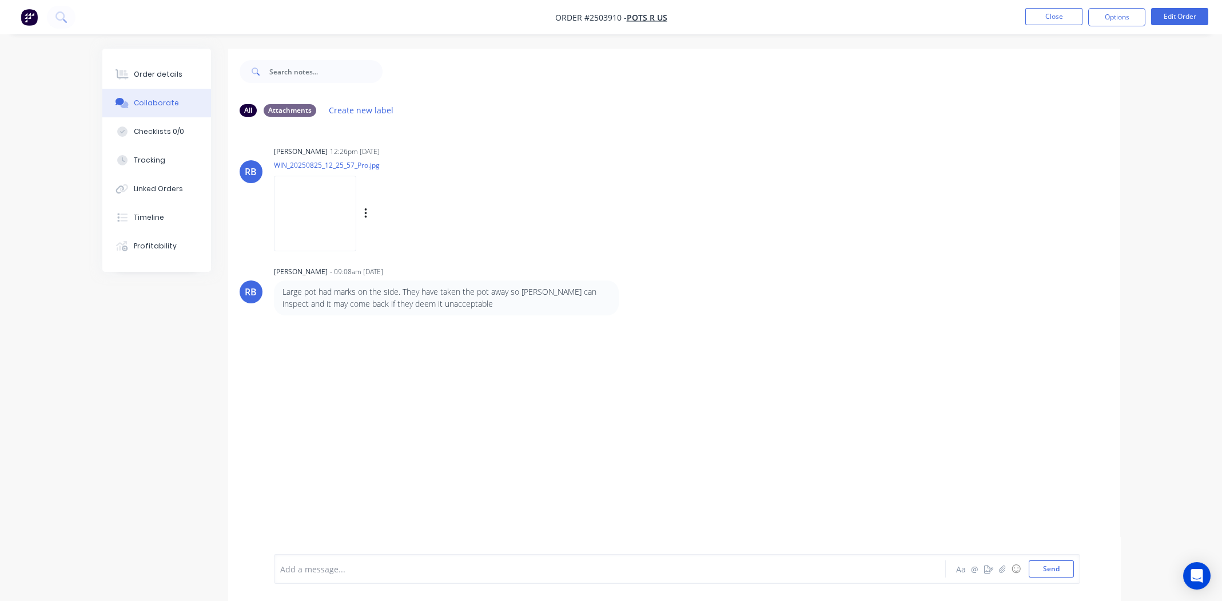
click at [349, 201] on img at bounding box center [315, 213] width 82 height 75
click at [146, 78] on div "Order details" at bounding box center [158, 74] width 49 height 10
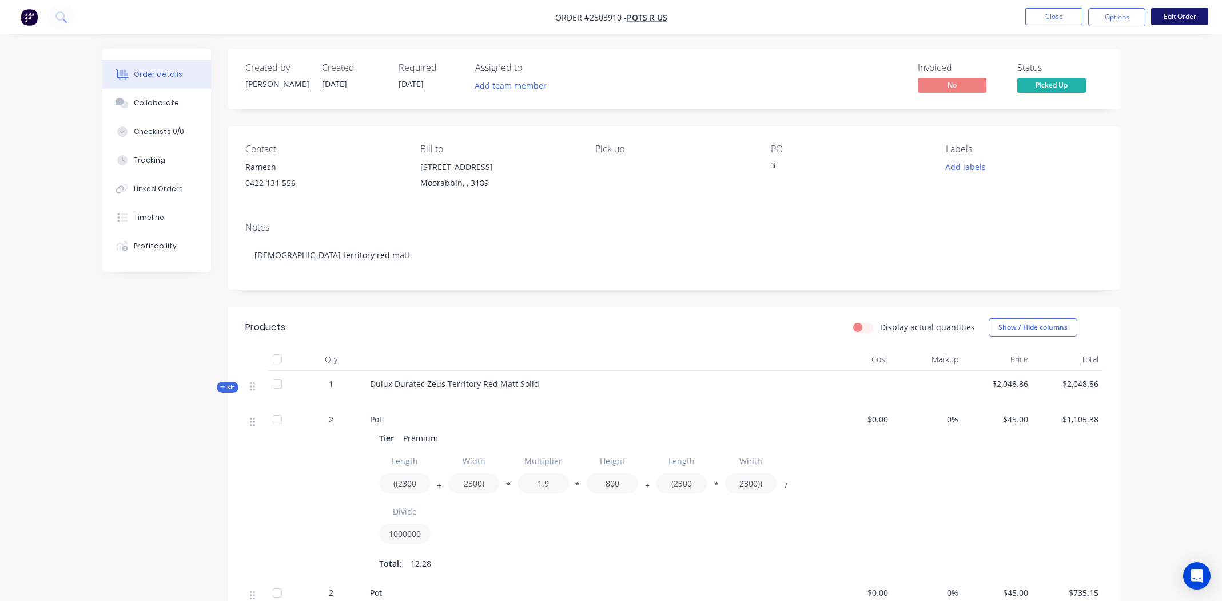
click at [1161, 16] on button "Edit Order" at bounding box center [1179, 16] width 57 height 17
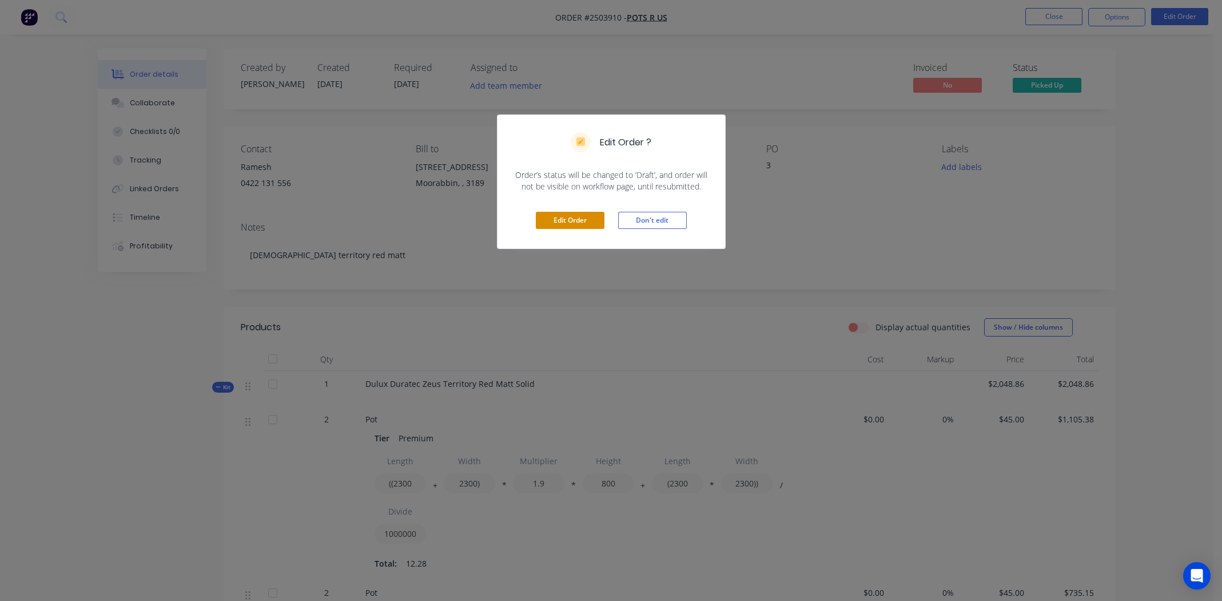
click at [570, 216] on button "Edit Order" at bounding box center [570, 220] width 69 height 17
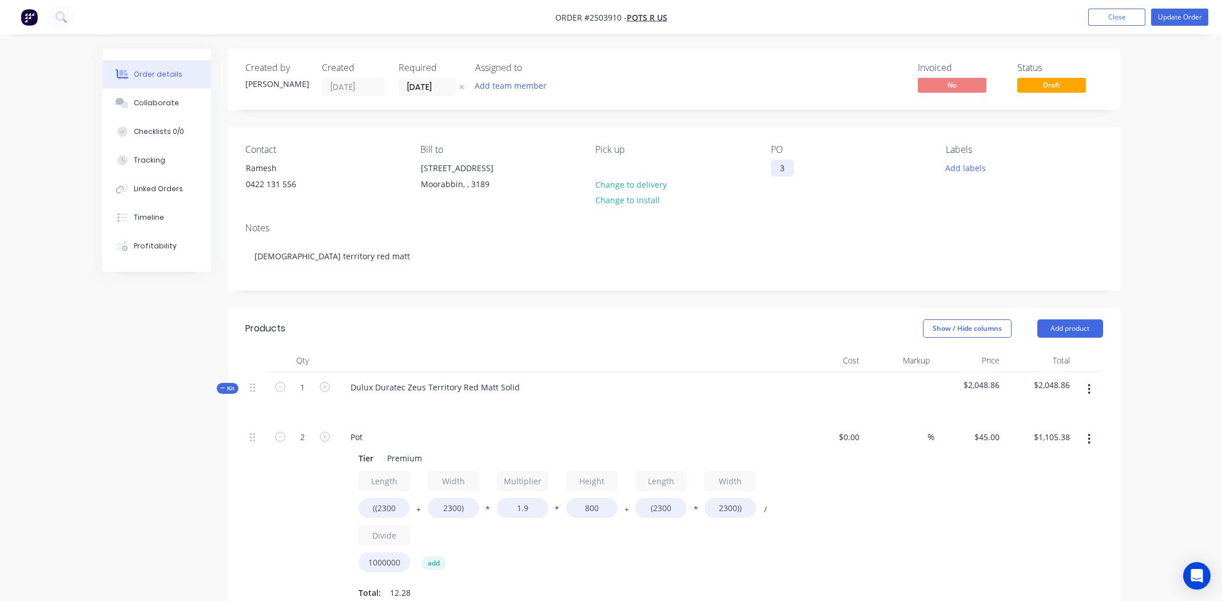
click at [784, 165] on div "3" at bounding box center [782, 168] width 23 height 17
click at [1174, 15] on button "Update Order" at bounding box center [1179, 17] width 57 height 17
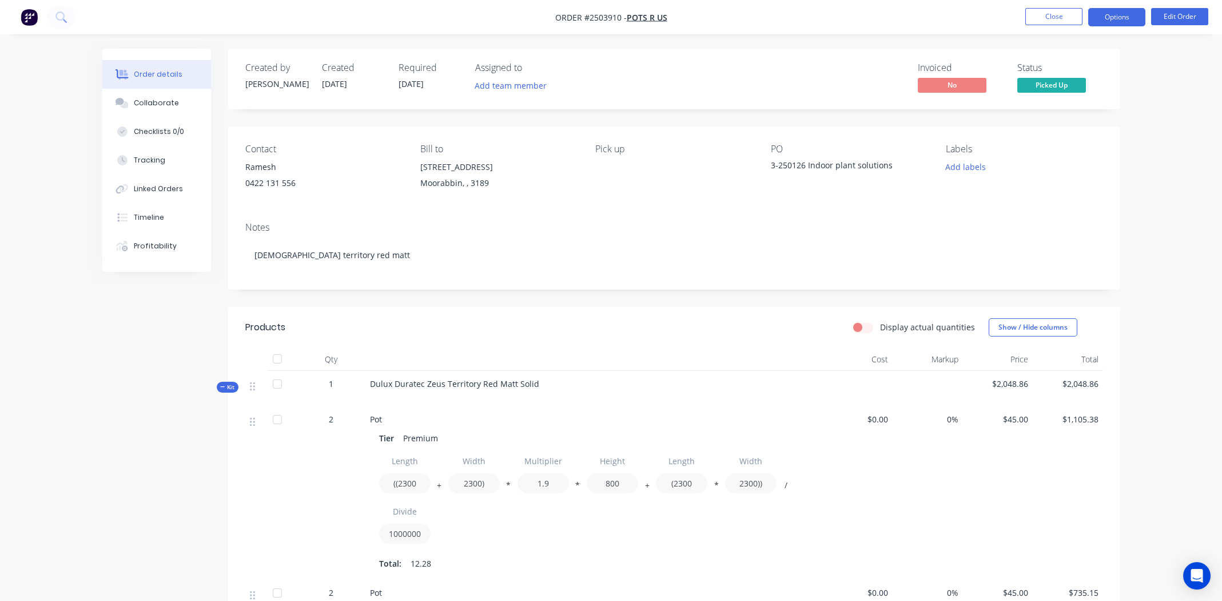
click at [1113, 17] on button "Options" at bounding box center [1116, 17] width 57 height 18
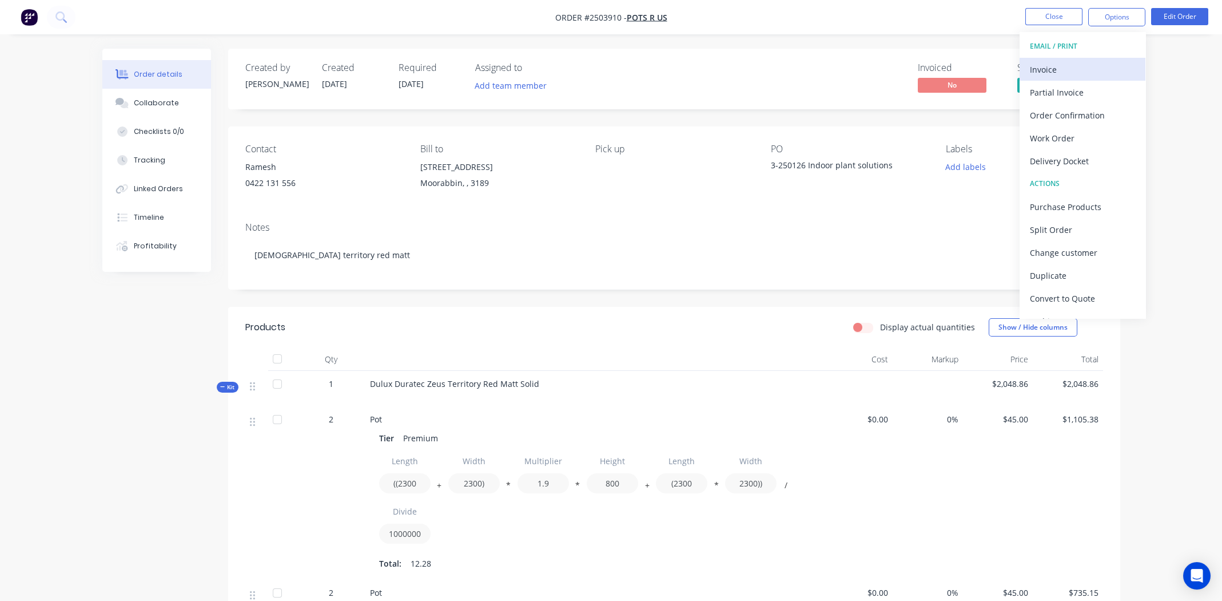
click at [1056, 67] on div "Invoice" at bounding box center [1082, 69] width 105 height 17
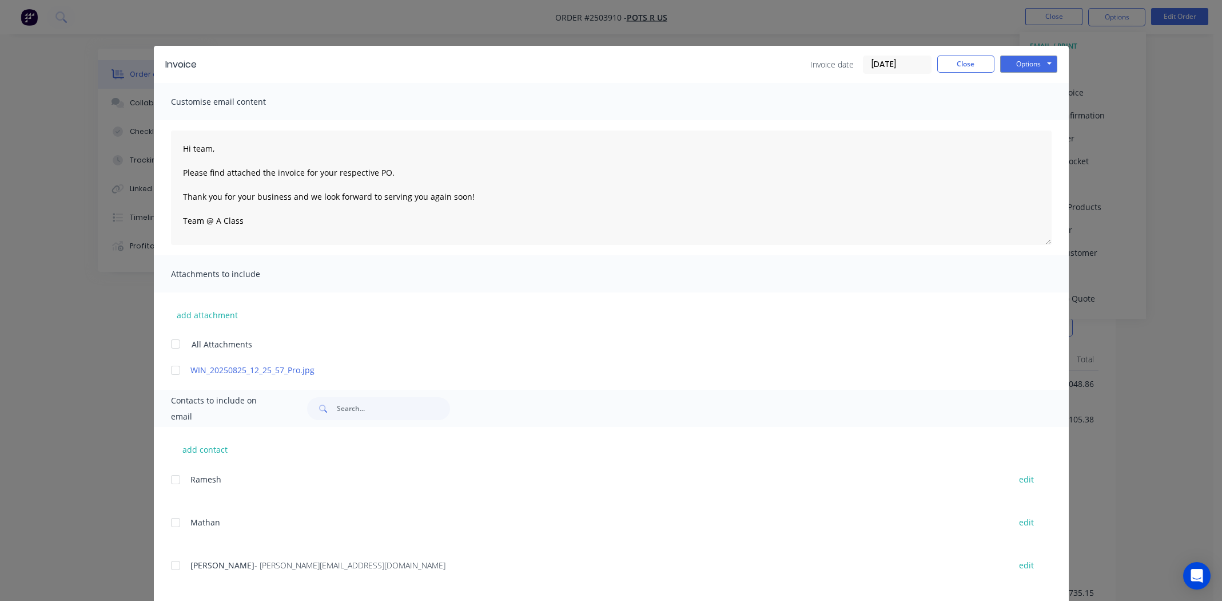
click at [166, 367] on div at bounding box center [175, 370] width 23 height 23
drag, startPoint x: 168, startPoint y: 565, endPoint x: 236, endPoint y: 573, distance: 68.5
click at [168, 565] on div at bounding box center [175, 565] width 23 height 23
click at [1022, 62] on button "Options" at bounding box center [1028, 63] width 57 height 17
click at [1020, 118] on button "Email" at bounding box center [1036, 122] width 73 height 19
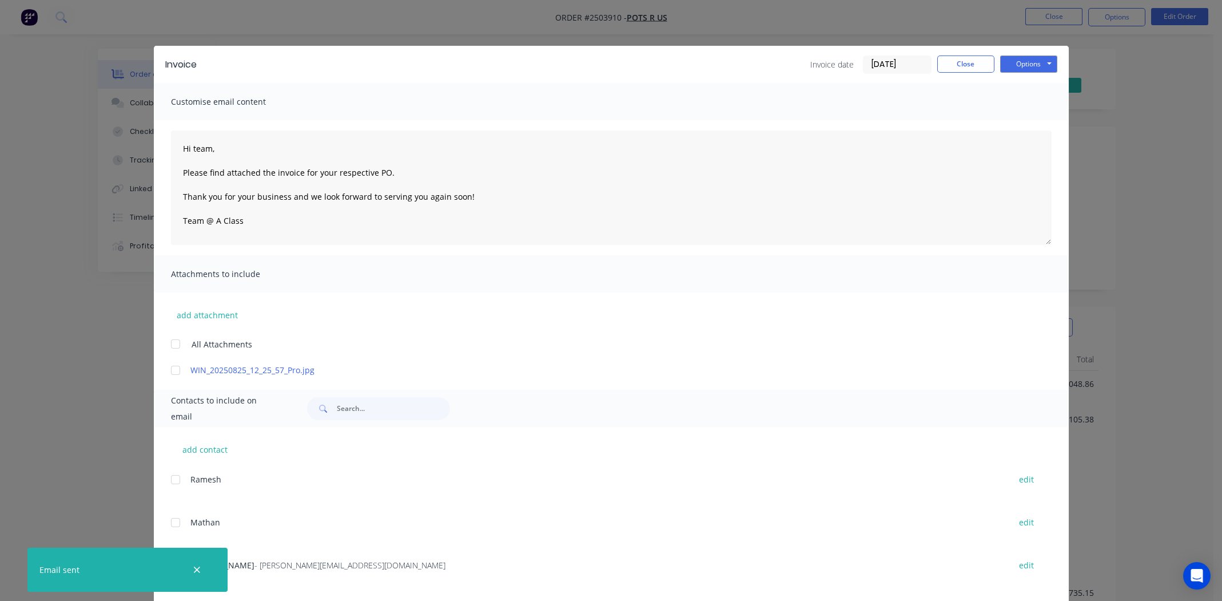
click at [1041, 15] on div "Invoice Invoice date [DATE] Close Options Preview Print Email Customise email c…" at bounding box center [611, 300] width 1222 height 601
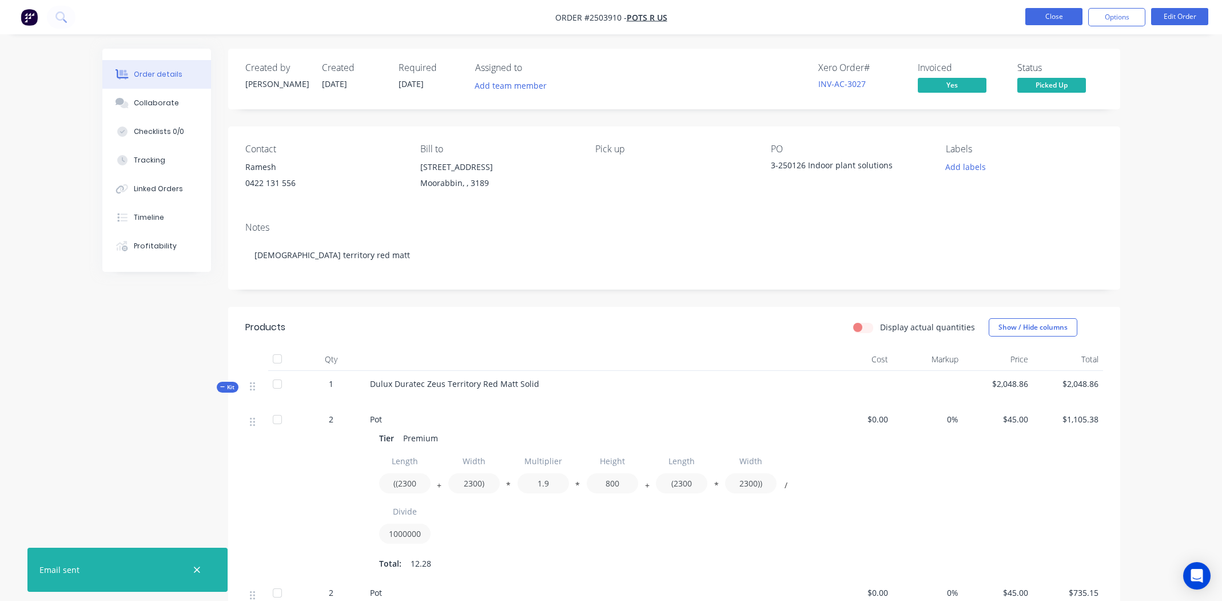
click at [1058, 15] on button "Close" at bounding box center [1053, 16] width 57 height 17
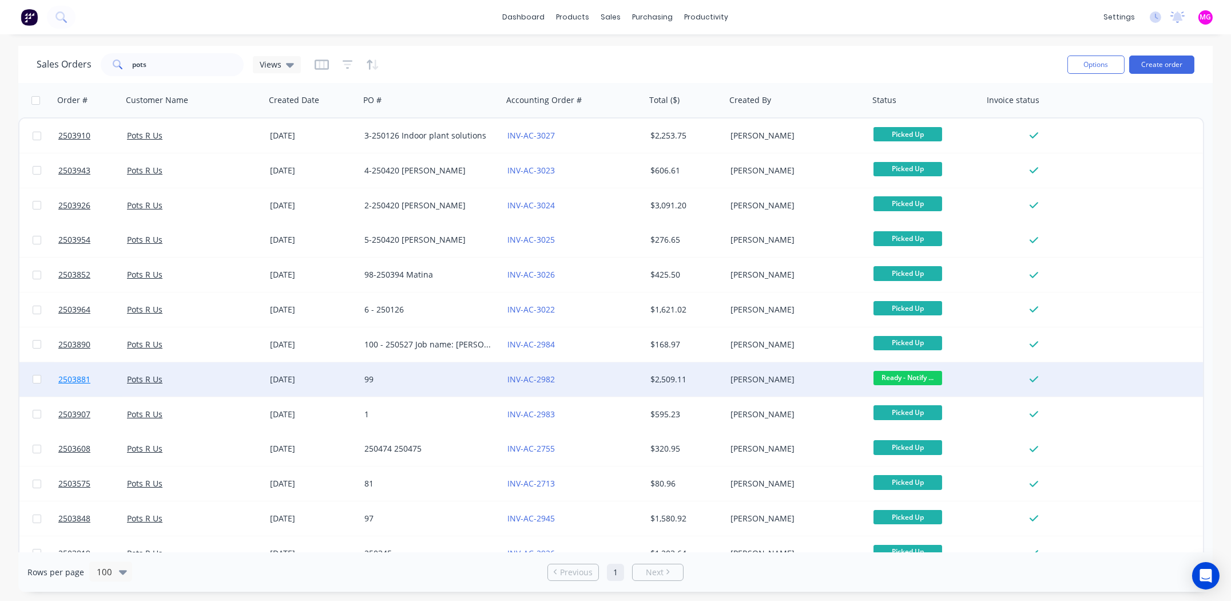
click at [66, 378] on span "2503881" at bounding box center [74, 378] width 32 height 11
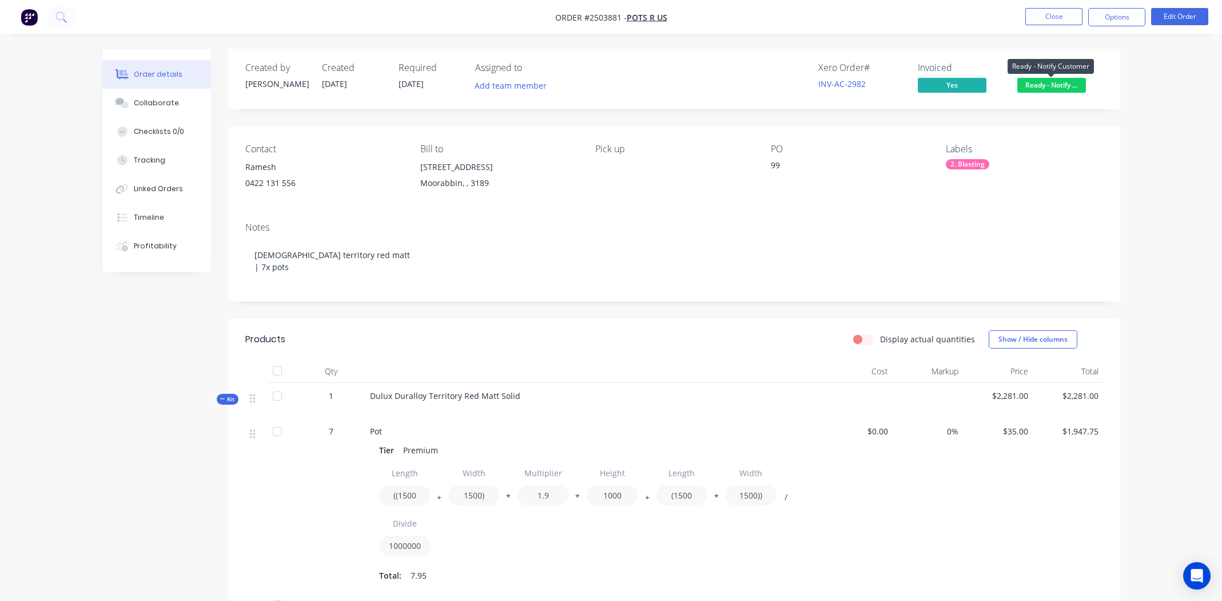
click at [1042, 84] on span "Ready - Notify ..." at bounding box center [1051, 85] width 69 height 14
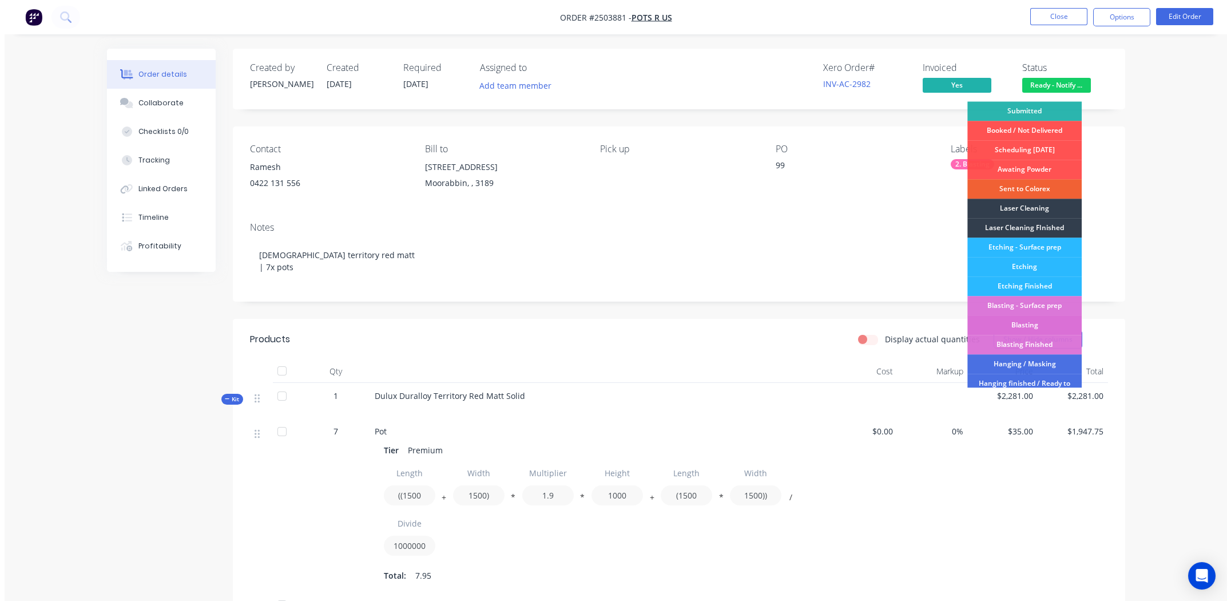
scroll to position [244, 0]
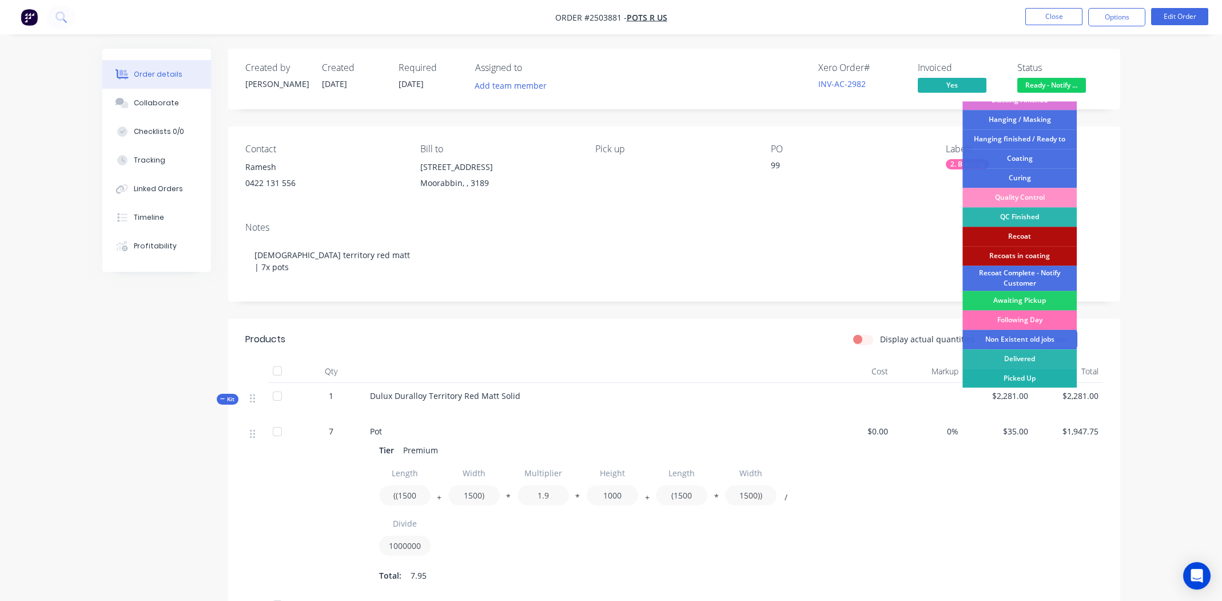
click at [1024, 373] on div "Picked Up" at bounding box center [1020, 377] width 114 height 19
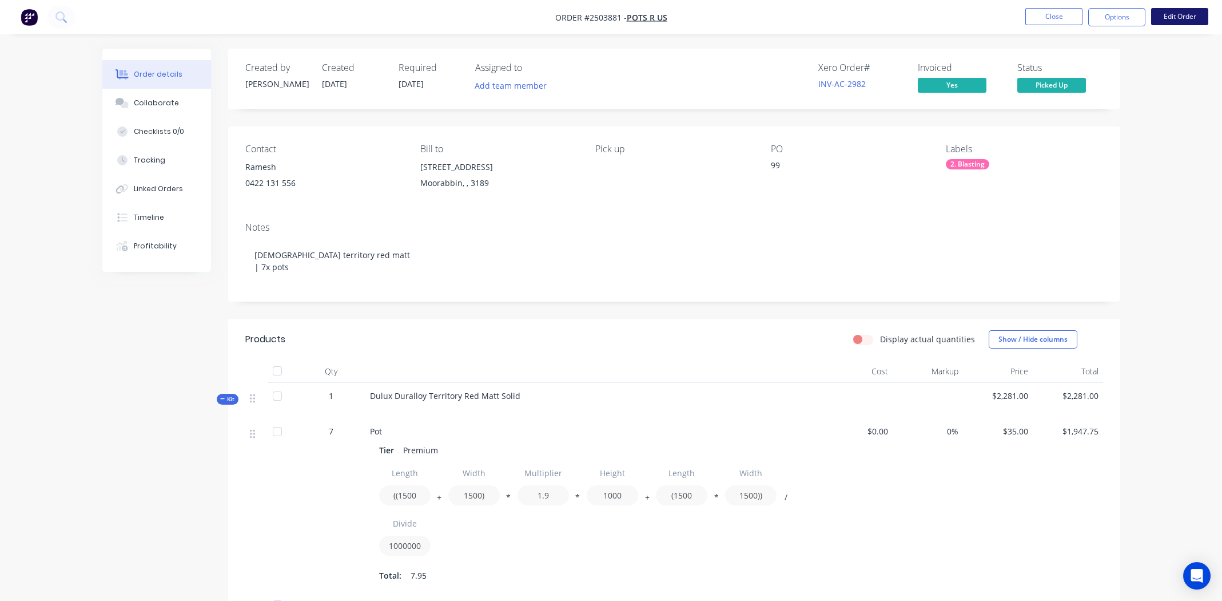
click at [1184, 11] on button "Edit Order" at bounding box center [1179, 16] width 57 height 17
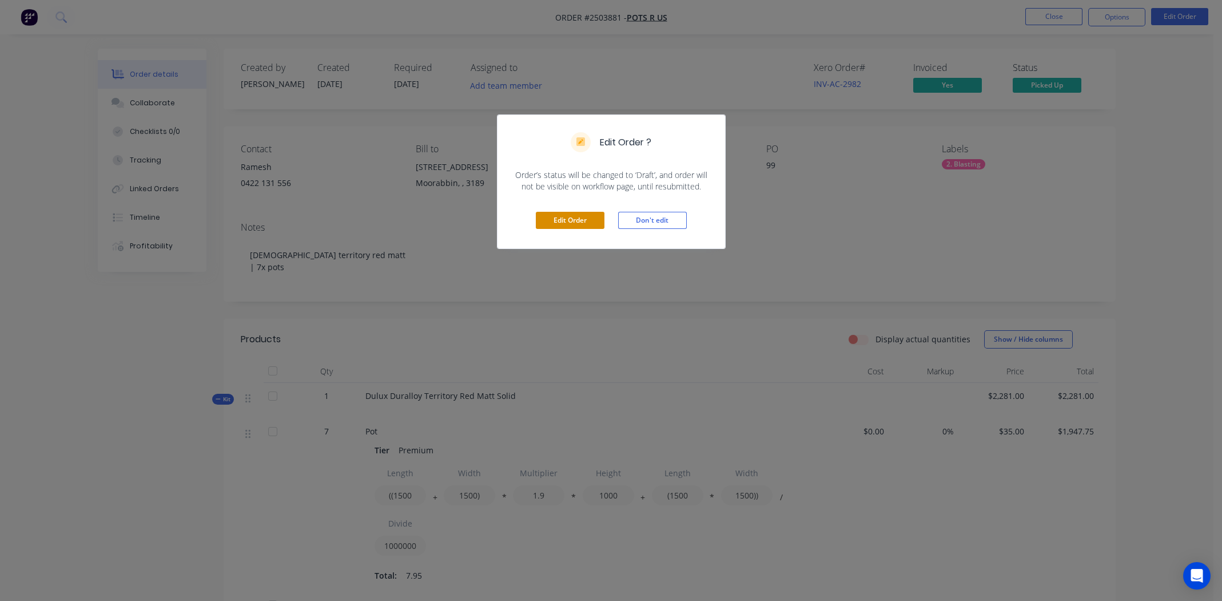
drag, startPoint x: 556, startPoint y: 216, endPoint x: 587, endPoint y: 213, distance: 31.0
click at [556, 216] on button "Edit Order" at bounding box center [570, 220] width 69 height 17
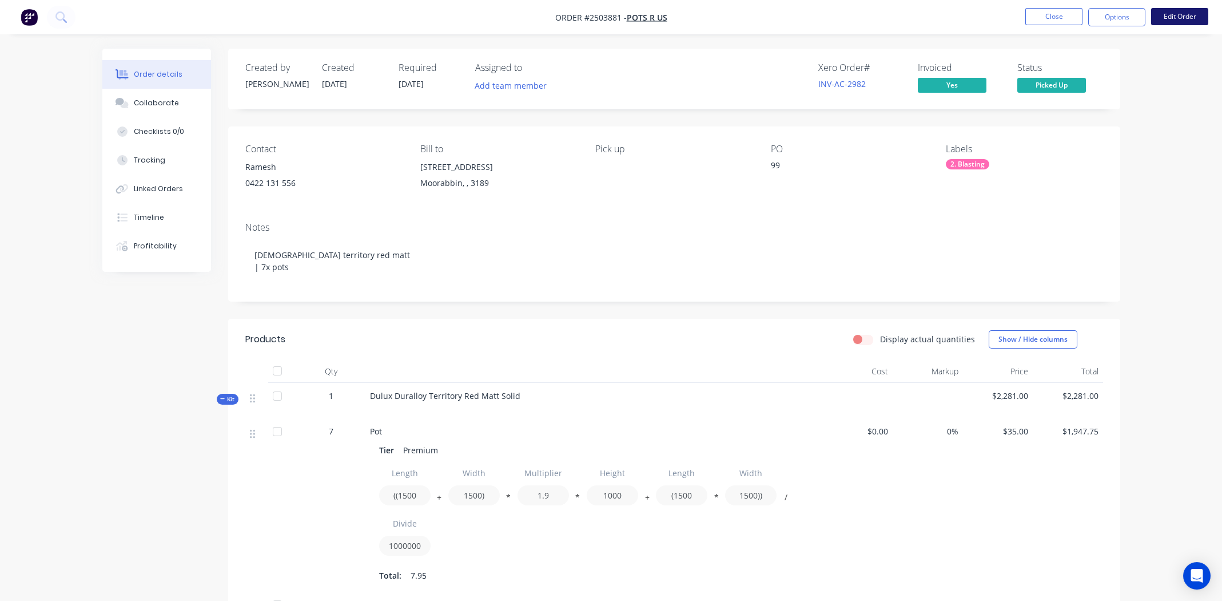
click at [1178, 15] on button "Edit Order" at bounding box center [1179, 16] width 57 height 17
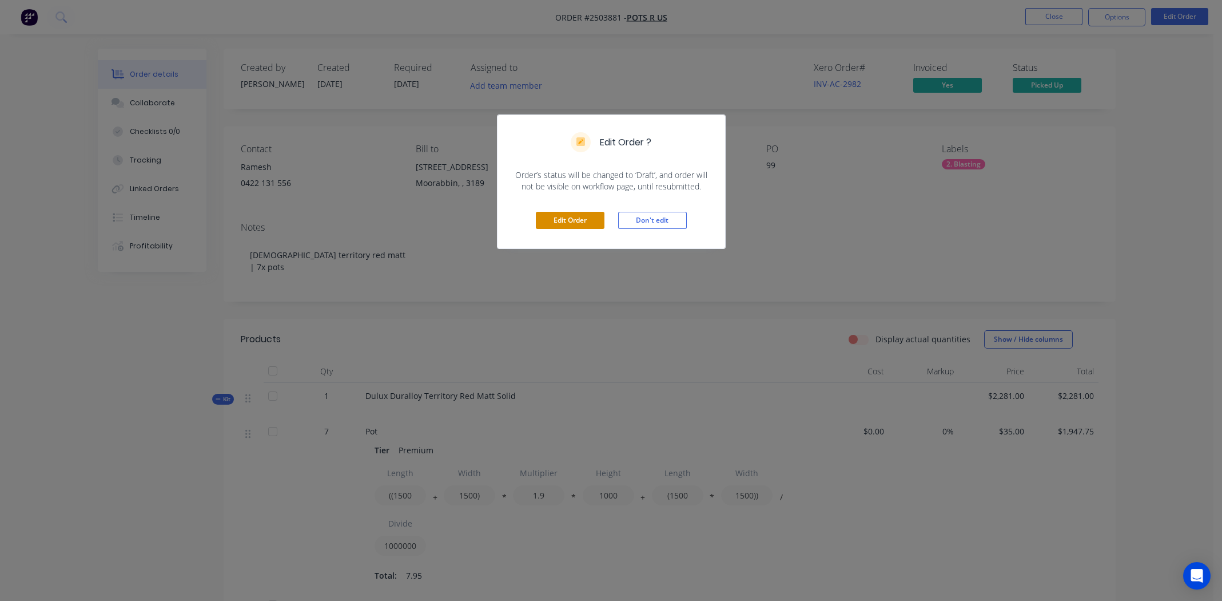
click at [579, 220] on button "Edit Order" at bounding box center [570, 220] width 69 height 17
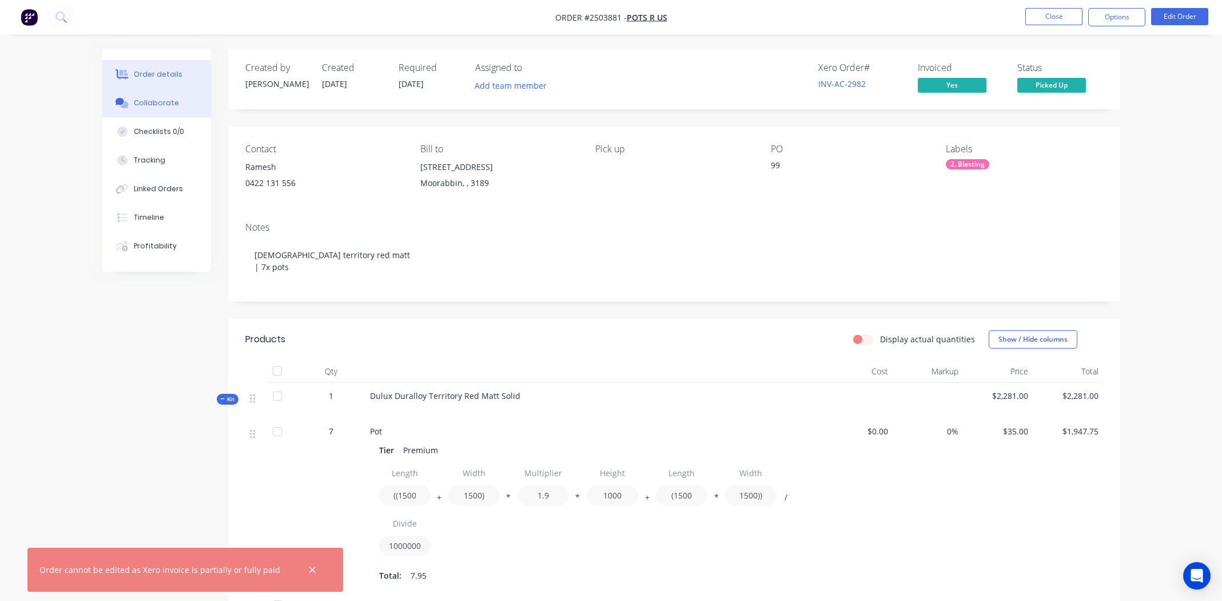
click at [150, 97] on button "Collaborate" at bounding box center [156, 103] width 109 height 29
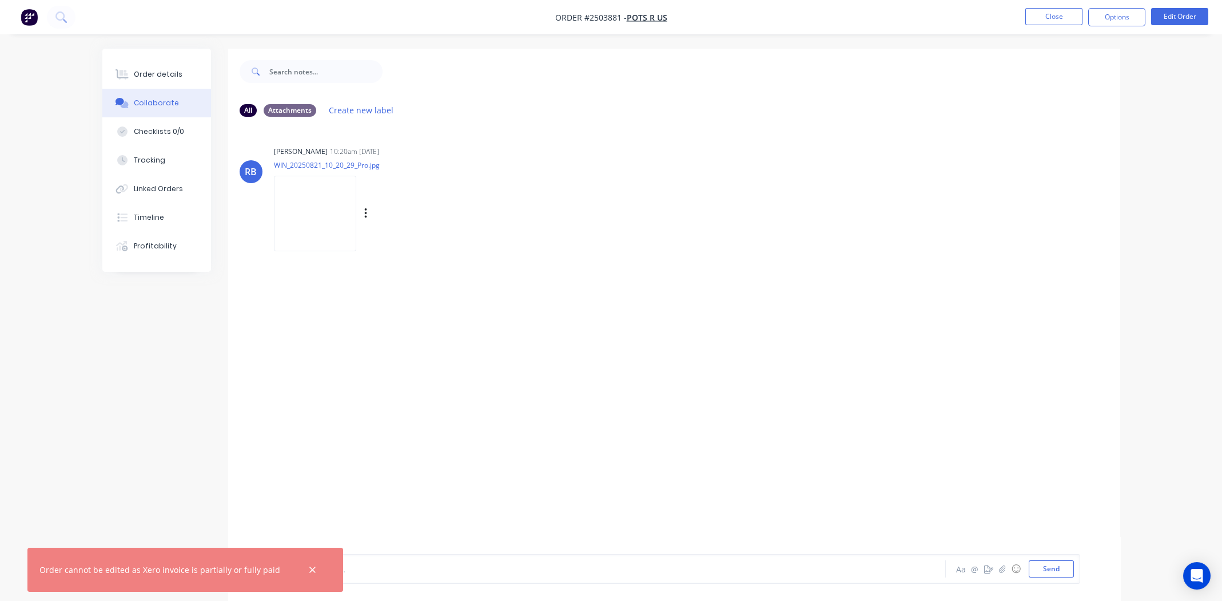
click at [322, 193] on img at bounding box center [315, 213] width 82 height 75
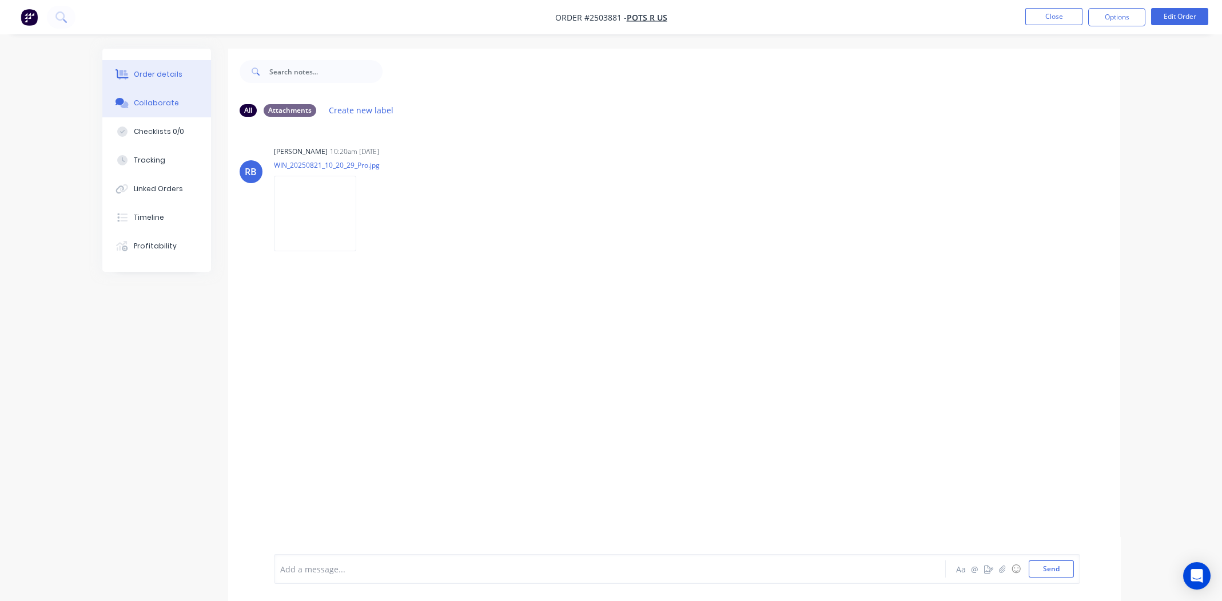
click at [165, 66] on button "Order details" at bounding box center [156, 74] width 109 height 29
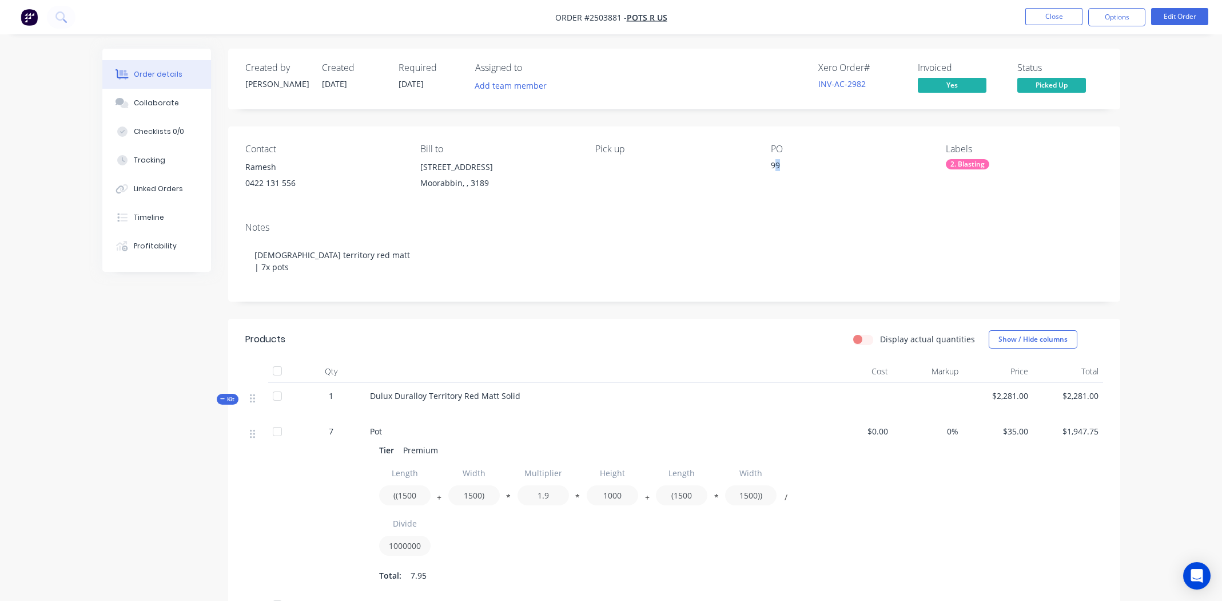
click at [778, 164] on div "99" at bounding box center [842, 167] width 143 height 16
click at [791, 164] on div "99" at bounding box center [842, 167] width 143 height 16
click at [781, 162] on div "99" at bounding box center [842, 167] width 143 height 16
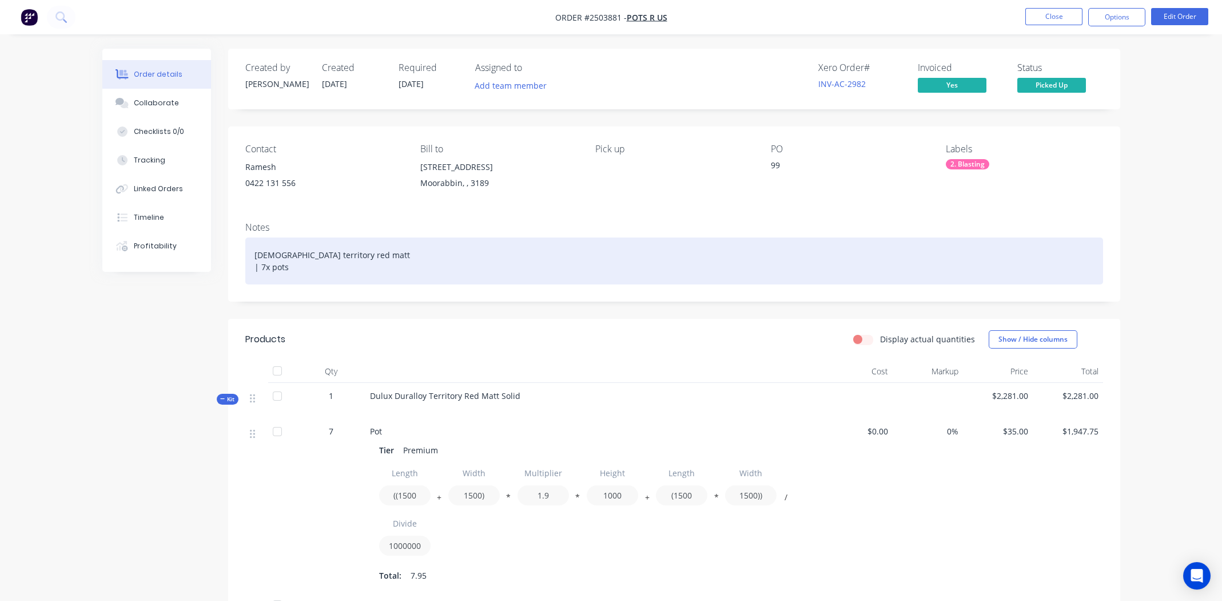
click at [388, 281] on div "[DEMOGRAPHIC_DATA] territory red matt | 7x pots" at bounding box center [674, 260] width 858 height 47
click at [455, 261] on div "[DEMOGRAPHIC_DATA] territory red matt | 7x pots" at bounding box center [674, 260] width 858 height 47
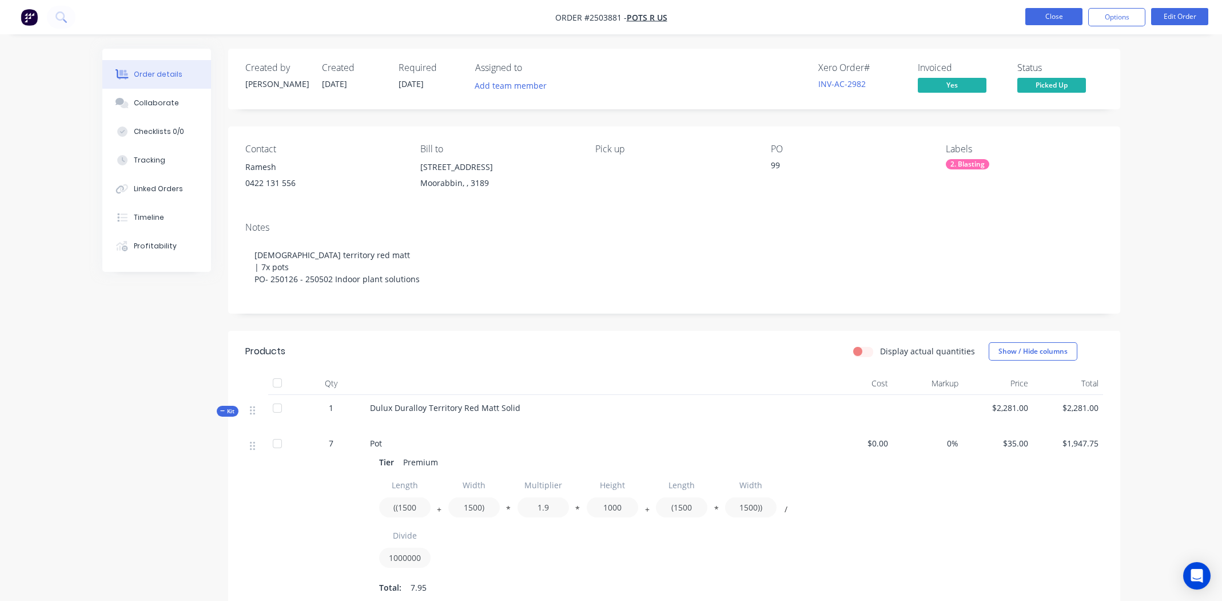
click at [1040, 15] on button "Close" at bounding box center [1053, 16] width 57 height 17
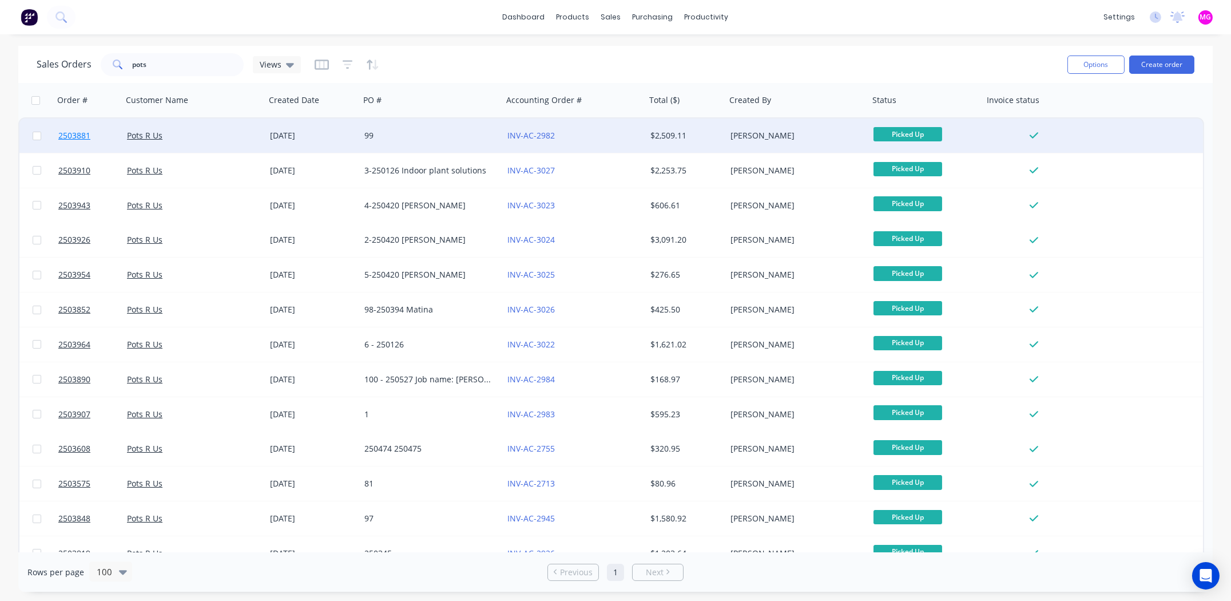
click at [78, 134] on span "2503881" at bounding box center [74, 135] width 32 height 11
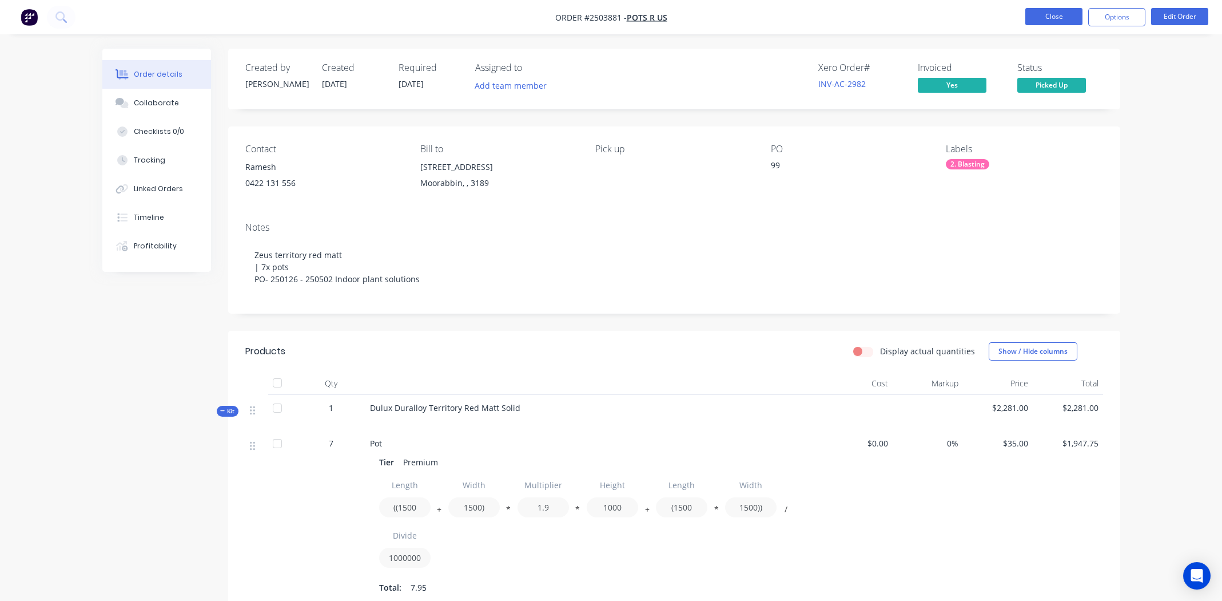
click at [1063, 20] on button "Close" at bounding box center [1053, 16] width 57 height 17
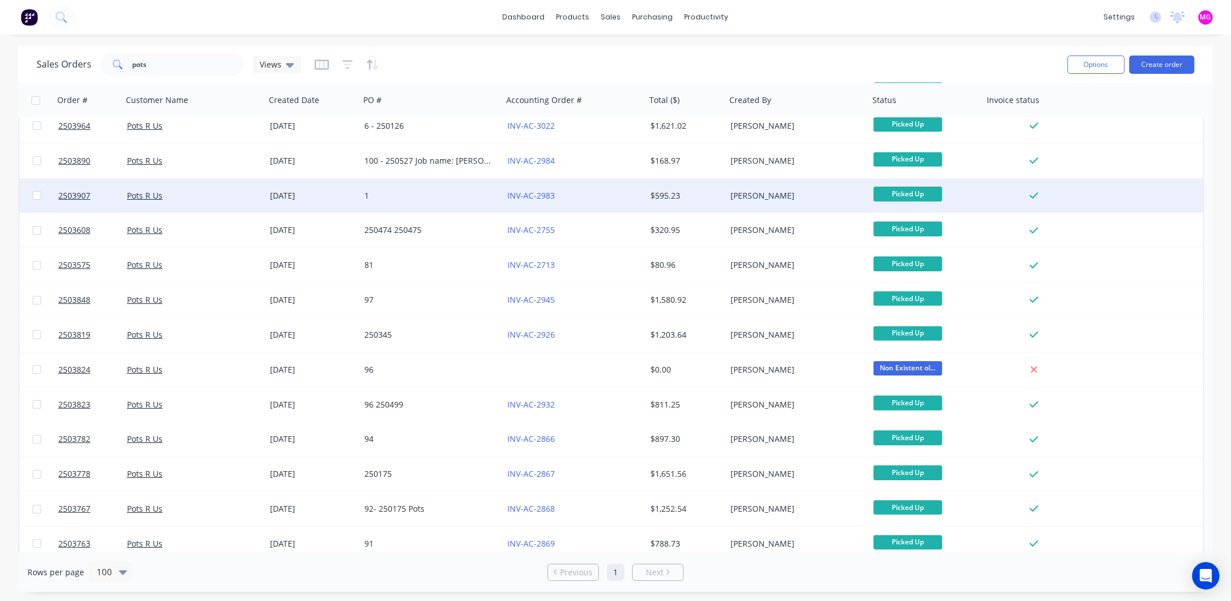
scroll to position [343, 0]
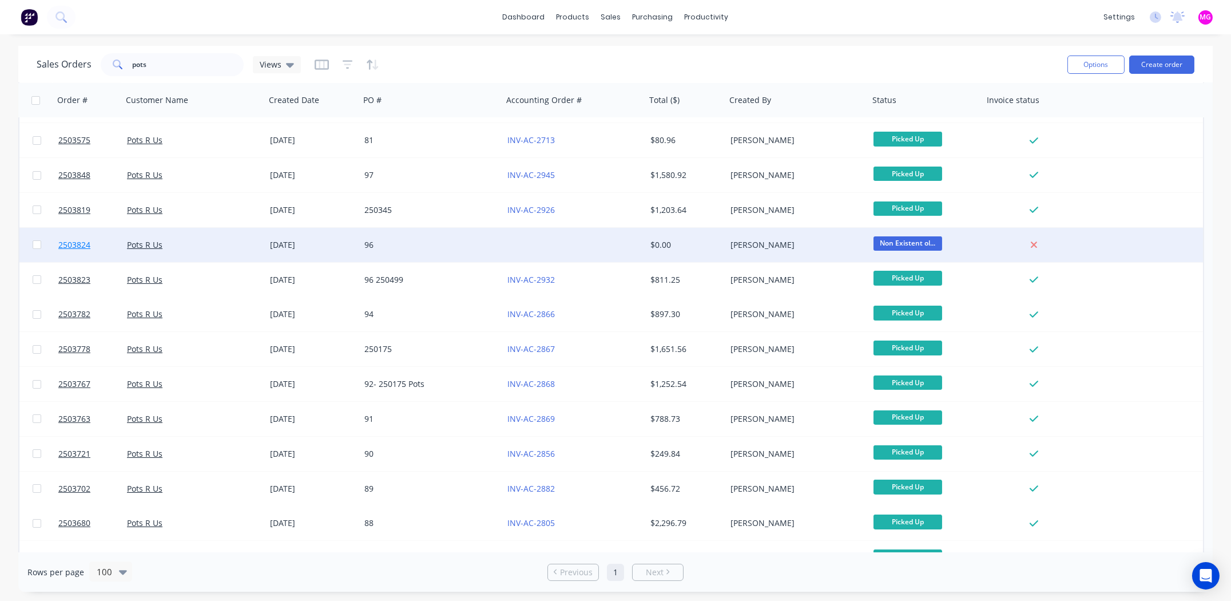
click at [76, 243] on span "2503824" at bounding box center [74, 244] width 32 height 11
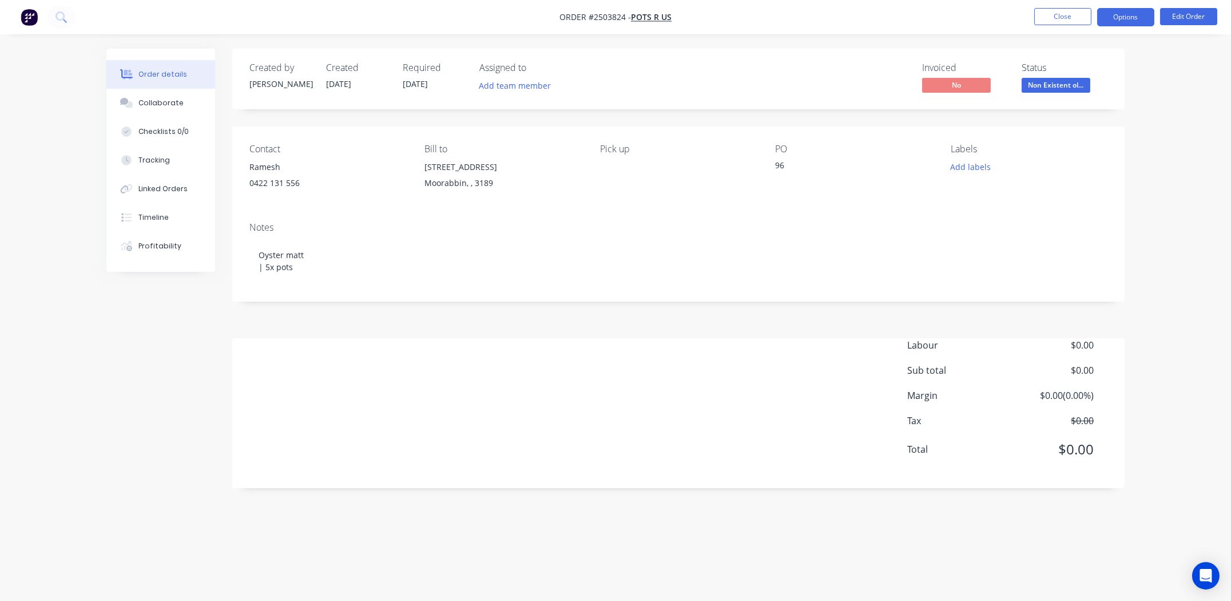
click at [1131, 17] on button "Options" at bounding box center [1125, 17] width 57 height 18
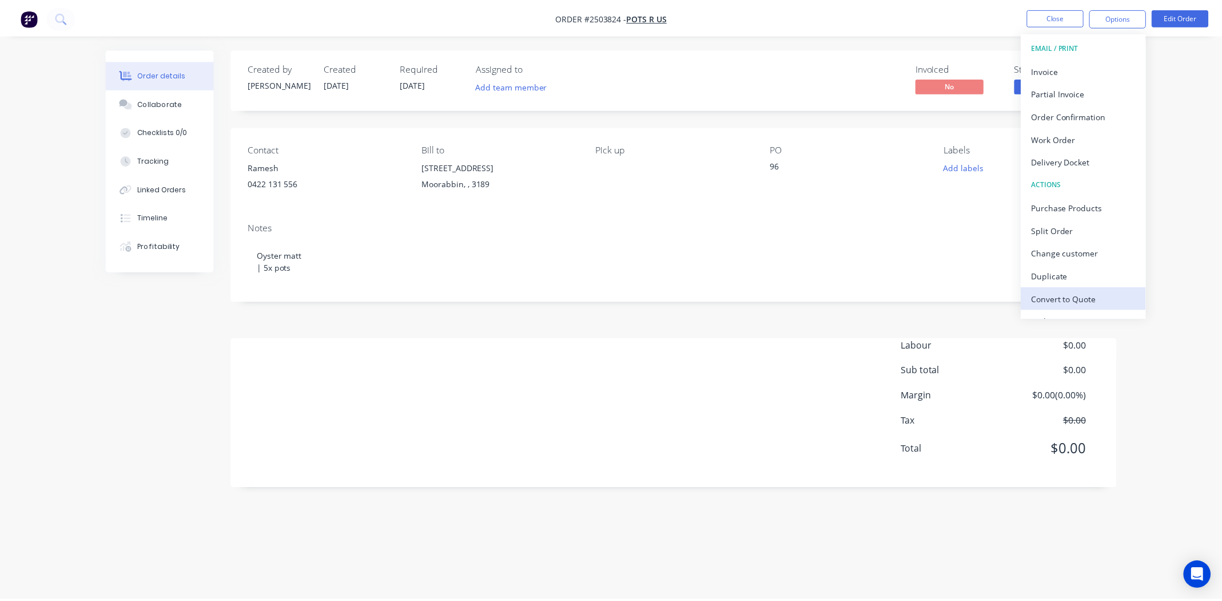
scroll to position [17, 0]
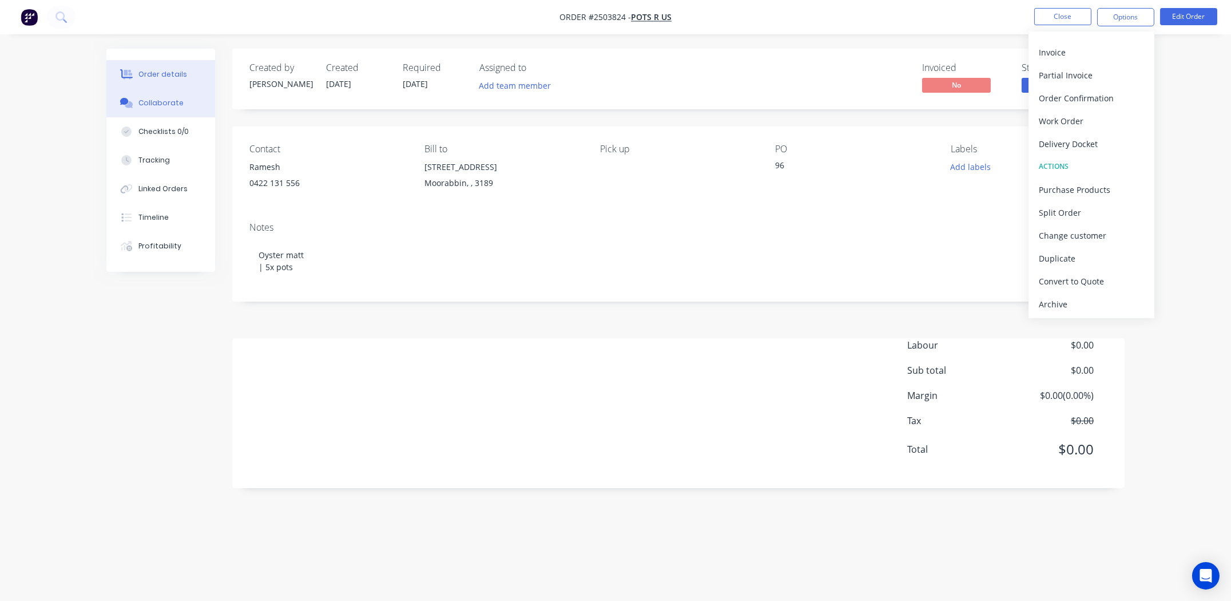
click at [162, 100] on div "Collaborate" at bounding box center [160, 103] width 45 height 10
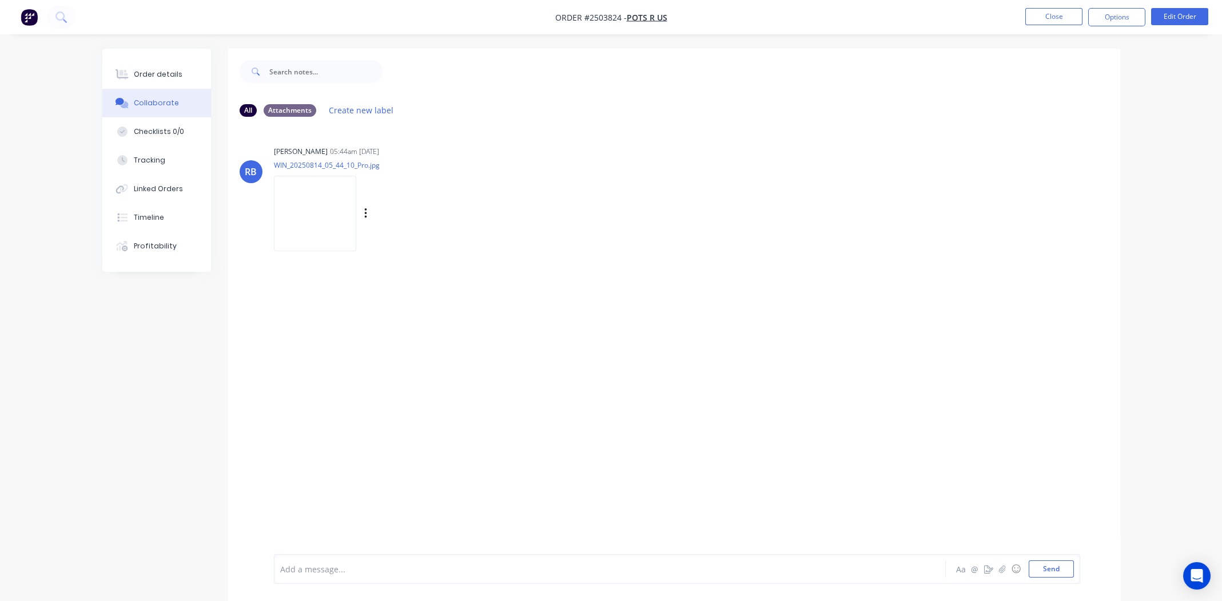
click at [334, 213] on img at bounding box center [315, 213] width 82 height 75
click at [156, 75] on div "Order details" at bounding box center [158, 74] width 49 height 10
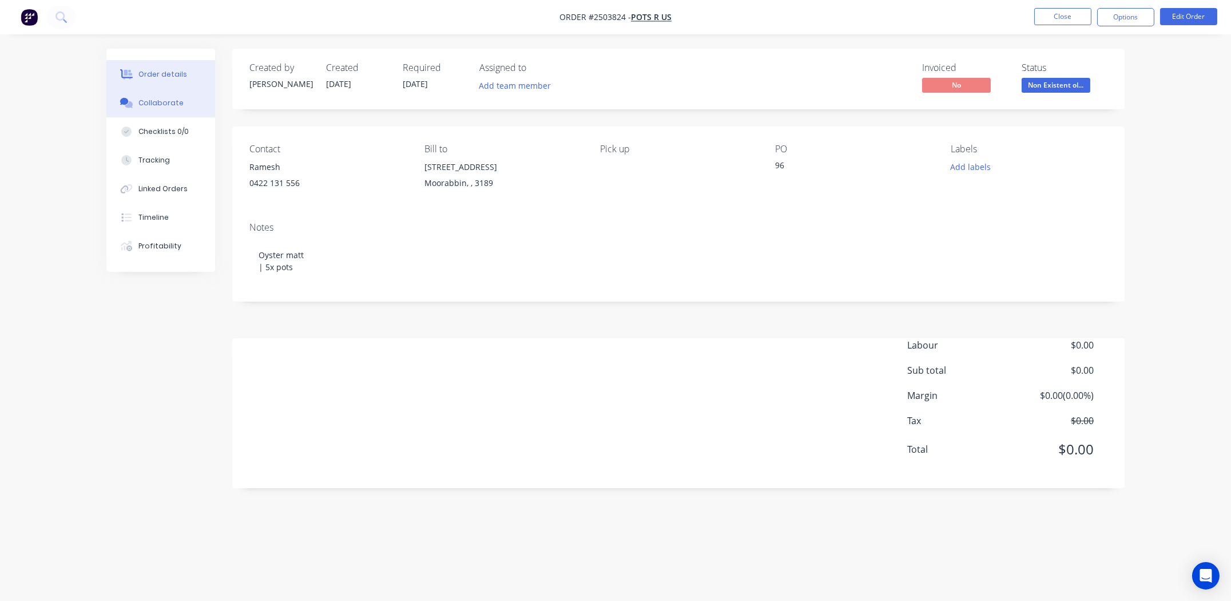
click at [166, 99] on div "Collaborate" at bounding box center [160, 103] width 45 height 10
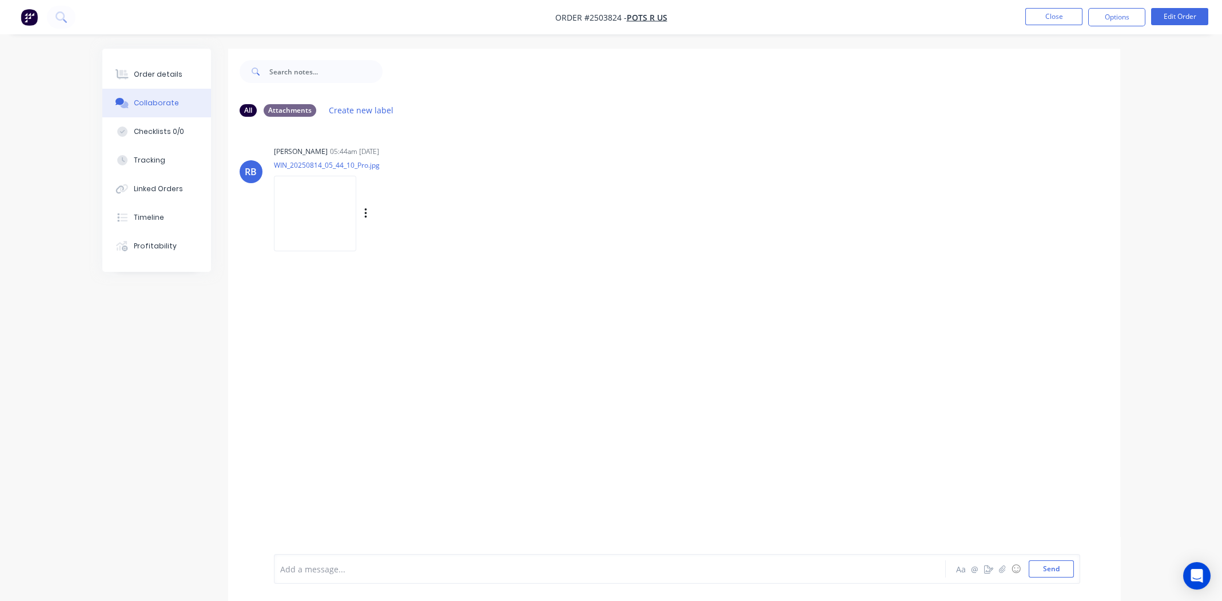
click at [325, 213] on img at bounding box center [315, 213] width 82 height 75
click at [161, 75] on div "Order details" at bounding box center [158, 74] width 49 height 10
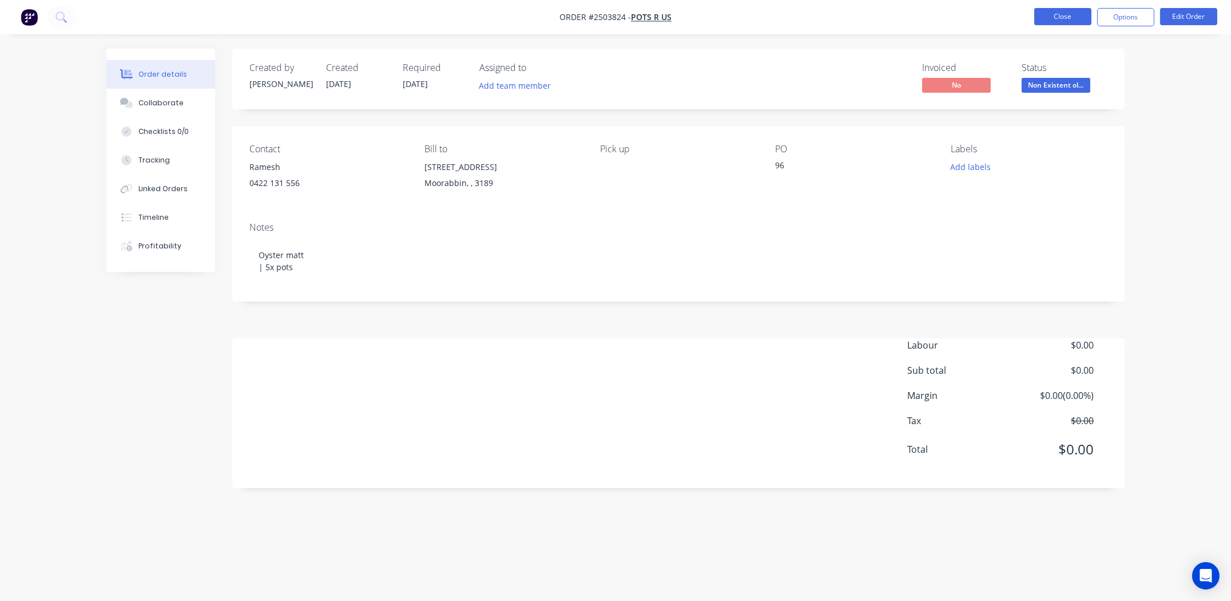
click at [1066, 14] on button "Close" at bounding box center [1062, 16] width 57 height 17
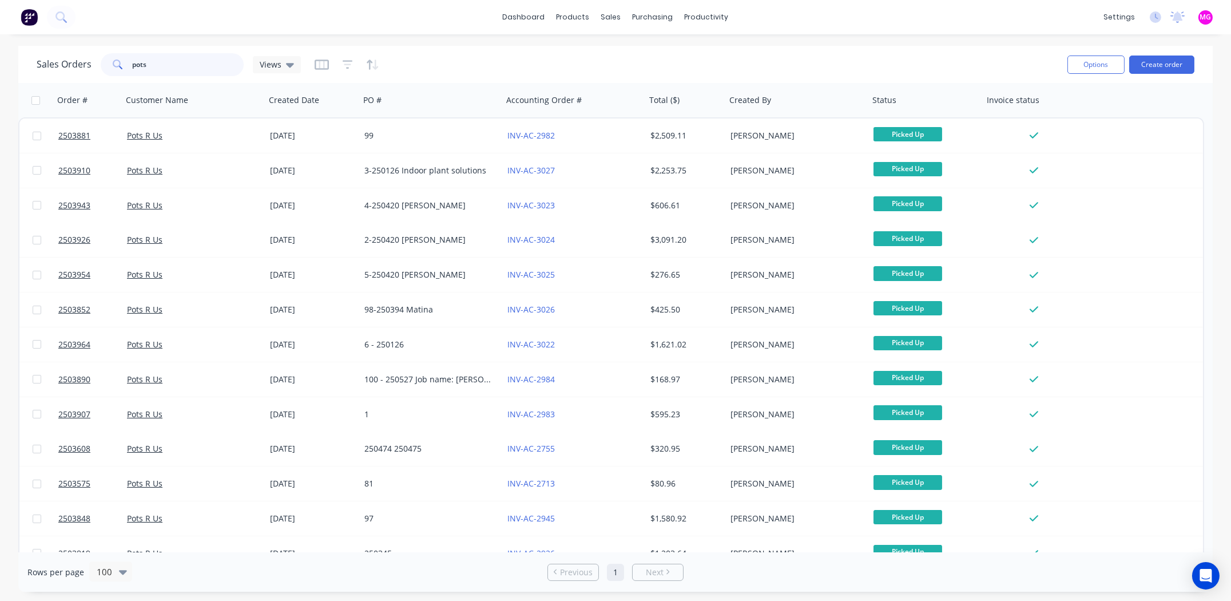
click at [165, 60] on input "pots" at bounding box center [189, 64] width 112 height 23
type input "oyster matt"
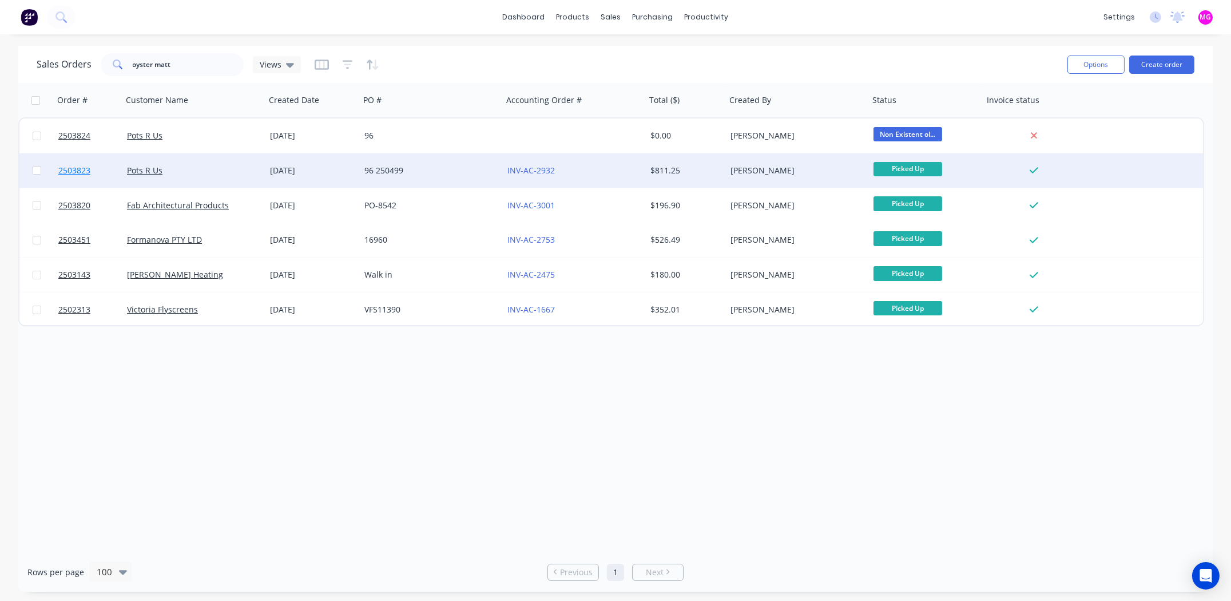
click at [75, 170] on span "2503823" at bounding box center [74, 170] width 32 height 11
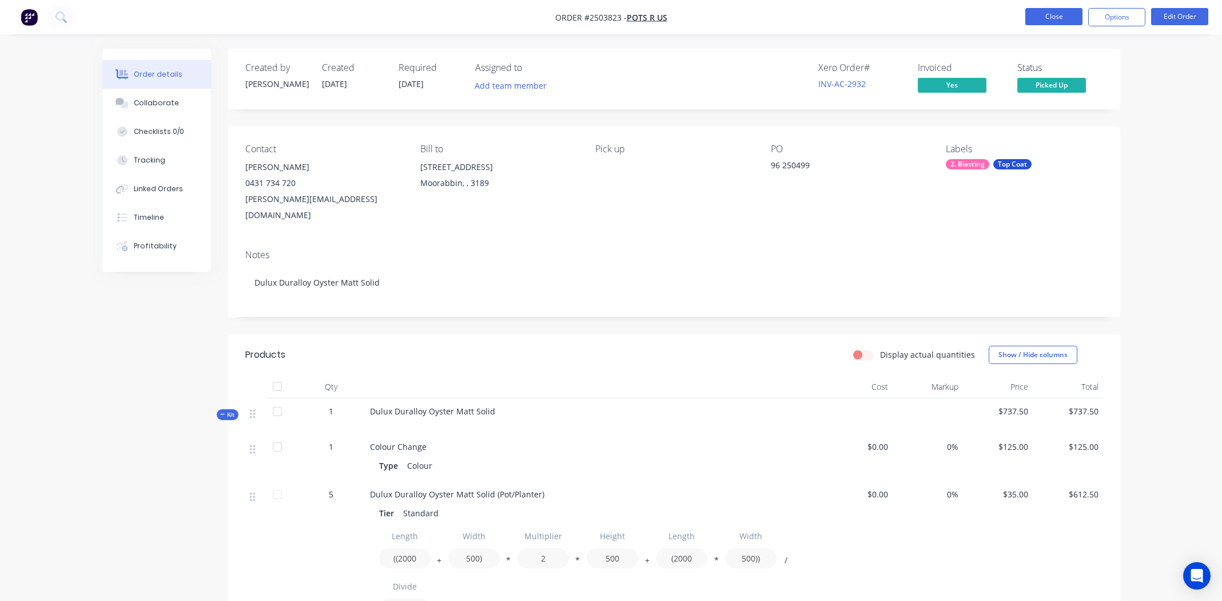
click at [1046, 17] on button "Close" at bounding box center [1053, 16] width 57 height 17
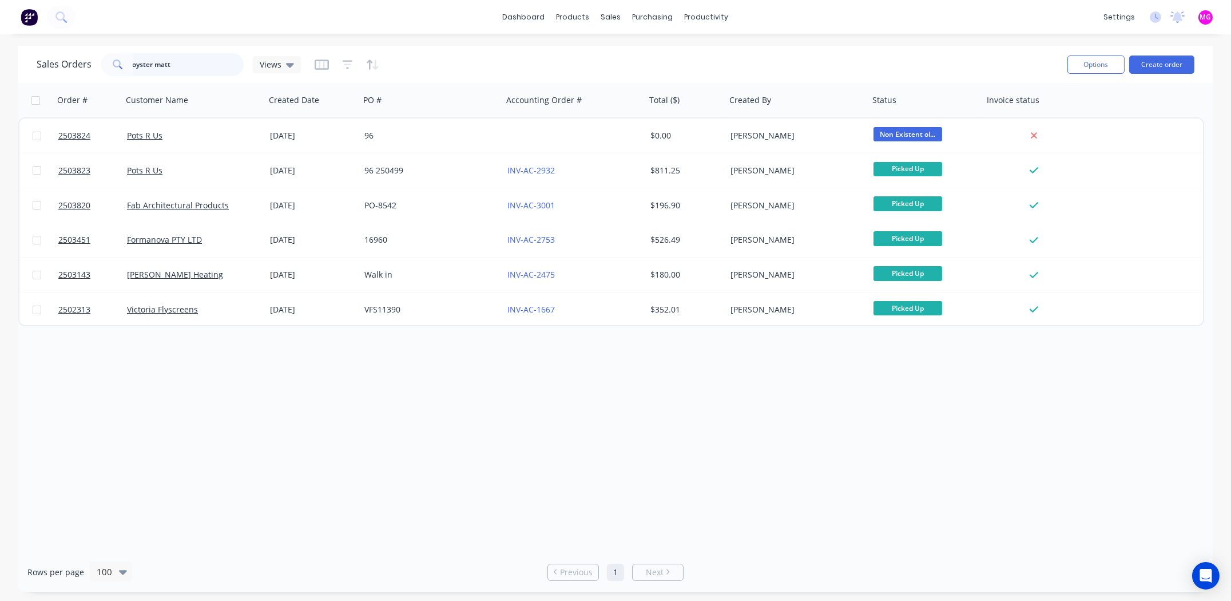
click at [177, 68] on input "oyster matt" at bounding box center [189, 64] width 112 height 23
click at [178, 68] on input "oyster matt" at bounding box center [189, 64] width 112 height 23
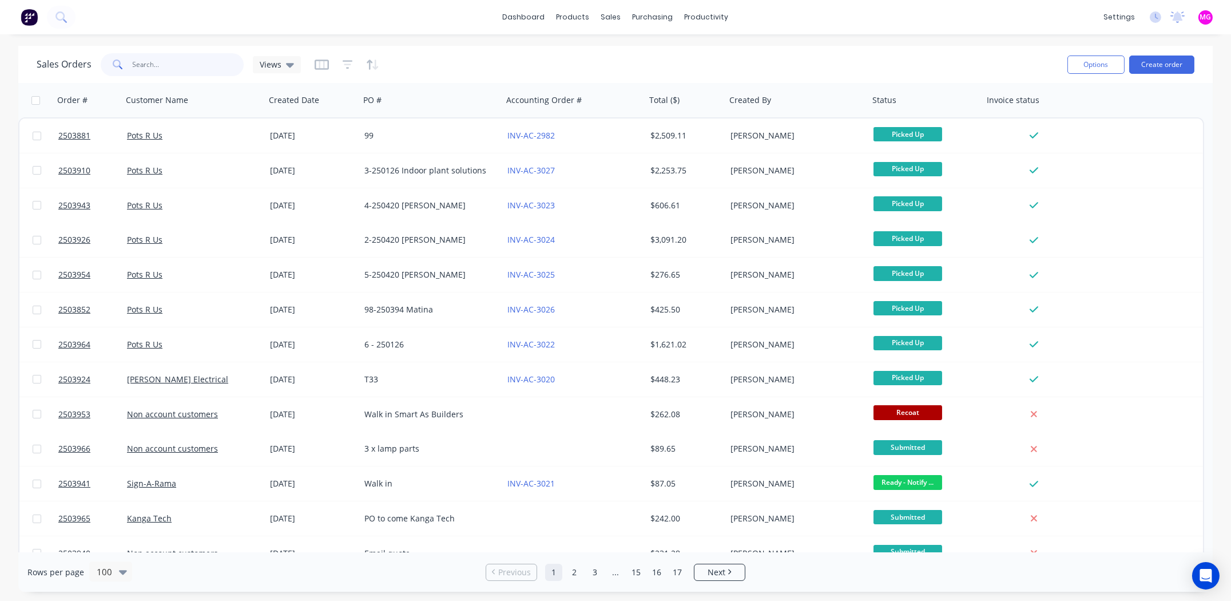
click at [162, 61] on input "text" at bounding box center [189, 64] width 112 height 23
type input "3029"
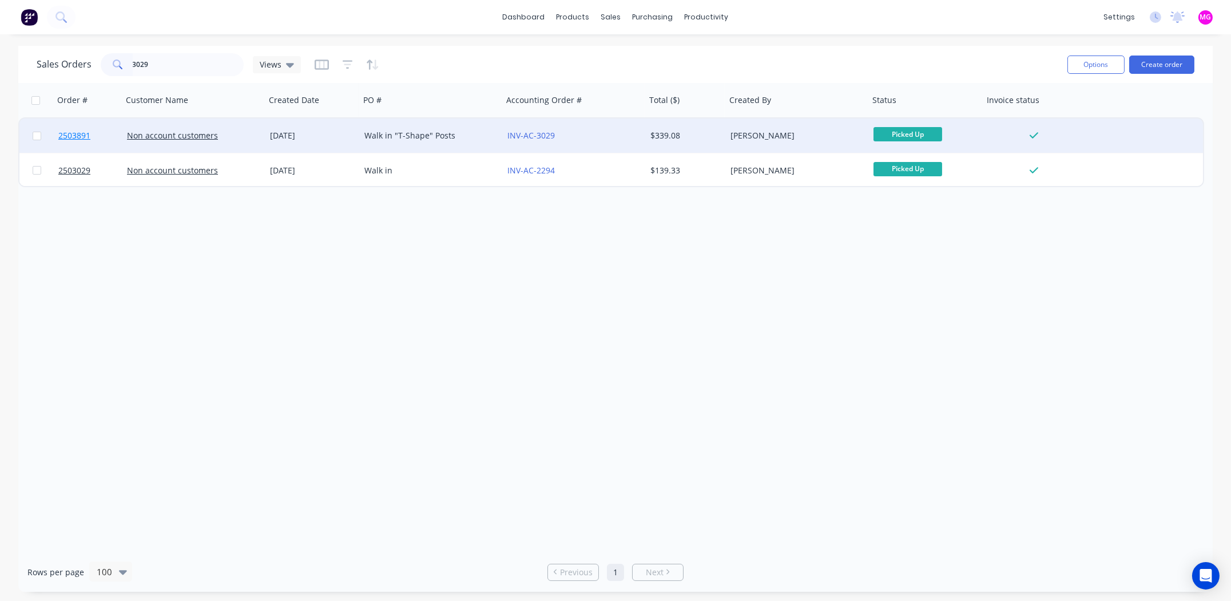
click at [79, 133] on span "2503891" at bounding box center [74, 135] width 32 height 11
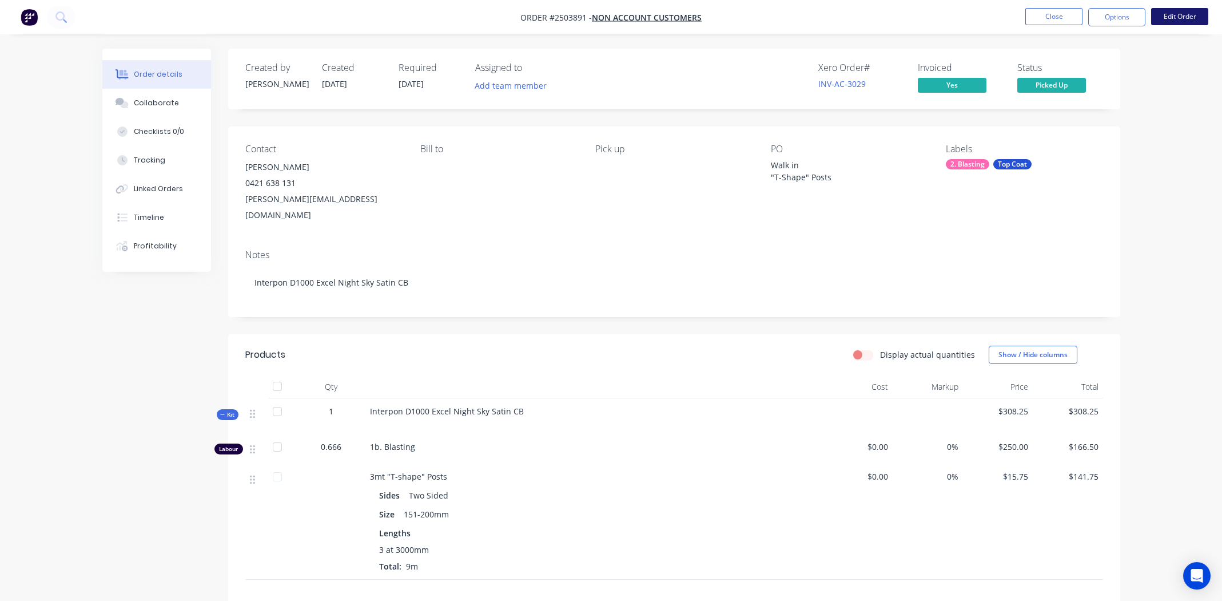
click at [1184, 20] on button "Edit Order" at bounding box center [1179, 16] width 57 height 17
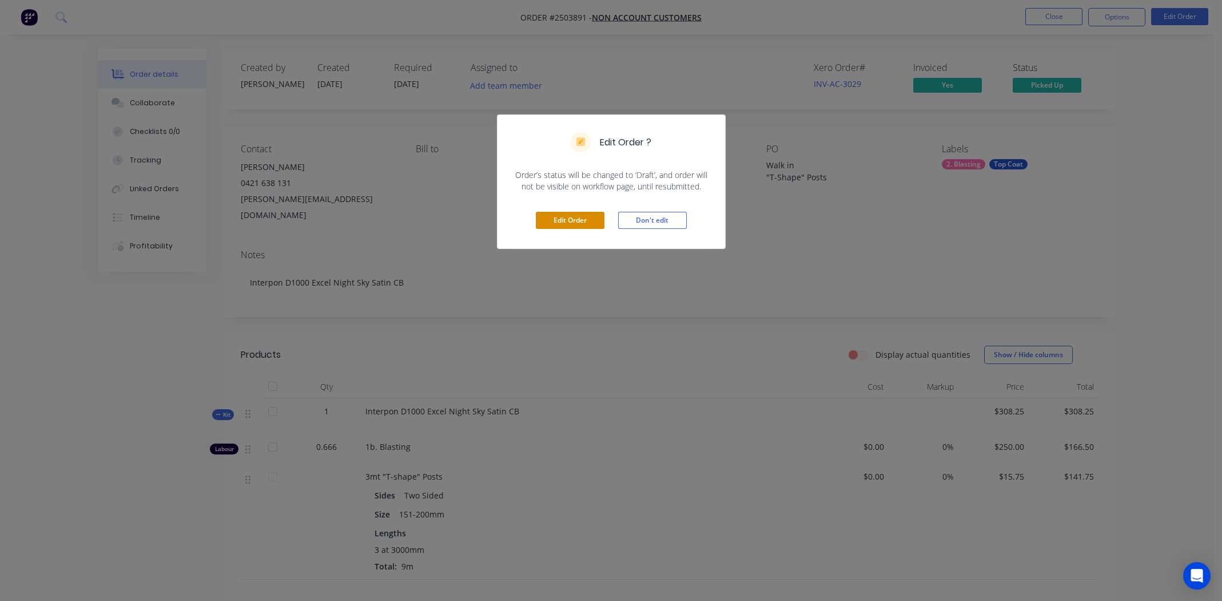
click at [567, 220] on button "Edit Order" at bounding box center [570, 220] width 69 height 17
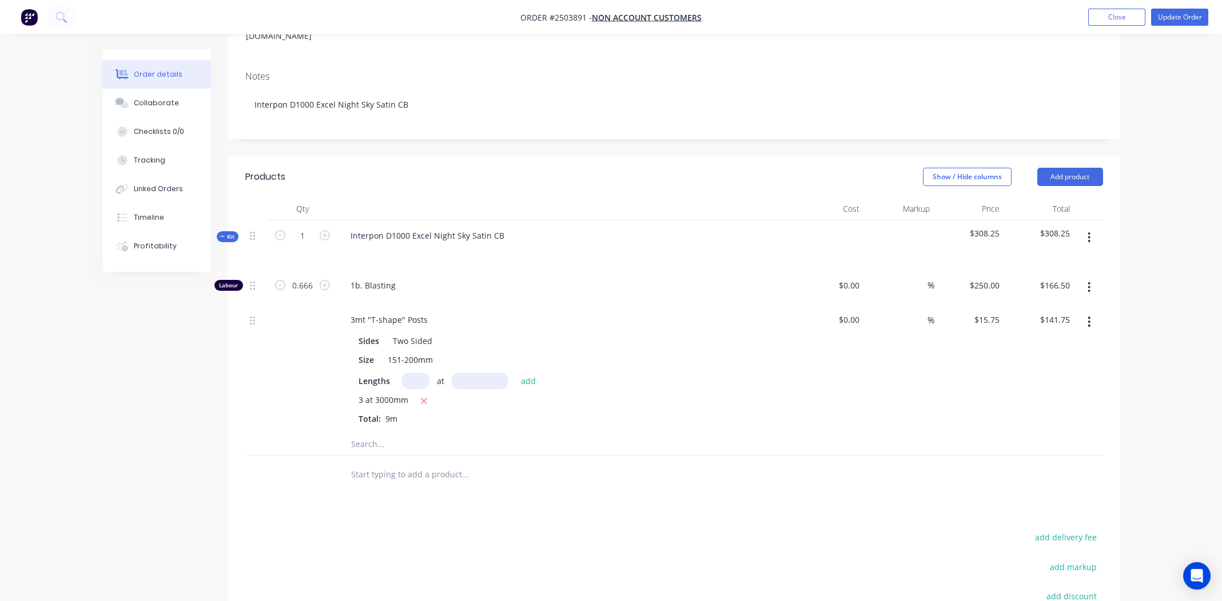
scroll to position [347, 0]
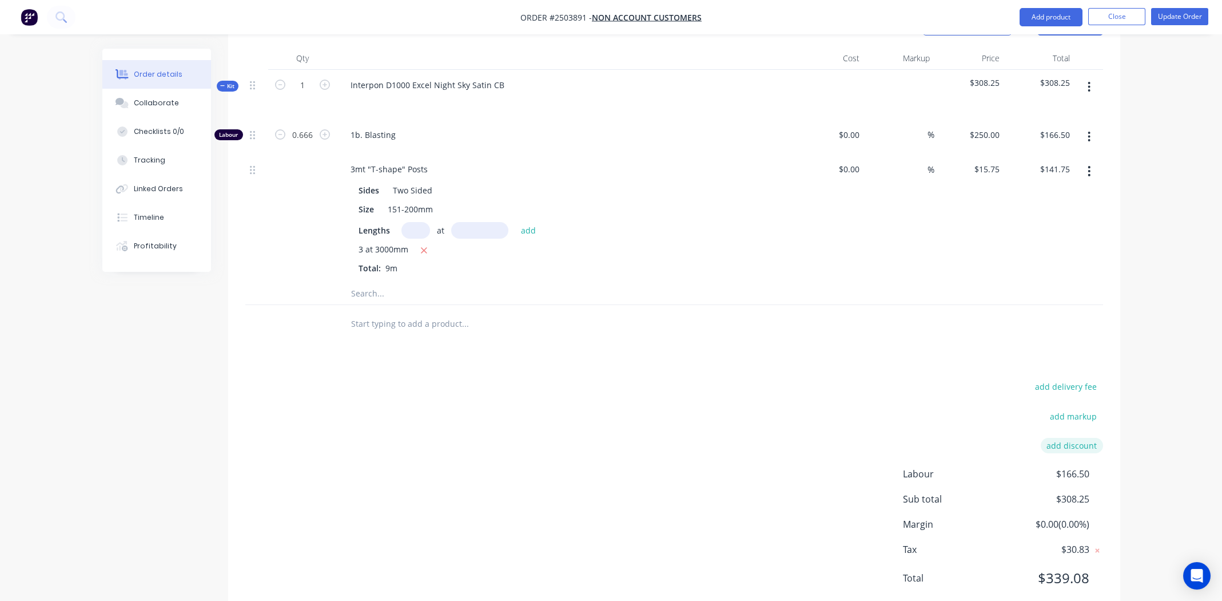
click at [1067, 438] on button "add discount" at bounding box center [1072, 445] width 62 height 15
click at [966, 441] on input at bounding box center [965, 449] width 108 height 17
type input "Google Review"
click at [1068, 441] on input at bounding box center [1058, 449] width 51 height 17
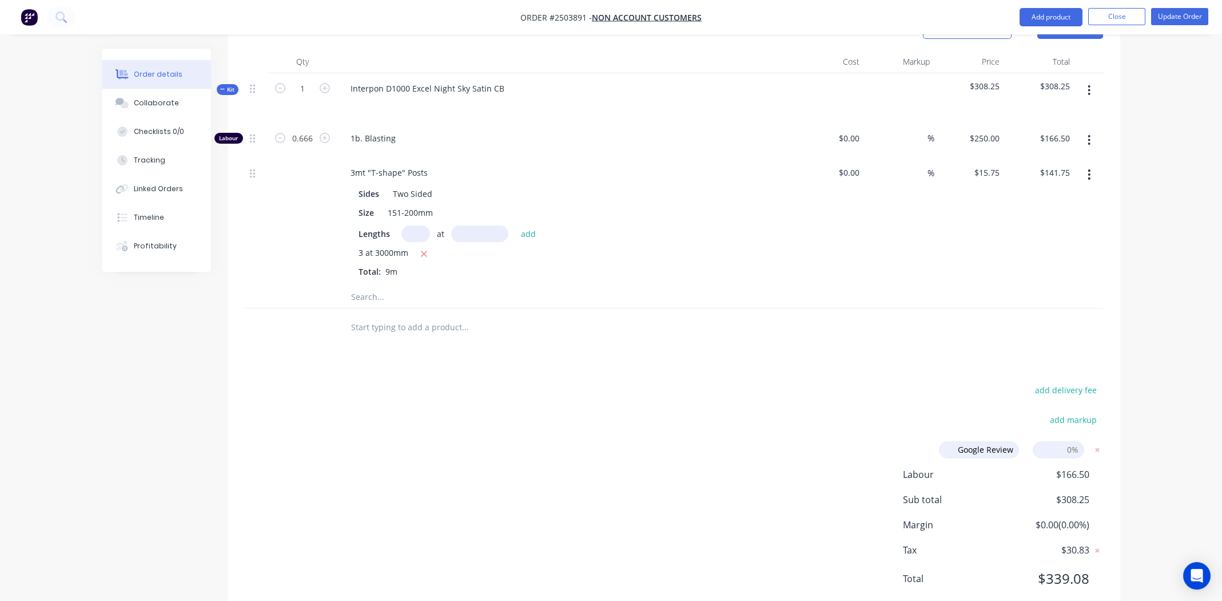
type input "5"
click input "submit" at bounding box center [0, 0] width 0 height 0
click at [723, 382] on div "add delivery fee add markup Google Review Google Review Discount name (Optional…" at bounding box center [674, 505] width 858 height 247
click at [1108, 425] on div "add delivery fee add markup Google Review Google Review Discount name (Optional…" at bounding box center [674, 505] width 892 height 247
click at [1048, 308] on div at bounding box center [674, 326] width 858 height 37
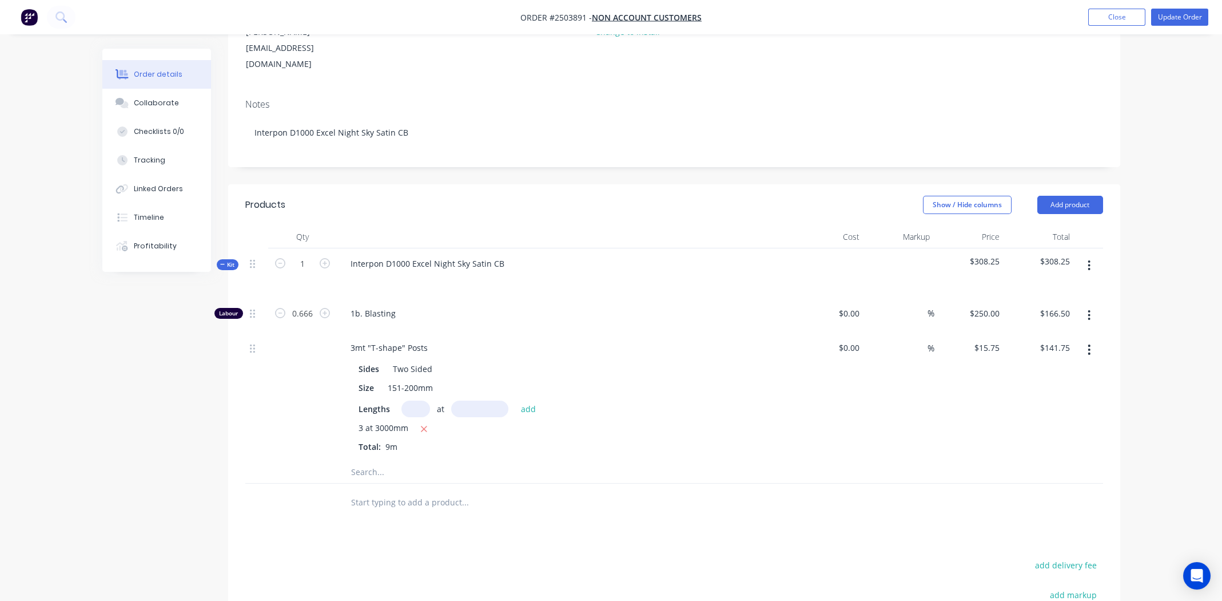
scroll to position [373, 0]
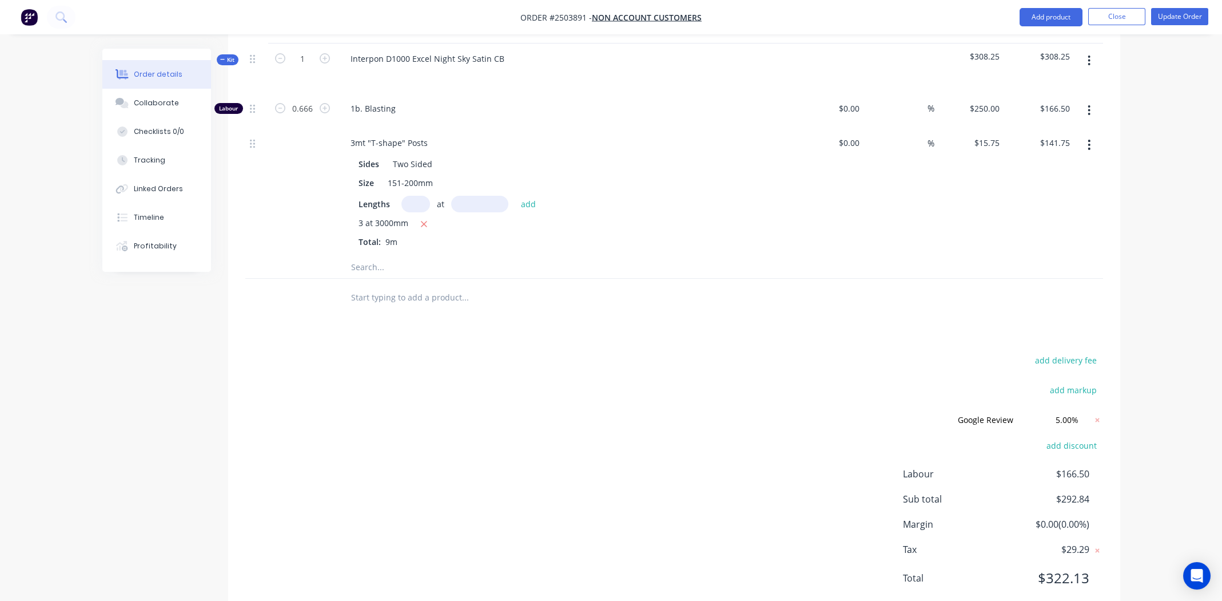
click at [668, 442] on div "add delivery fee add markup Google Review Google Review Discount name (Optional…" at bounding box center [674, 475] width 858 height 247
click at [1167, 14] on button "Update Order" at bounding box center [1179, 16] width 57 height 17
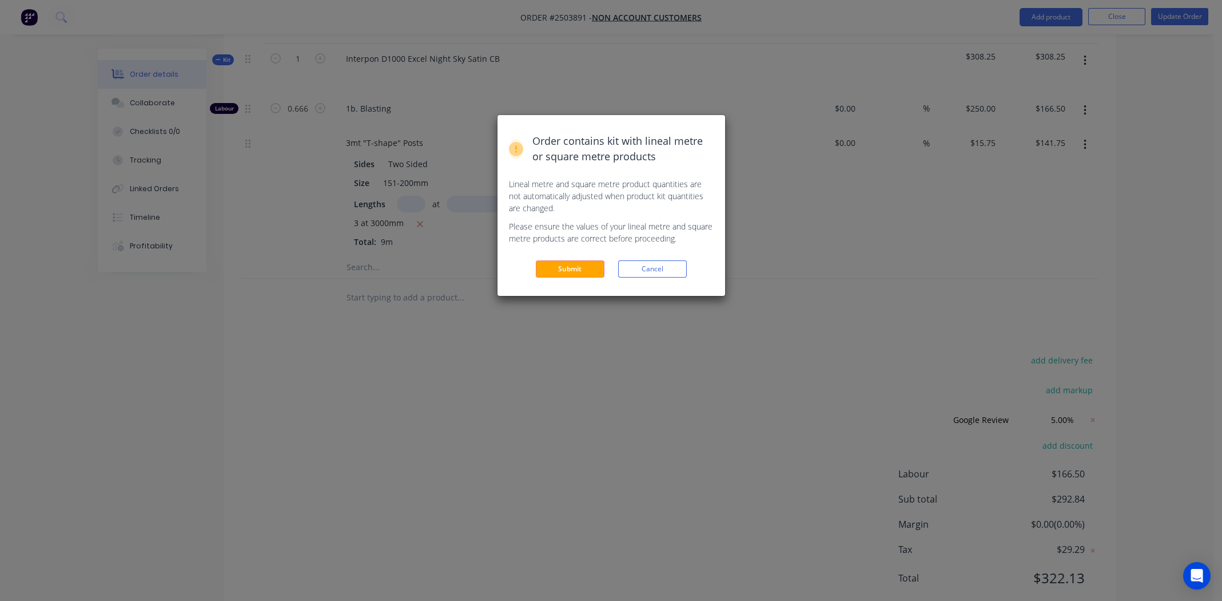
click at [571, 259] on div "Order contains kit with lineal metre or square metre products Lineal metre and …" at bounding box center [612, 205] width 228 height 181
click at [570, 263] on button "Submit" at bounding box center [570, 268] width 69 height 17
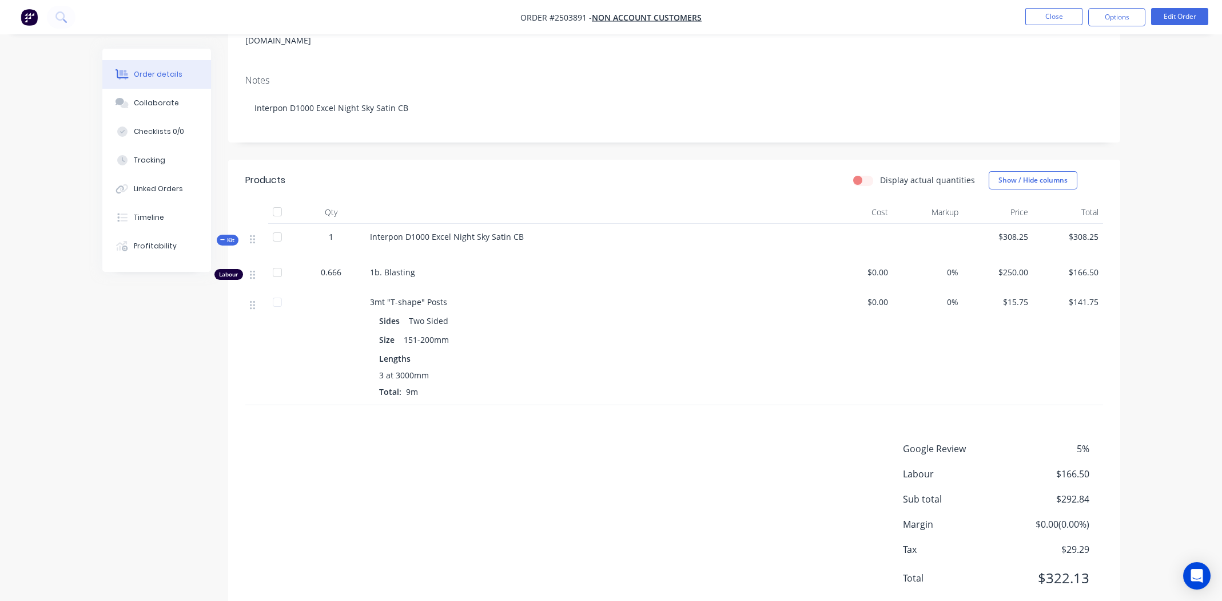
scroll to position [192, 0]
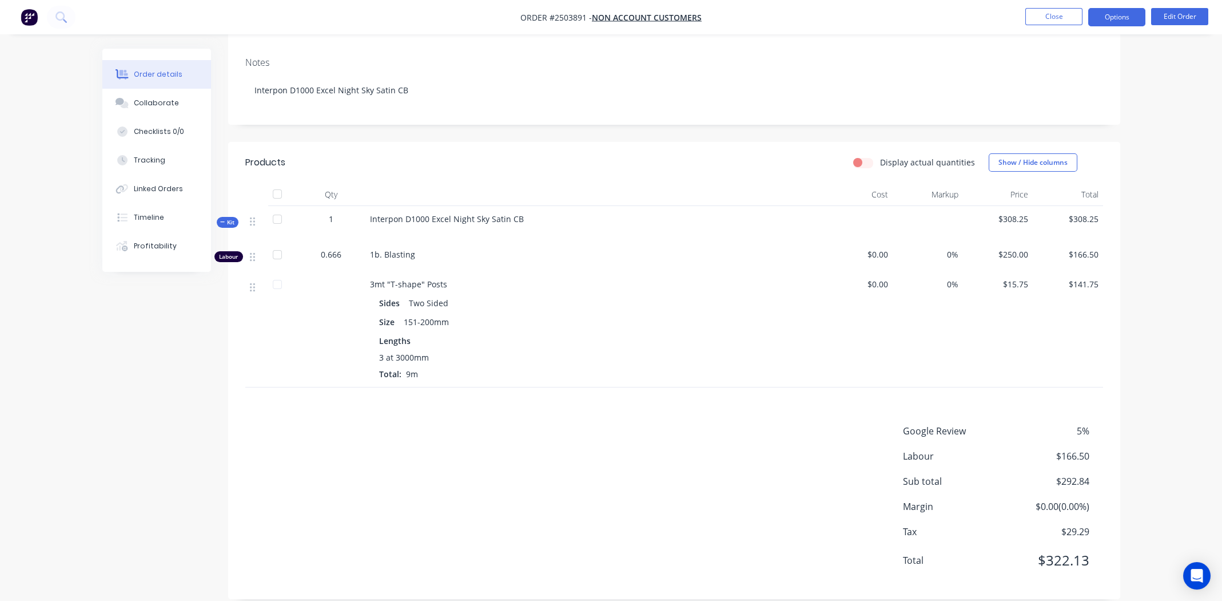
click at [1111, 10] on button "Options" at bounding box center [1116, 17] width 57 height 18
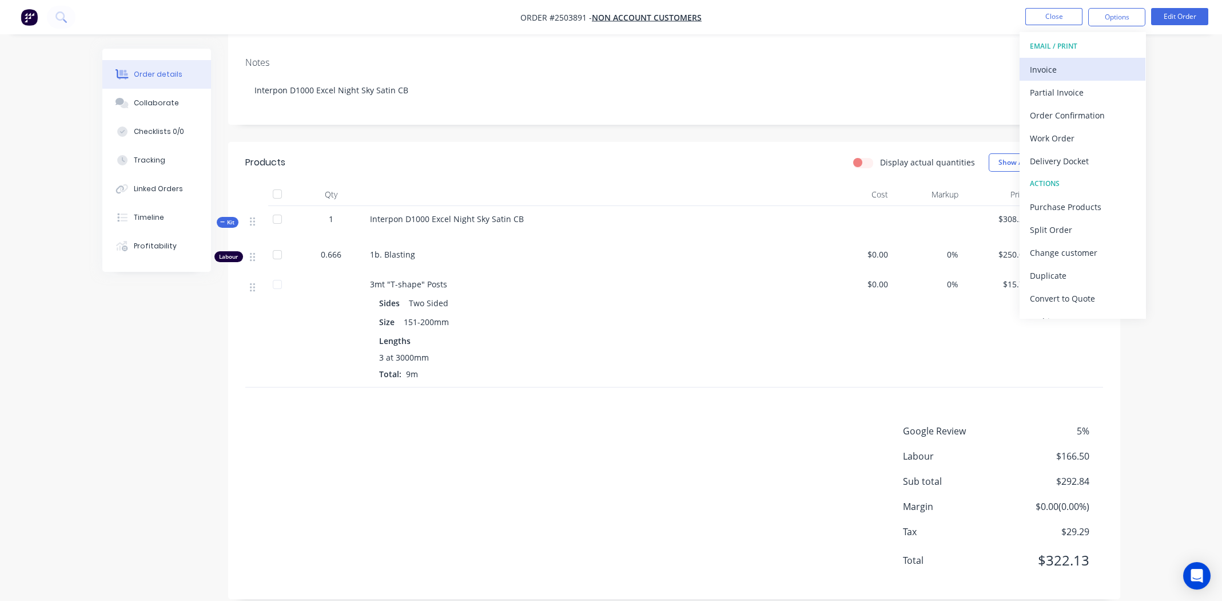
click at [1067, 66] on div "Invoice" at bounding box center [1082, 69] width 105 height 17
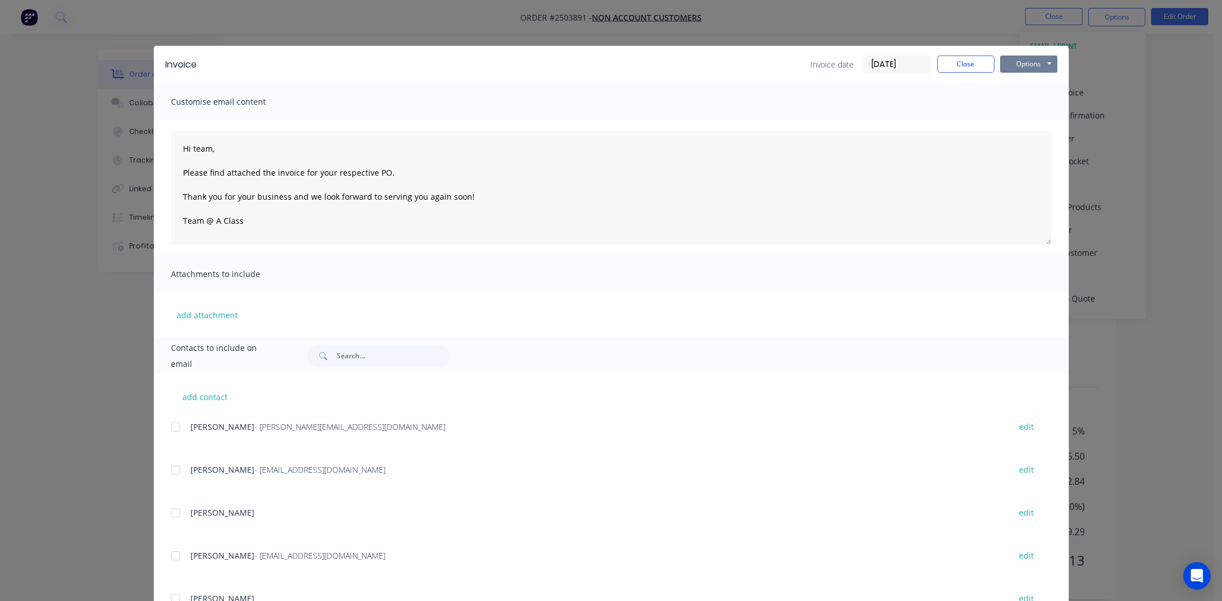
click at [1026, 59] on button "Options" at bounding box center [1028, 63] width 57 height 17
click at [1032, 104] on button "Print" at bounding box center [1036, 103] width 73 height 19
click at [949, 66] on button "Close" at bounding box center [965, 63] width 57 height 17
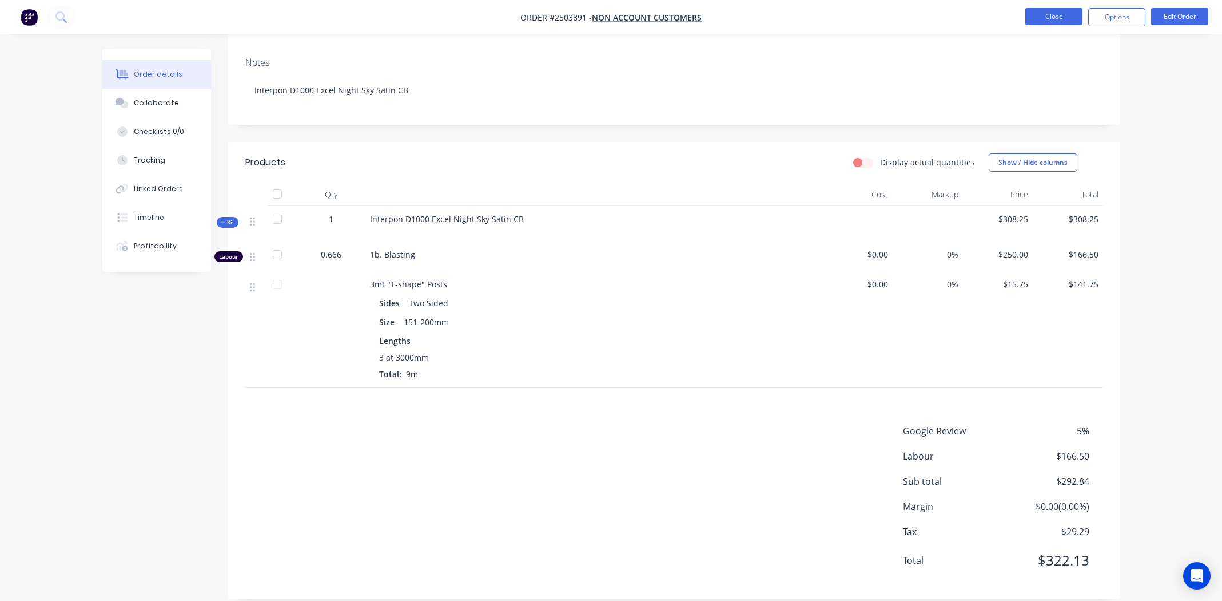
click at [1052, 18] on button "Close" at bounding box center [1053, 16] width 57 height 17
